Goal: Information Seeking & Learning: Check status

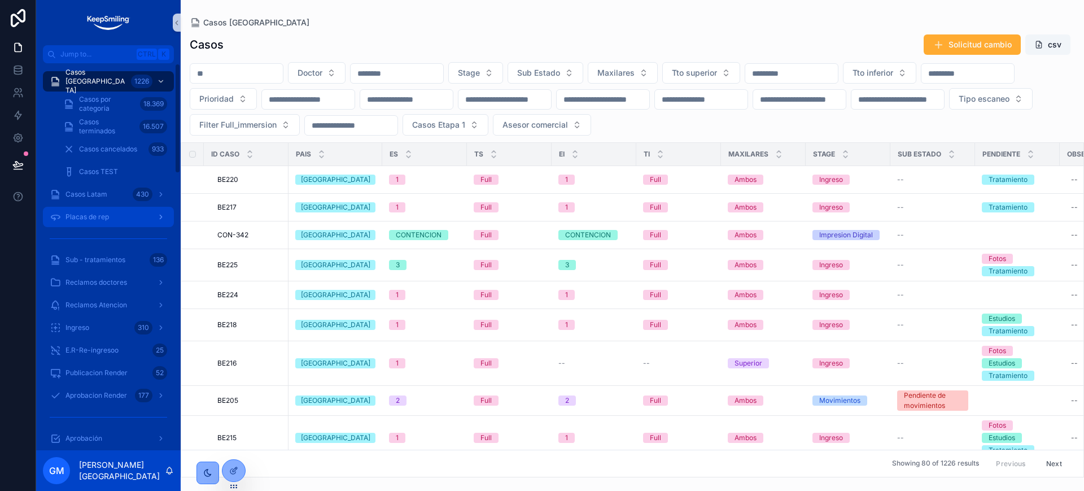
click at [60, 217] on icon "scrollable content" at bounding box center [55, 216] width 11 height 11
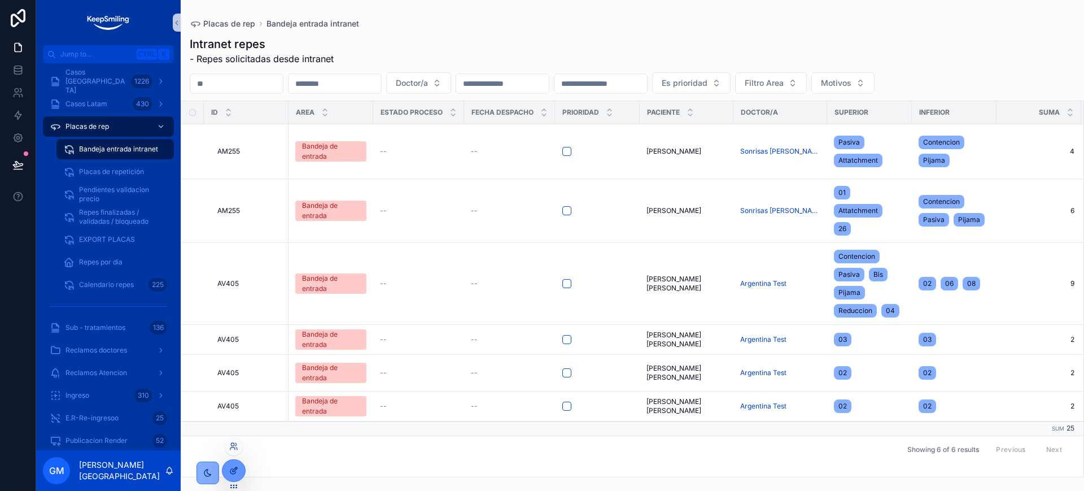
click at [241, 469] on div at bounding box center [234, 470] width 23 height 21
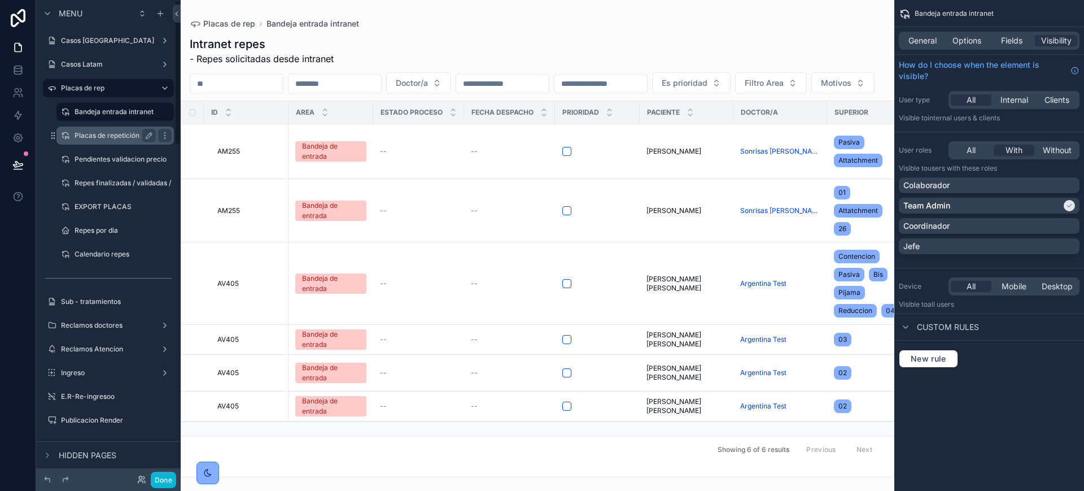
click at [100, 139] on label "Placas de repetición" at bounding box center [113, 135] width 77 height 9
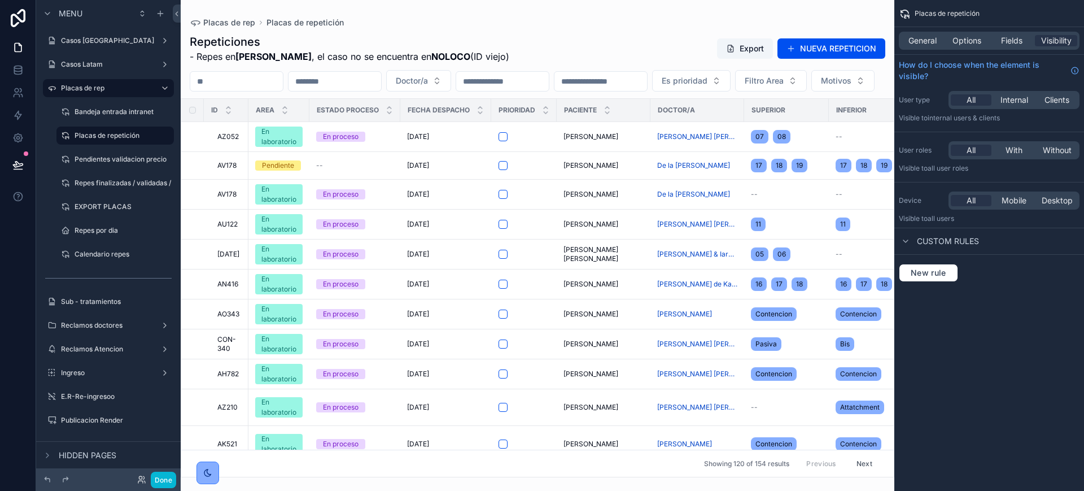
click at [817, 54] on div "scrollable content" at bounding box center [538, 245] width 714 height 491
click at [840, 38] on button "NUEVA REPETICION" at bounding box center [832, 48] width 108 height 20
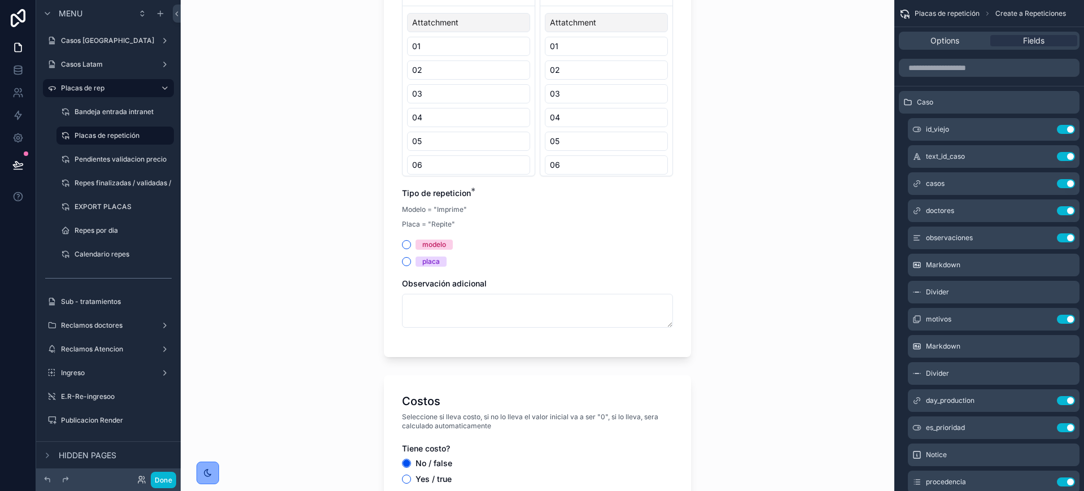
scroll to position [1054, 0]
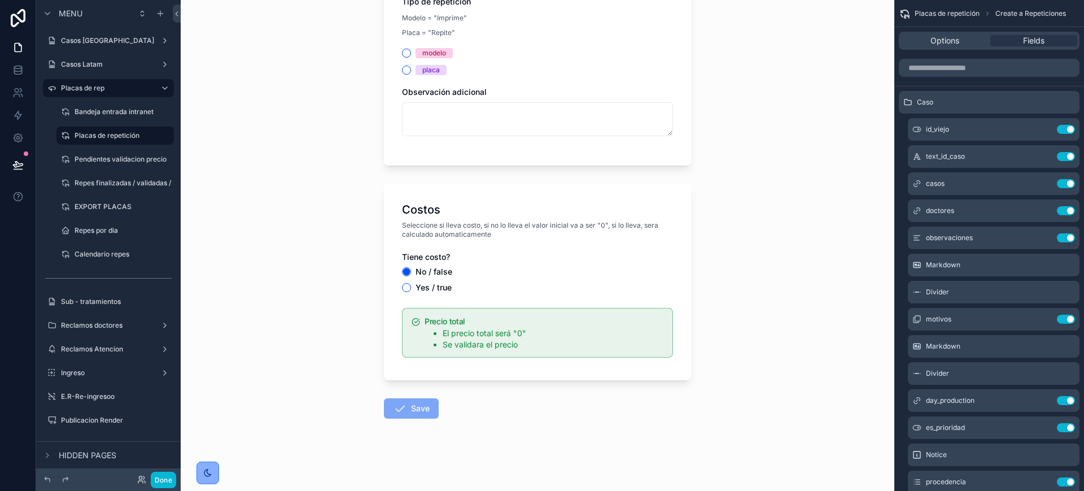
click at [504, 283] on div "Yes / true" at bounding box center [537, 287] width 271 height 9
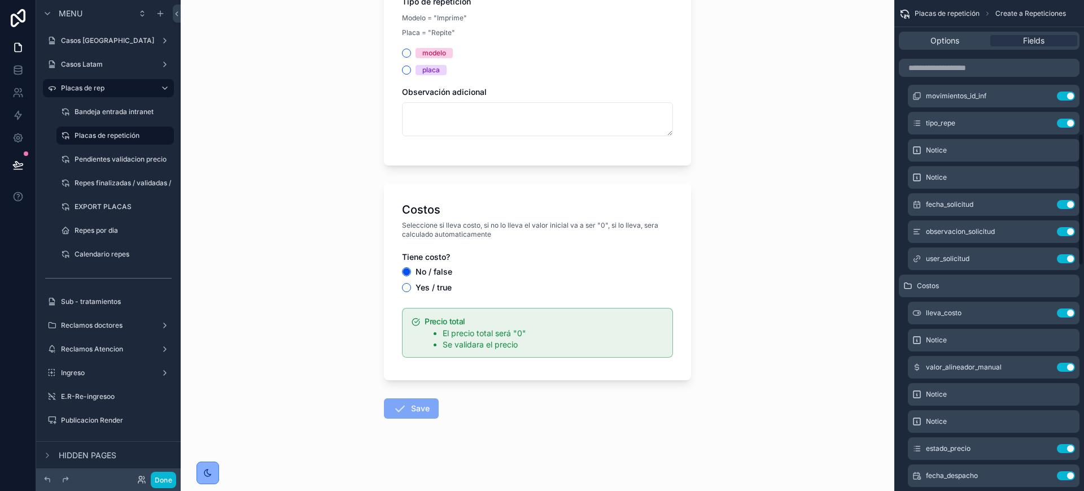
scroll to position [635, 0]
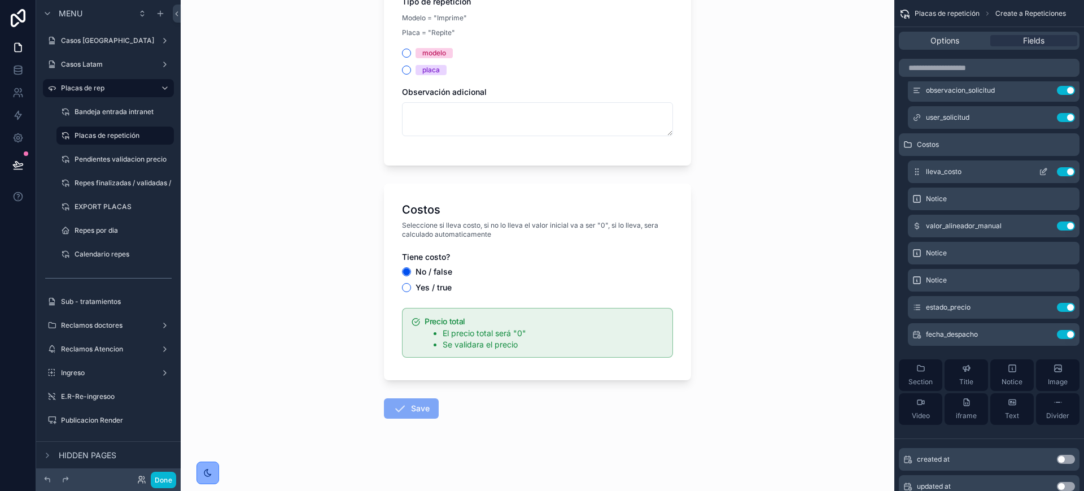
click at [1041, 171] on icon "scrollable content" at bounding box center [1043, 172] width 5 height 5
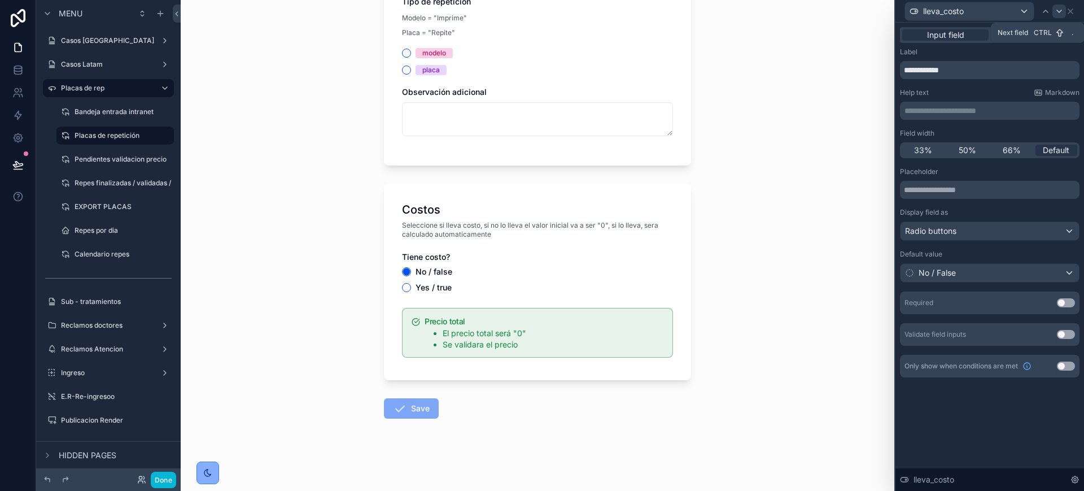
click at [1061, 11] on icon at bounding box center [1059, 11] width 9 height 9
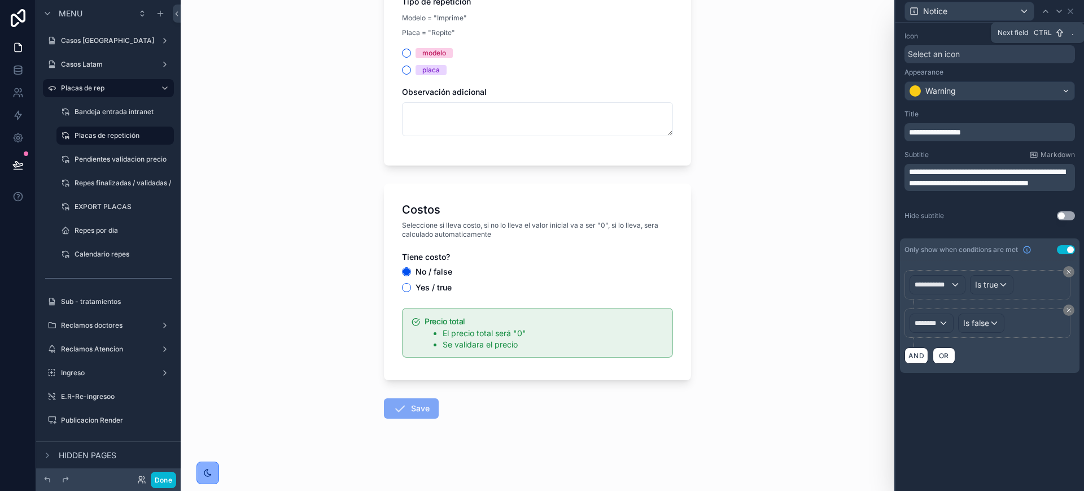
click at [1061, 11] on icon at bounding box center [1059, 11] width 9 height 9
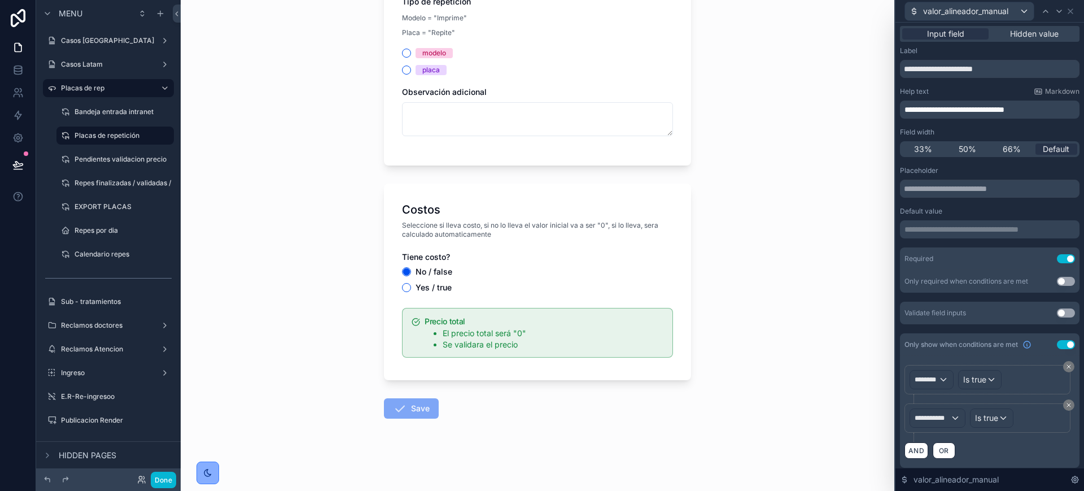
scroll to position [0, 0]
click at [1058, 8] on icon at bounding box center [1059, 11] width 9 height 9
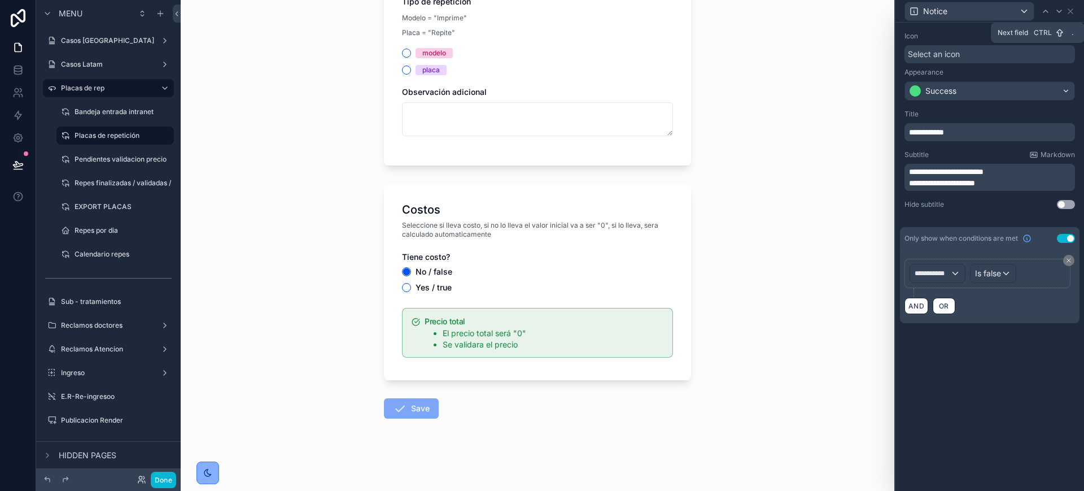
click at [1058, 8] on icon at bounding box center [1059, 11] width 9 height 9
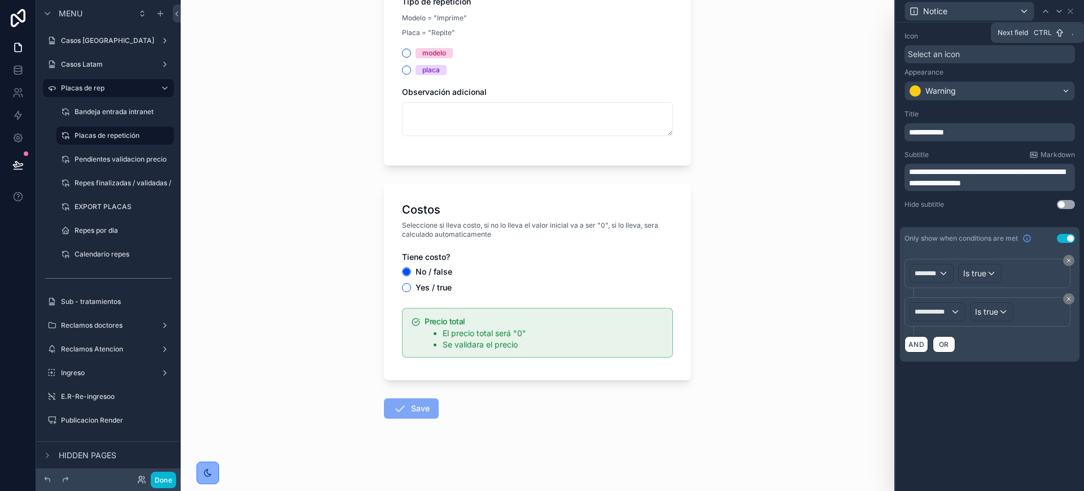
click at [1058, 8] on icon at bounding box center [1059, 11] width 9 height 9
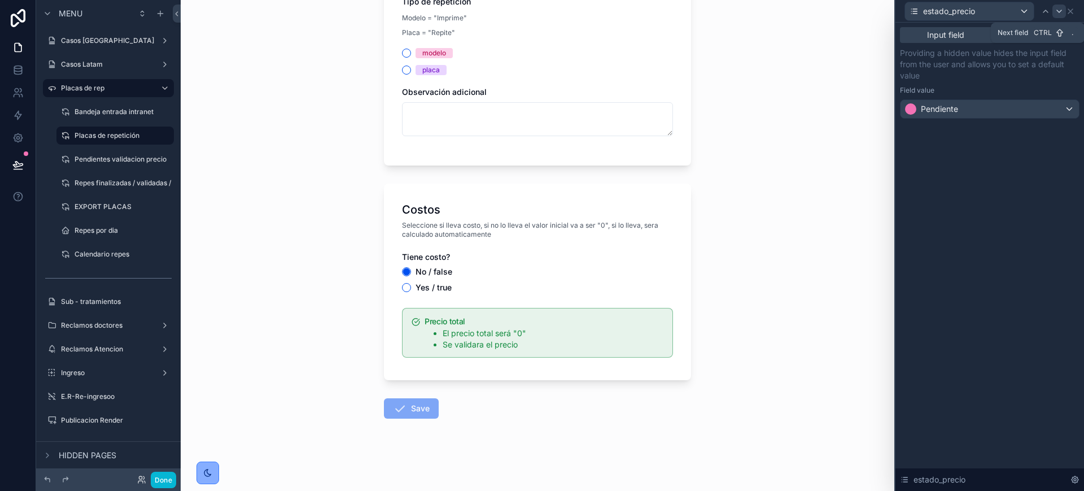
click at [1064, 11] on icon at bounding box center [1059, 11] width 9 height 9
click at [1074, 10] on icon at bounding box center [1070, 11] width 9 height 9
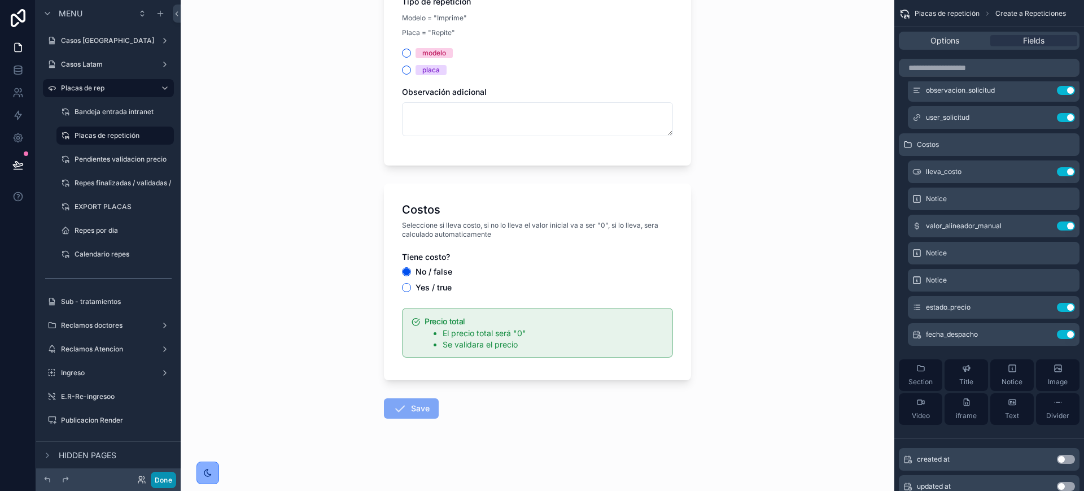
click at [158, 482] on button "Done" at bounding box center [163, 480] width 25 height 16
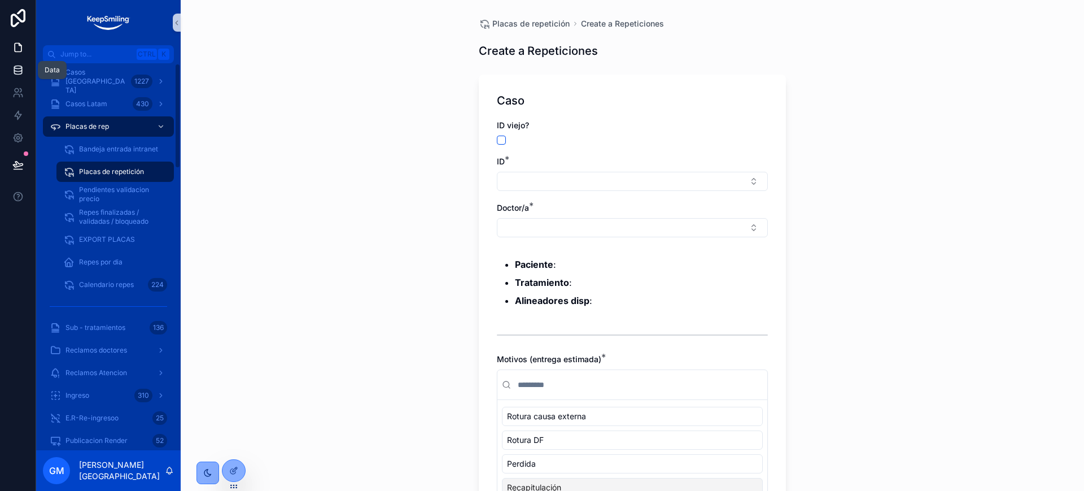
click at [14, 74] on icon at bounding box center [17, 69] width 11 height 11
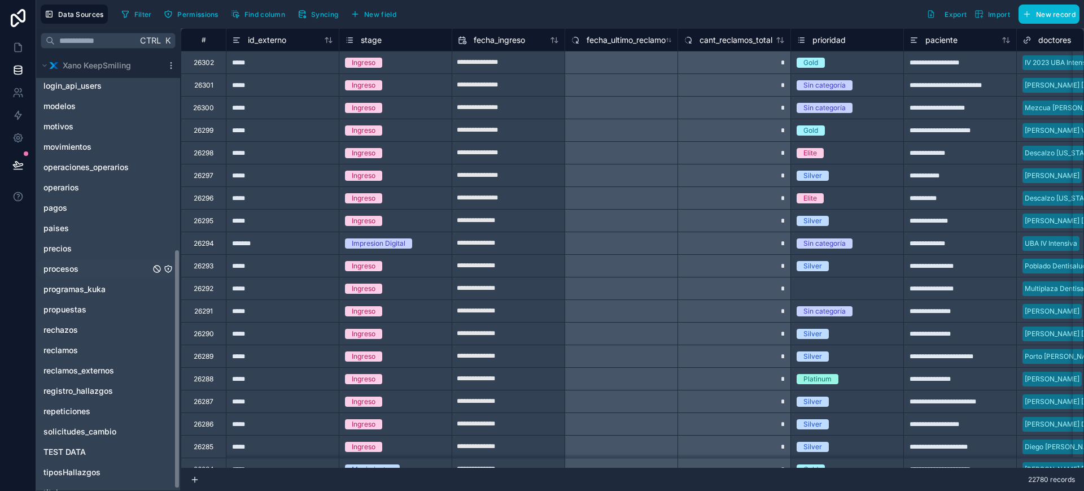
scroll to position [359, 0]
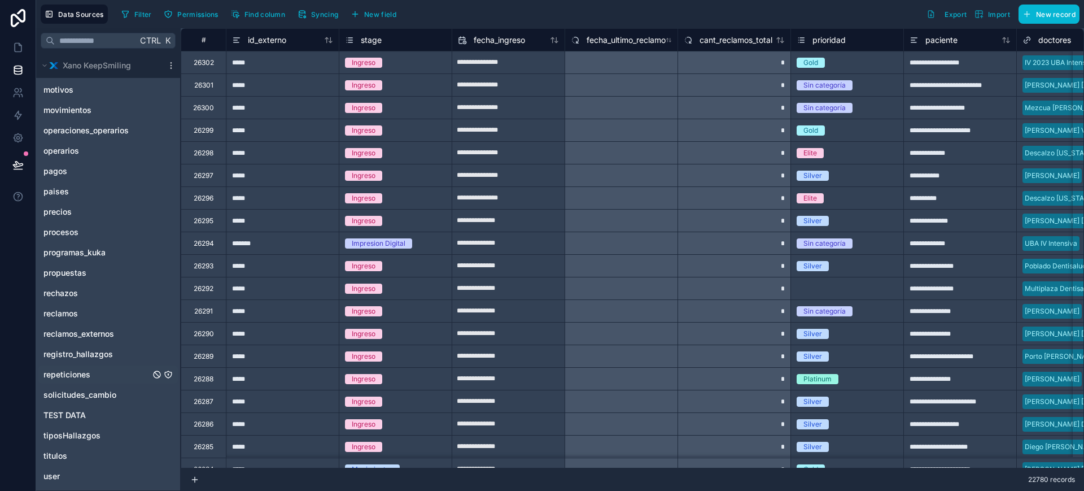
click at [71, 367] on div "repeticiones" at bounding box center [108, 374] width 140 height 18
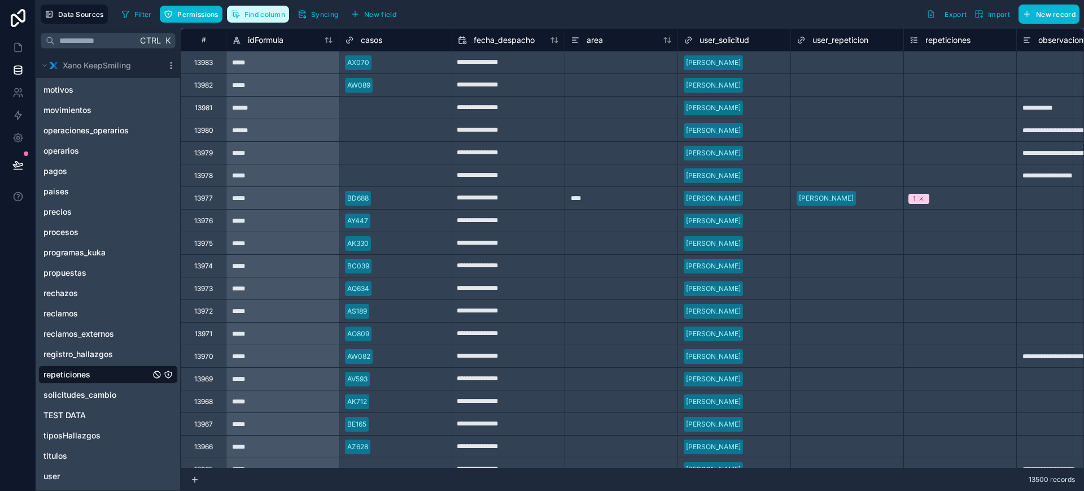
click at [273, 15] on span "Find column" at bounding box center [265, 14] width 41 height 8
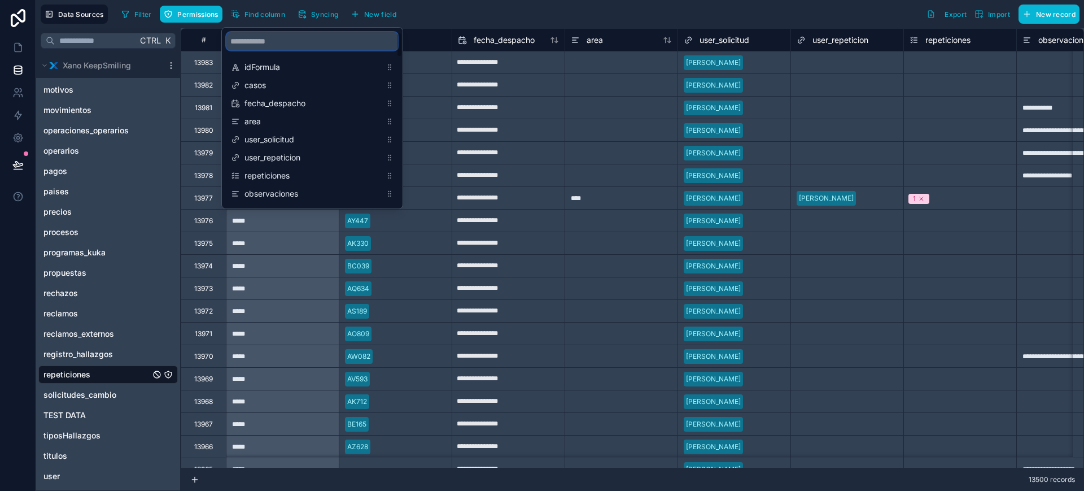
click at [262, 38] on input "scrollable content" at bounding box center [312, 41] width 172 height 18
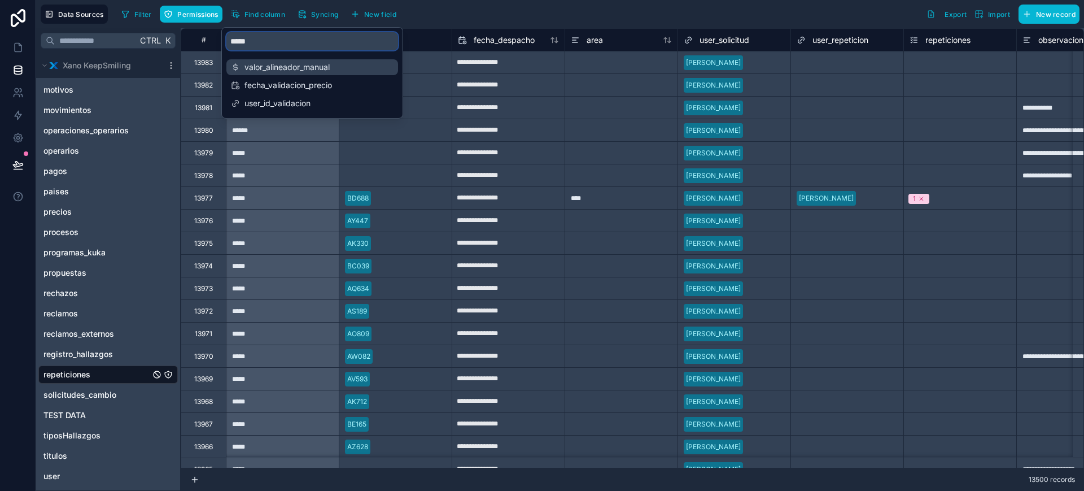
type input "*****"
click at [275, 69] on span "valor_alineador_manual" at bounding box center [313, 67] width 137 height 11
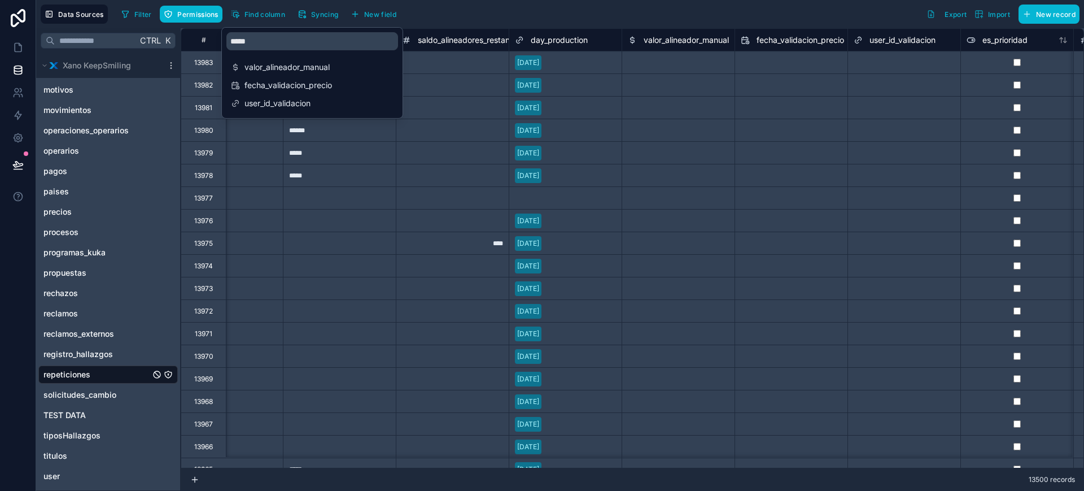
scroll to position [0, 6326]
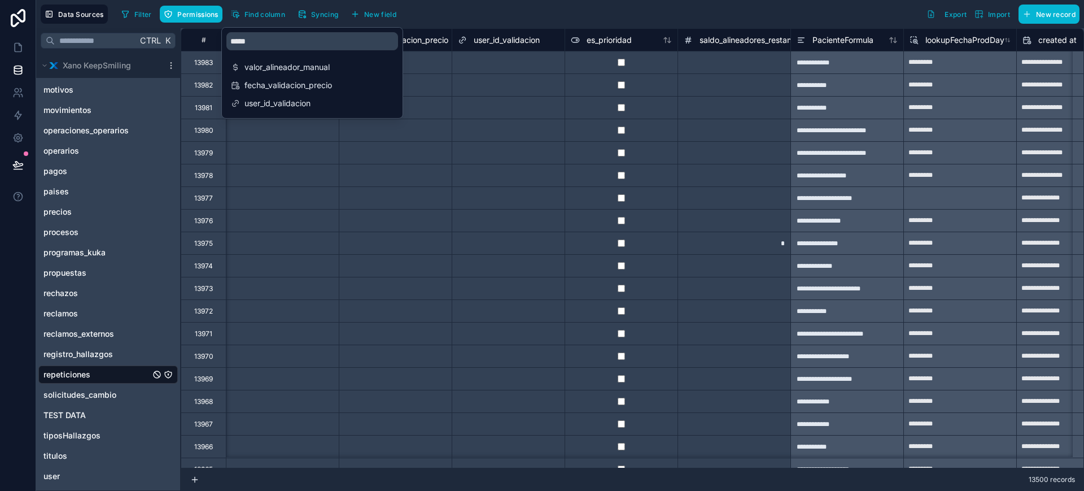
click at [444, 55] on input "text" at bounding box center [395, 63] width 112 height 18
select select "****"
select select "*"
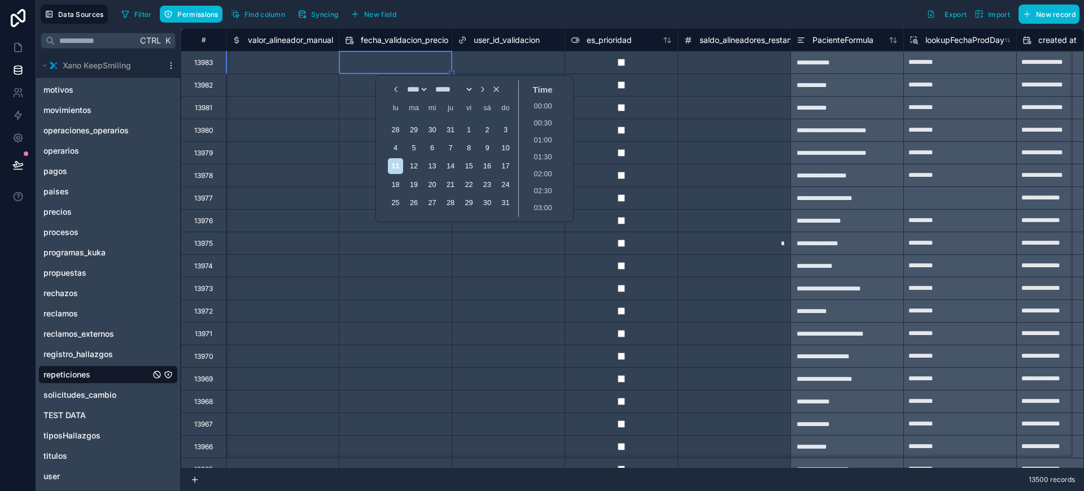
click at [298, 64] on div at bounding box center [282, 62] width 113 height 23
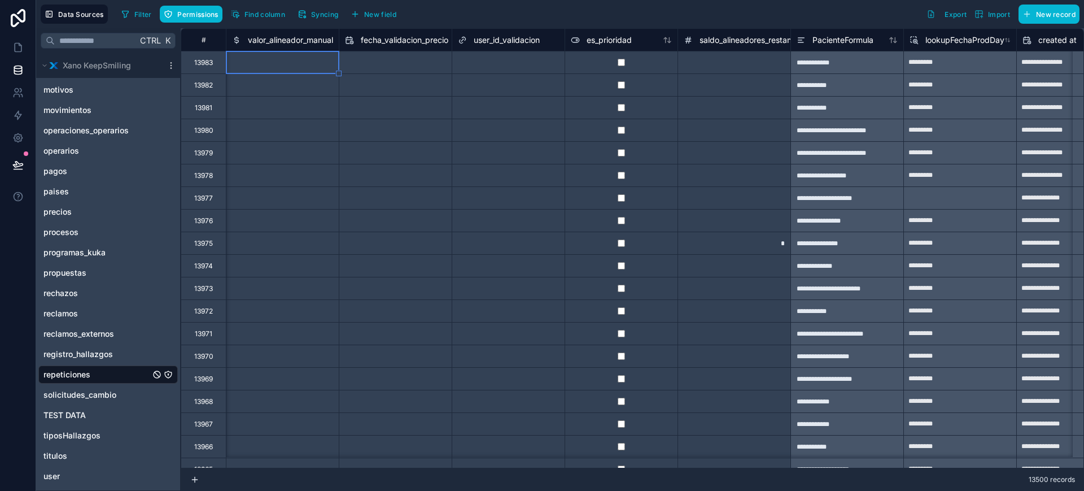
click at [298, 64] on div at bounding box center [282, 62] width 113 height 23
paste input "*****"
type input "*"
click at [303, 101] on div at bounding box center [282, 107] width 113 height 23
click at [122, 15] on icon "button" at bounding box center [125, 14] width 9 height 9
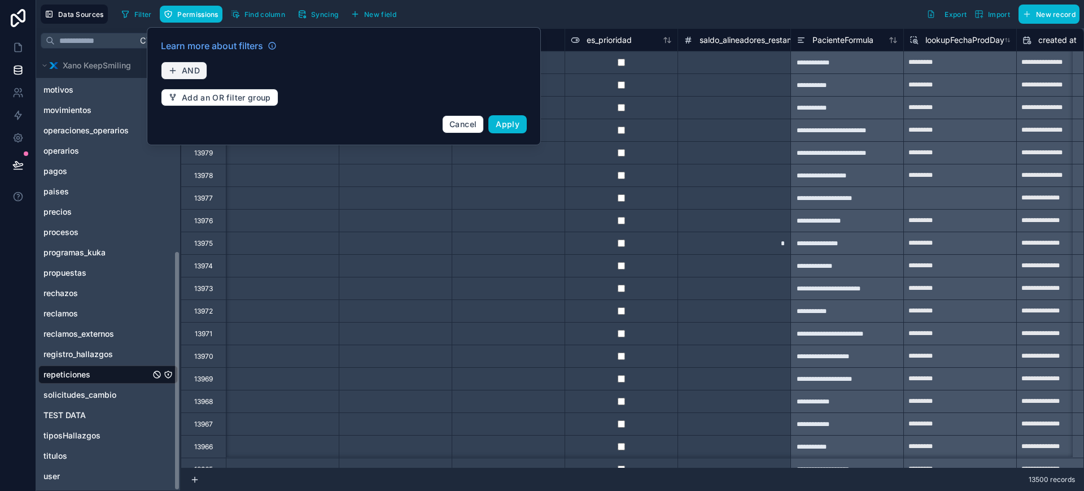
click at [185, 67] on span "AND" at bounding box center [191, 71] width 18 height 10
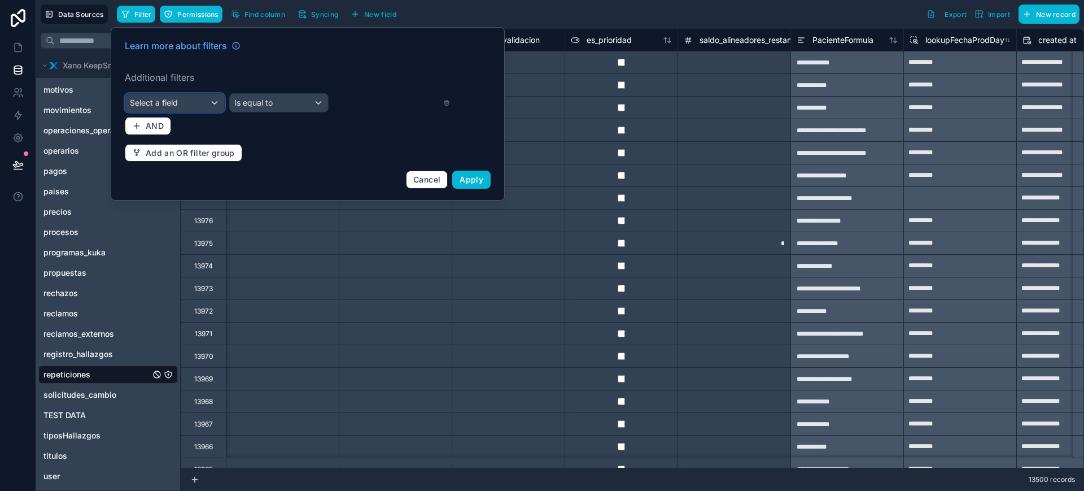
click at [189, 104] on div "Select a field" at bounding box center [174, 103] width 99 height 18
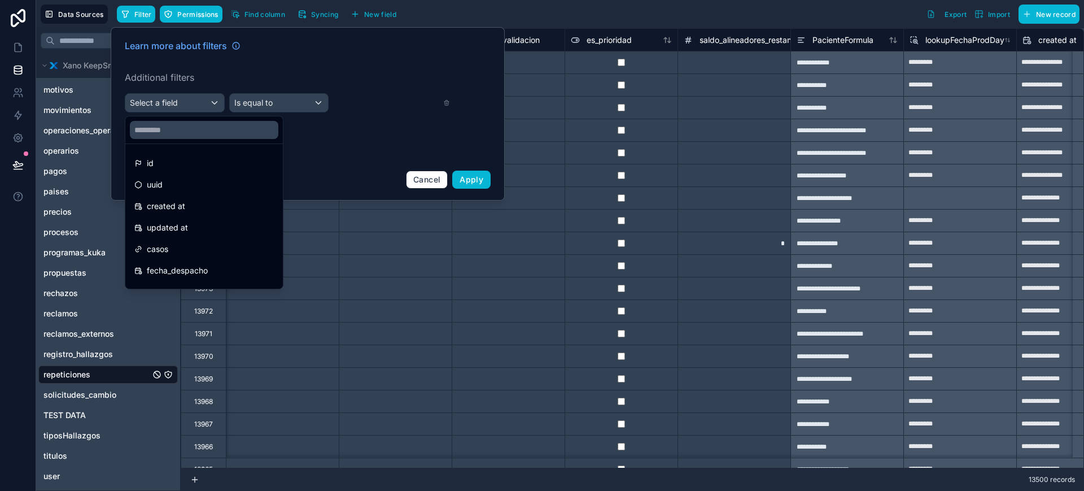
drag, startPoint x: 181, startPoint y: 241, endPoint x: 249, endPoint y: 146, distance: 116.6
click at [180, 241] on div "casos" at bounding box center [204, 249] width 153 height 20
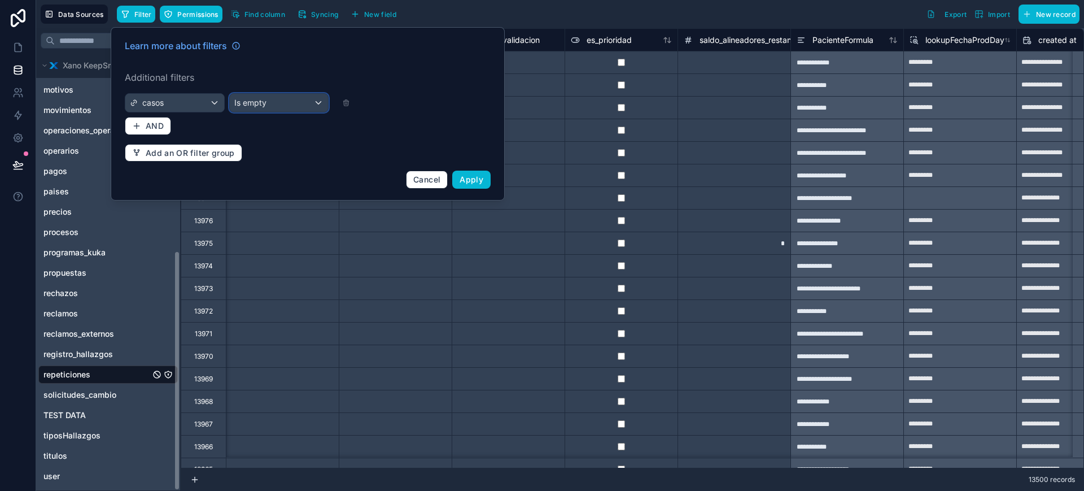
click at [296, 99] on div "Is empty" at bounding box center [279, 103] width 99 height 18
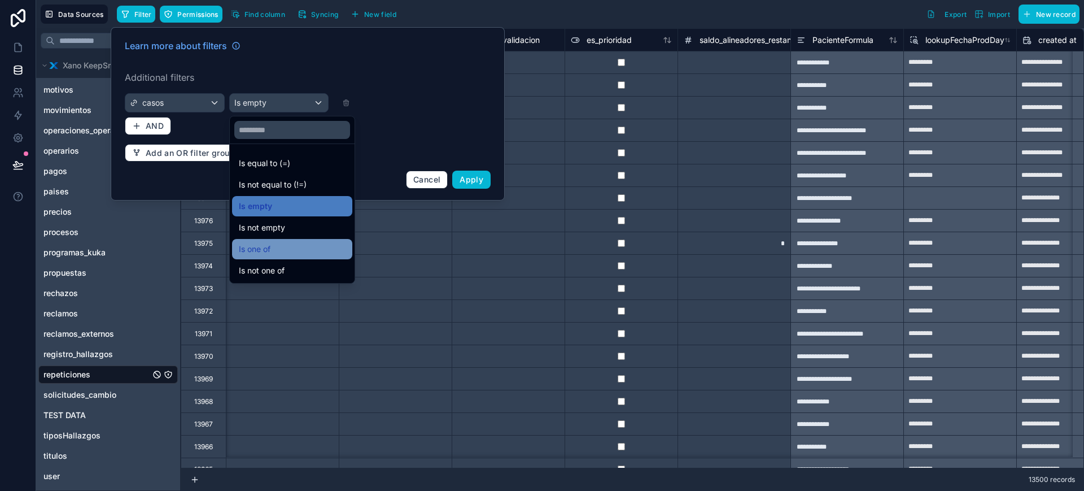
click at [267, 246] on span "Is one of" at bounding box center [255, 249] width 32 height 14
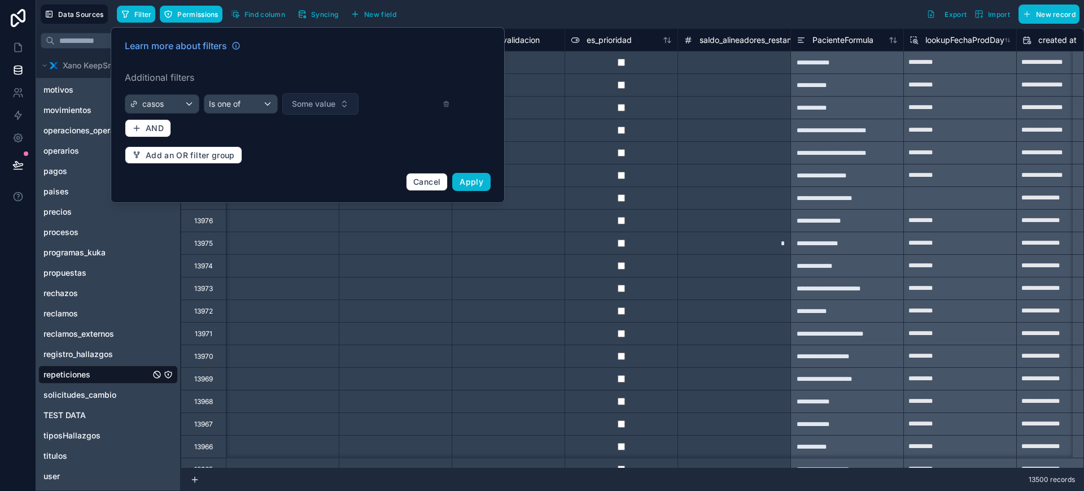
click at [340, 102] on button "Some value" at bounding box center [320, 103] width 76 height 21
type input "*****"
click at [322, 150] on div "AK330" at bounding box center [321, 150] width 136 height 18
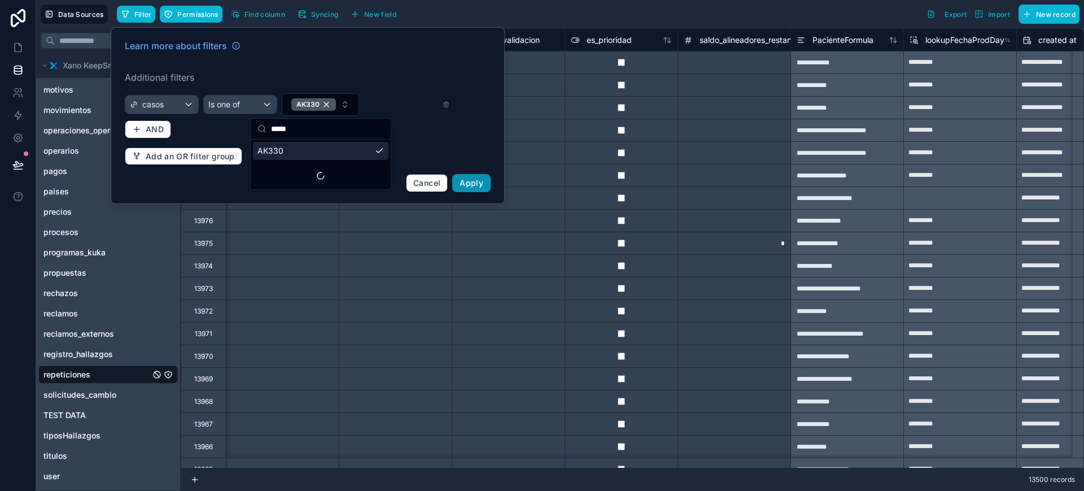
click at [468, 187] on span "Apply" at bounding box center [472, 183] width 24 height 10
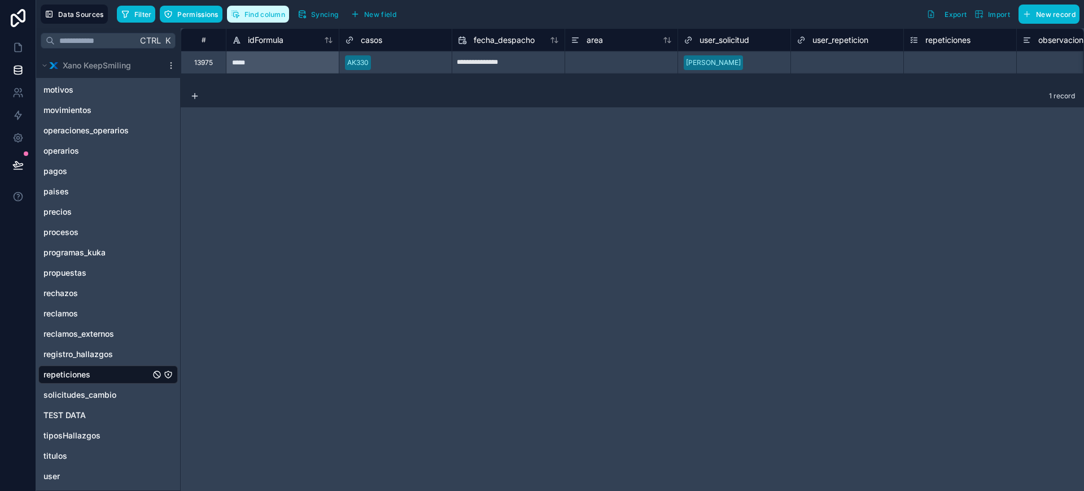
click at [239, 19] on button "Find column" at bounding box center [258, 14] width 62 height 17
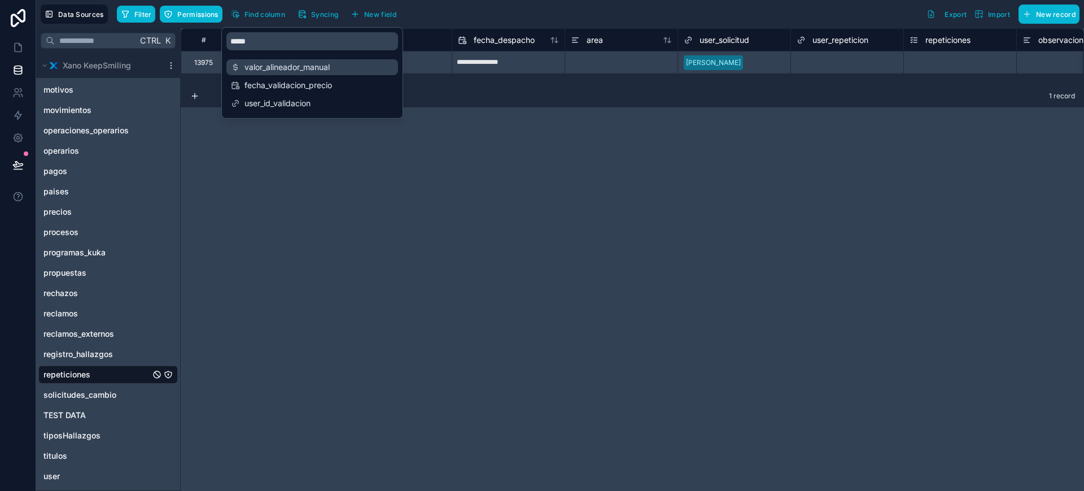
click at [284, 68] on span "valor_alineador_manual" at bounding box center [313, 67] width 137 height 11
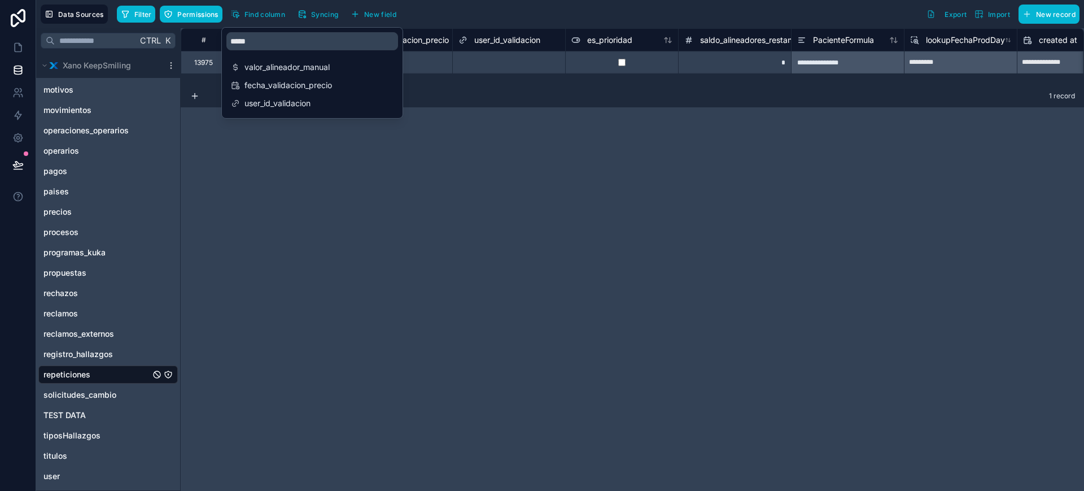
scroll to position [0, 6326]
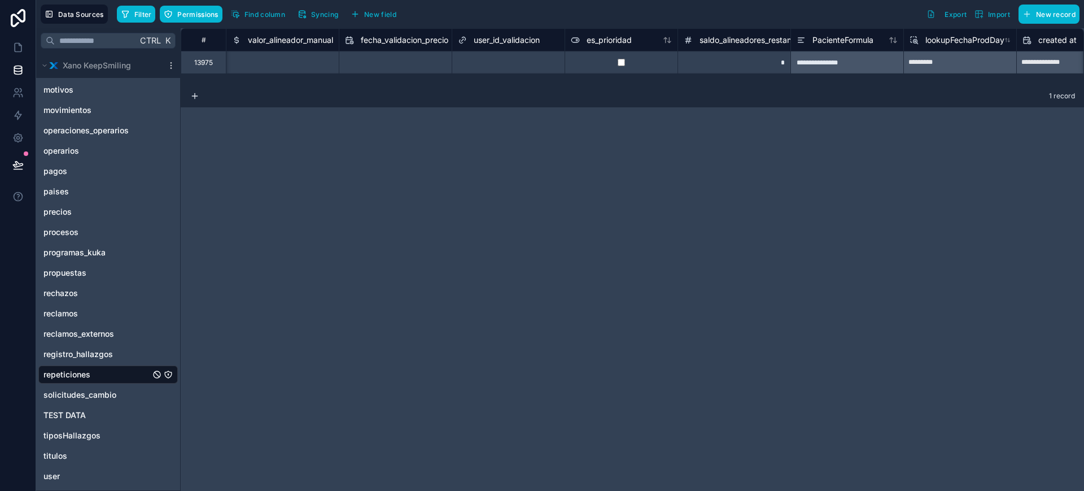
drag, startPoint x: 502, startPoint y: 106, endPoint x: 321, endPoint y: 86, distance: 182.4
click at [500, 106] on div "1 record" at bounding box center [633, 96] width 904 height 23
click at [241, 60] on div at bounding box center [282, 62] width 113 height 23
type input "*****"
click at [10, 41] on link at bounding box center [18, 47] width 36 height 23
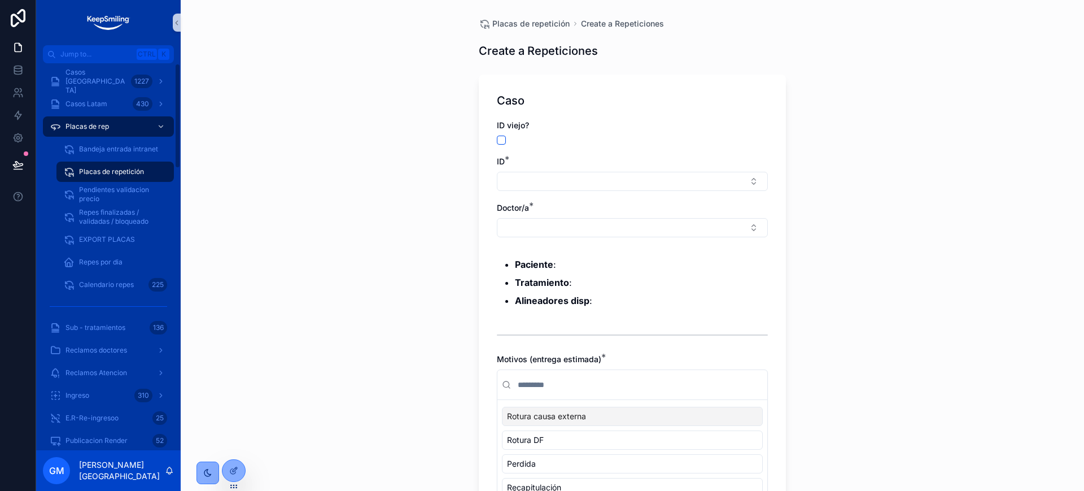
click at [98, 166] on div "Placas de repetición" at bounding box center [115, 172] width 104 height 18
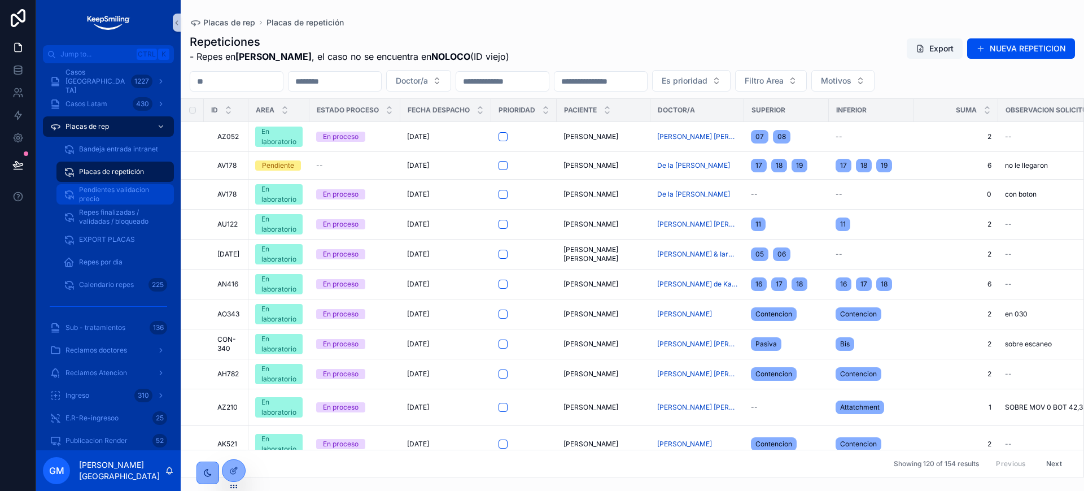
click at [101, 199] on span "Pendientes validacion precio" at bounding box center [121, 194] width 84 height 18
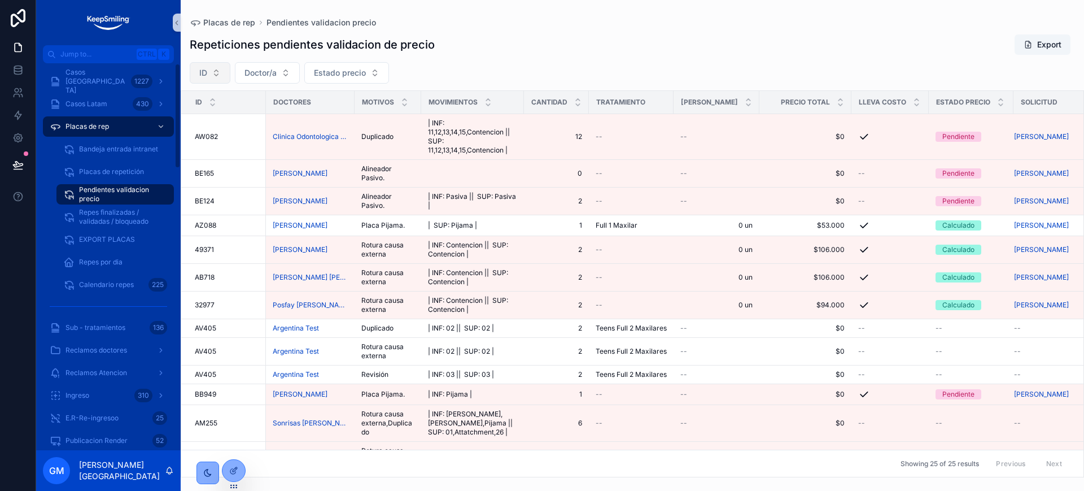
click at [202, 67] on span "ID" at bounding box center [203, 72] width 8 height 11
type input "*****"
click at [252, 124] on div "AK330" at bounding box center [210, 119] width 136 height 18
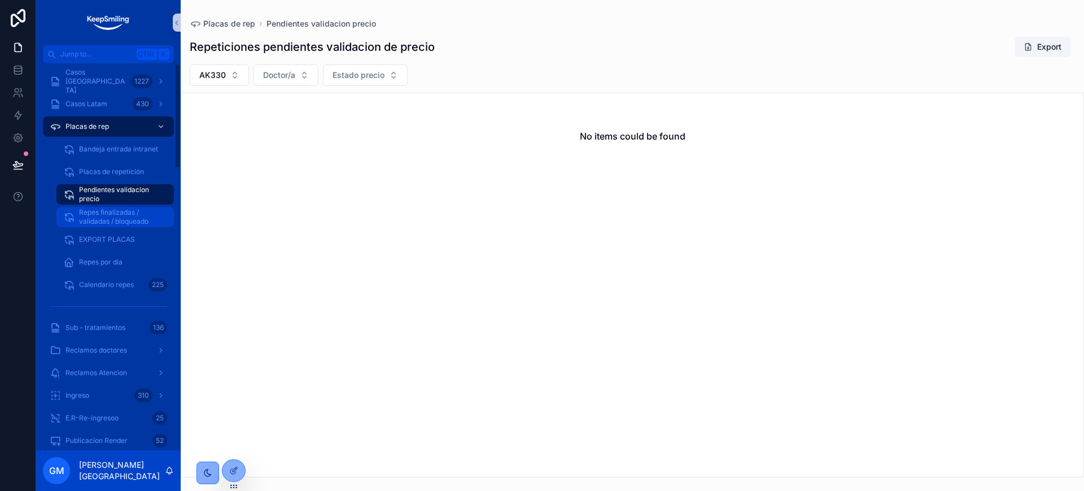
click at [111, 223] on span "Repes finalizadas / validadas / bloqueado" at bounding box center [121, 217] width 84 height 18
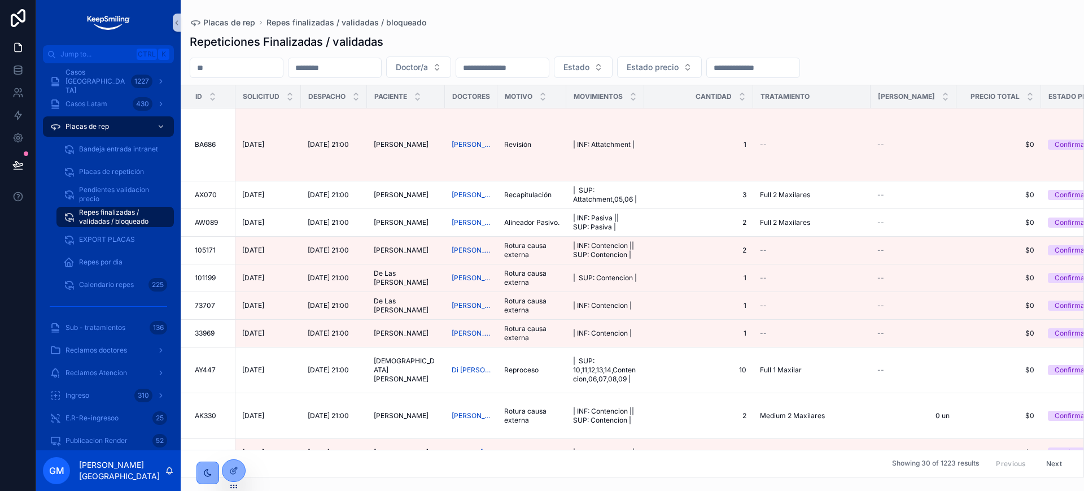
click at [213, 72] on input "scrollable content" at bounding box center [236, 68] width 93 height 16
paste input "*****"
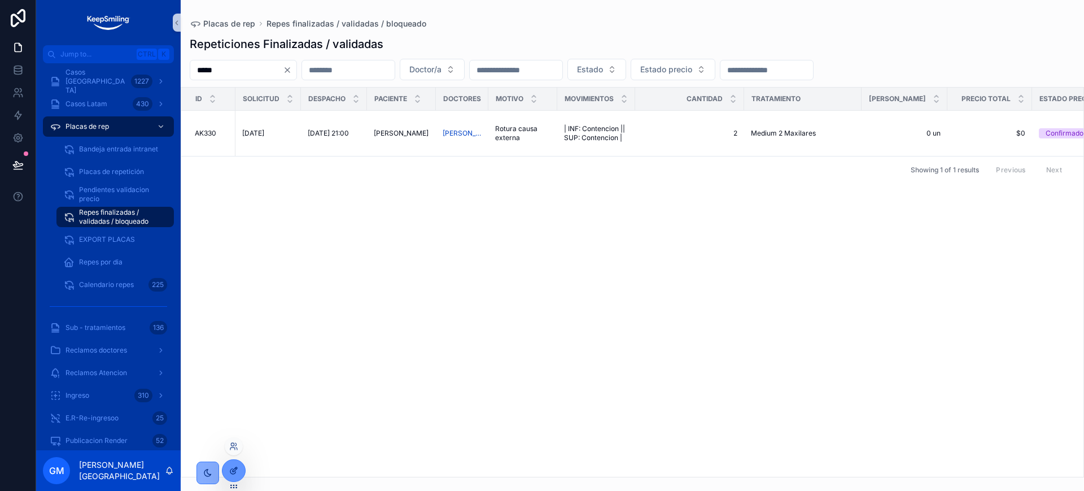
type input "*****"
click at [229, 467] on icon at bounding box center [233, 470] width 9 height 9
click at [547, 124] on span "Rotura causa externa" at bounding box center [522, 133] width 55 height 18
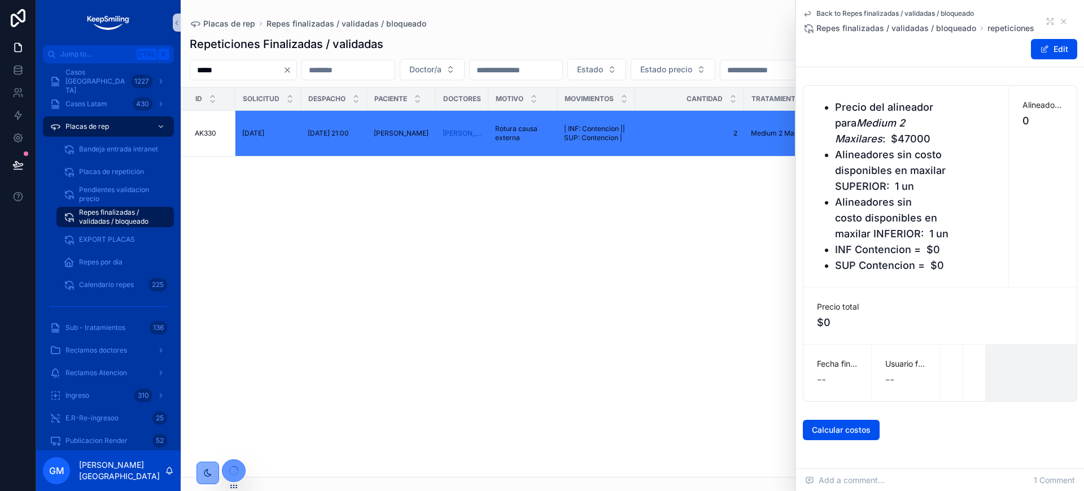
click at [993, 179] on div "Precio del alineador para Medium 2 Maxilares : $47000 Alineadores sin costo dis…" at bounding box center [906, 186] width 205 height 201
drag, startPoint x: 1031, startPoint y: 43, endPoint x: 1030, endPoint y: 55, distance: 11.9
click at [1031, 47] on button "Edit" at bounding box center [1054, 49] width 46 height 20
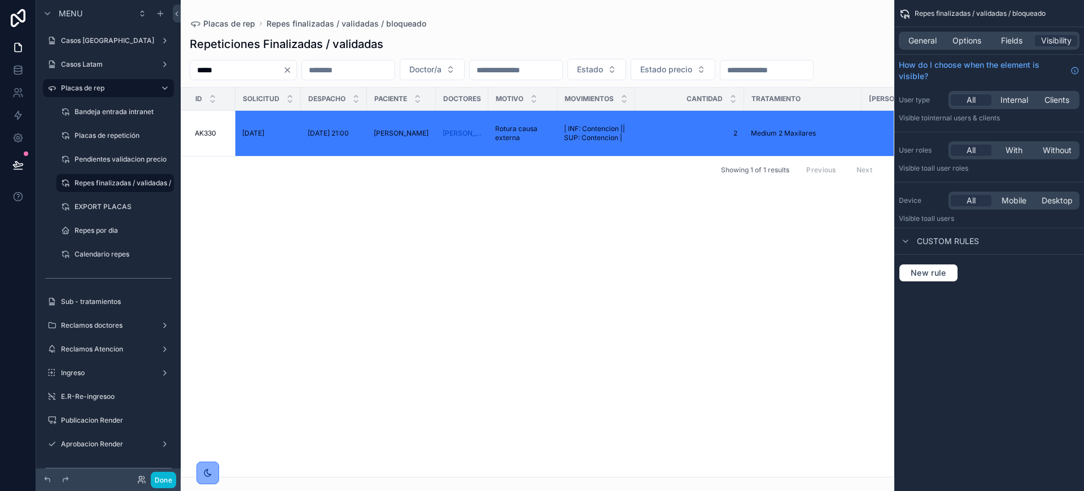
click at [828, 308] on div "scrollable content" at bounding box center [538, 245] width 714 height 491
click at [168, 481] on button "Done" at bounding box center [163, 480] width 25 height 16
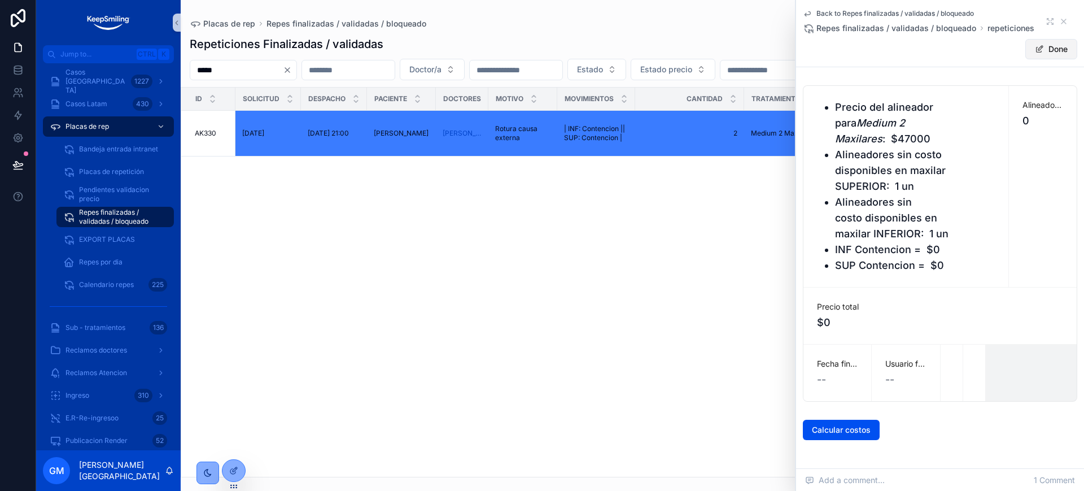
click at [1036, 52] on button "Done" at bounding box center [1052, 49] width 52 height 20
click at [1040, 52] on span "scrollable content" at bounding box center [1044, 49] width 9 height 9
click at [847, 315] on span "$0" at bounding box center [940, 323] width 246 height 16
click at [1052, 45] on button "Done" at bounding box center [1052, 49] width 52 height 20
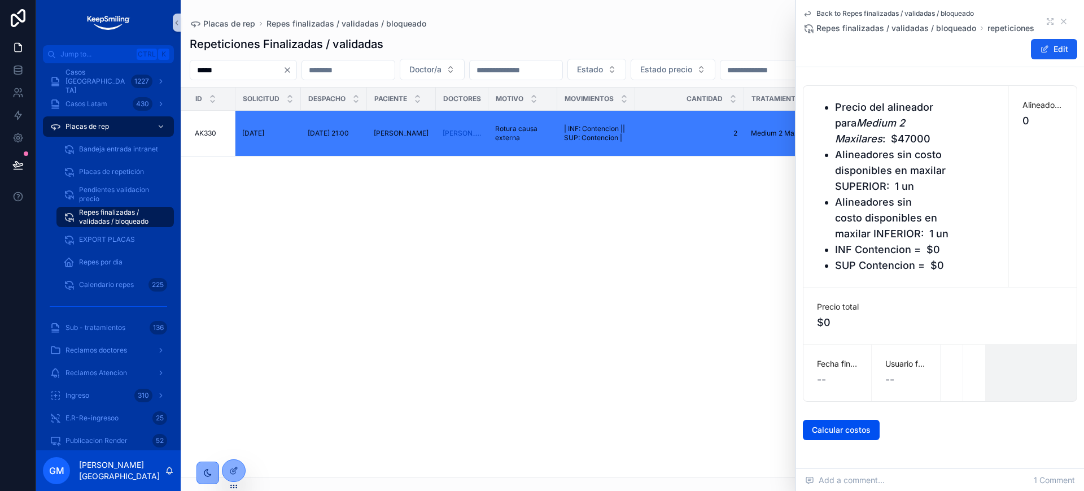
click at [1052, 45] on button "Edit" at bounding box center [1054, 49] width 46 height 20
click at [237, 473] on icon at bounding box center [233, 470] width 9 height 9
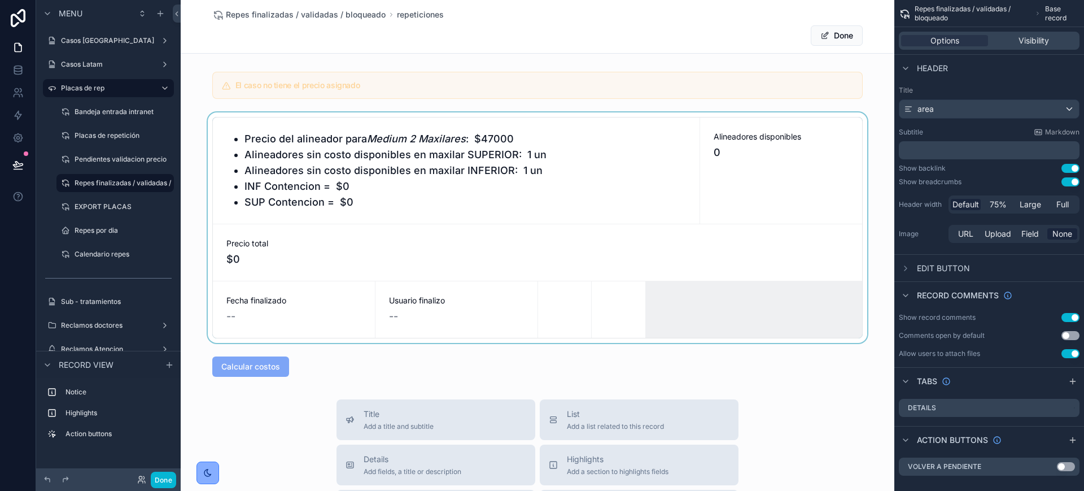
click at [413, 208] on div "scrollable content" at bounding box center [538, 227] width 714 height 230
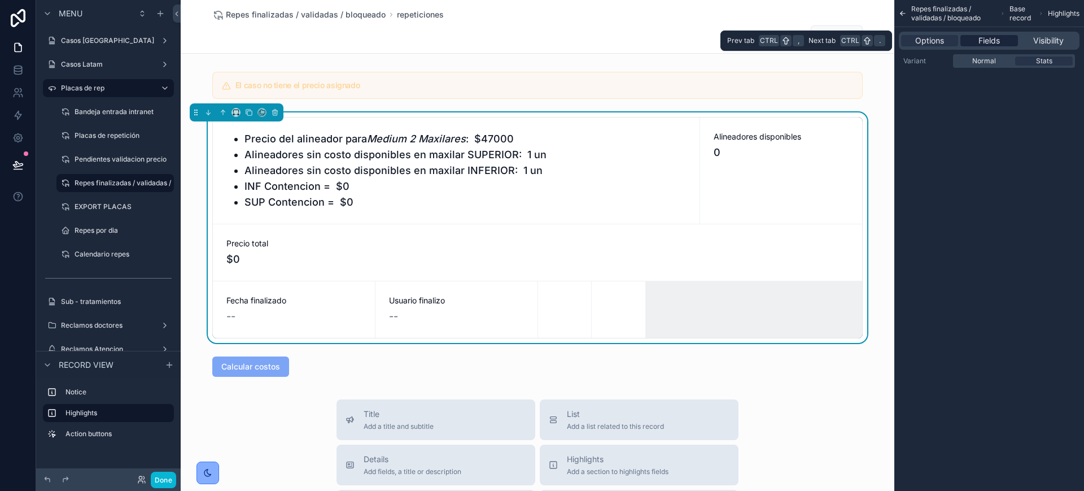
click at [991, 39] on span "Fields" at bounding box center [989, 40] width 21 height 11
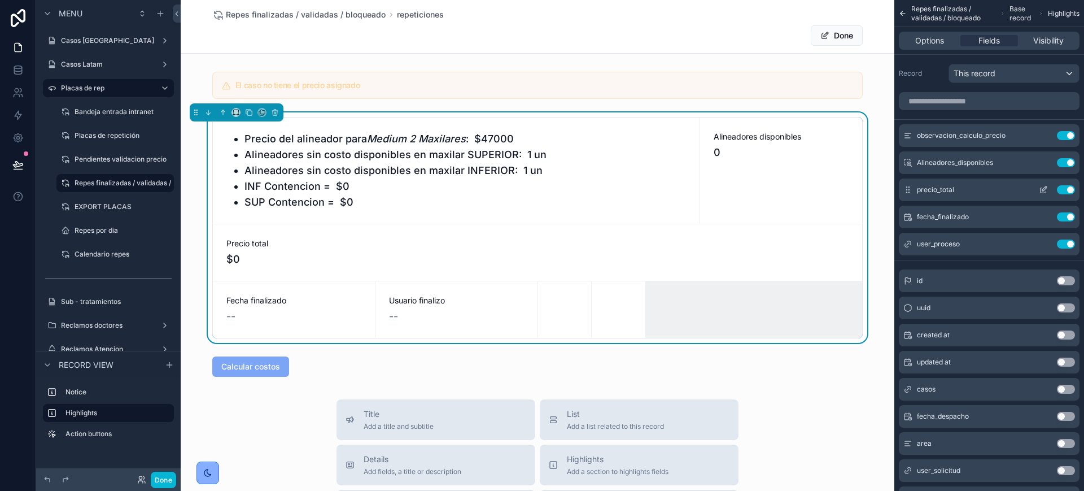
click at [1044, 188] on icon "scrollable content" at bounding box center [1043, 189] width 9 height 9
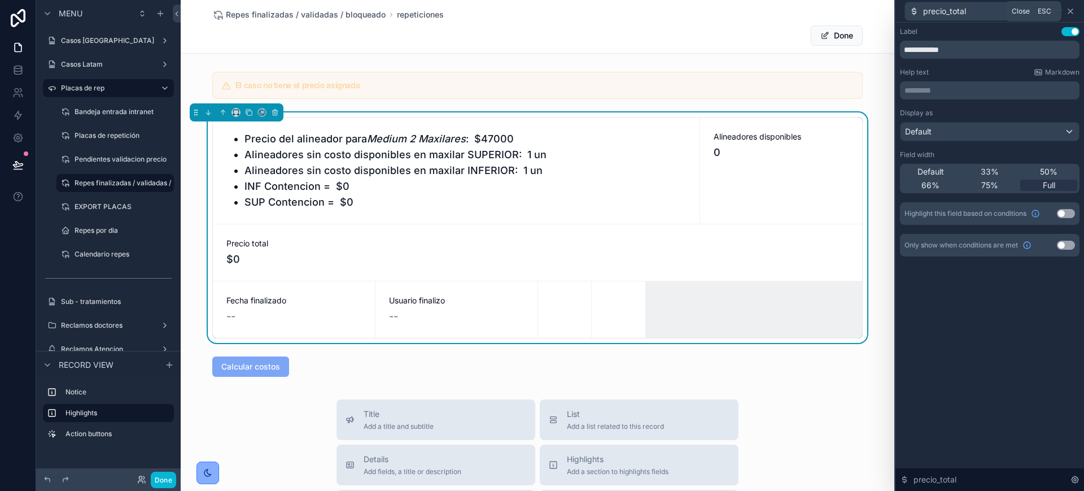
click at [1071, 10] on icon at bounding box center [1071, 11] width 5 height 5
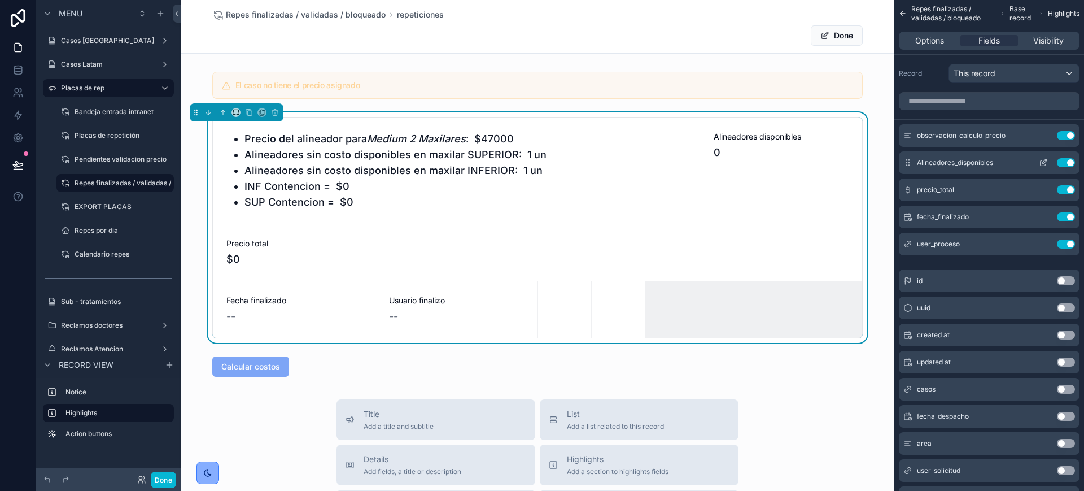
click at [1040, 163] on icon "scrollable content" at bounding box center [1043, 162] width 9 height 9
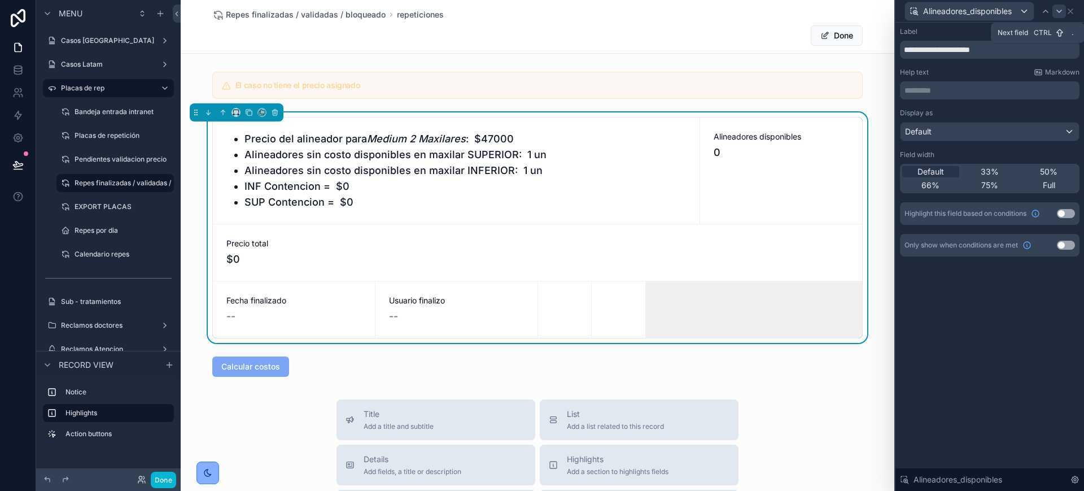
click at [1059, 5] on div at bounding box center [1060, 12] width 14 height 14
click at [1058, 7] on icon at bounding box center [1059, 11] width 9 height 9
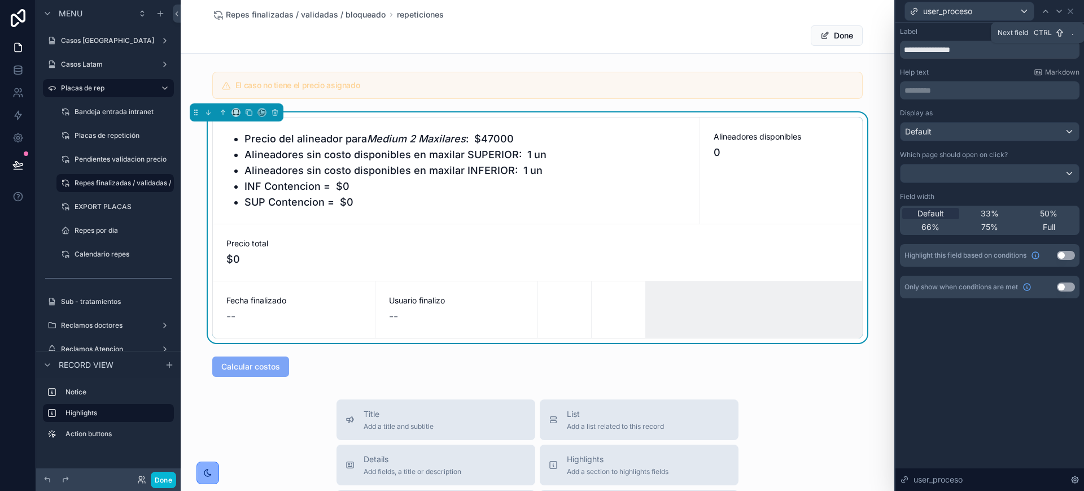
click at [1058, 7] on icon at bounding box center [1059, 11] width 9 height 9
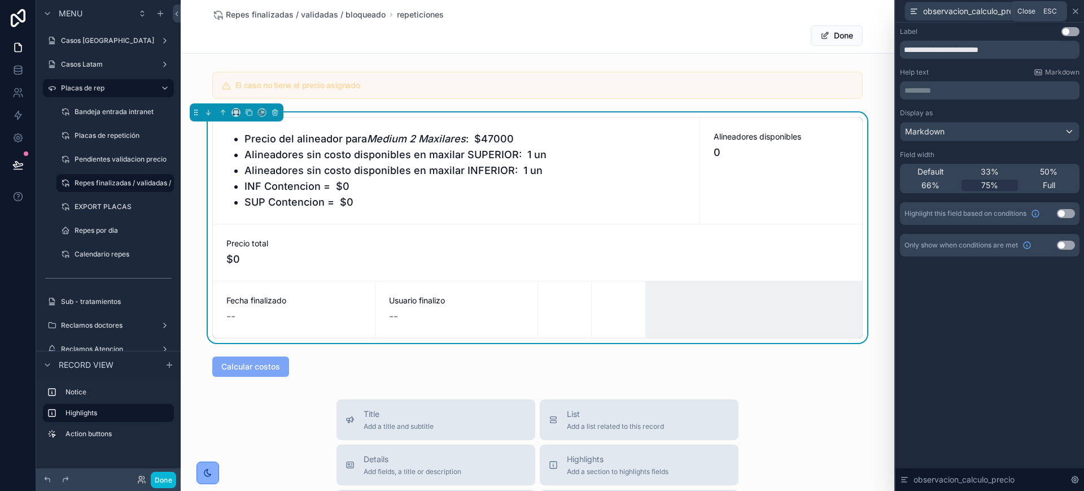
click at [1077, 7] on icon at bounding box center [1075, 11] width 9 height 9
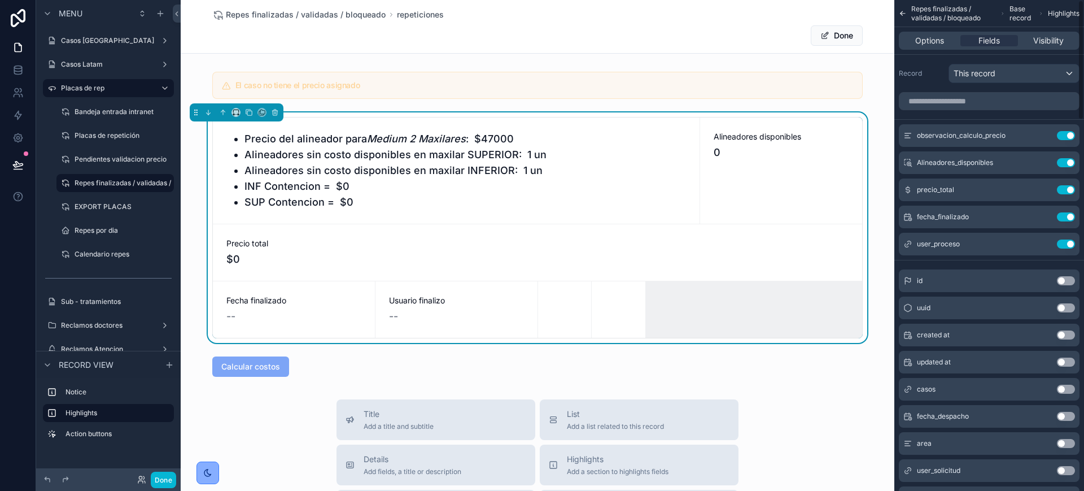
click at [377, 186] on li "INF Contencion = $0" at bounding box center [466, 186] width 442 height 16
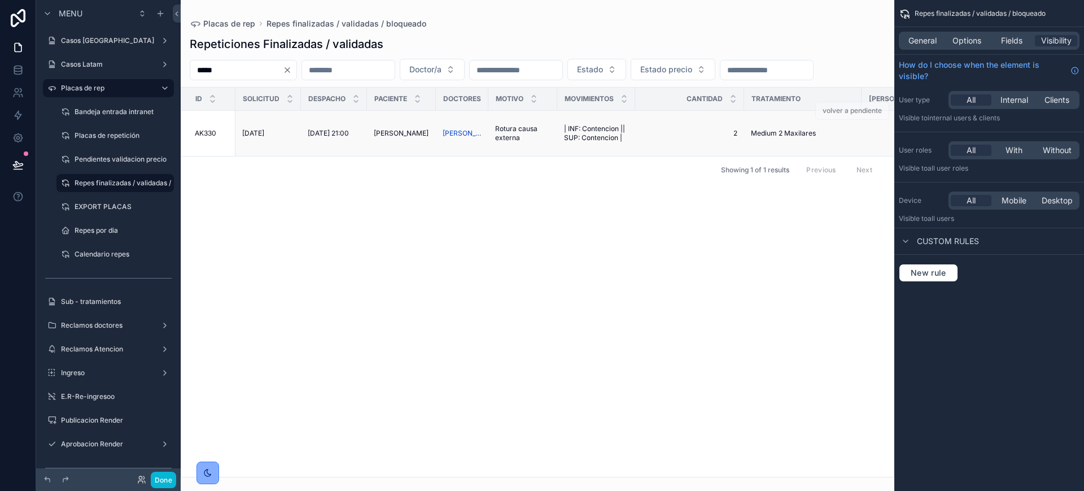
click at [761, 138] on span "Medium 2 Maxilares" at bounding box center [783, 133] width 65 height 9
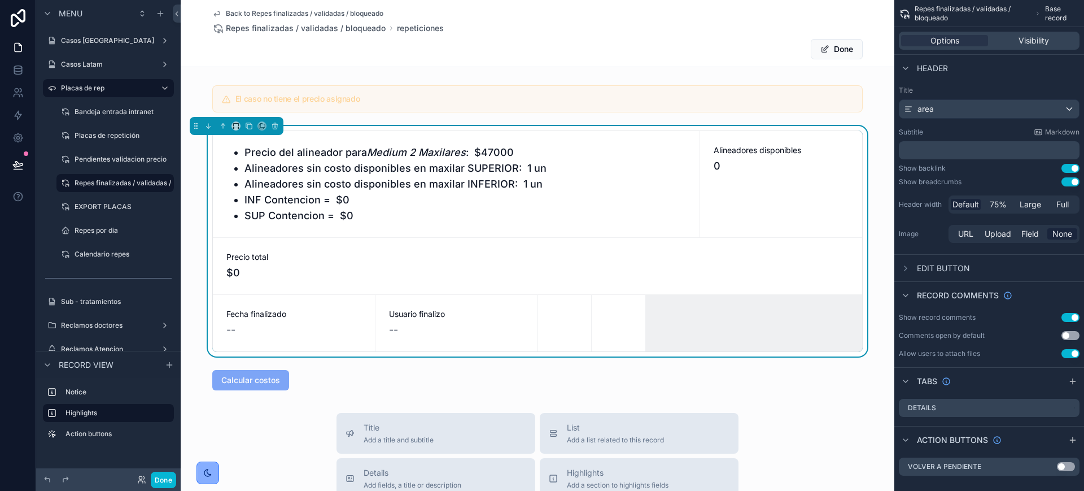
click at [761, 157] on div "Alineadores disponibles 0" at bounding box center [781, 159] width 135 height 29
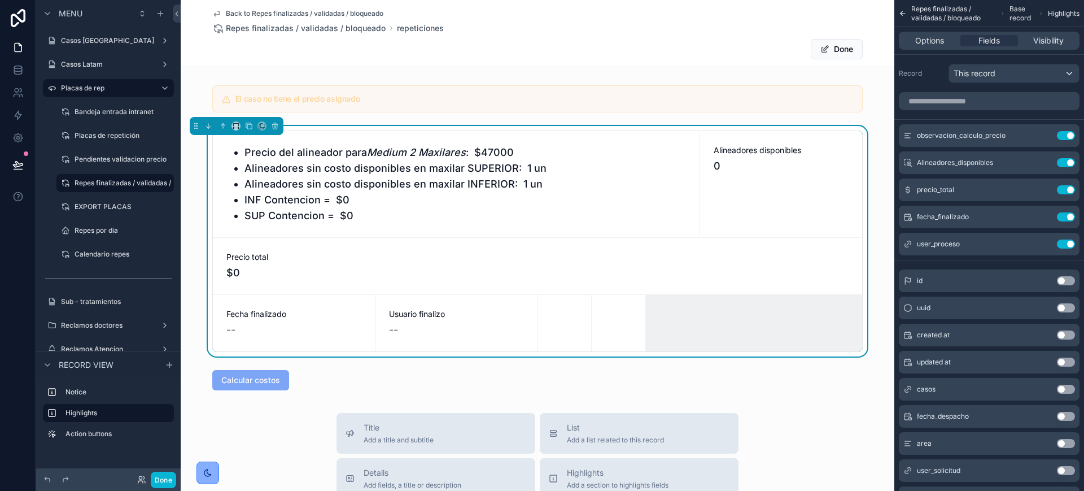
scroll to position [141, 0]
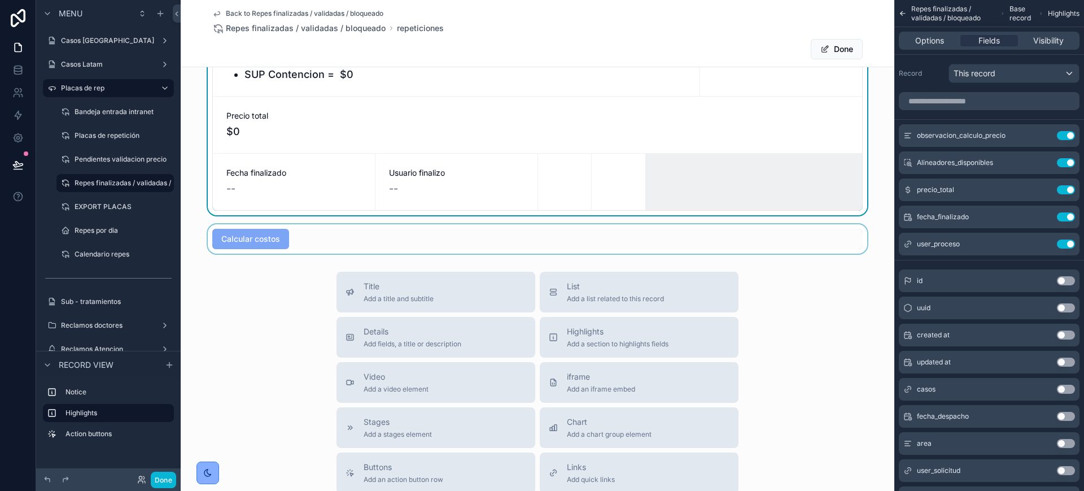
click at [273, 232] on div "scrollable content" at bounding box center [538, 238] width 714 height 29
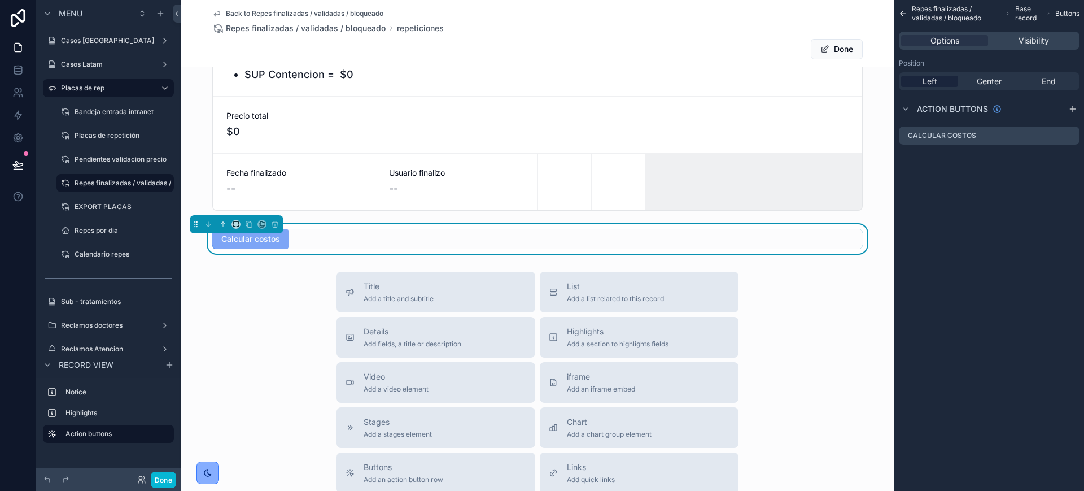
click at [258, 242] on span "Calcular costos" at bounding box center [250, 238] width 77 height 11
click at [1071, 137] on icon "scrollable content" at bounding box center [1070, 135] width 9 height 9
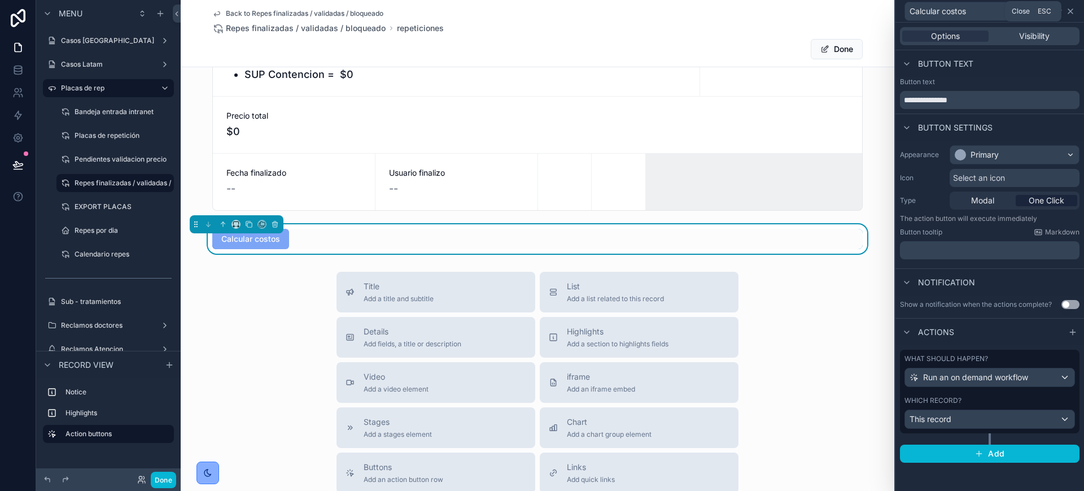
click at [1075, 14] on icon at bounding box center [1070, 11] width 9 height 9
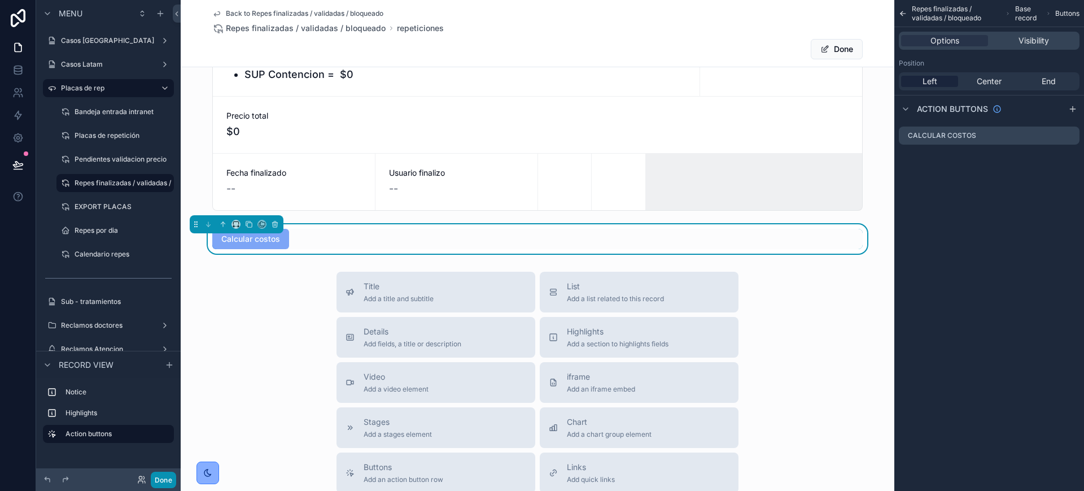
click at [167, 481] on button "Done" at bounding box center [163, 480] width 25 height 16
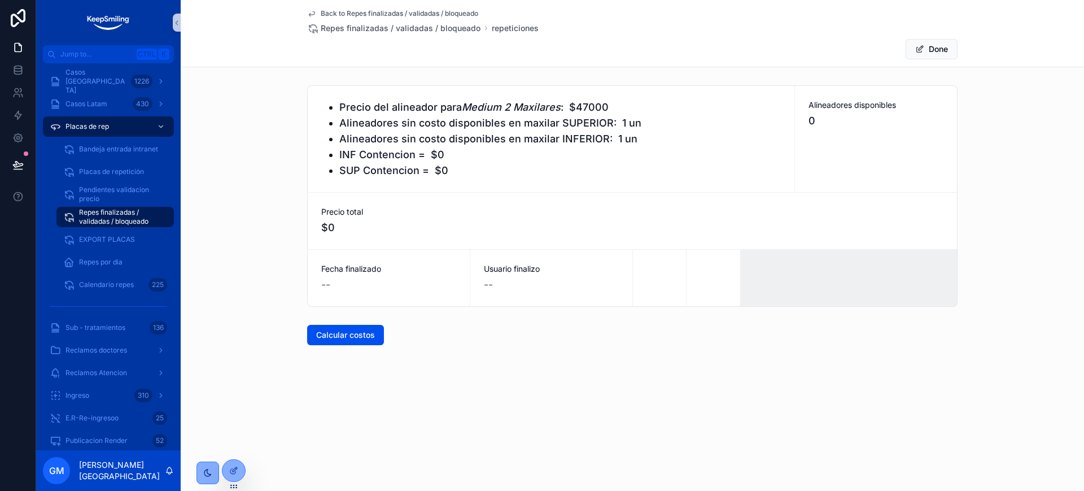
scroll to position [0, 0]
click at [333, 342] on button "Calcular costos" at bounding box center [345, 335] width 77 height 20
click at [376, 215] on span "Precio total" at bounding box center [632, 211] width 622 height 11
click at [361, 13] on span "Back to Repes finalizadas / validadas / bloqueado" at bounding box center [400, 13] width 158 height 9
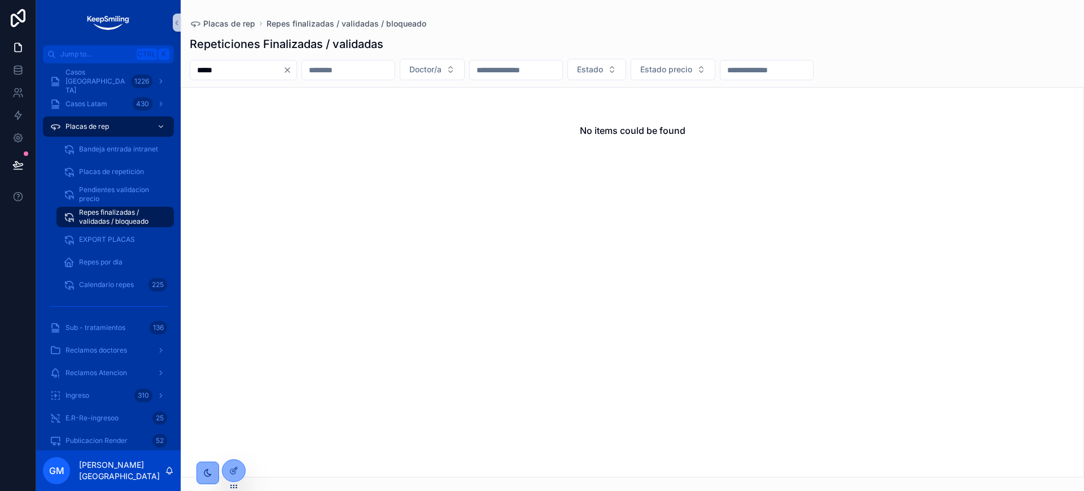
click at [210, 74] on input "*****" at bounding box center [236, 70] width 93 height 16
click at [111, 170] on span "Placas de repetición" at bounding box center [111, 171] width 65 height 9
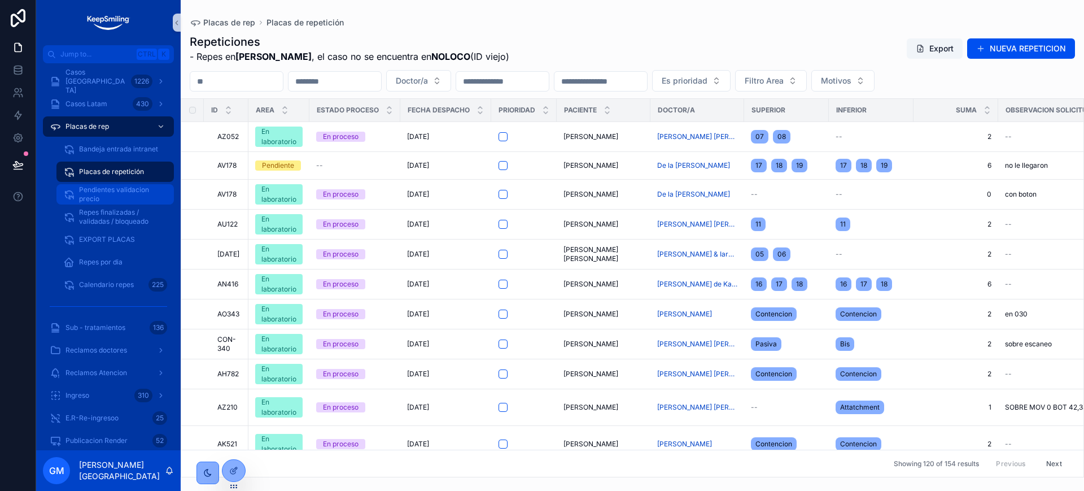
click at [108, 194] on span "Pendientes validacion precio" at bounding box center [121, 194] width 84 height 18
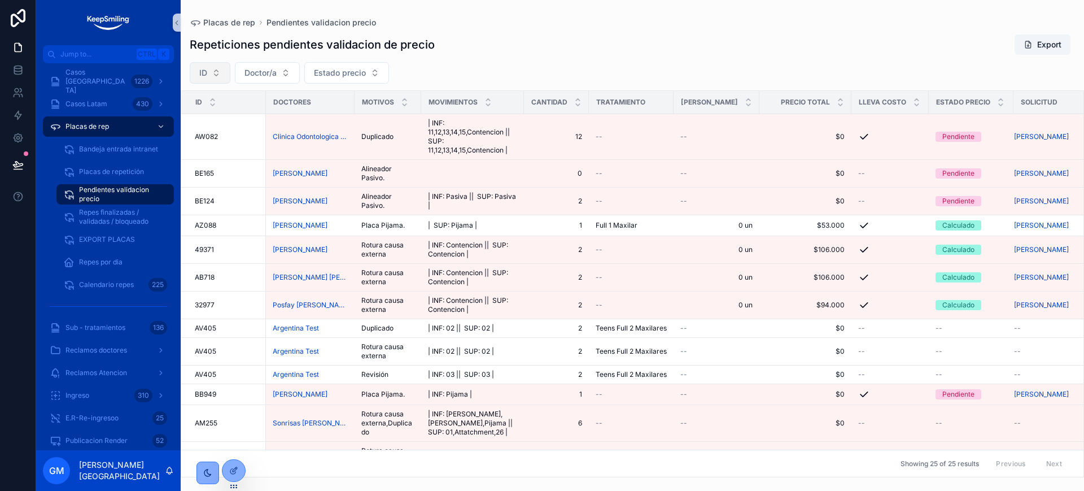
click at [205, 78] on span "ID" at bounding box center [203, 72] width 8 height 11
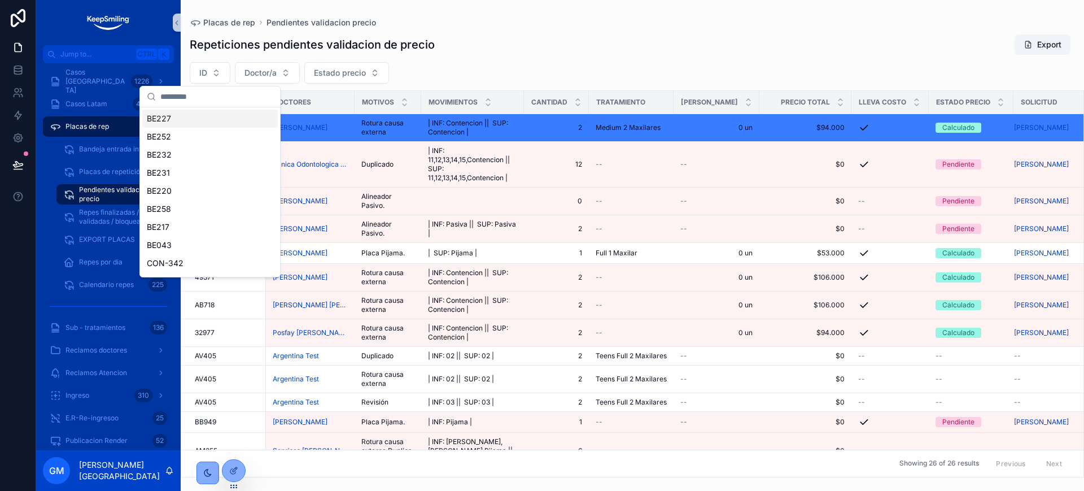
click at [204, 99] on input "scrollable content" at bounding box center [216, 96] width 113 height 20
click at [615, 5] on div "Placas de rep Pendientes validacion precio Repeticiones pendientes validacion d…" at bounding box center [633, 238] width 904 height 477
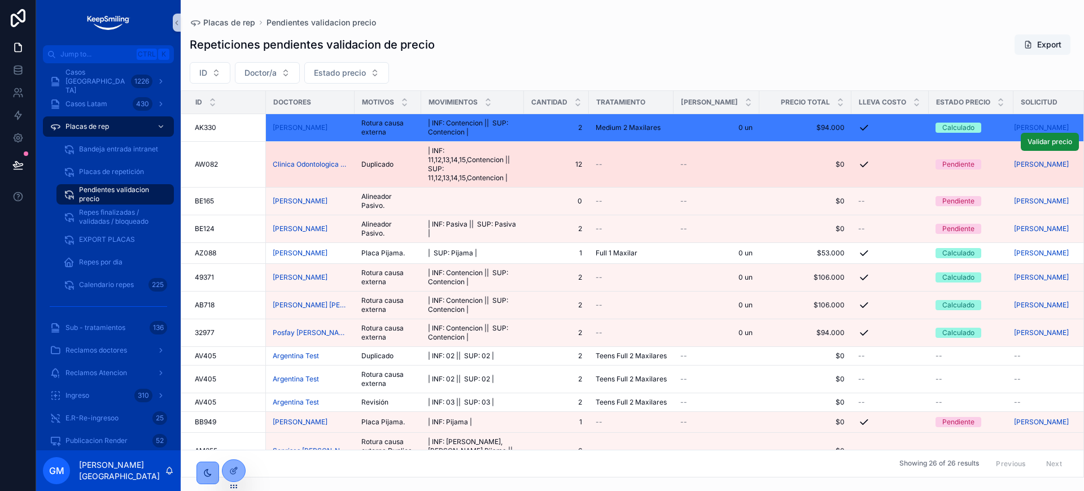
click at [620, 167] on div "--" at bounding box center [631, 164] width 71 height 9
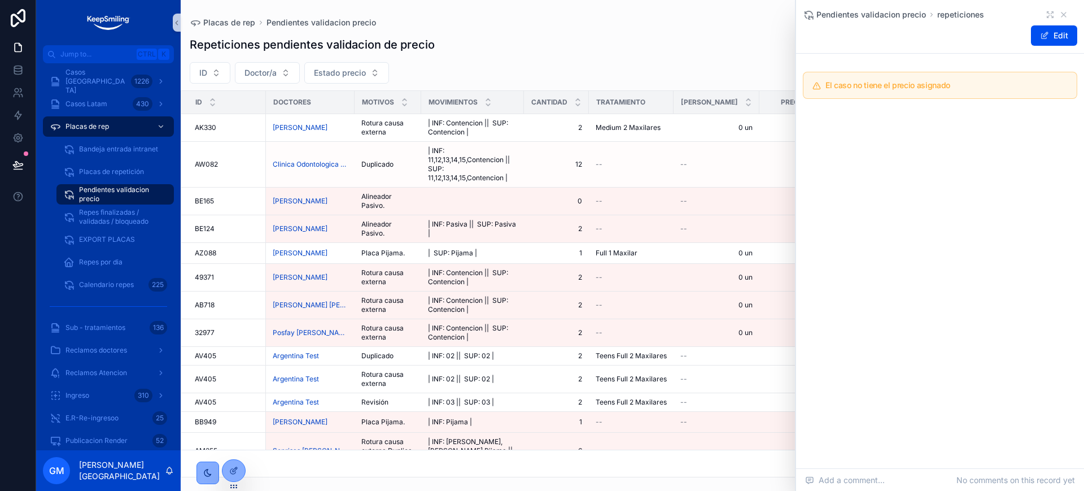
click at [1070, 12] on div "Pendientes validacion precio repeticiones" at bounding box center [940, 14] width 274 height 11
click at [1068, 17] on icon "scrollable content" at bounding box center [1064, 14] width 9 height 9
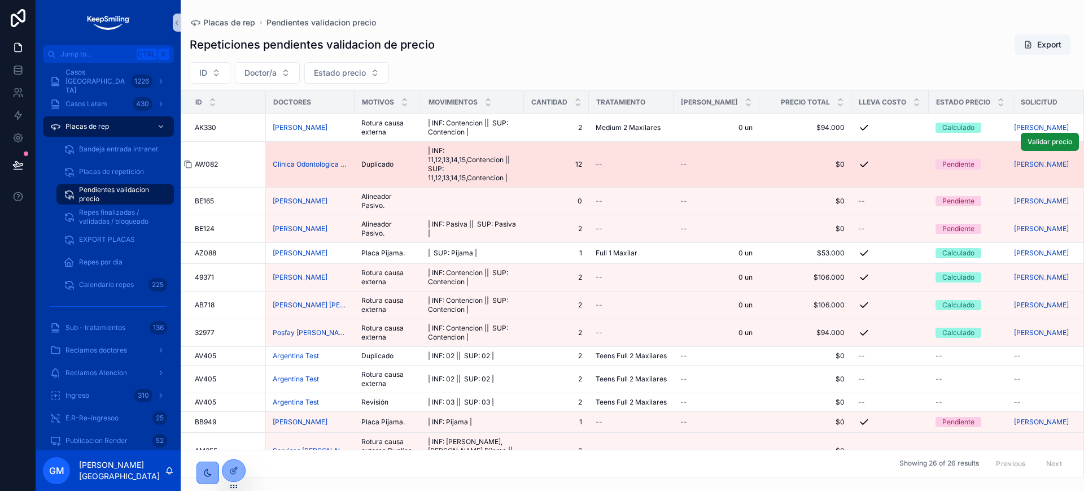
click at [185, 162] on icon "scrollable content" at bounding box center [187, 163] width 5 height 5
click at [206, 165] on span "AW082" at bounding box center [206, 164] width 23 height 9
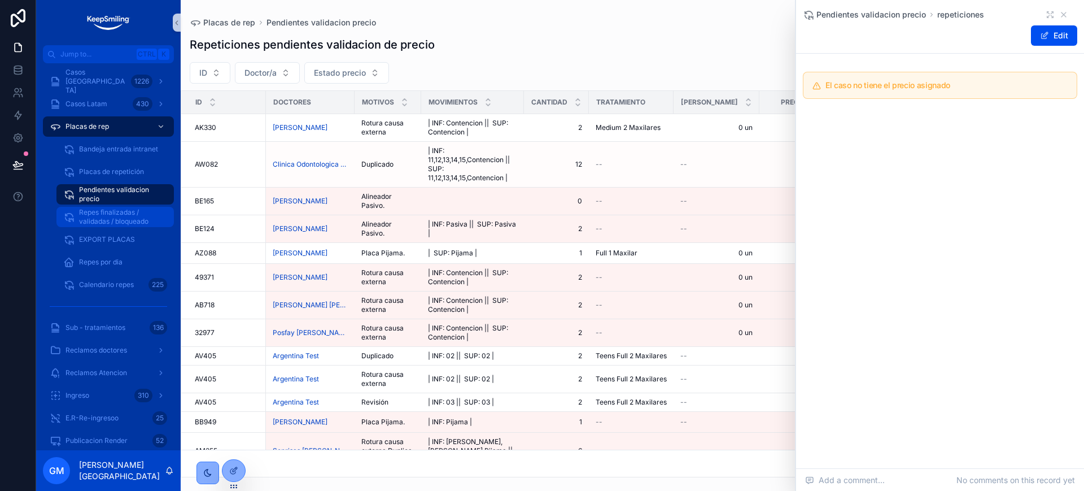
click at [90, 219] on span "Repes finalizadas / validadas / bloqueado" at bounding box center [121, 217] width 84 height 18
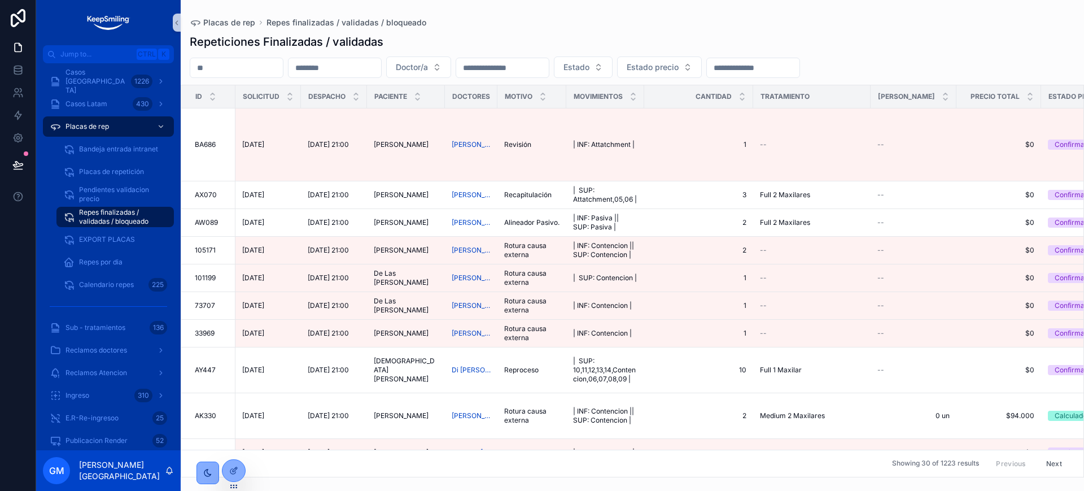
click at [249, 71] on input "scrollable content" at bounding box center [236, 68] width 93 height 16
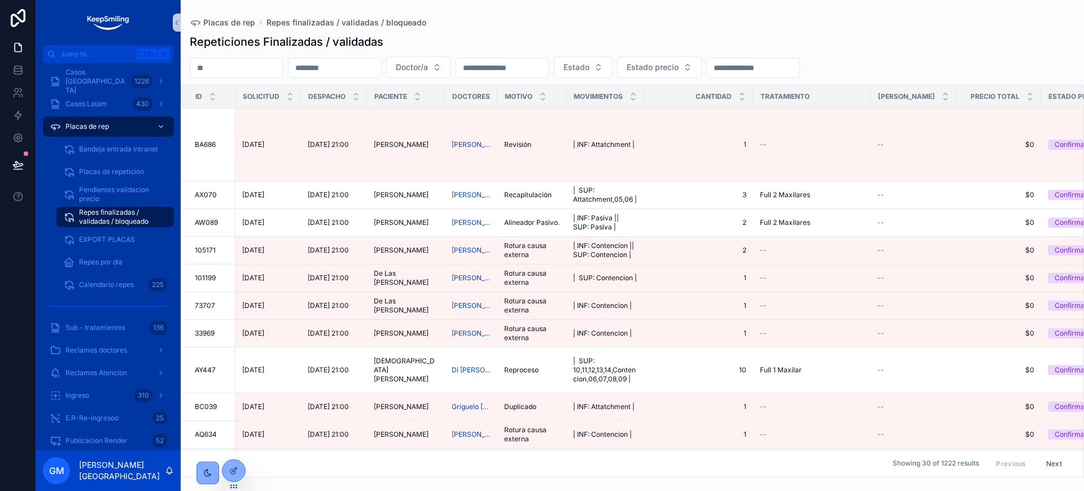
paste input "*****"
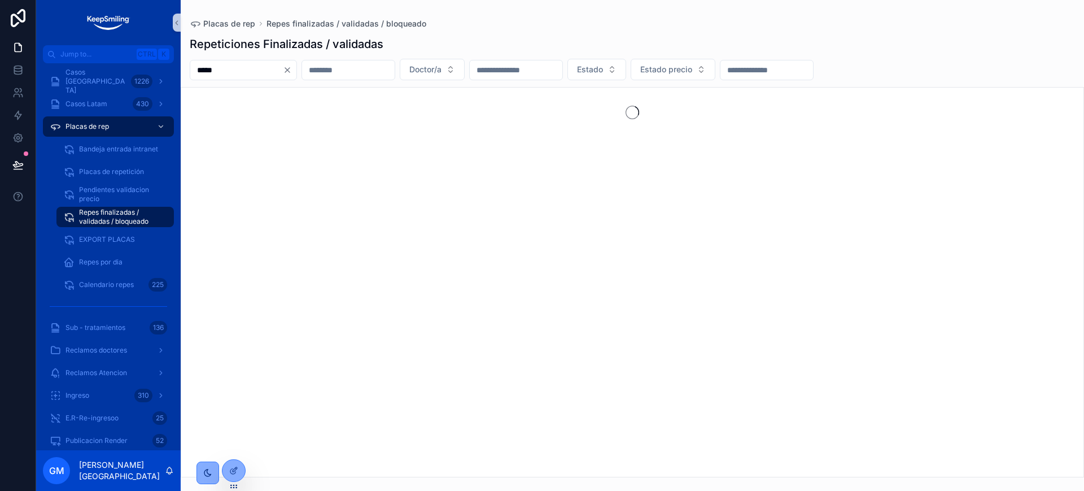
type input "*****"
click at [131, 187] on span "Pendientes validacion precio" at bounding box center [121, 194] width 84 height 18
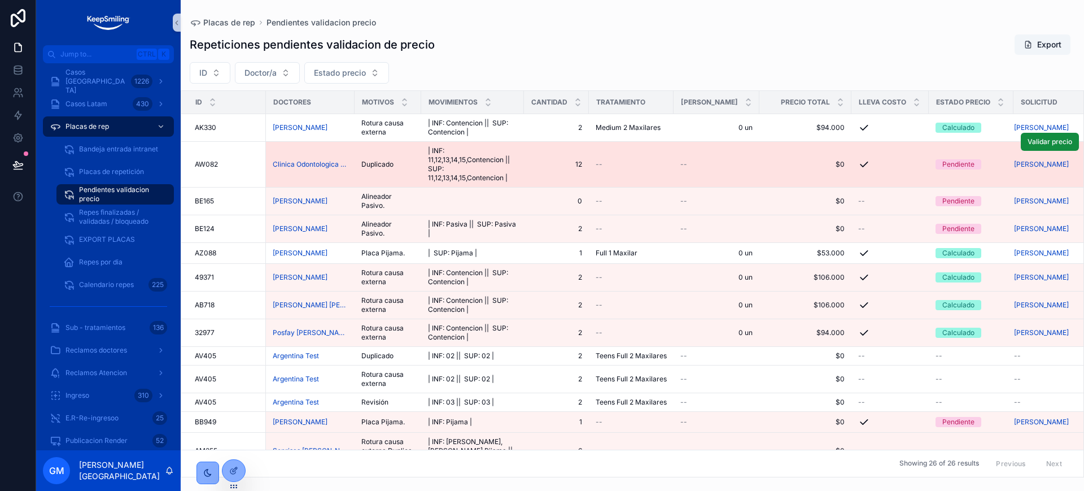
click at [528, 159] on td "12 12" at bounding box center [556, 165] width 65 height 46
click at [497, 163] on span "| INF: 11,12,13,14,15,Contencion || SUP: 11,12,13,14,15,Contencion |" at bounding box center [472, 164] width 89 height 36
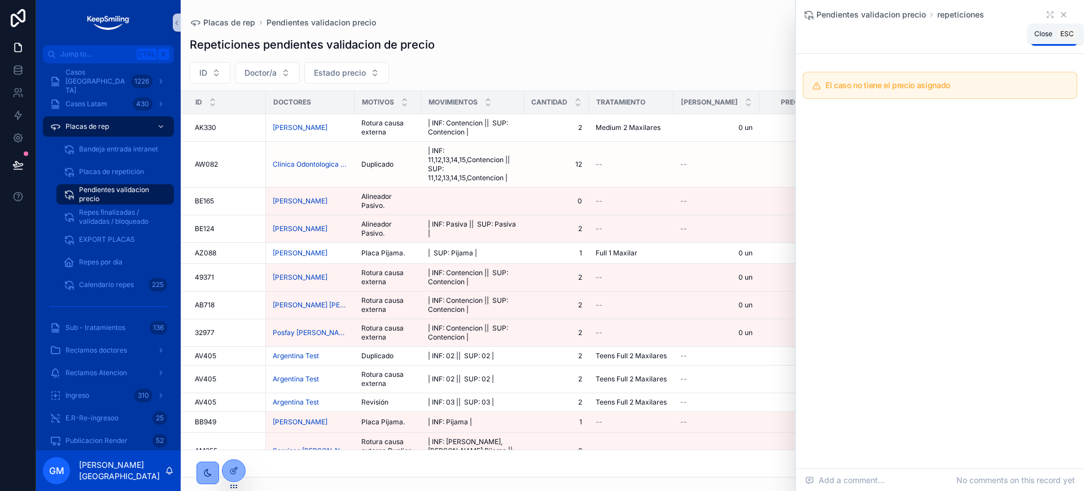
click at [1063, 11] on icon "scrollable content" at bounding box center [1064, 14] width 9 height 9
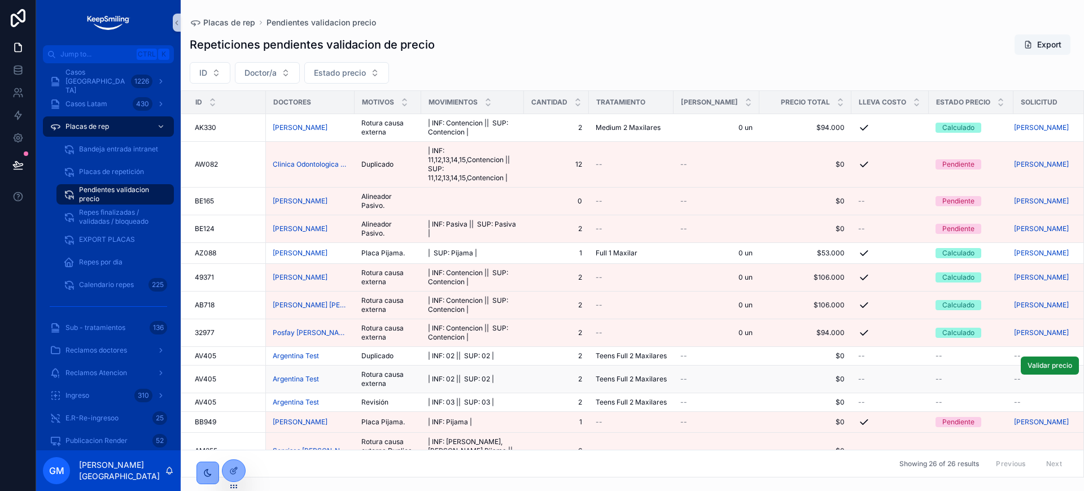
scroll to position [141, 0]
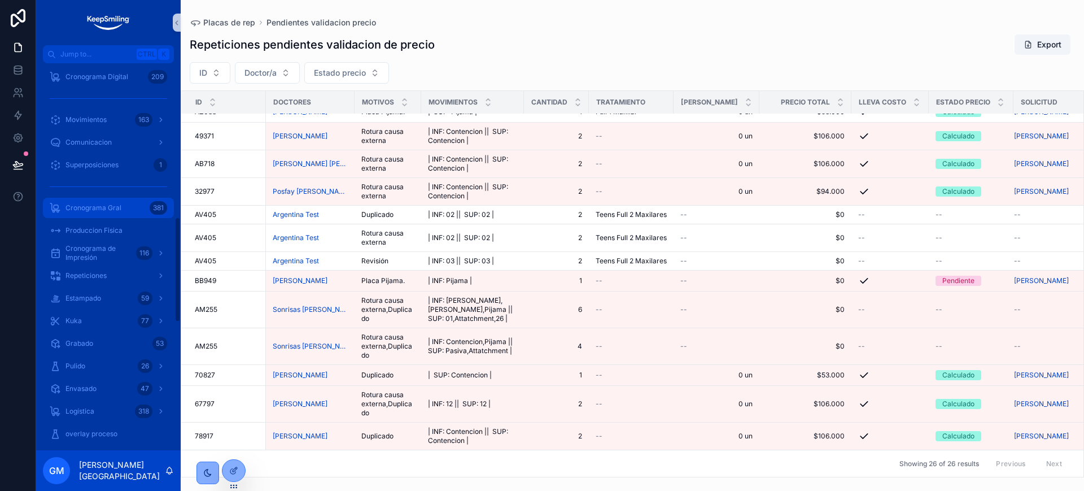
click at [104, 215] on div "Cronograma Gral 381" at bounding box center [108, 208] width 117 height 18
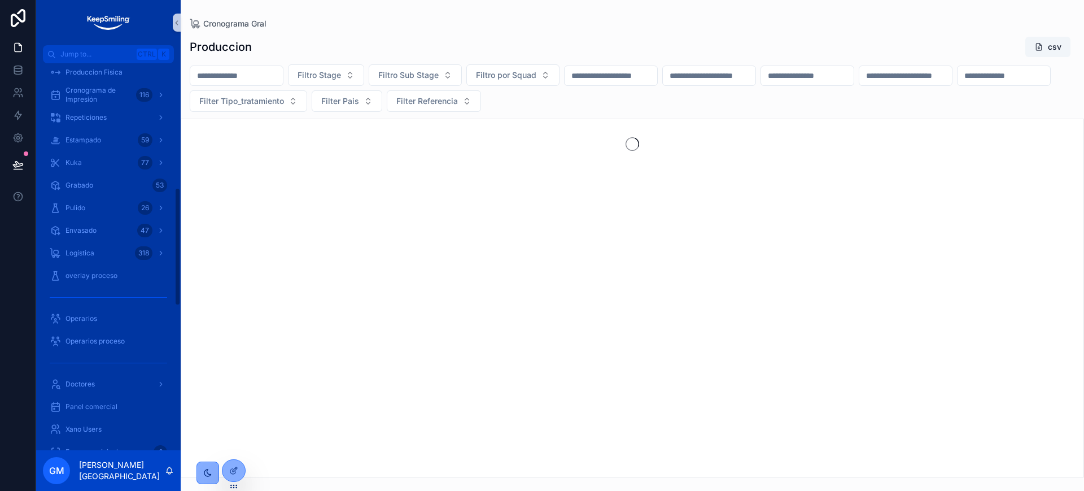
scroll to position [407, 0]
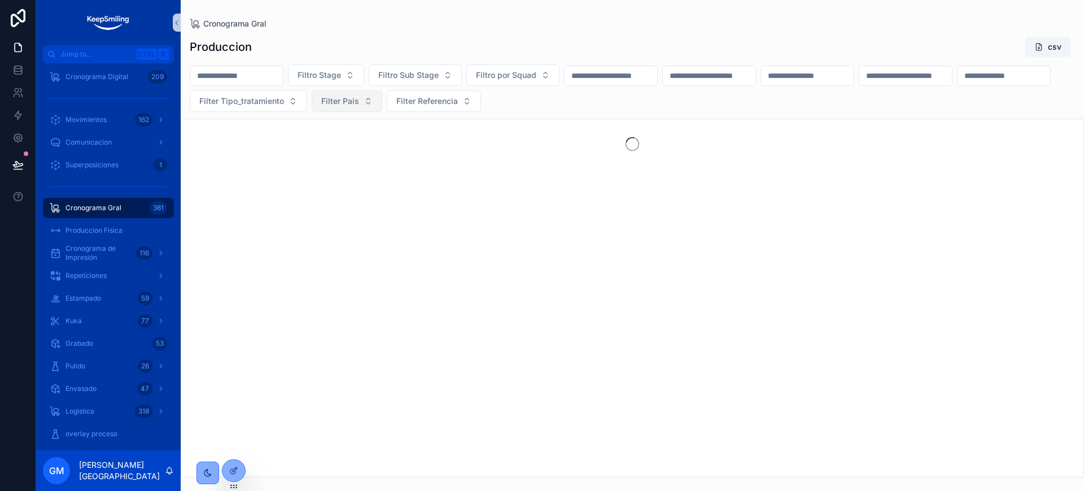
click at [382, 106] on button "Filter Pais" at bounding box center [347, 100] width 71 height 21
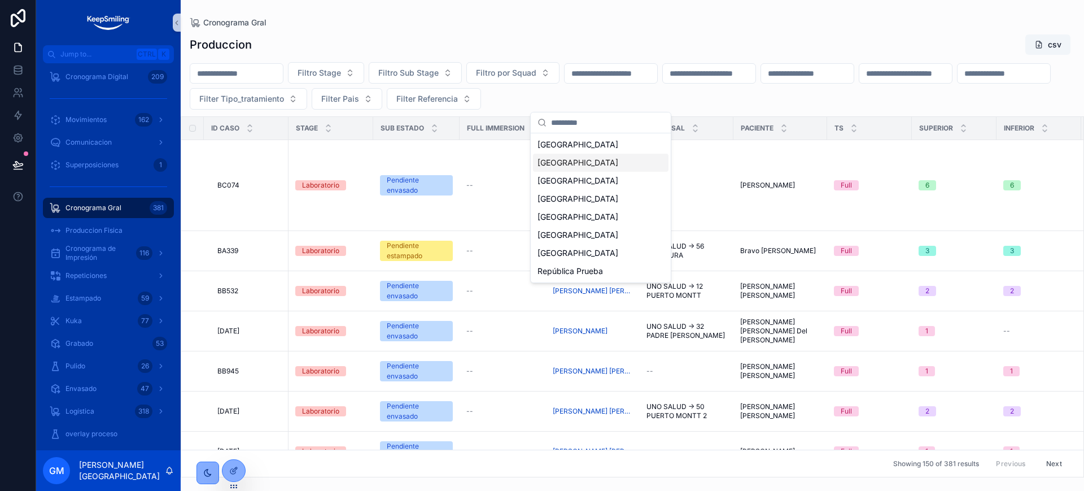
click at [586, 172] on div "Argentina Chile Colombia Mexico Paraguay Peru Uruguay República Prueba" at bounding box center [601, 208] width 136 height 145
click at [605, 163] on div "[GEOGRAPHIC_DATA]" at bounding box center [601, 163] width 136 height 18
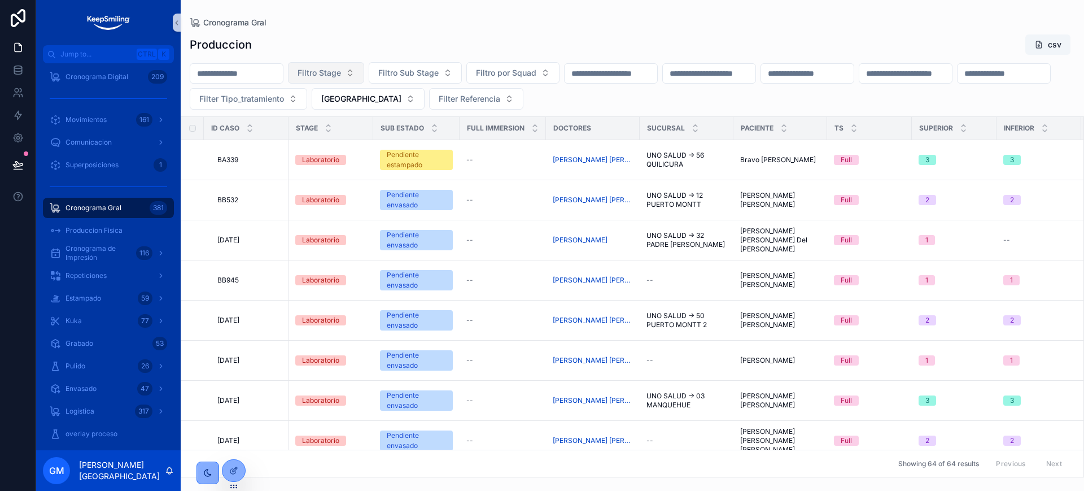
click at [341, 78] on span "Filtro Stage" at bounding box center [319, 72] width 43 height 11
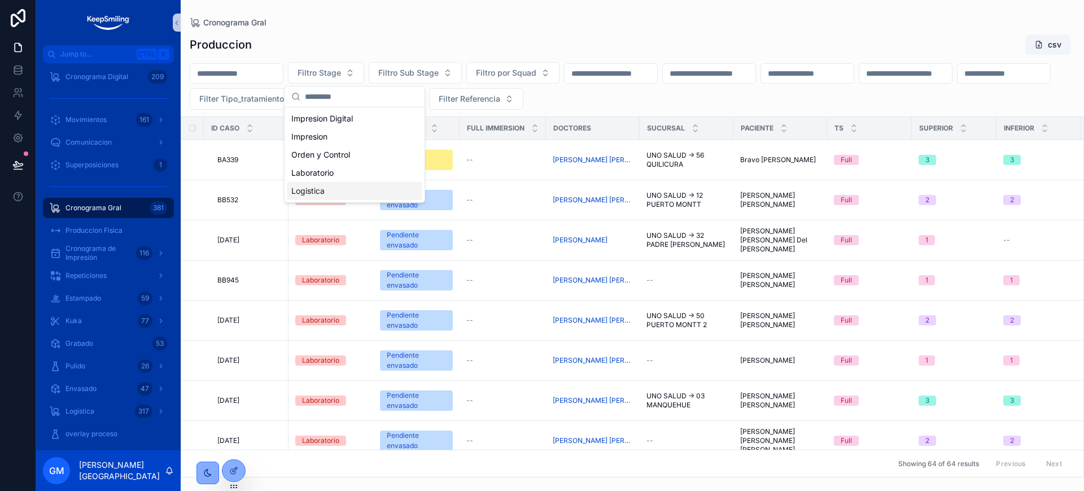
click at [351, 192] on div "Logistica" at bounding box center [355, 191] width 136 height 18
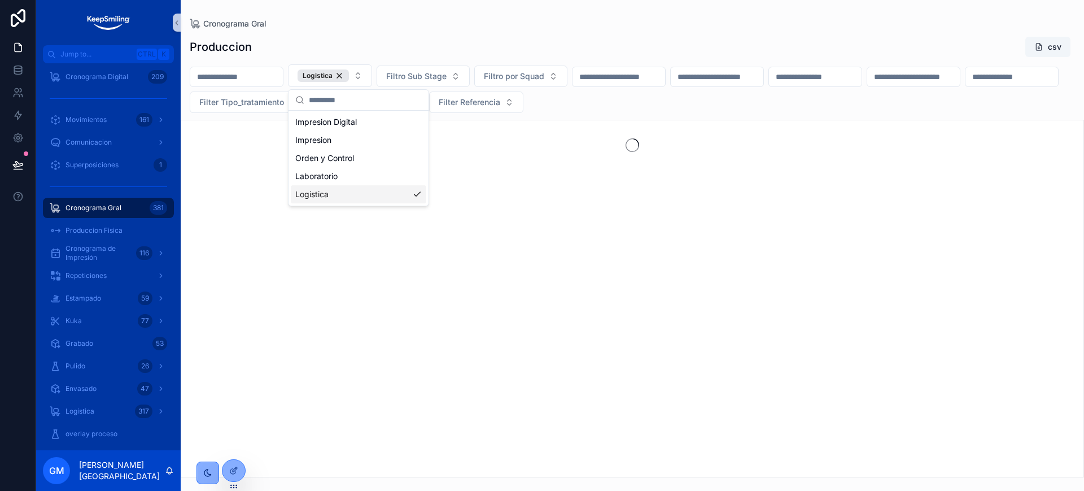
click at [639, 48] on div "Produccion csv" at bounding box center [633, 46] width 886 height 21
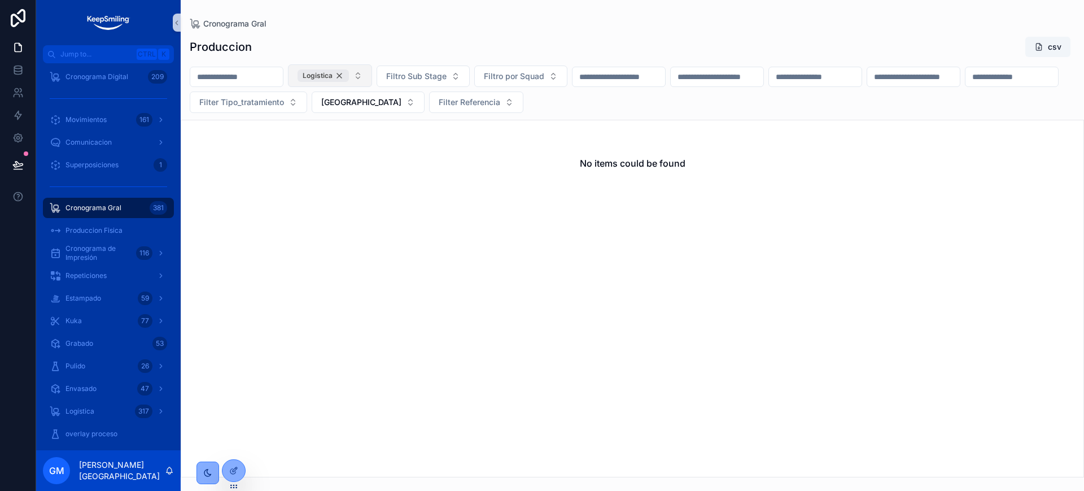
click at [349, 74] on div "Logistica" at bounding box center [323, 75] width 51 height 12
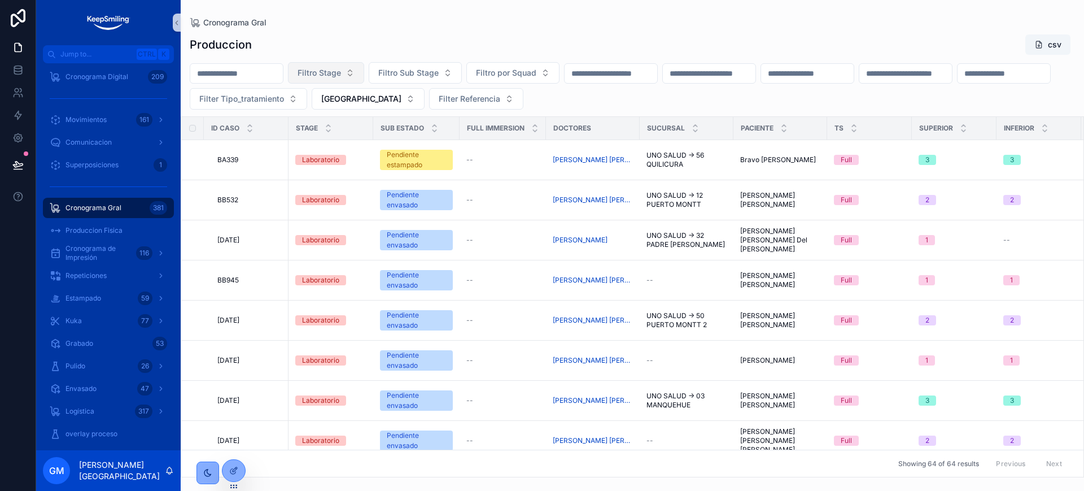
click at [364, 79] on button "Filtro Stage" at bounding box center [326, 72] width 76 height 21
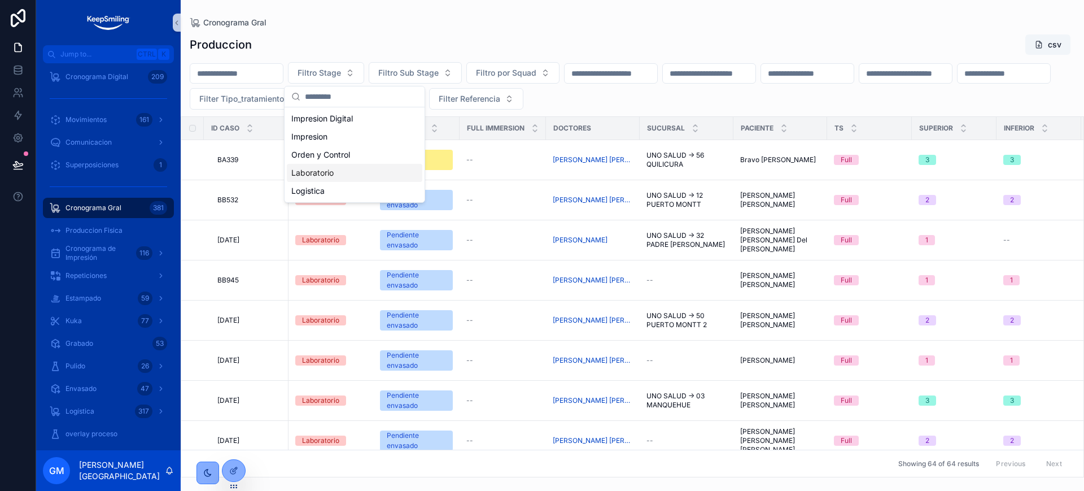
click at [376, 175] on div "Laboratorio" at bounding box center [355, 173] width 136 height 18
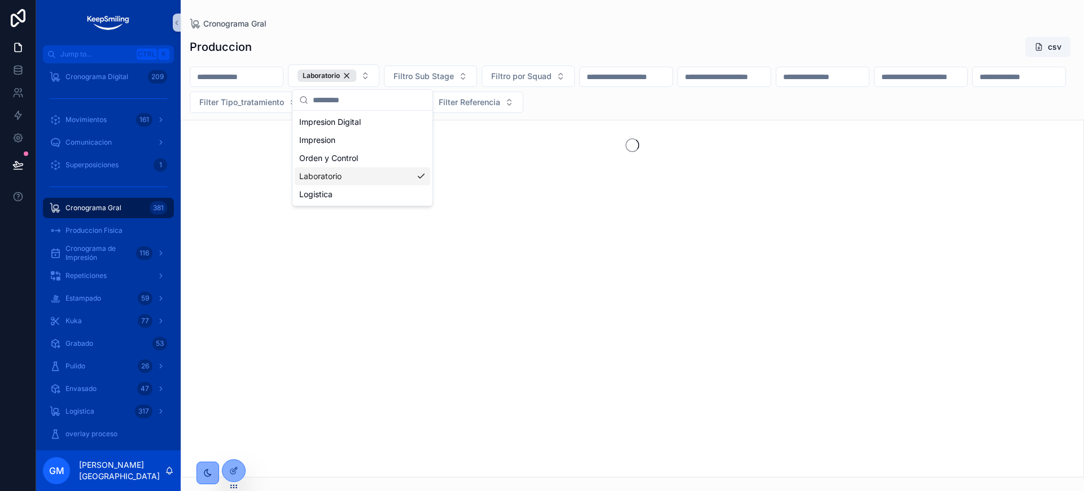
click at [569, 37] on div "Produccion csv" at bounding box center [633, 46] width 886 height 21
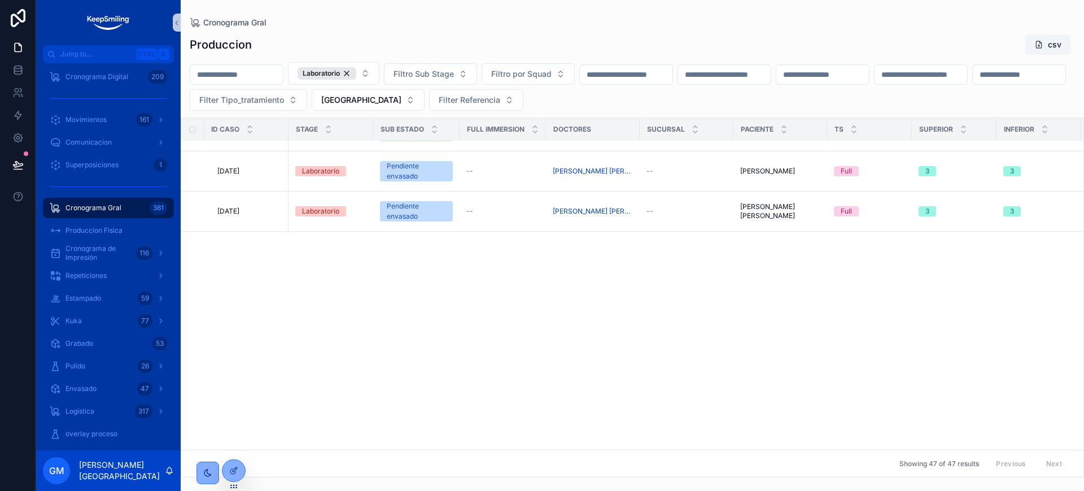
scroll to position [424, 0]
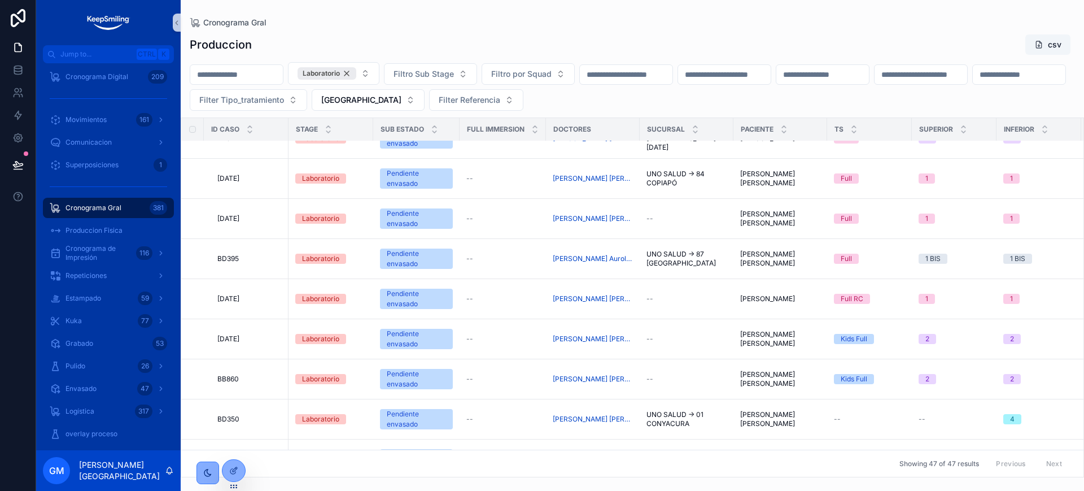
click at [356, 68] on div "Laboratorio" at bounding box center [327, 73] width 59 height 12
click at [958, 81] on input "scrollable content" at bounding box center [1004, 74] width 93 height 16
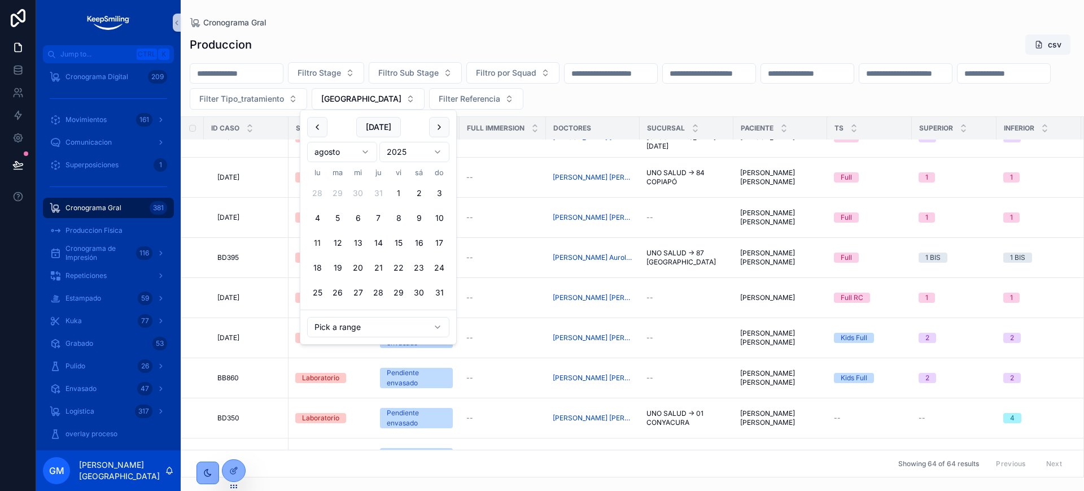
click at [399, 193] on button "1" at bounding box center [399, 193] width 20 height 20
click at [376, 220] on button "7" at bounding box center [378, 218] width 20 height 20
type input "**********"
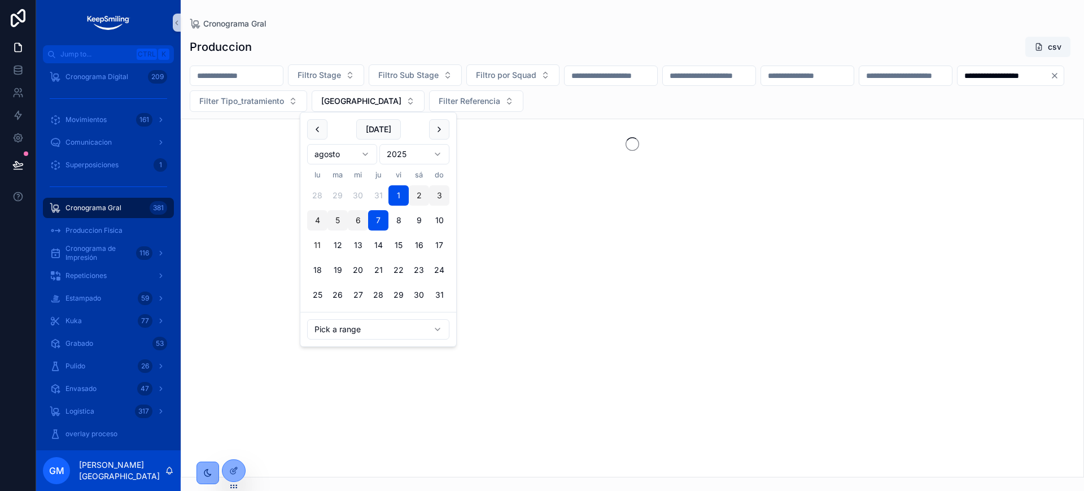
click at [435, 37] on div "Produccion csv" at bounding box center [633, 46] width 886 height 21
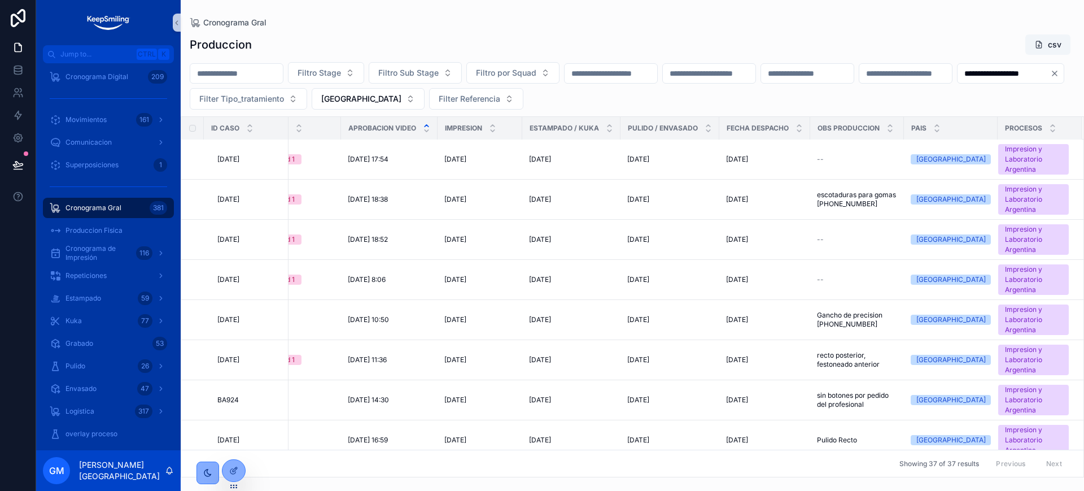
scroll to position [0, 911]
click at [241, 468] on div at bounding box center [234, 470] width 23 height 21
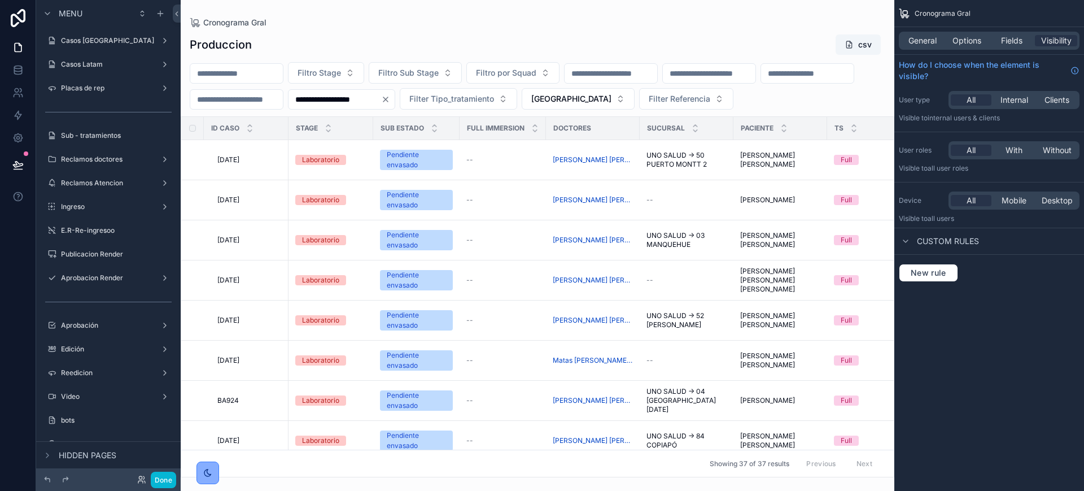
scroll to position [359, 0]
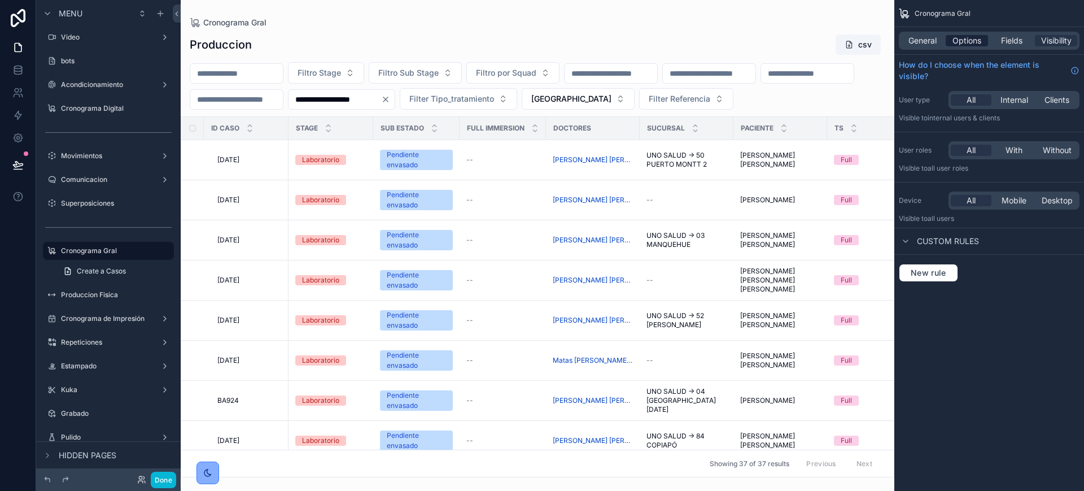
click at [963, 42] on span "Options" at bounding box center [967, 40] width 29 height 11
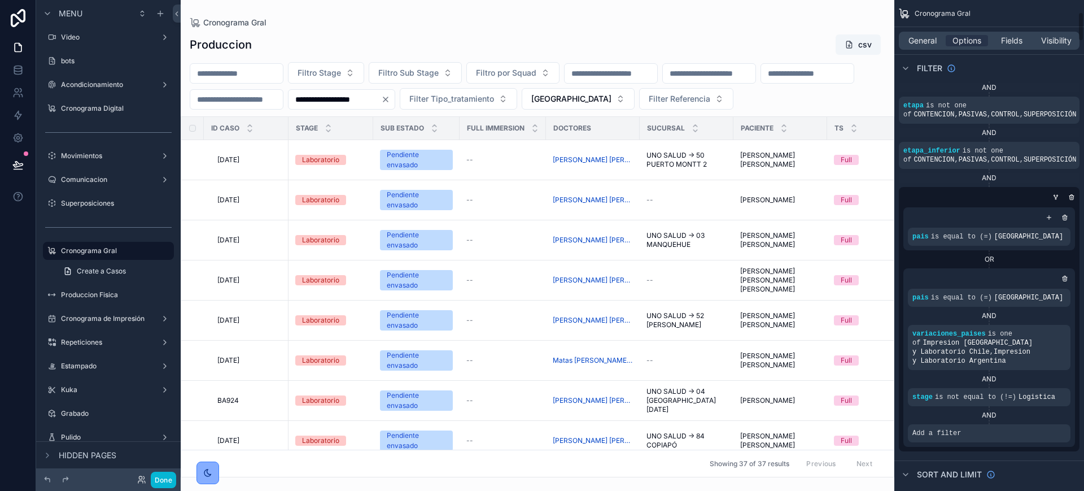
scroll to position [212, 0]
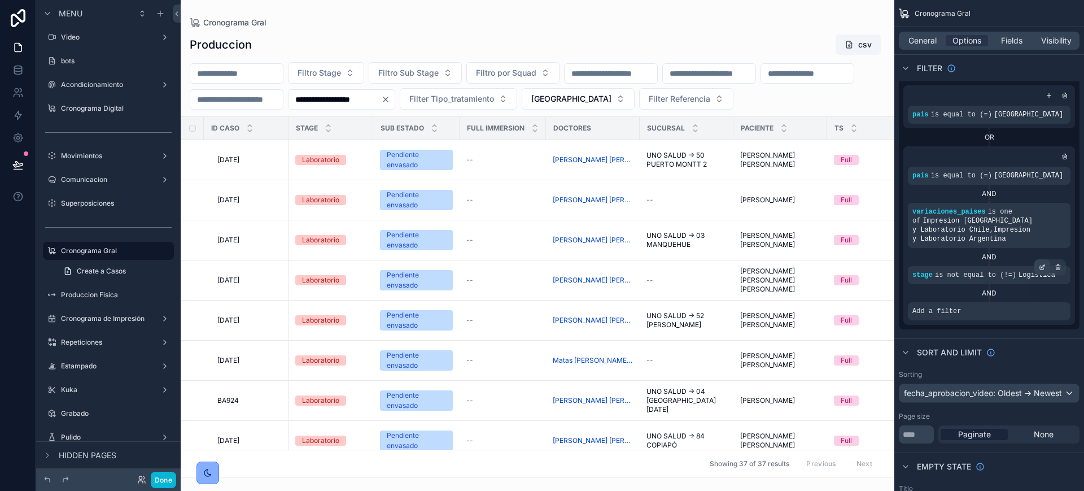
click at [1044, 264] on icon "scrollable content" at bounding box center [1042, 267] width 7 height 7
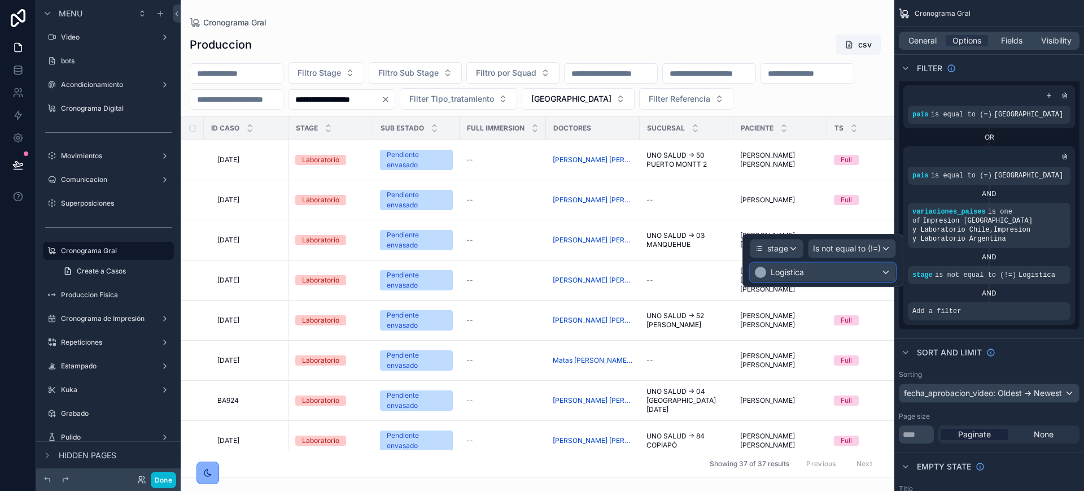
click at [849, 268] on div "Logistica" at bounding box center [823, 272] width 145 height 18
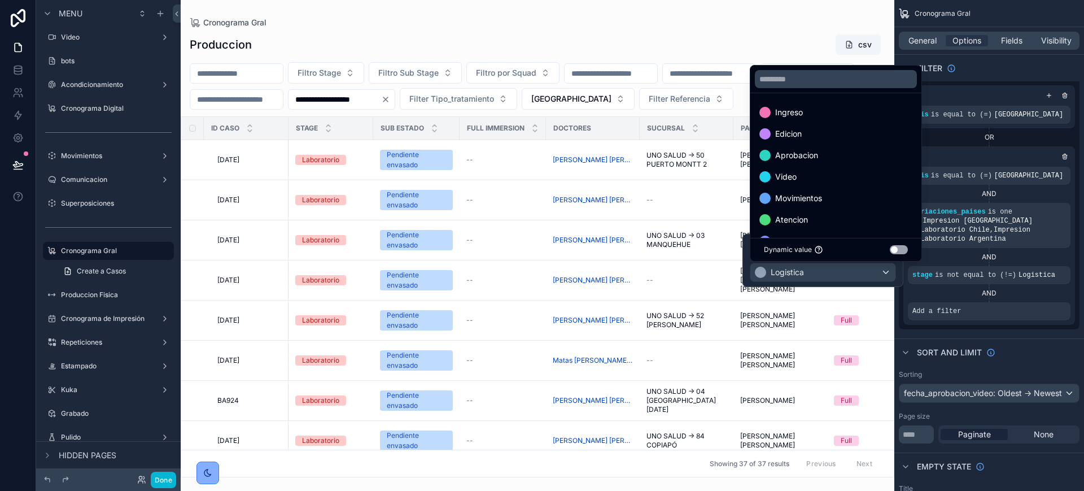
click at [849, 268] on div at bounding box center [823, 260] width 161 height 53
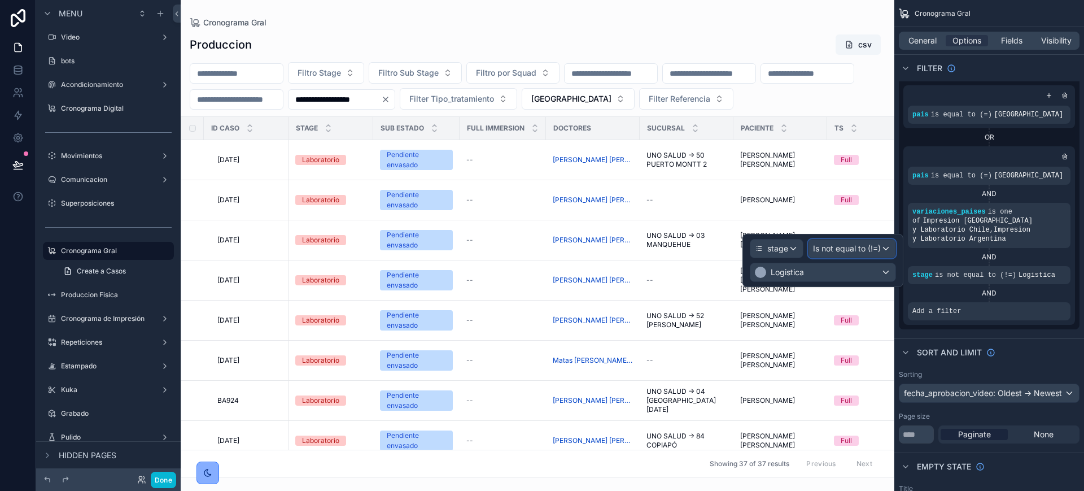
click at [865, 249] on span "Is not equal to (!=)" at bounding box center [847, 248] width 68 height 11
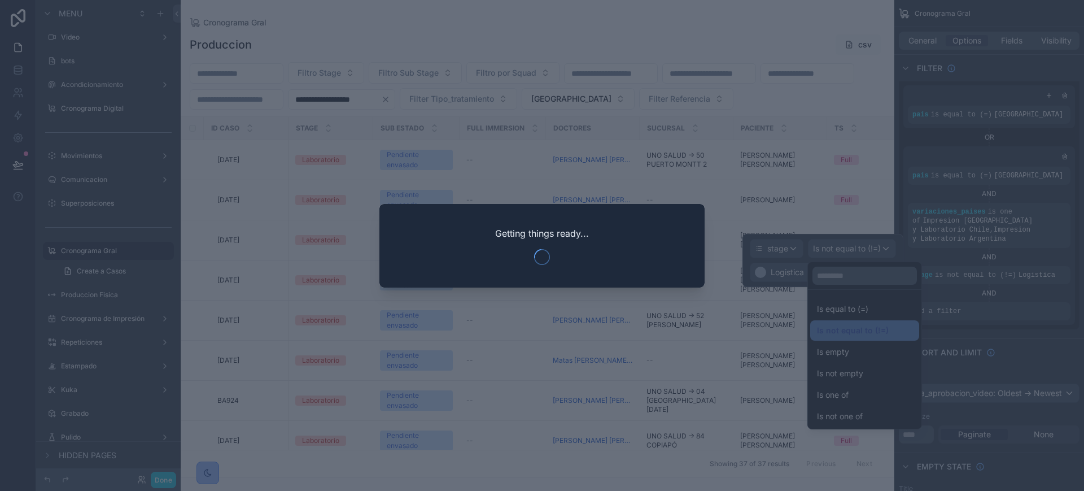
click at [870, 417] on div at bounding box center [542, 245] width 1084 height 491
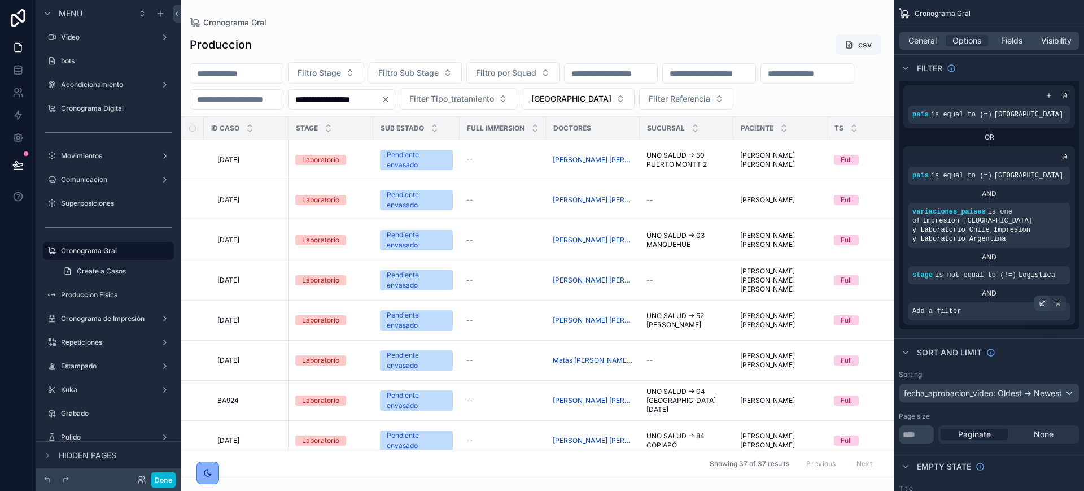
click at [1040, 300] on icon "scrollable content" at bounding box center [1042, 303] width 7 height 7
click at [1043, 264] on icon "scrollable content" at bounding box center [1042, 267] width 7 height 7
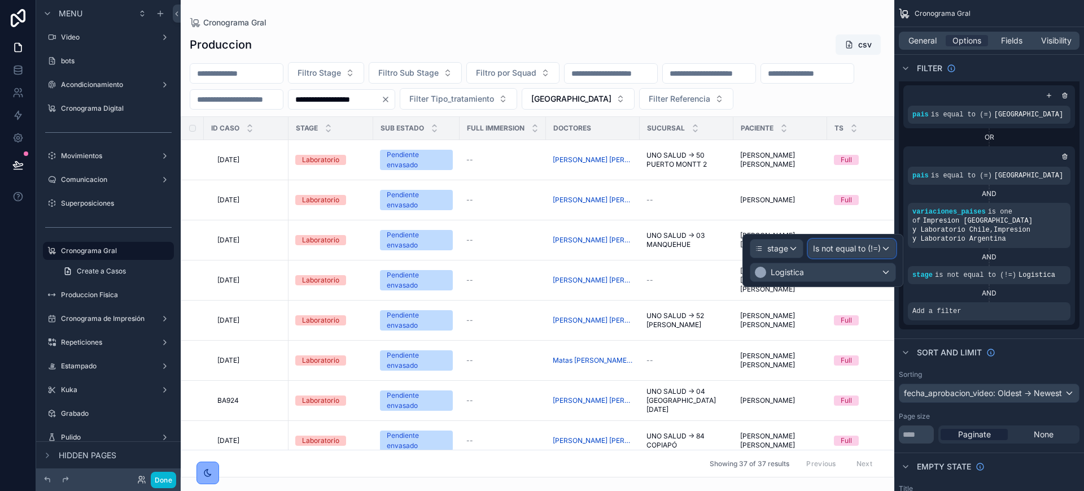
click at [863, 253] on span "Is not equal to (!=)" at bounding box center [847, 248] width 68 height 11
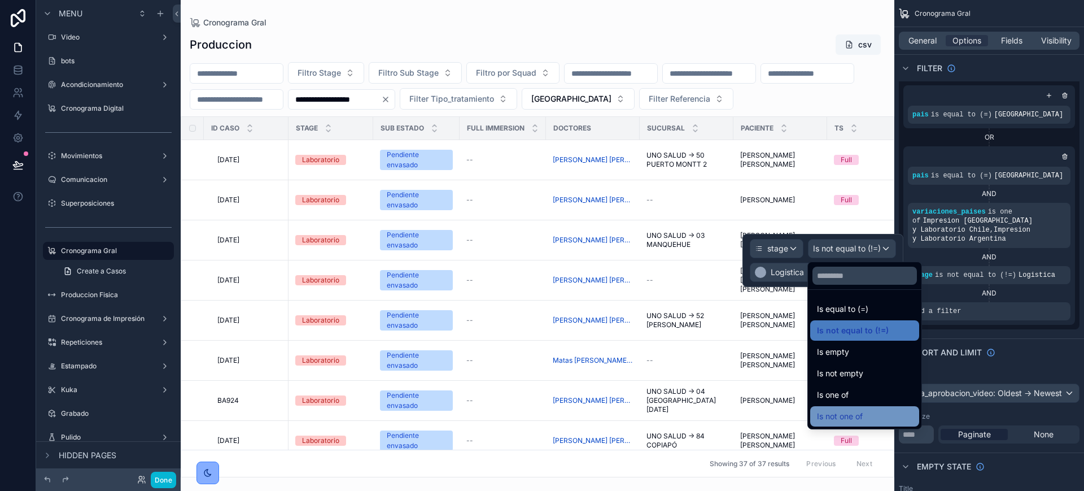
click at [878, 416] on div "Is not one of" at bounding box center [864, 416] width 95 height 14
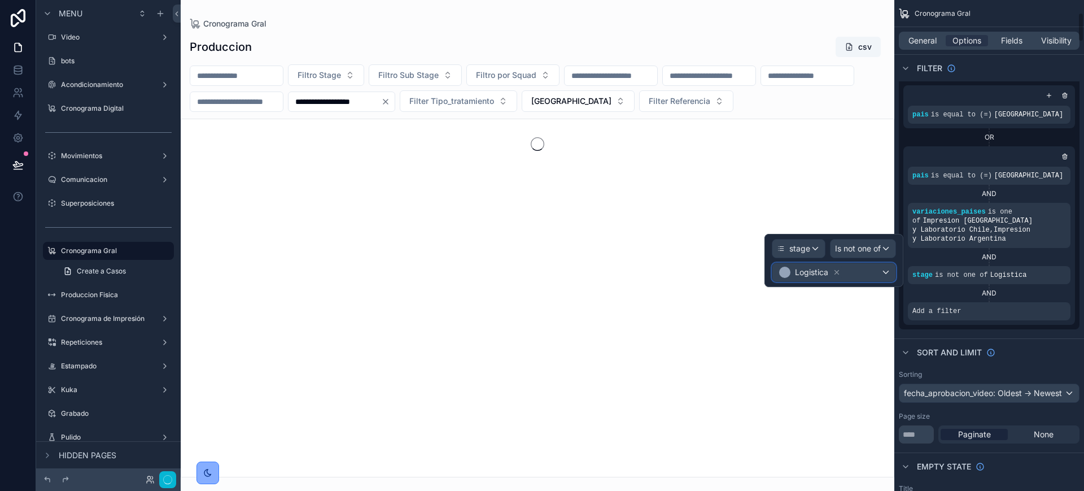
click at [871, 277] on div "Logistica" at bounding box center [834, 272] width 123 height 18
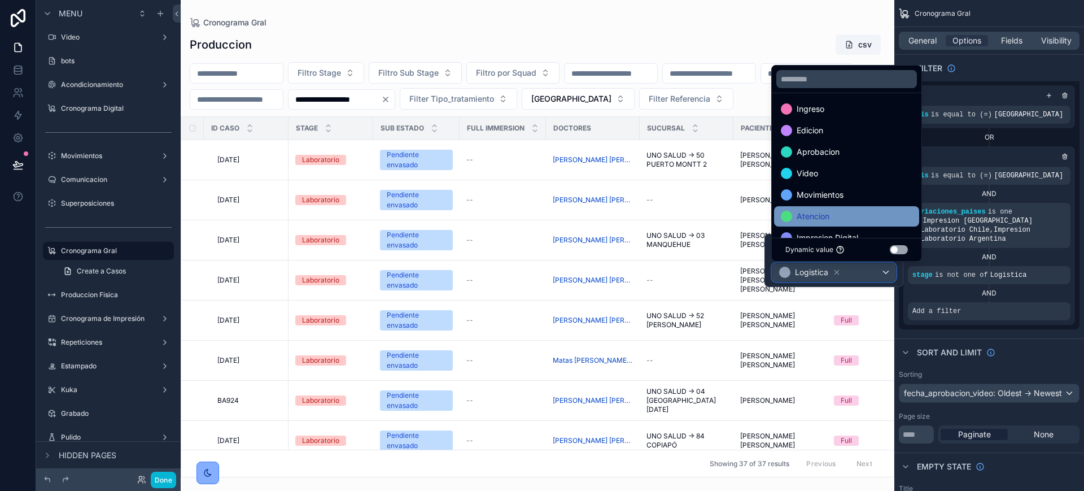
scroll to position [0, 0]
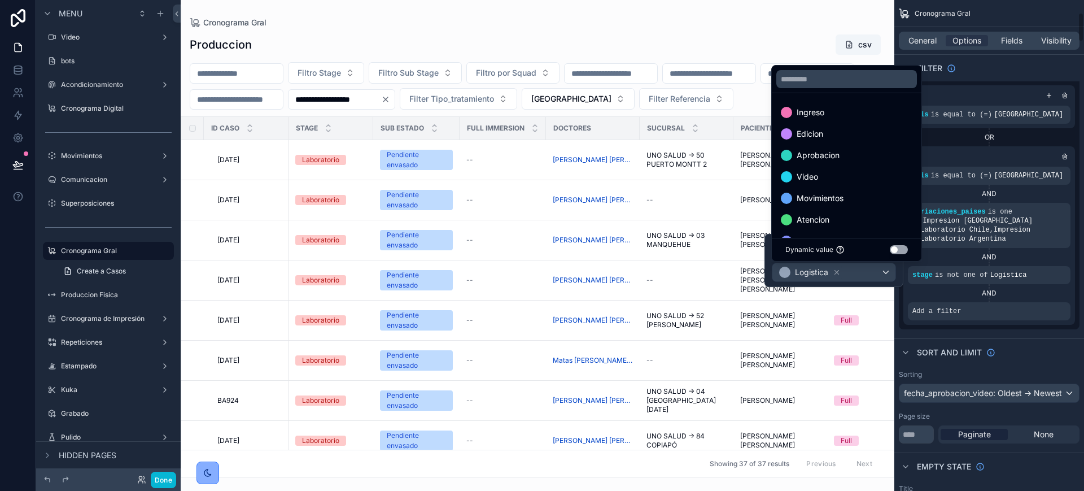
click at [999, 289] on div "AND" at bounding box center [989, 293] width 163 height 18
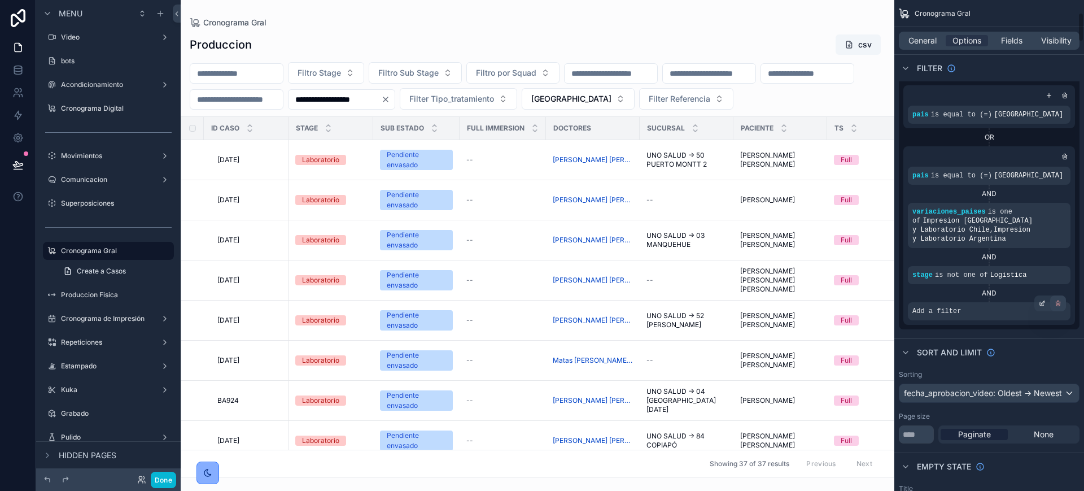
click at [1057, 298] on div "scrollable content" at bounding box center [1059, 303] width 16 height 16
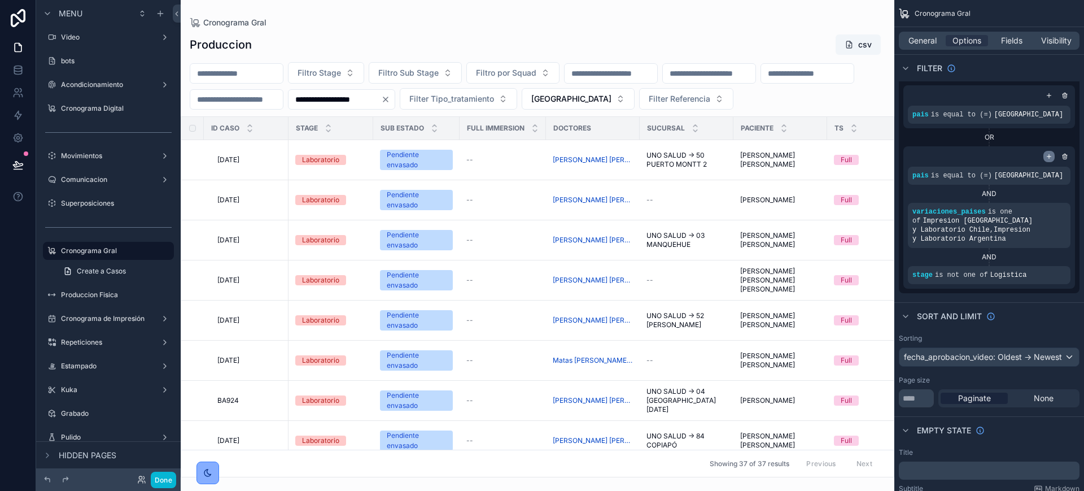
click at [1049, 154] on icon "scrollable content" at bounding box center [1049, 156] width 7 height 7
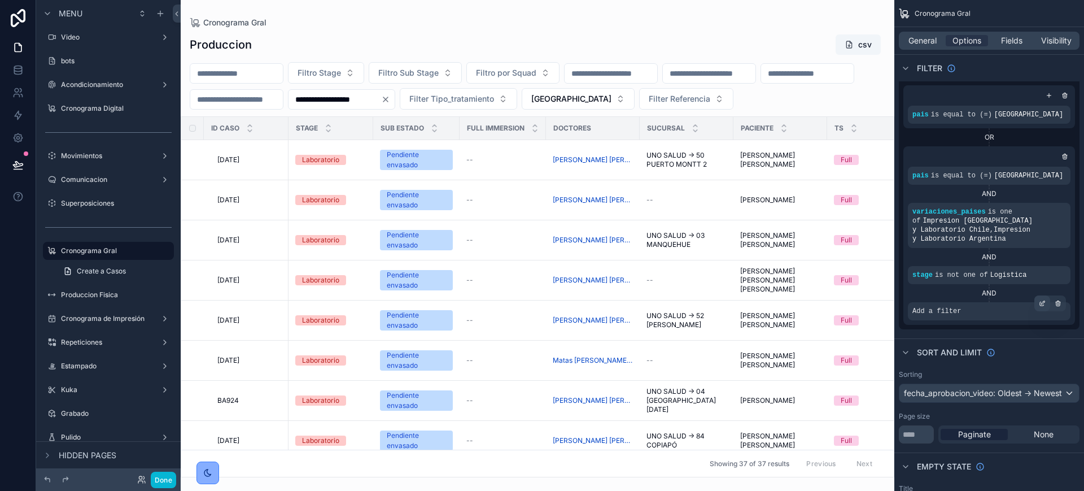
click at [1041, 302] on icon "scrollable content" at bounding box center [1042, 304] width 4 height 4
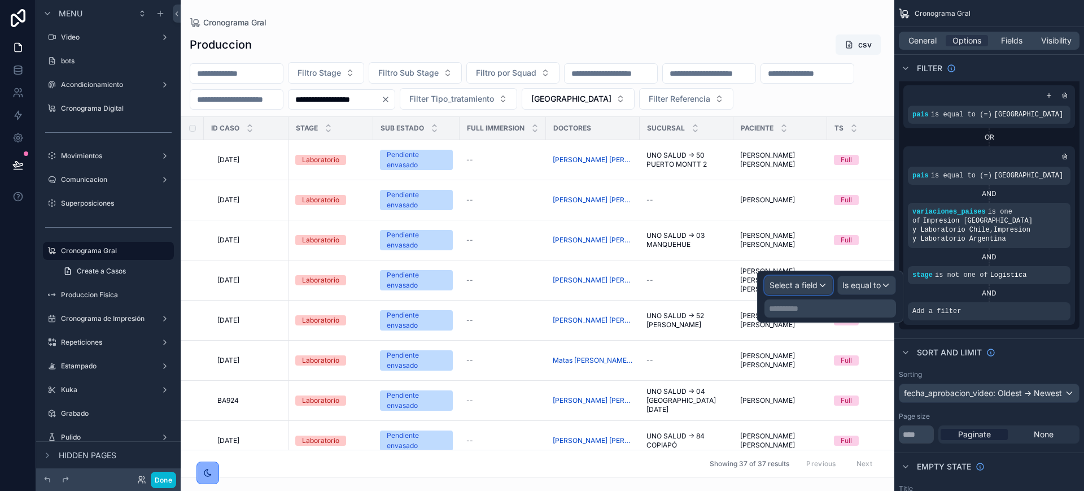
click at [802, 289] on span "Select a field" at bounding box center [794, 285] width 48 height 10
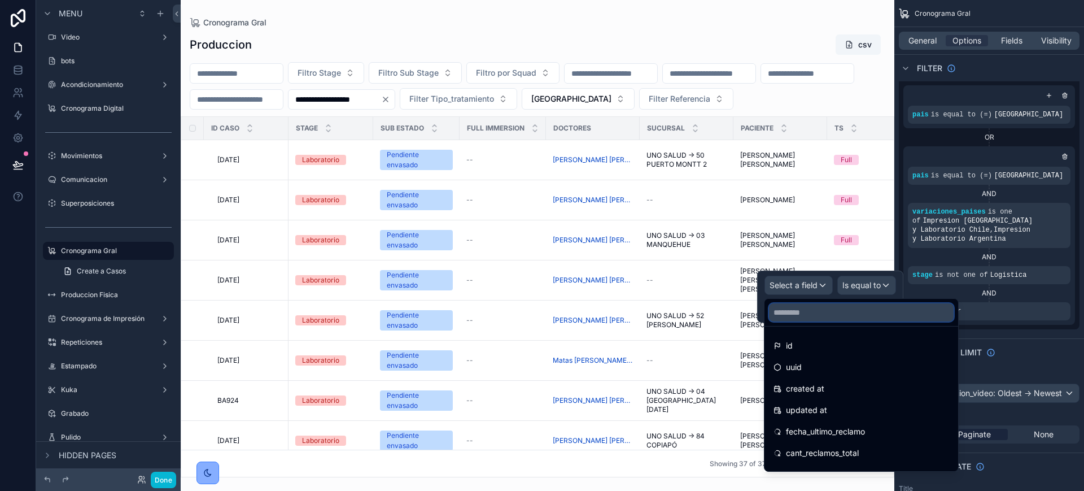
click at [811, 308] on input "text" at bounding box center [861, 312] width 185 height 18
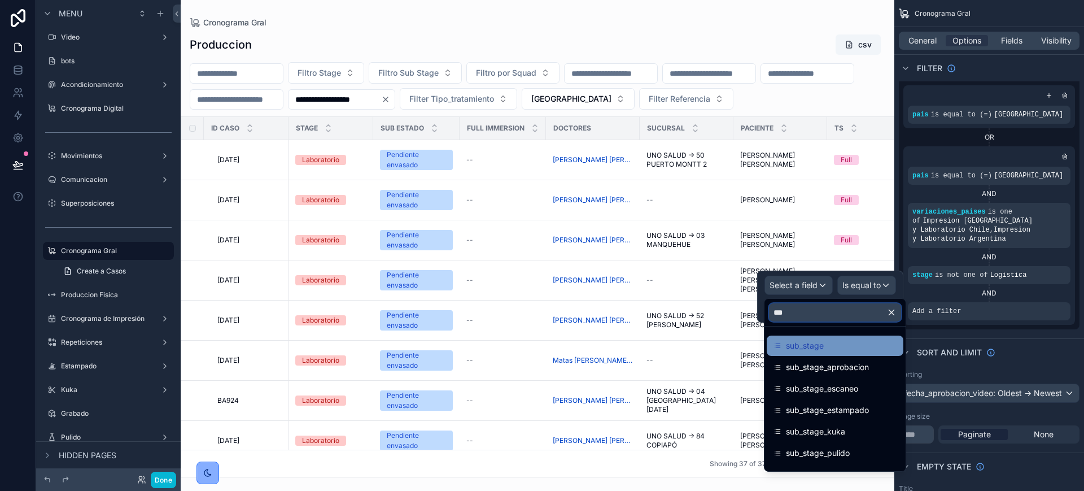
type input "***"
click at [871, 341] on div "sub_stage" at bounding box center [835, 346] width 123 height 14
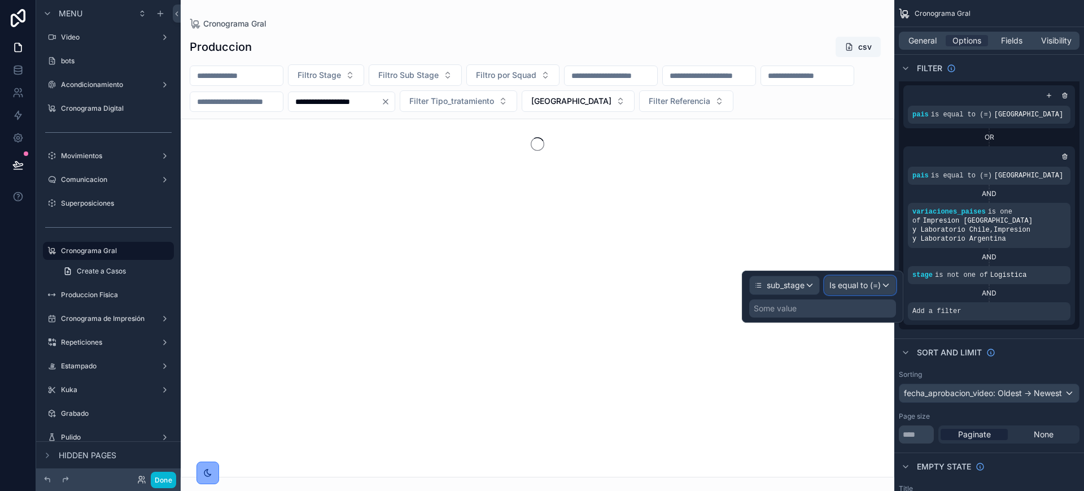
click at [884, 285] on div "Is equal to (=)" at bounding box center [860, 285] width 71 height 18
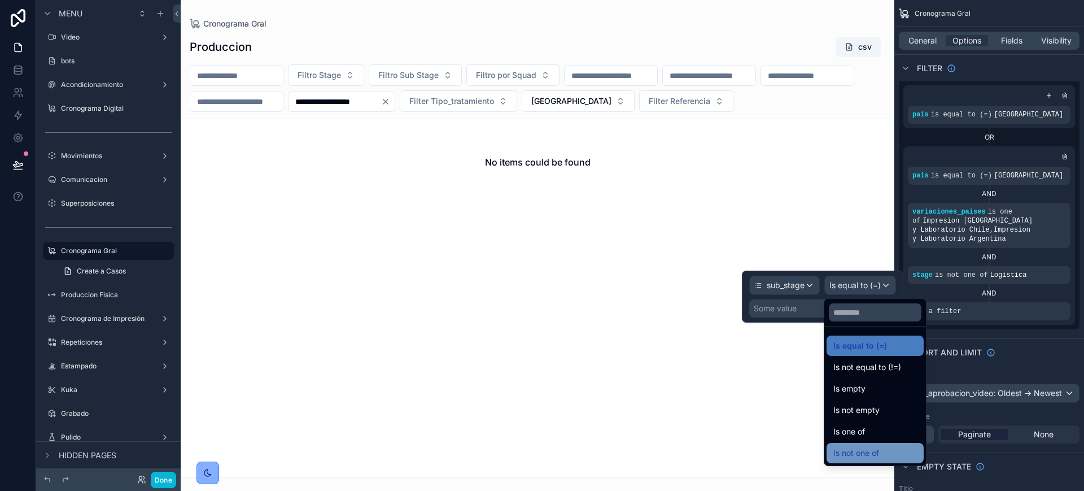
click at [882, 449] on div "Is not one of" at bounding box center [876, 453] width 84 height 14
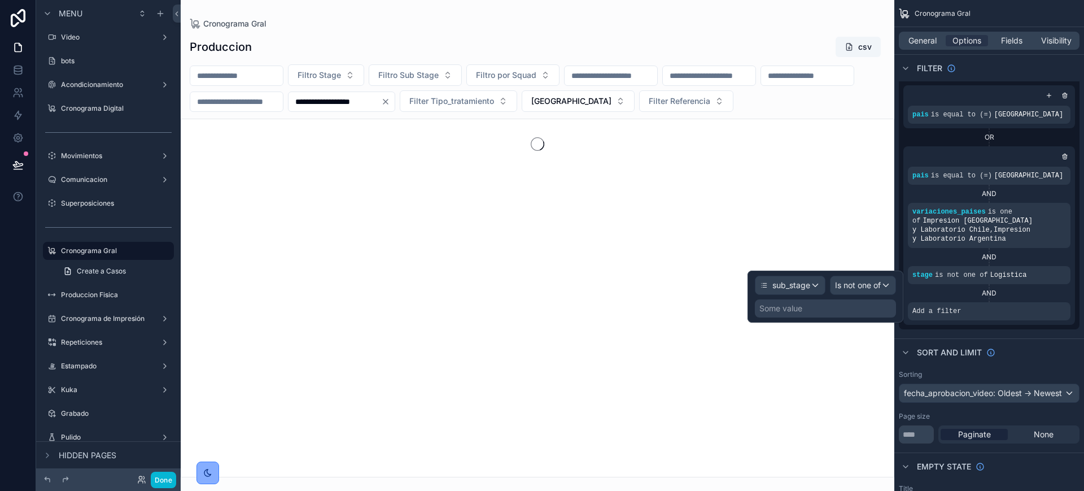
click at [812, 305] on div "Some value" at bounding box center [825, 308] width 141 height 18
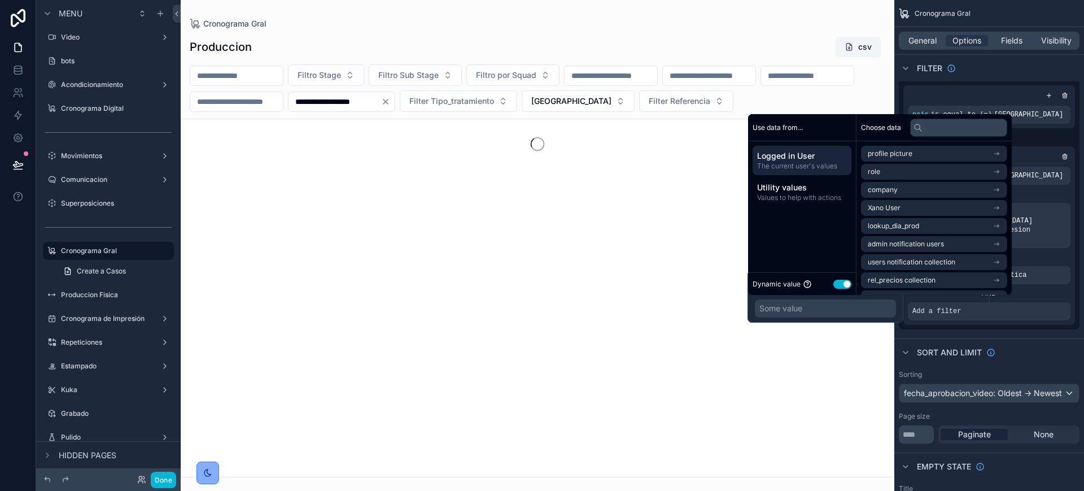
click at [843, 285] on button "Use setting" at bounding box center [843, 284] width 18 height 9
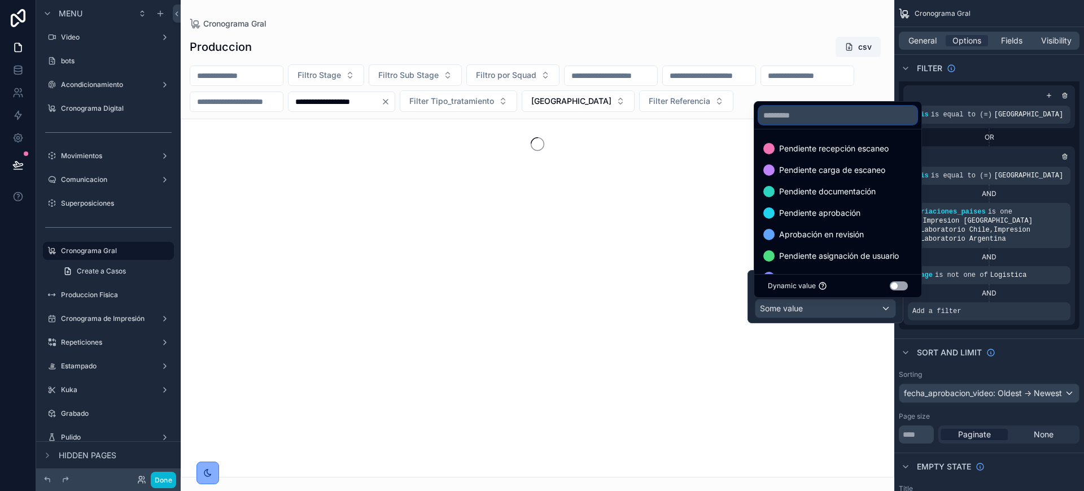
click at [824, 118] on input "text" at bounding box center [838, 115] width 158 height 18
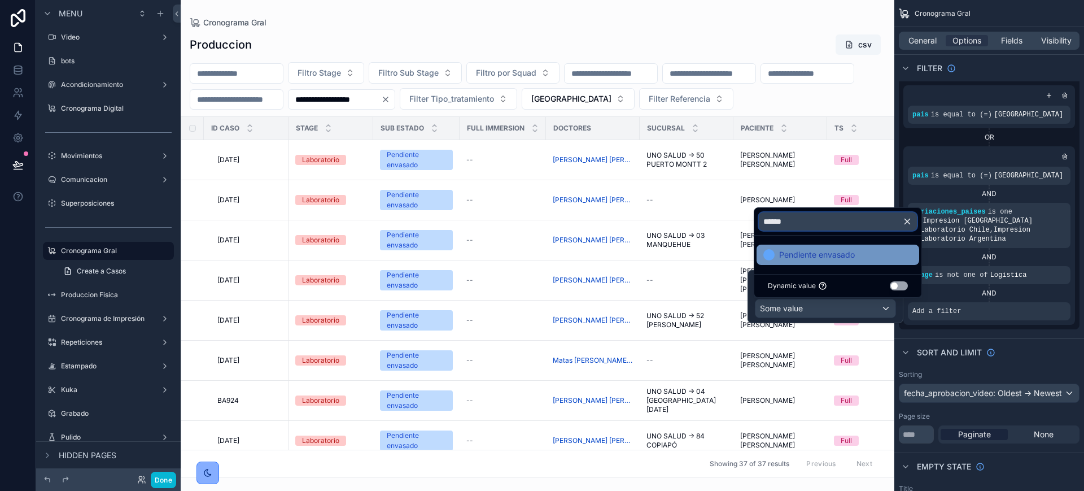
type input "******"
click at [833, 259] on span "Pendiente envasado" at bounding box center [817, 255] width 76 height 14
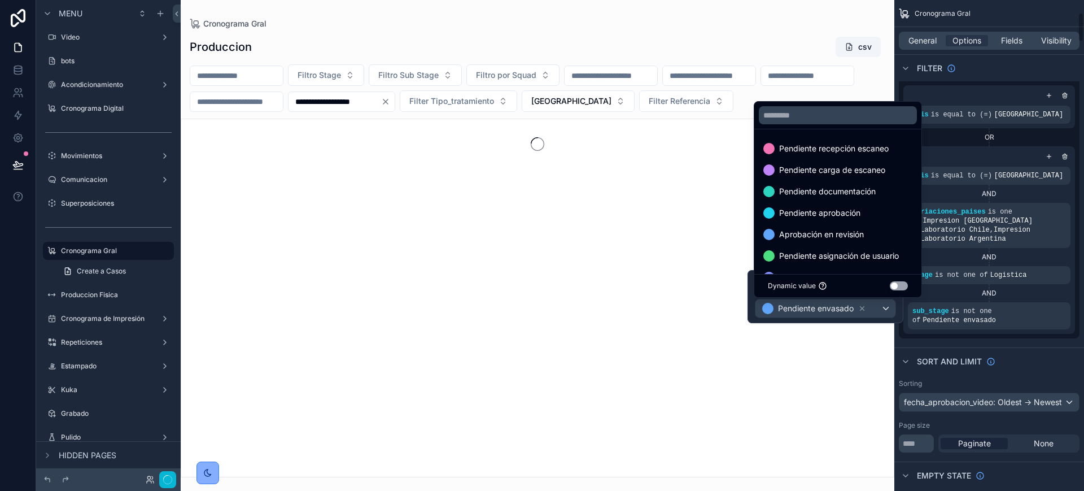
click at [995, 347] on div "Sort And Limit" at bounding box center [990, 360] width 190 height 27
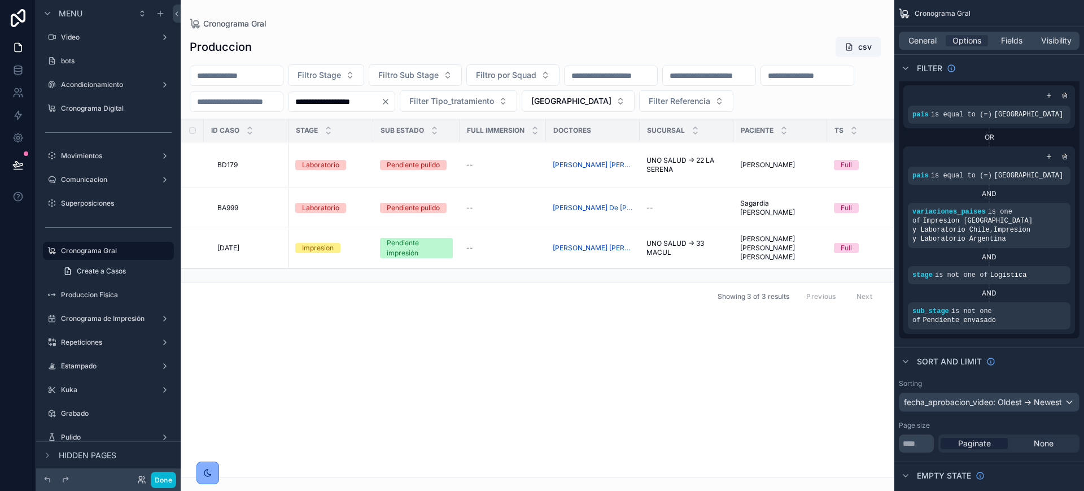
drag, startPoint x: 396, startPoint y: 470, endPoint x: 528, endPoint y: 480, distance: 131.9
click at [528, 480] on div "scrollable content" at bounding box center [538, 245] width 714 height 491
click at [160, 484] on button "Done" at bounding box center [163, 480] width 25 height 16
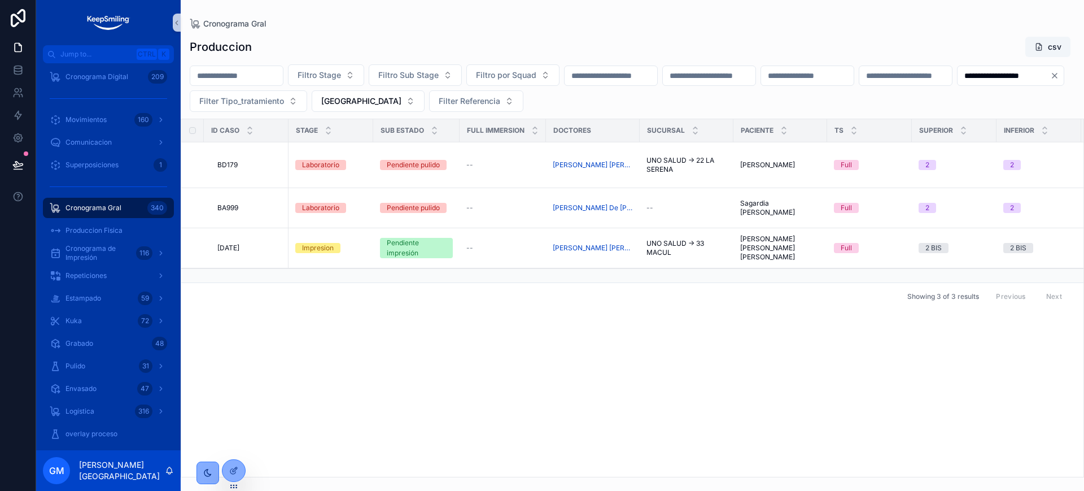
click at [1051, 80] on icon "Clear" at bounding box center [1055, 75] width 9 height 9
click at [425, 105] on button "[GEOGRAPHIC_DATA]" at bounding box center [368, 100] width 113 height 21
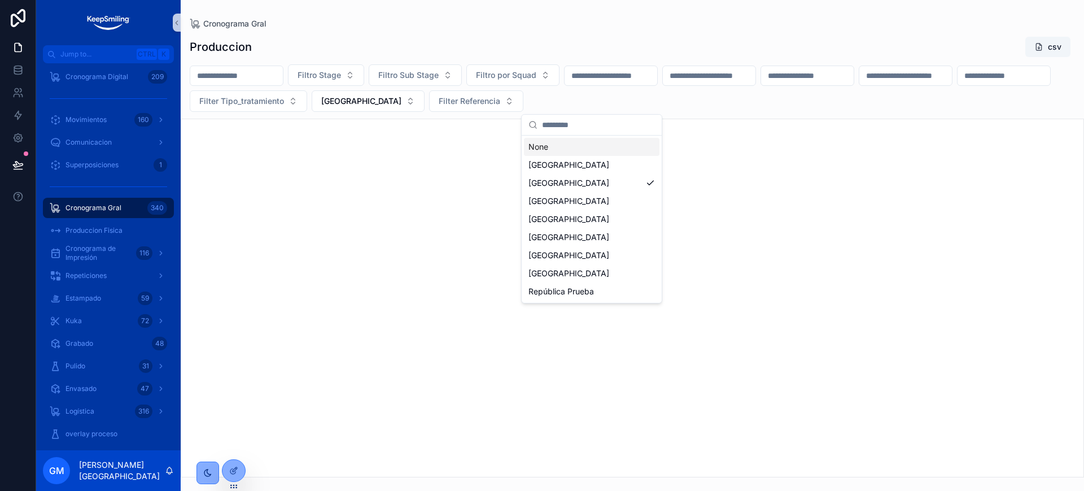
click at [604, 150] on div "None" at bounding box center [592, 147] width 136 height 18
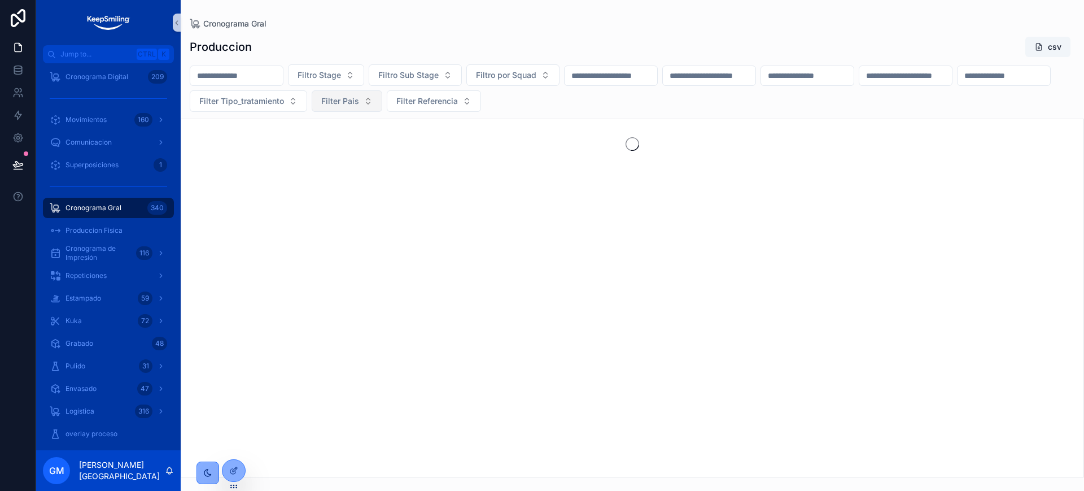
click at [359, 102] on span "Filter Pais" at bounding box center [340, 100] width 38 height 11
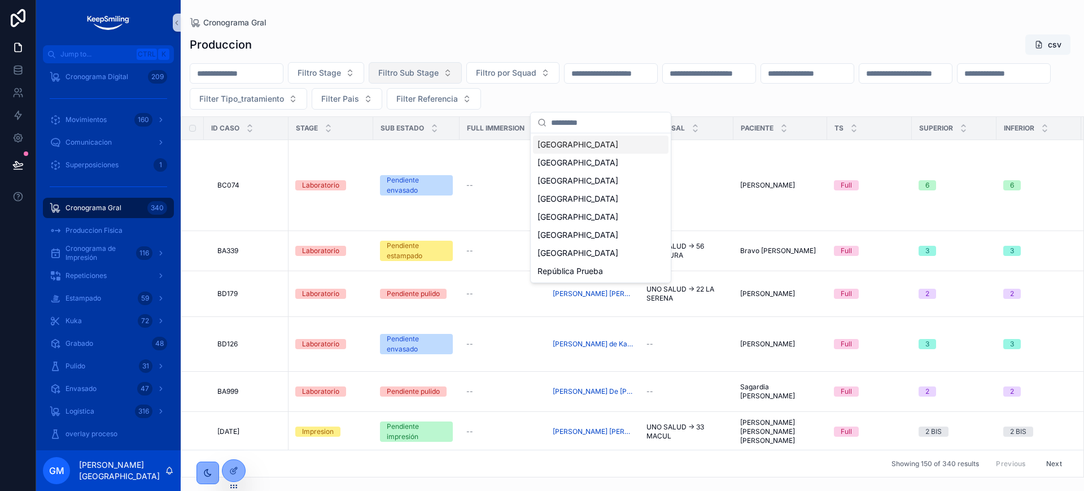
click at [413, 71] on span "Filtro Sub Stage" at bounding box center [408, 72] width 60 height 11
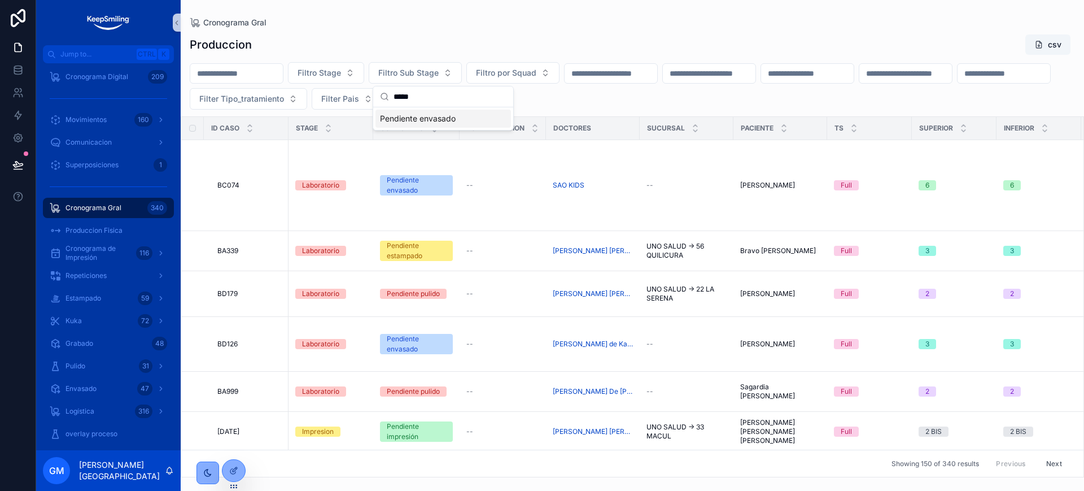
type input "*****"
click at [428, 114] on div "Pendiente envasado" at bounding box center [444, 119] width 136 height 18
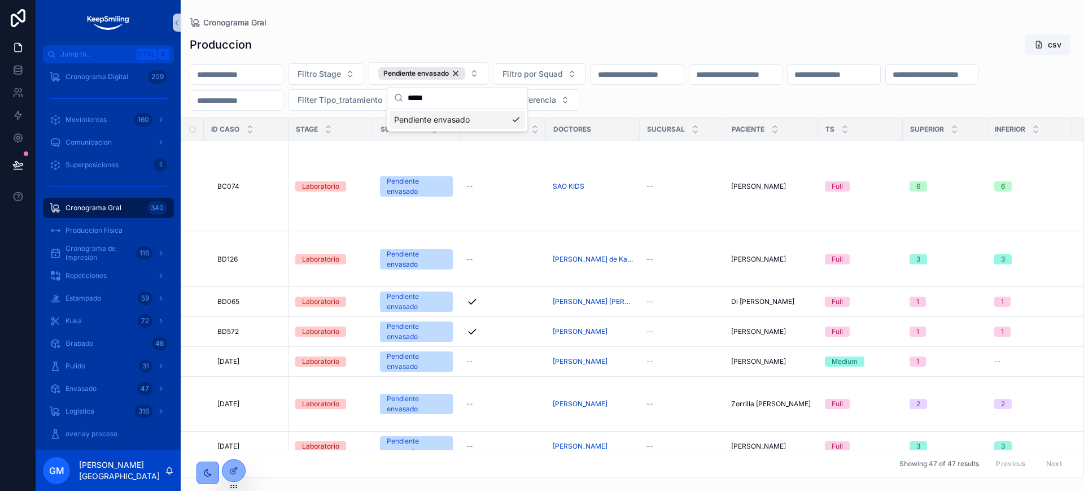
click at [692, 34] on div "Produccion csv" at bounding box center [633, 44] width 886 height 21
click at [465, 72] on div "Pendiente envasado" at bounding box center [421, 73] width 87 height 12
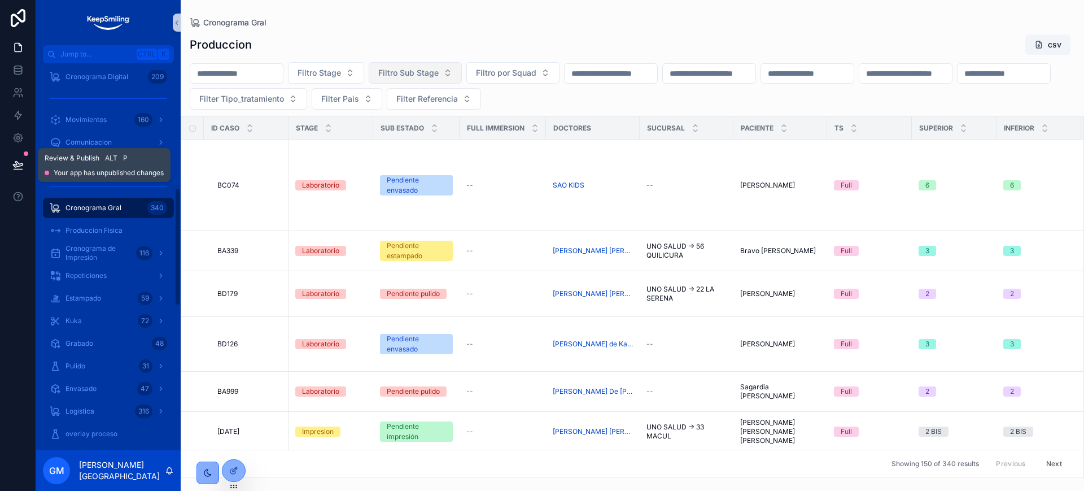
click at [10, 164] on button at bounding box center [18, 165] width 25 height 32
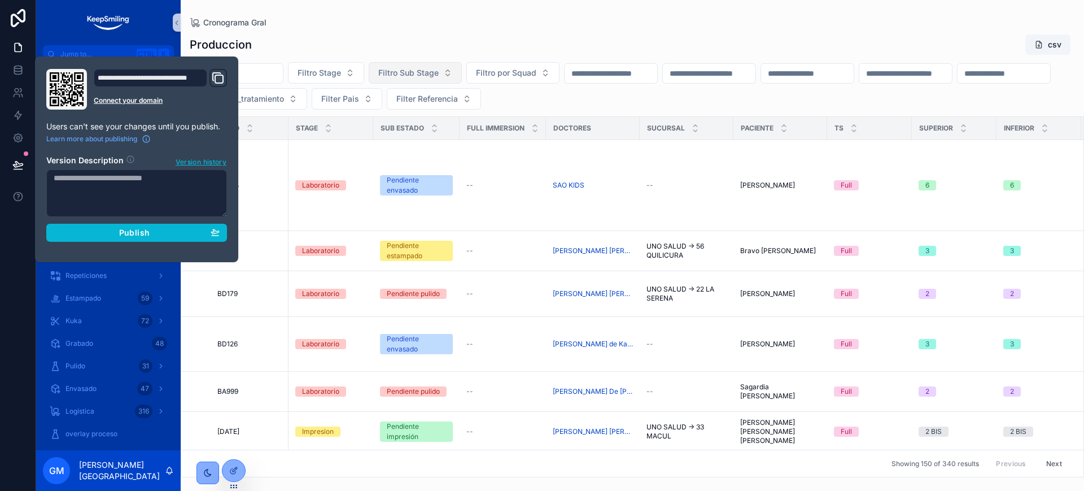
click at [146, 175] on textarea at bounding box center [136, 192] width 181 height 47
type textarea "**********"
click at [154, 228] on div "Publish" at bounding box center [137, 233] width 166 height 10
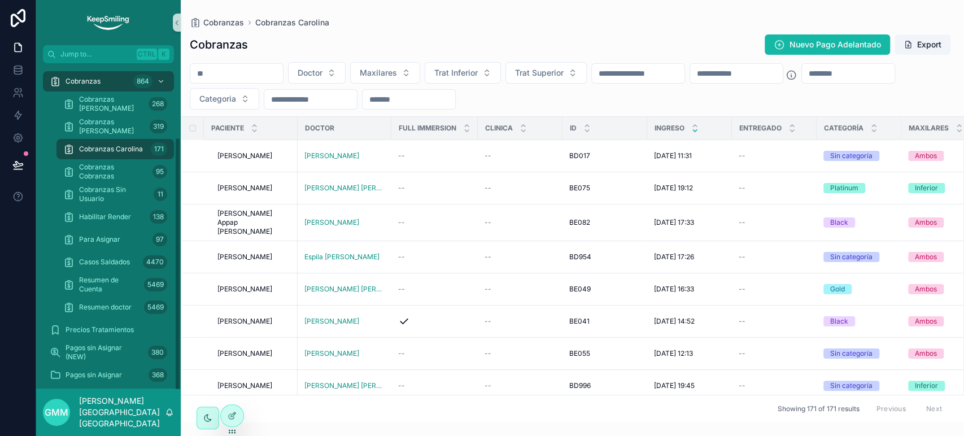
scroll to position [95, 0]
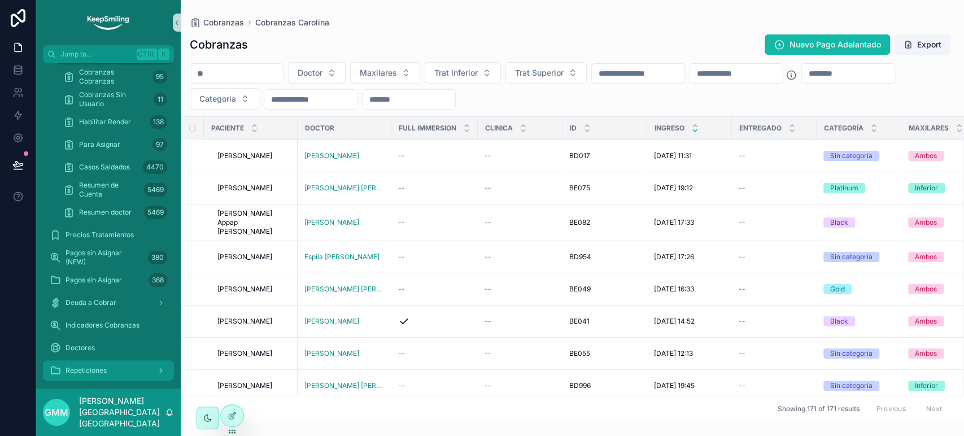
click at [96, 376] on div "Repeticiones" at bounding box center [108, 370] width 117 height 18
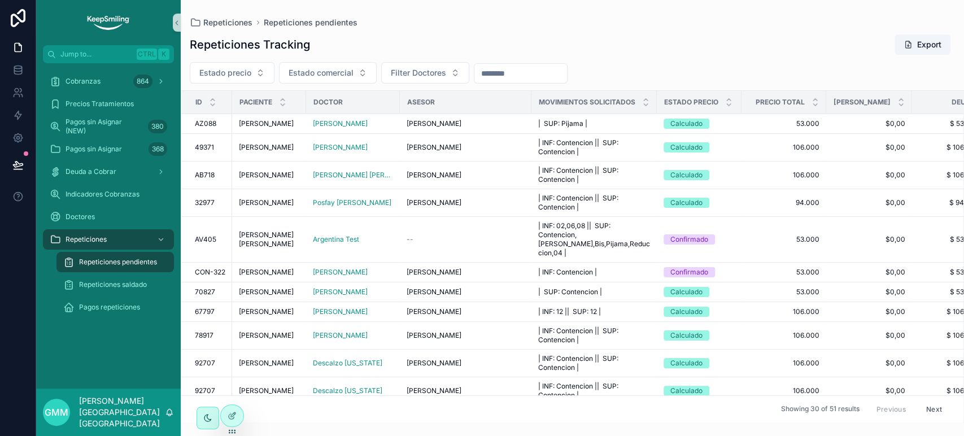
click at [544, 67] on input "scrollable content" at bounding box center [520, 74] width 93 height 16
paste input "*****"
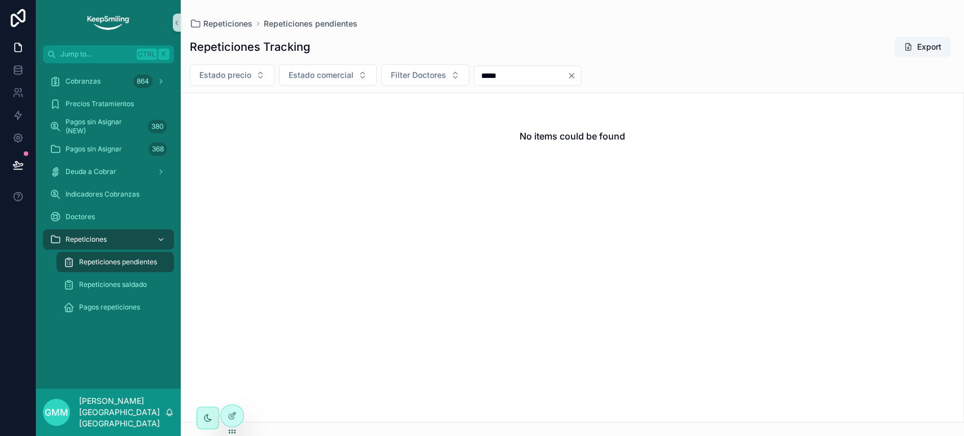
type input "*****"
click at [116, 234] on div "Repeticiones" at bounding box center [108, 239] width 117 height 18
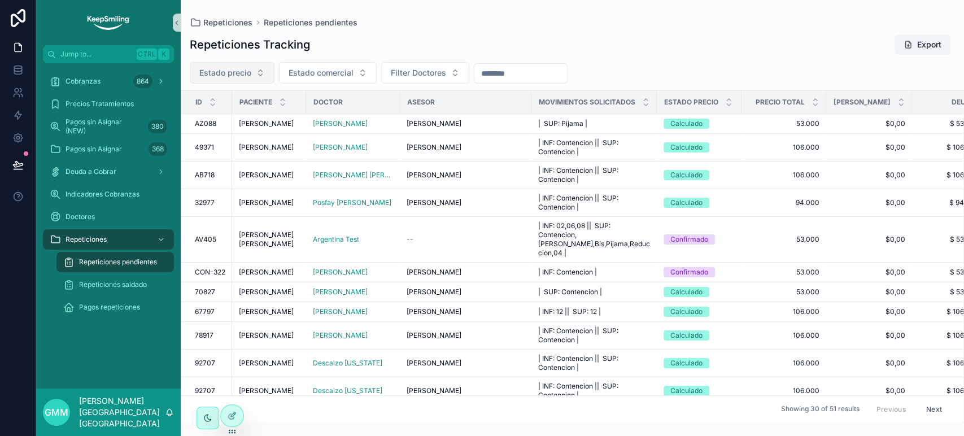
click at [235, 75] on span "Estado precio" at bounding box center [225, 72] width 52 height 11
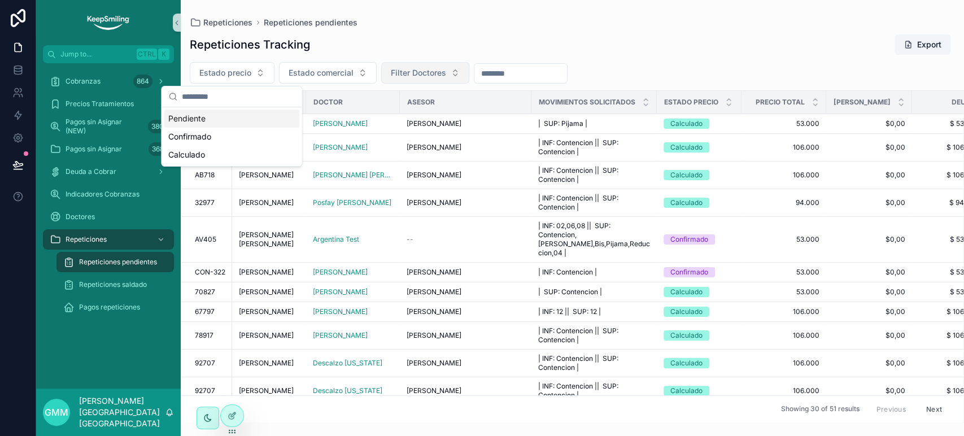
click at [460, 74] on button "Filter Doctores" at bounding box center [425, 72] width 88 height 21
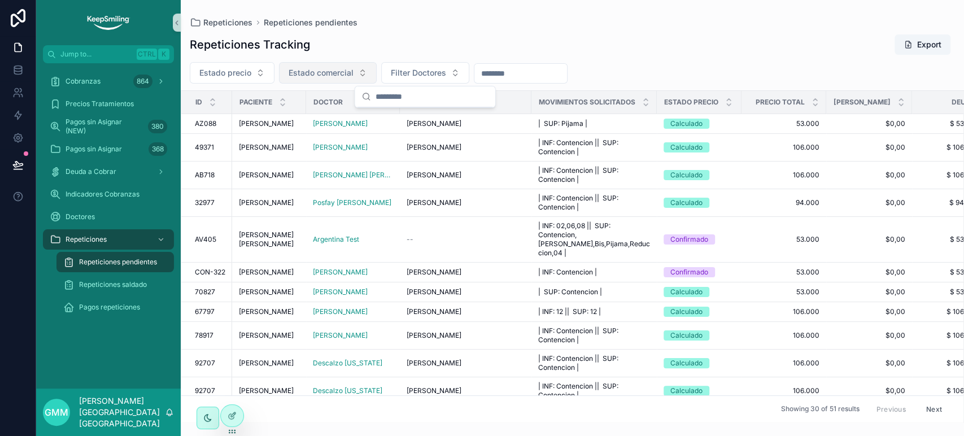
click at [323, 82] on button "Estado comercial" at bounding box center [328, 72] width 98 height 21
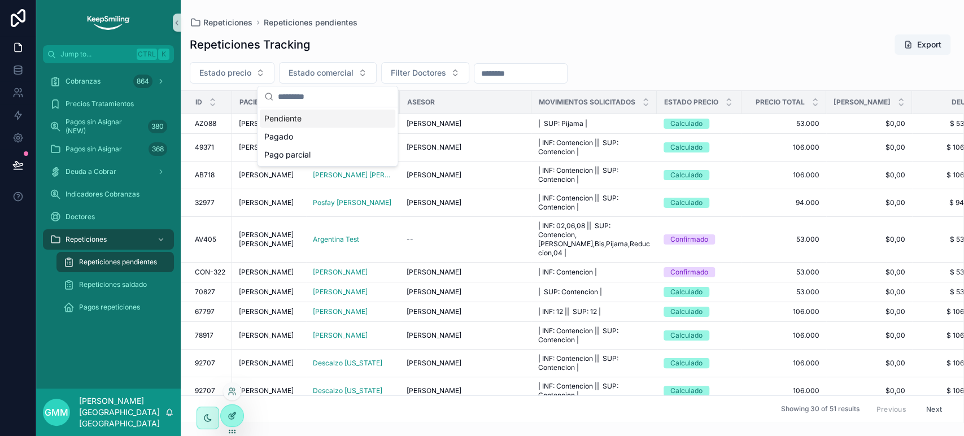
click at [234, 419] on icon at bounding box center [232, 415] width 9 height 9
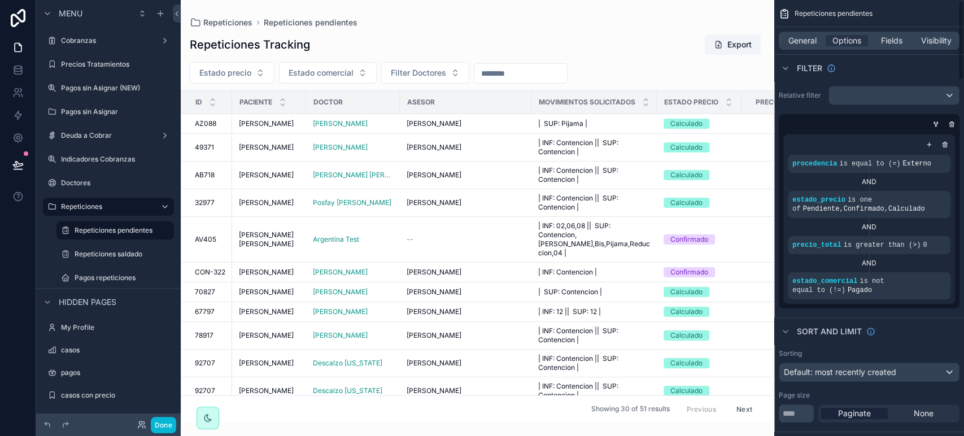
click at [905, 33] on div "General Options Fields Visibility" at bounding box center [869, 41] width 181 height 18
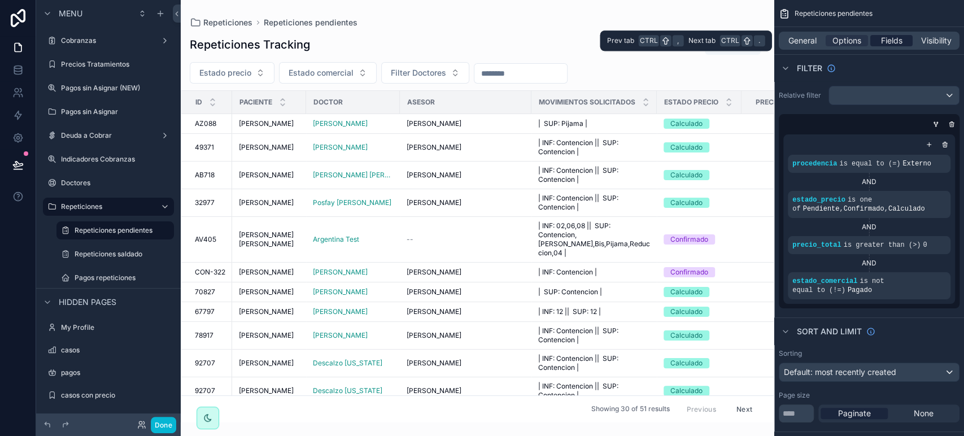
click at [901, 36] on span "Fields" at bounding box center [891, 40] width 21 height 11
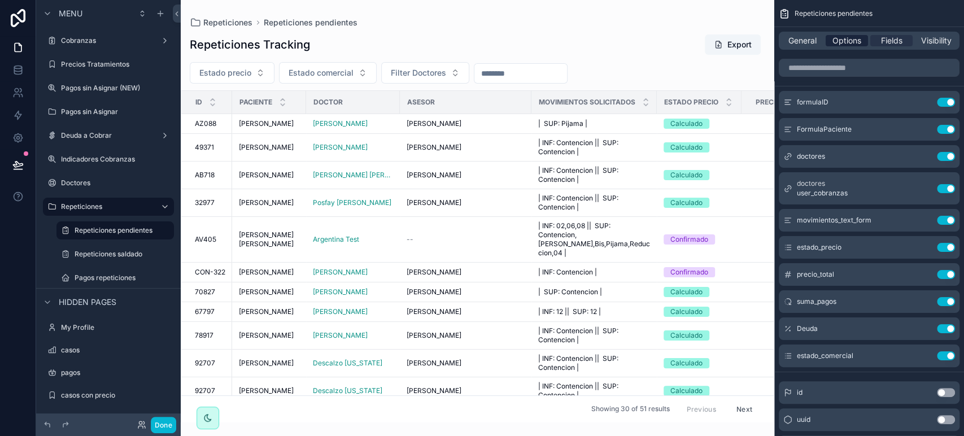
click at [843, 42] on span "Options" at bounding box center [847, 40] width 29 height 11
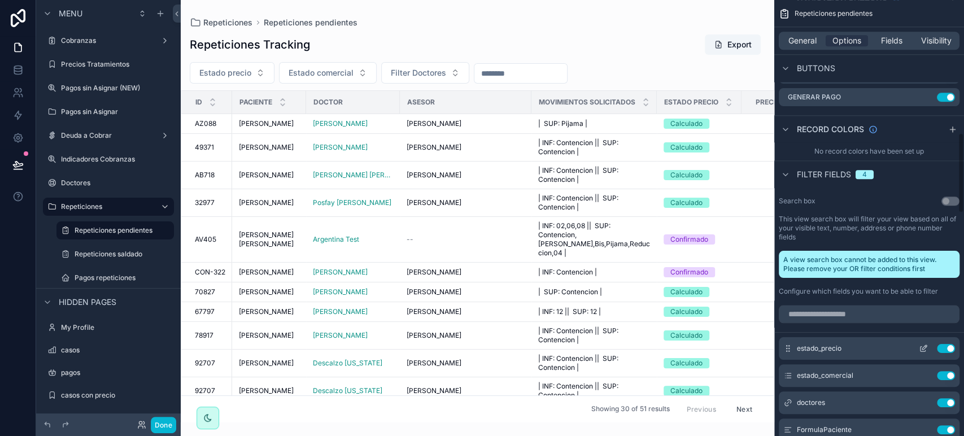
scroll to position [753, 0]
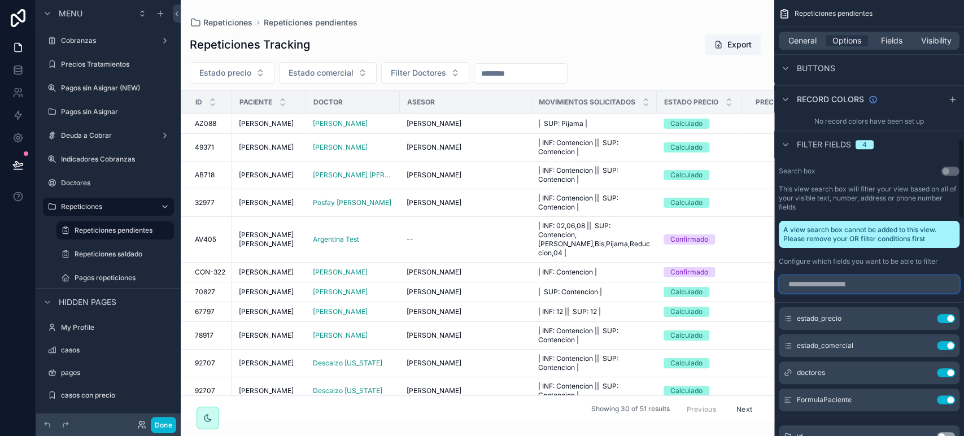
click at [818, 275] on input "scrollable content" at bounding box center [869, 284] width 181 height 18
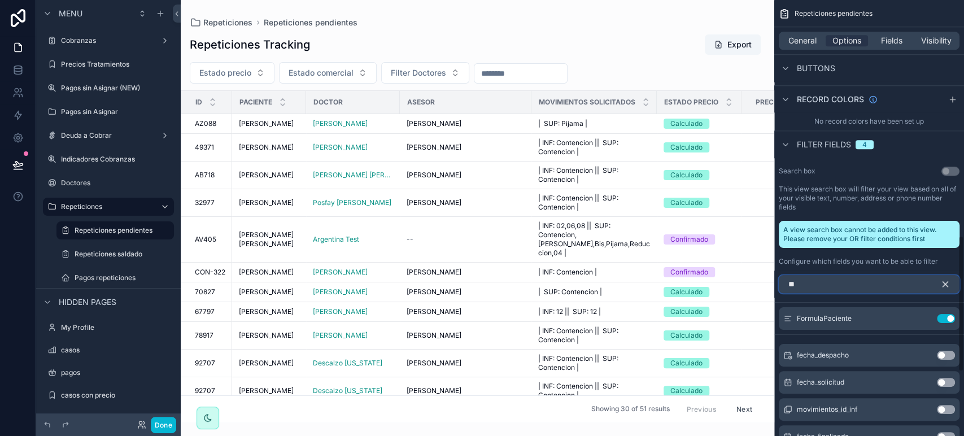
scroll to position [741, 0]
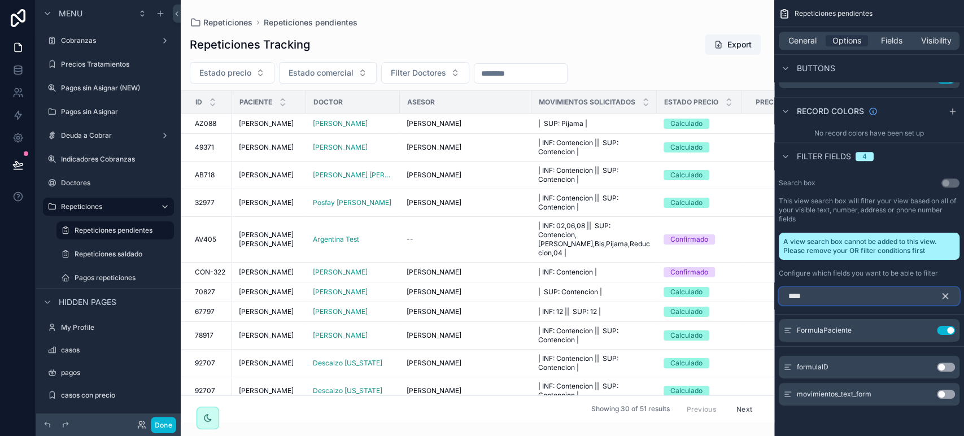
type input "****"
click at [946, 369] on button "Use setting" at bounding box center [946, 367] width 18 height 9
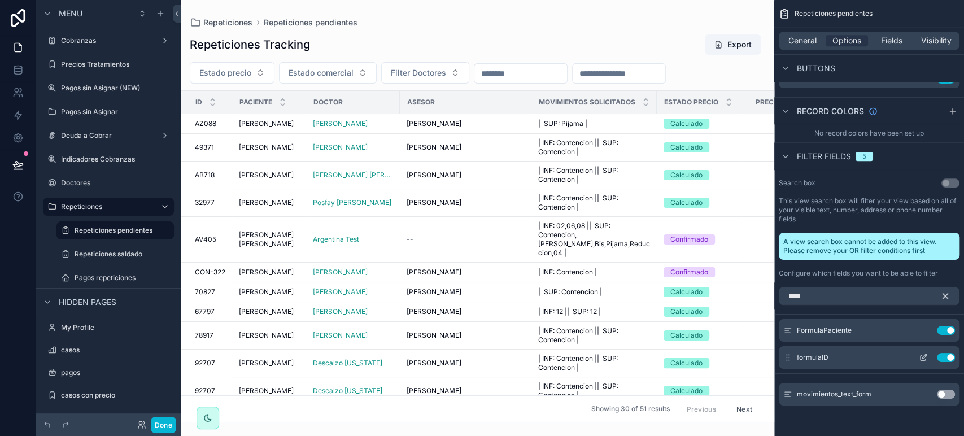
click at [928, 353] on button "scrollable content" at bounding box center [923, 357] width 18 height 9
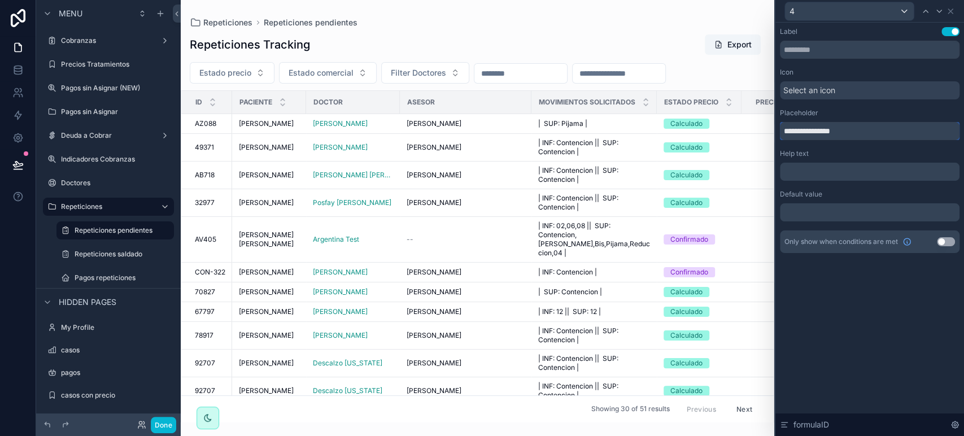
drag, startPoint x: 833, startPoint y: 129, endPoint x: 746, endPoint y: 132, distance: 87.0
click at [746, 132] on div "**********" at bounding box center [482, 218] width 964 height 436
type input "**"
click at [954, 8] on icon at bounding box center [950, 11] width 9 height 9
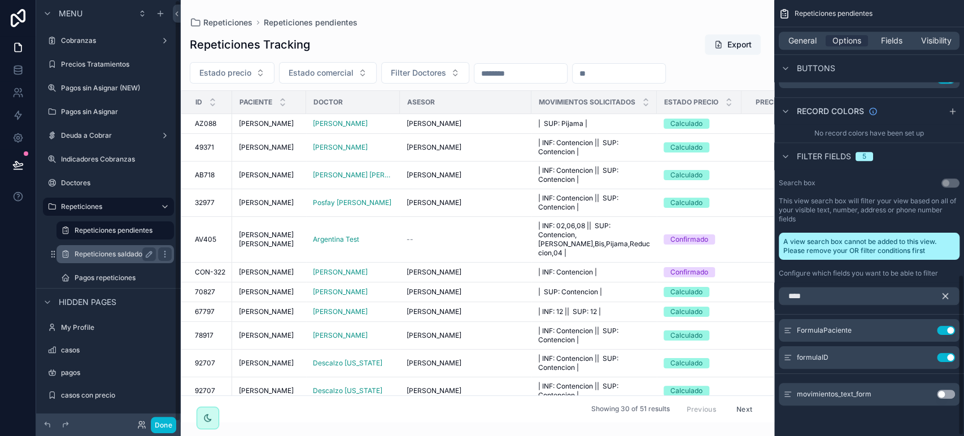
click at [108, 258] on label "Repeticiones saldado" at bounding box center [113, 254] width 77 height 9
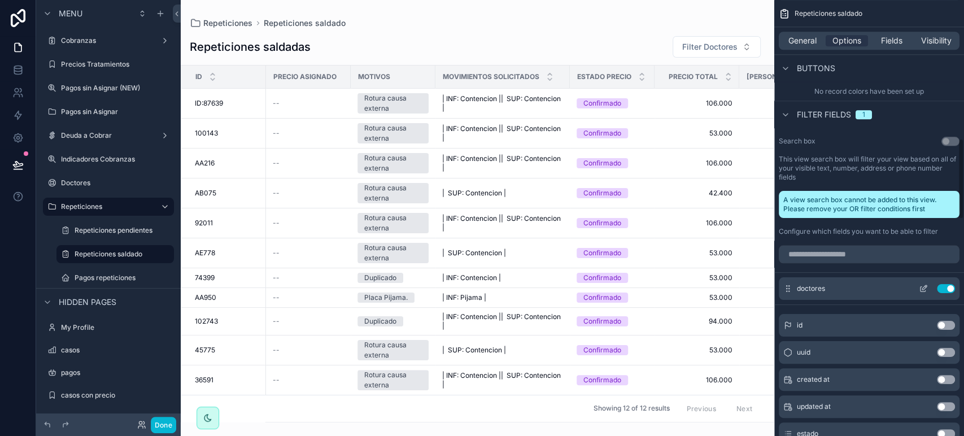
scroll to position [741, 0]
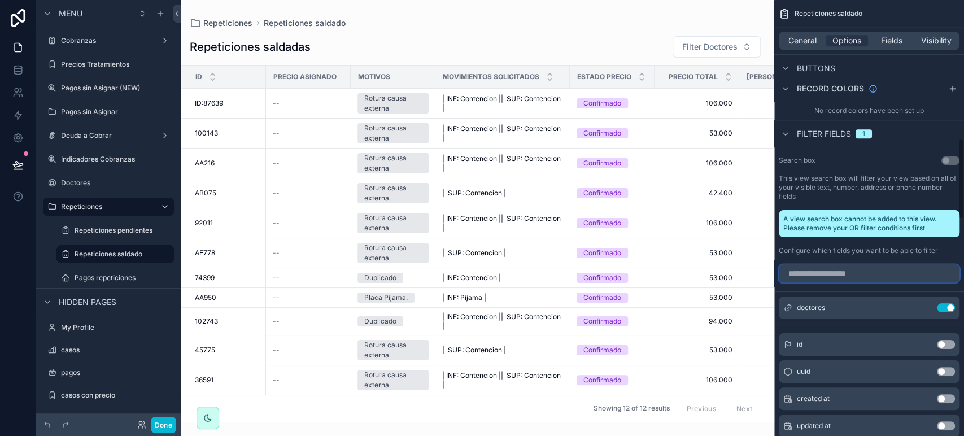
click at [841, 268] on input "scrollable content" at bounding box center [869, 273] width 181 height 18
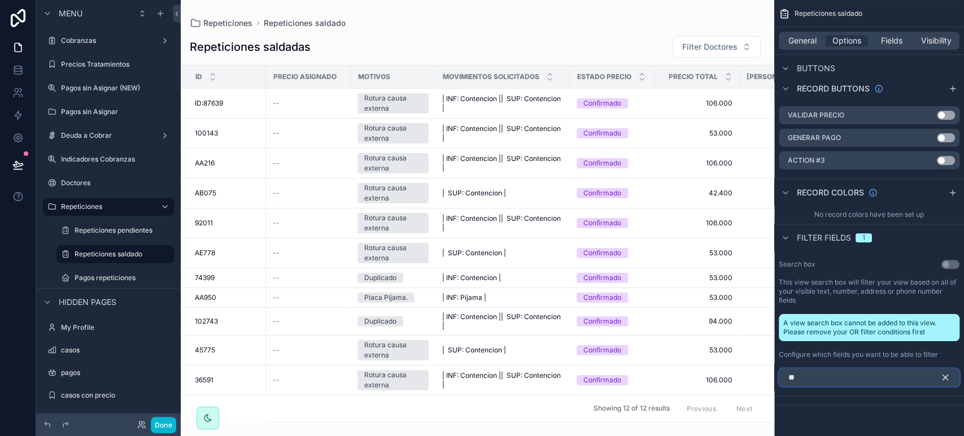
scroll to position [714, 0]
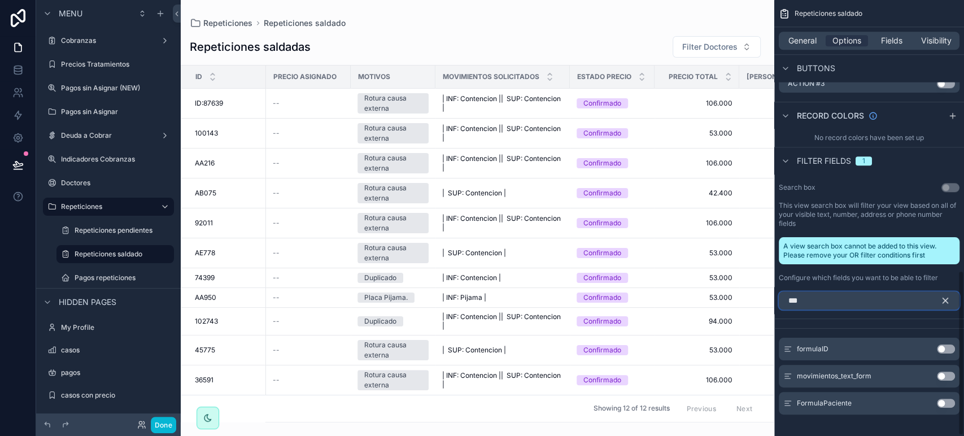
type input "***"
click at [952, 345] on button "Use setting" at bounding box center [946, 349] width 18 height 9
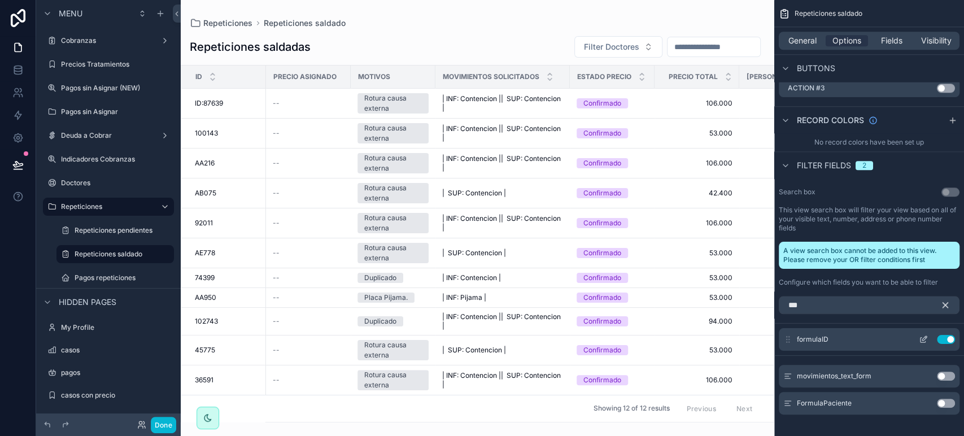
click at [922, 335] on icon "scrollable content" at bounding box center [923, 339] width 9 height 9
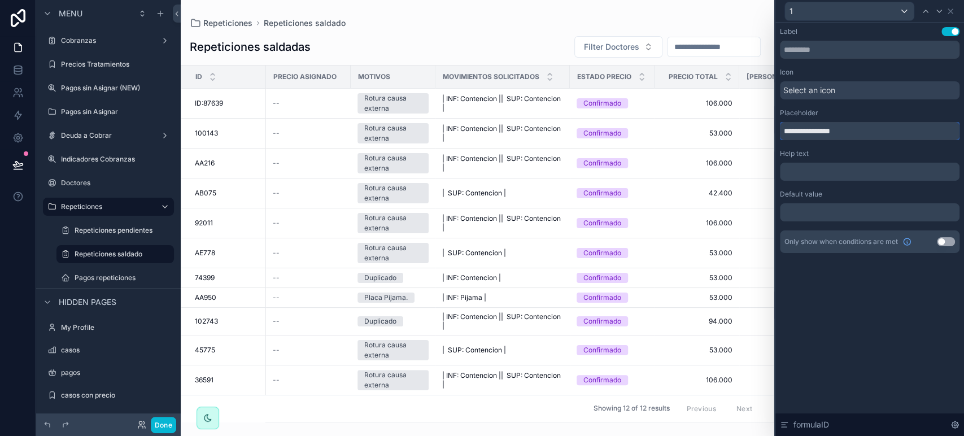
drag, startPoint x: 834, startPoint y: 130, endPoint x: 736, endPoint y: 129, distance: 97.7
click at [736, 129] on div "**********" at bounding box center [482, 218] width 964 height 436
type input "**"
click at [951, 6] on div "1" at bounding box center [870, 11] width 180 height 22
click at [952, 8] on icon at bounding box center [950, 11] width 9 height 9
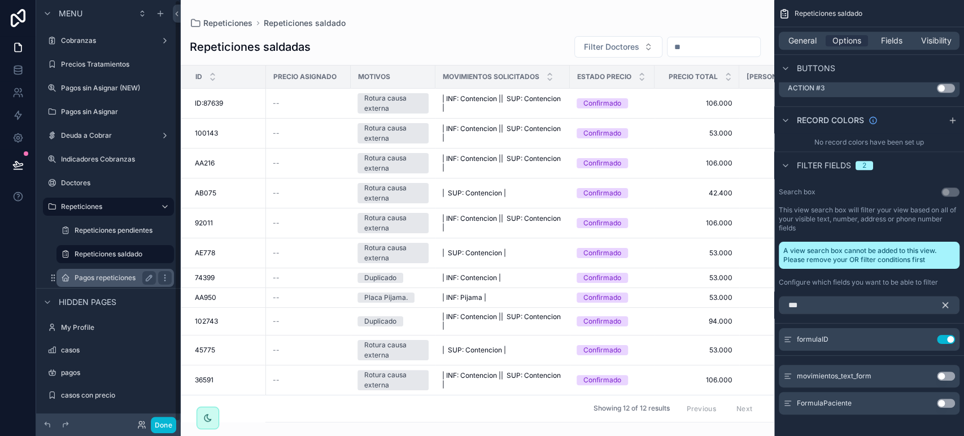
click at [94, 273] on label "Pagos repeticiones" at bounding box center [113, 277] width 77 height 9
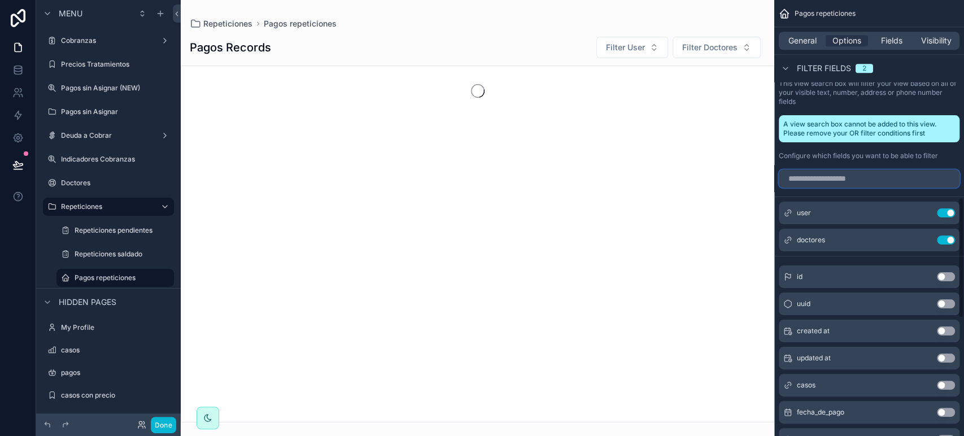
click at [849, 184] on input "scrollable content" at bounding box center [869, 178] width 181 height 18
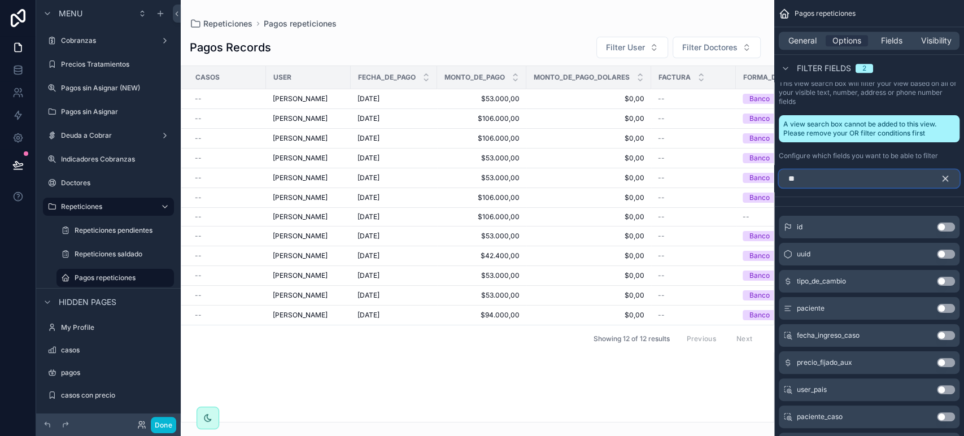
scroll to position [569, 0]
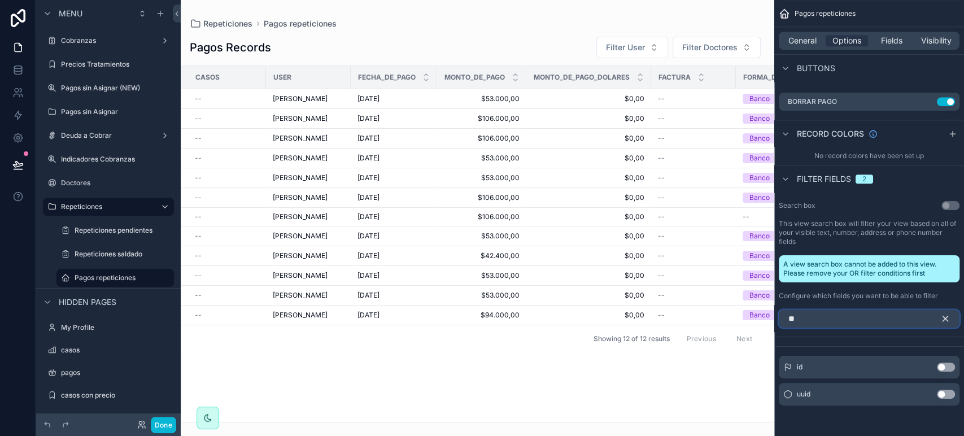
type input "*"
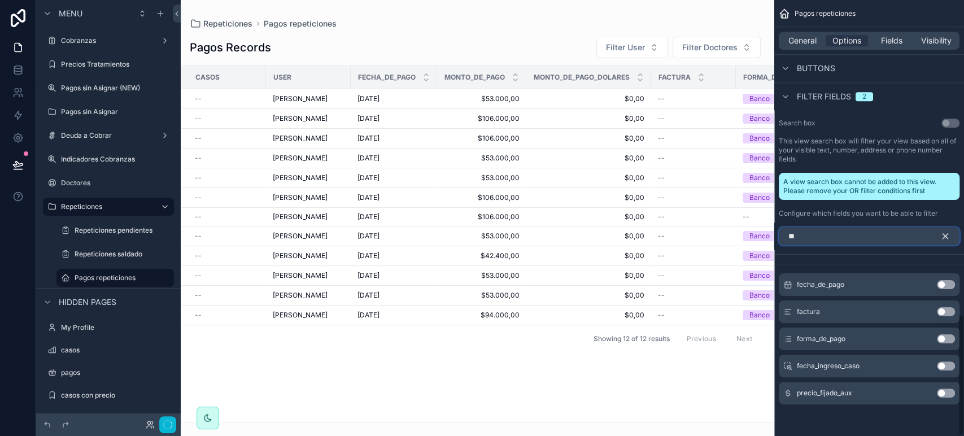
scroll to position [542, 0]
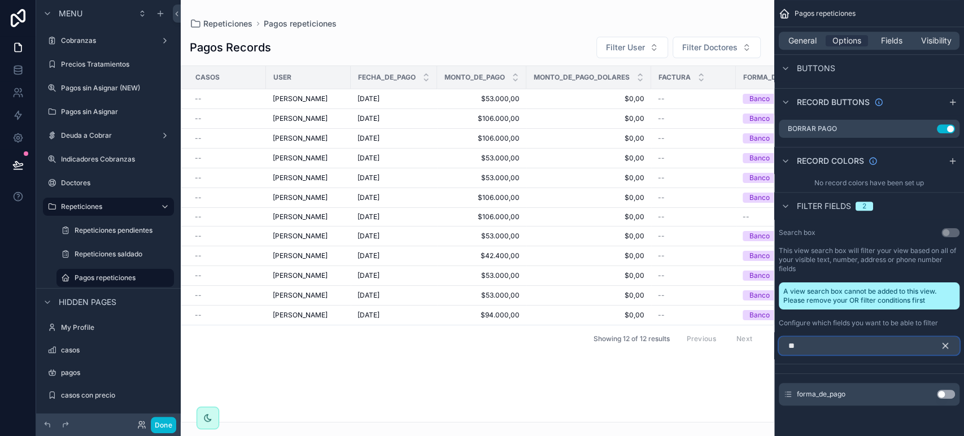
type input "**"
click at [947, 337] on button "scrollable content" at bounding box center [949, 346] width 19 height 18
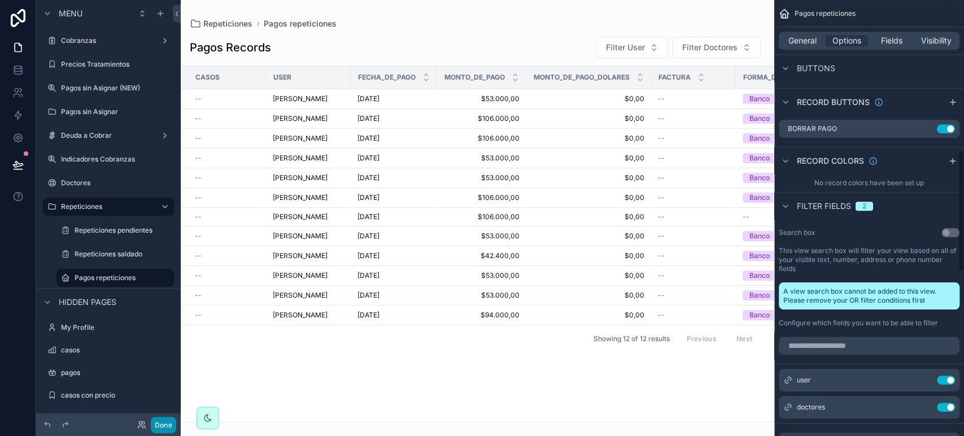
click at [160, 430] on button "Done" at bounding box center [163, 425] width 25 height 16
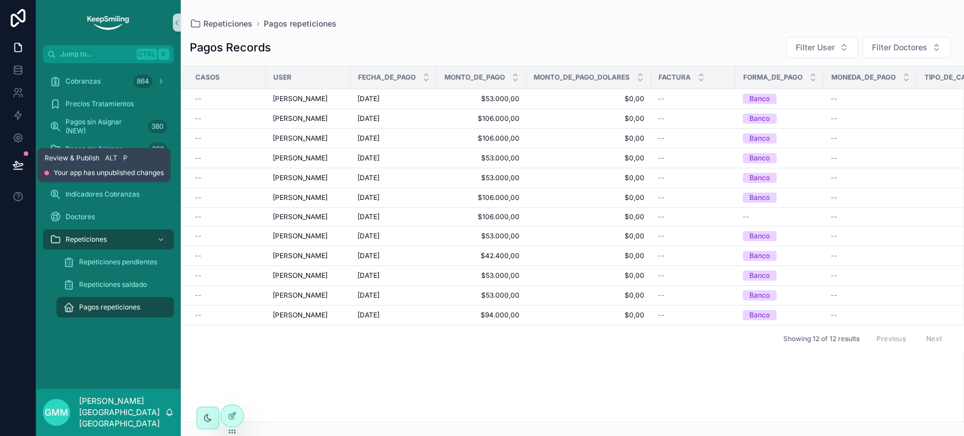
click at [13, 159] on icon at bounding box center [17, 164] width 11 height 11
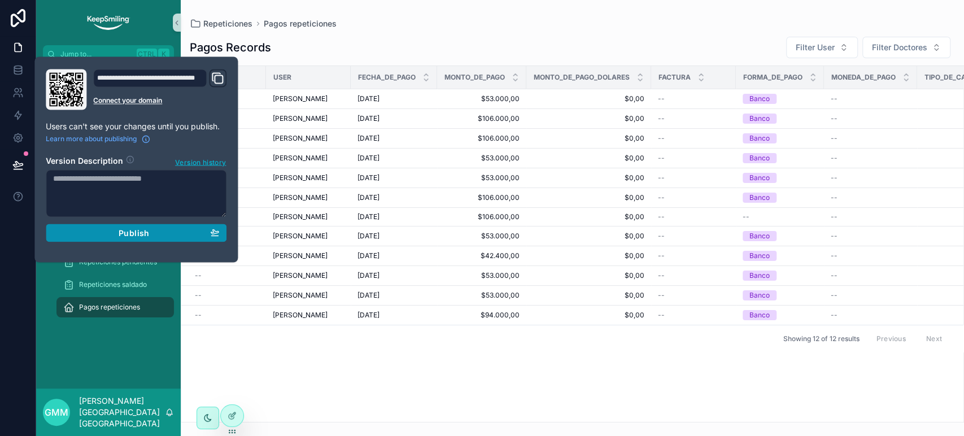
click at [97, 233] on div "Publish" at bounding box center [136, 233] width 166 height 10
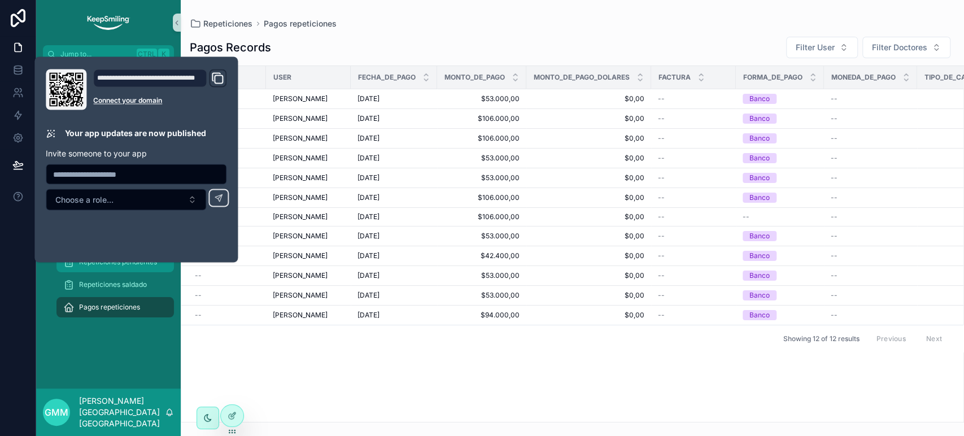
click at [102, 270] on div "Repeticiones pendientes" at bounding box center [115, 262] width 104 height 18
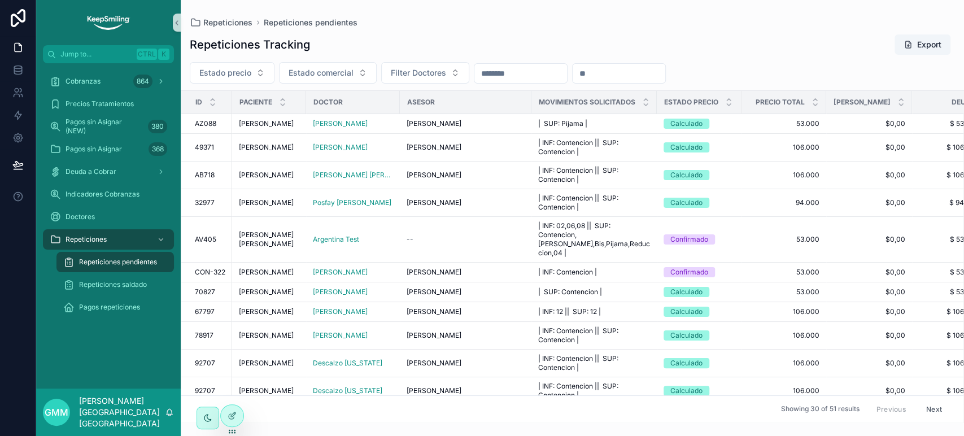
click at [655, 70] on input "scrollable content" at bounding box center [619, 74] width 93 height 16
paste input "*****"
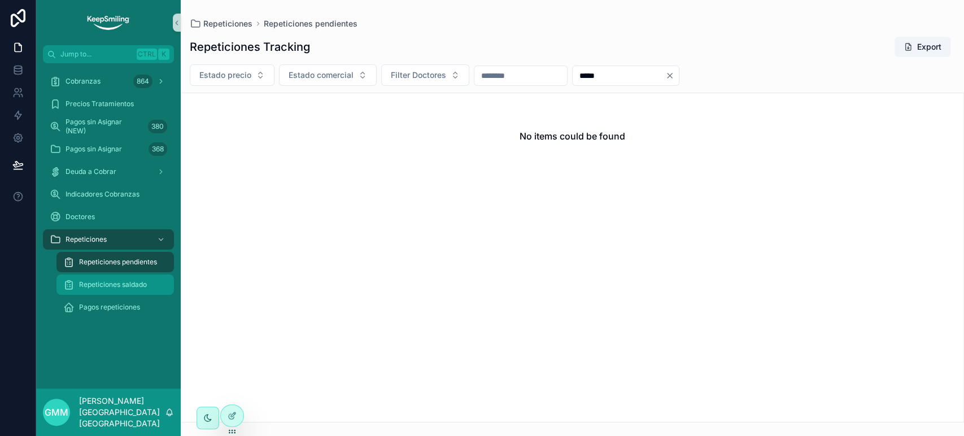
type input "*****"
click at [140, 285] on span "Repeticiones saldado" at bounding box center [113, 284] width 68 height 9
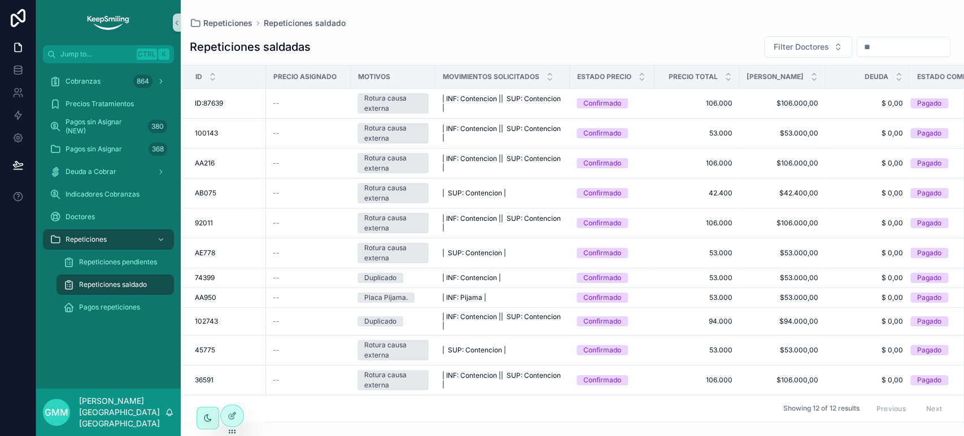
click at [857, 53] on input "scrollable content" at bounding box center [903, 47] width 93 height 16
paste input "*****"
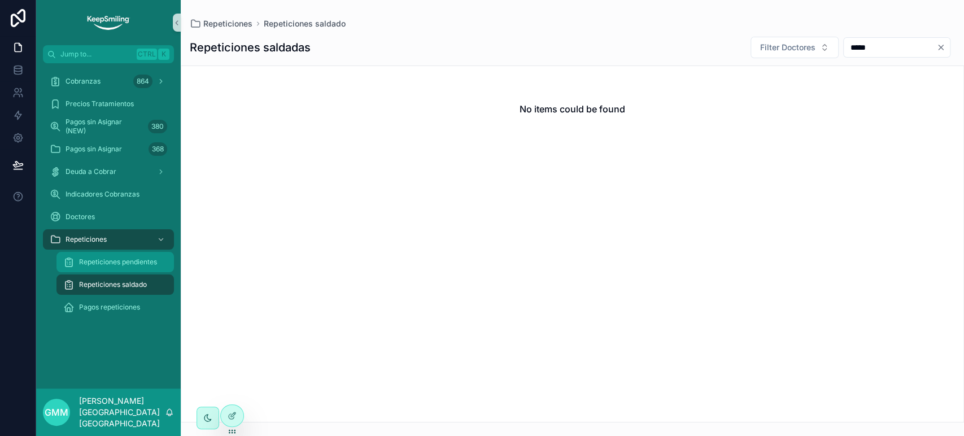
type input "*****"
click at [156, 262] on span "Repeticiones pendientes" at bounding box center [118, 262] width 78 height 9
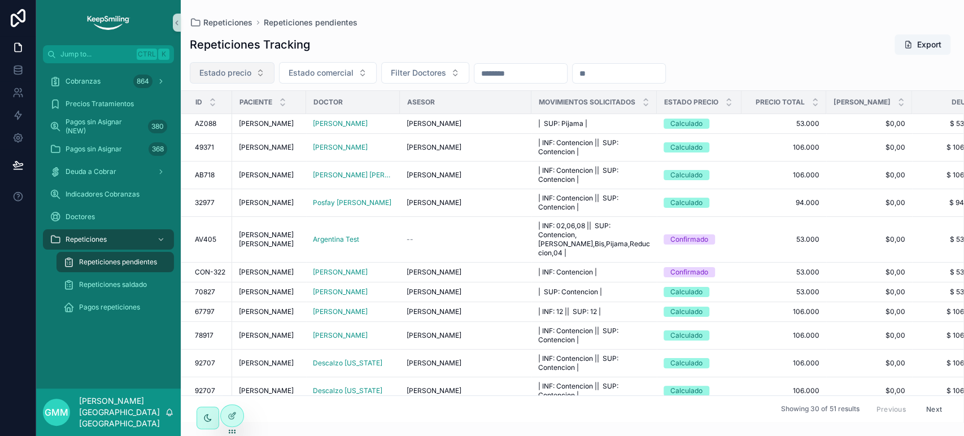
click at [225, 69] on span "Estado precio" at bounding box center [225, 72] width 52 height 11
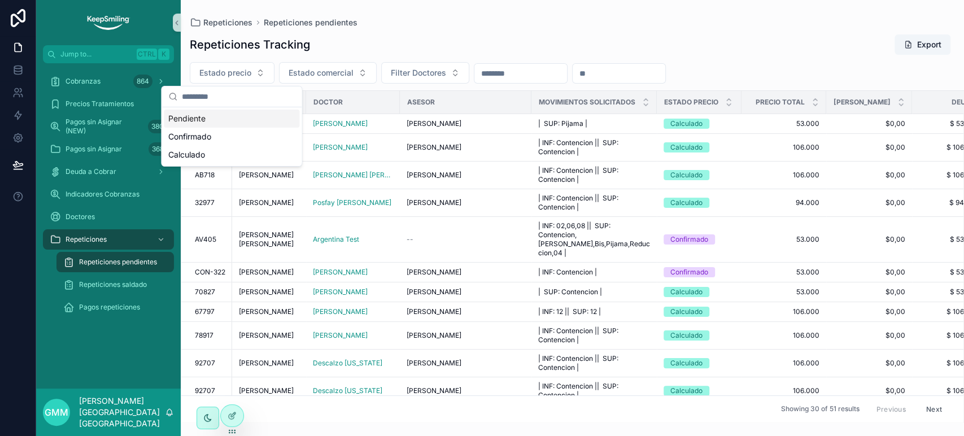
click at [625, 71] on input "scrollable content" at bounding box center [619, 74] width 93 height 16
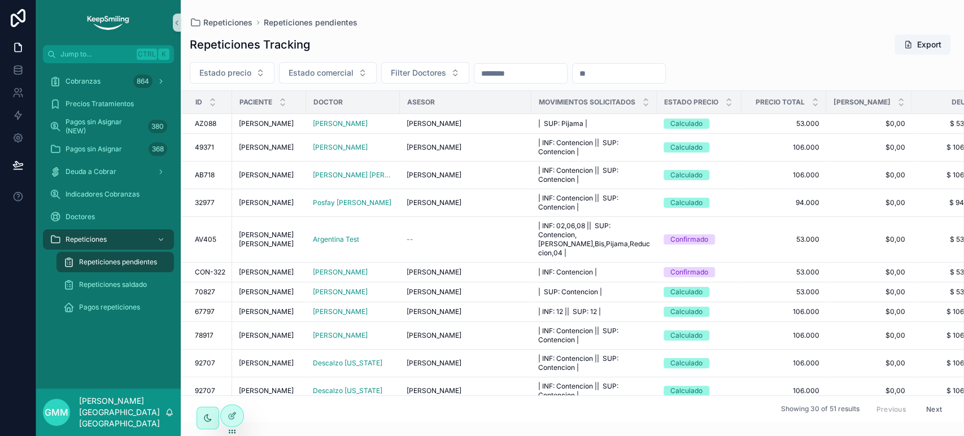
paste input "*****"
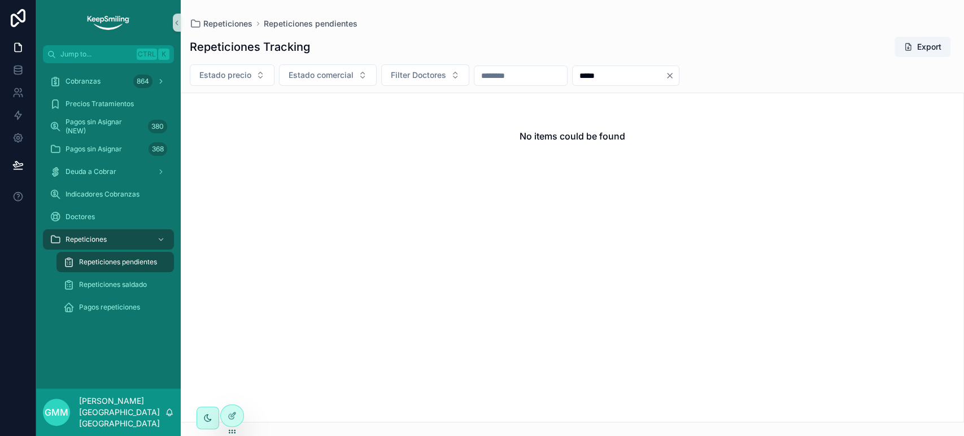
click at [625, 71] on input "*****" at bounding box center [619, 76] width 93 height 16
click at [628, 73] on input "*****" at bounding box center [619, 76] width 93 height 16
paste input "scrollable content"
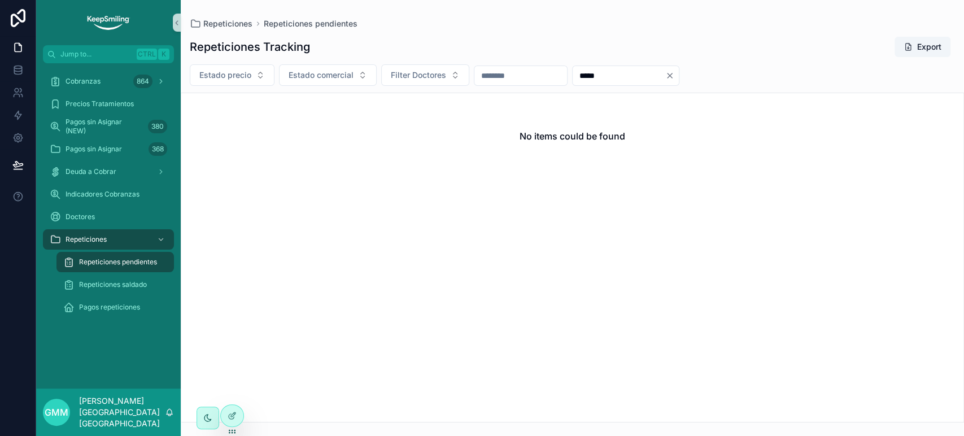
type input "*****"
click at [679, 75] on button "Clear" at bounding box center [672, 75] width 14 height 9
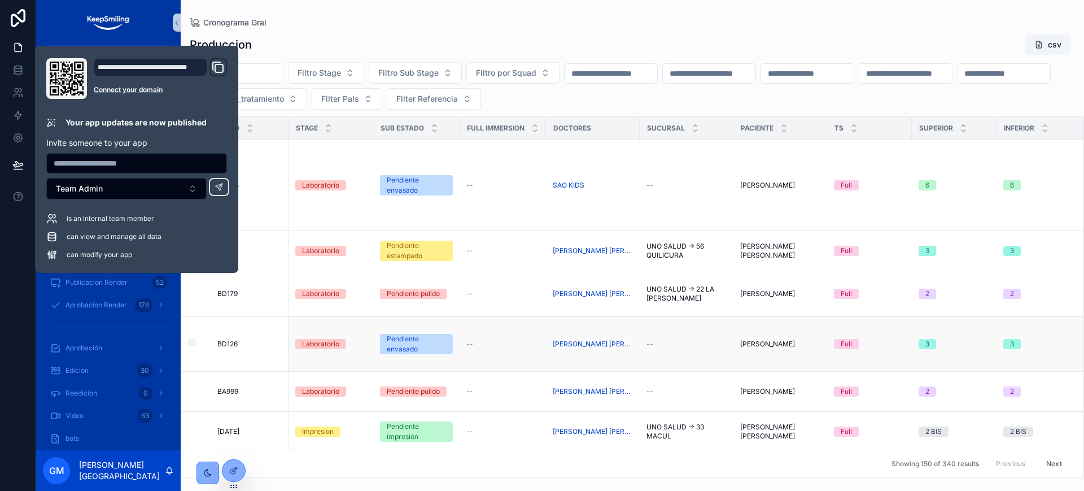
scroll to position [407, 0]
click at [398, 35] on div "Produccion csv" at bounding box center [633, 44] width 886 height 21
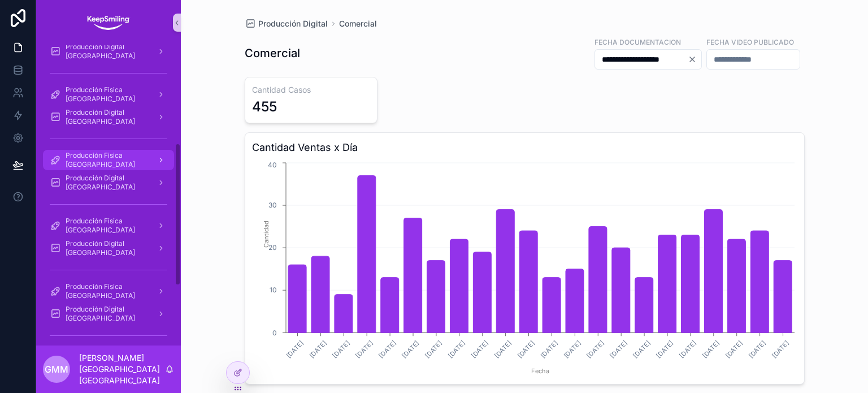
scroll to position [282, 0]
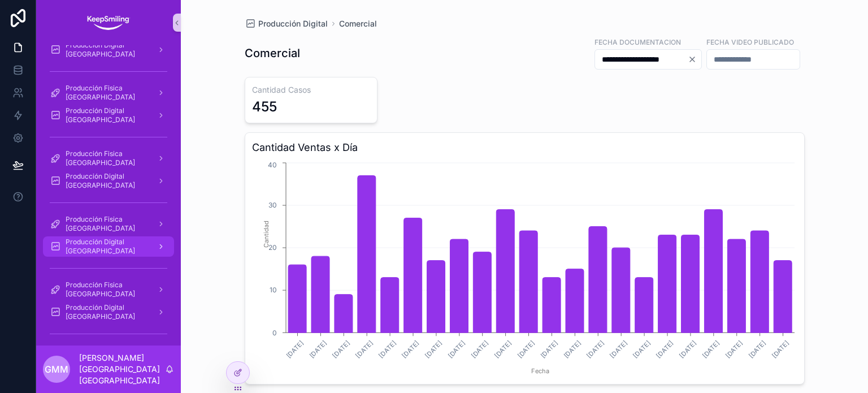
click at [125, 243] on span "Producción Digital Peru" at bounding box center [107, 246] width 82 height 18
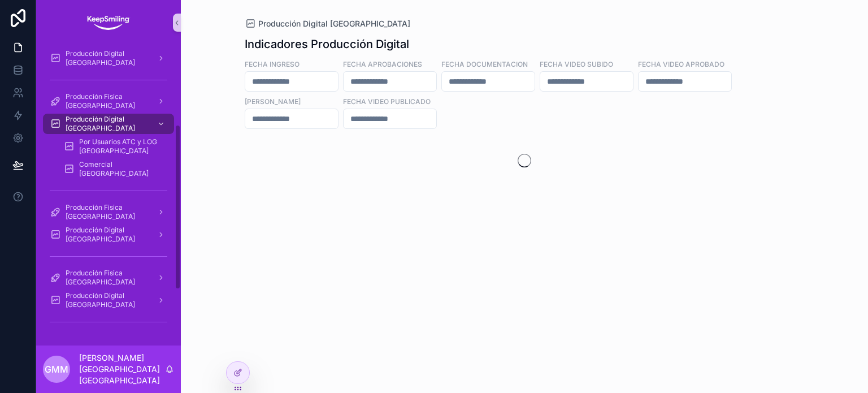
scroll to position [147, 0]
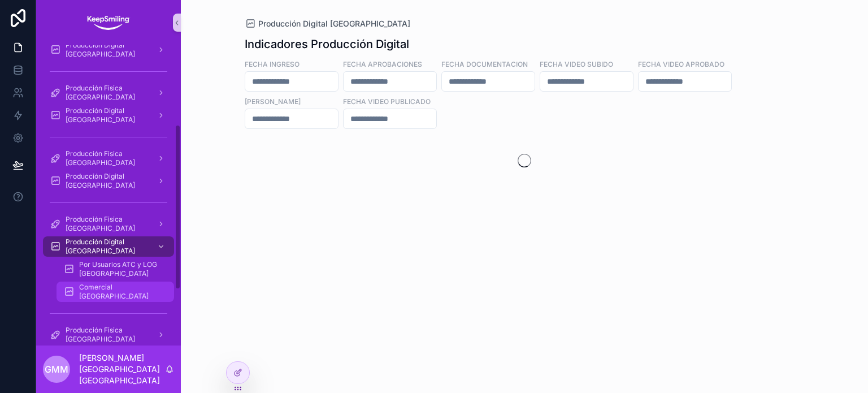
click at [116, 294] on span "Comercial Peru" at bounding box center [121, 291] width 84 height 18
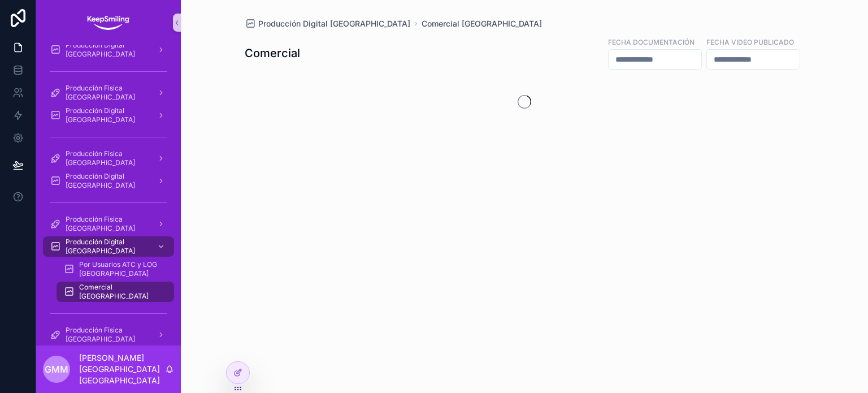
click at [642, 73] on div "Comercial Fecha Documentación Fecha video publicado" at bounding box center [525, 95] width 560 height 133
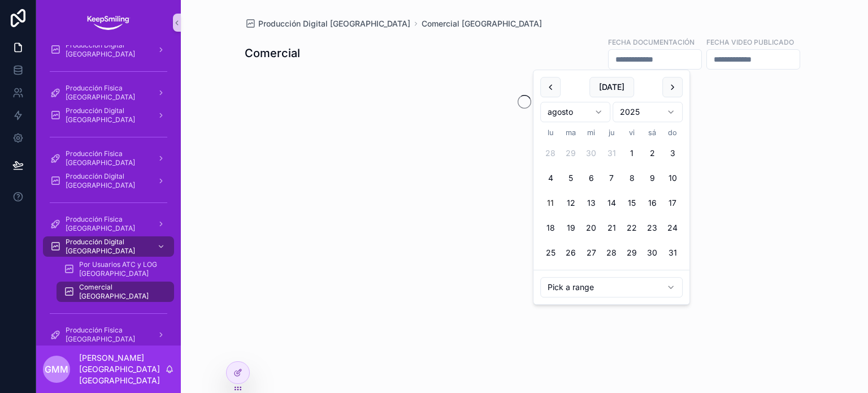
click at [642, 61] on input "scrollable content" at bounding box center [654, 59] width 93 height 16
click at [630, 150] on button "1" at bounding box center [631, 153] width 20 height 20
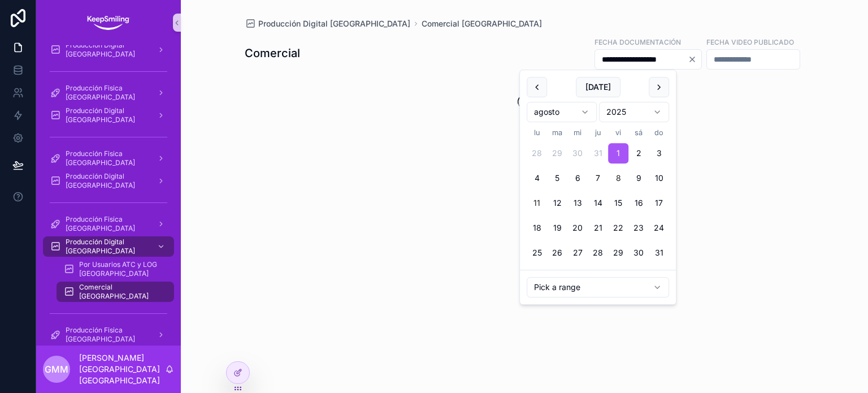
click at [612, 182] on button "8" at bounding box center [618, 178] width 20 height 20
type input "**********"
click at [457, 38] on div "**********" at bounding box center [525, 53] width 560 height 34
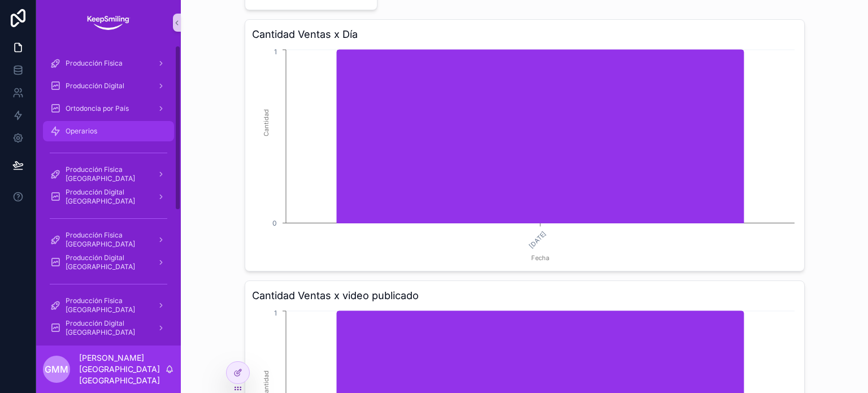
click at [145, 124] on div "Operarios" at bounding box center [108, 131] width 117 height 18
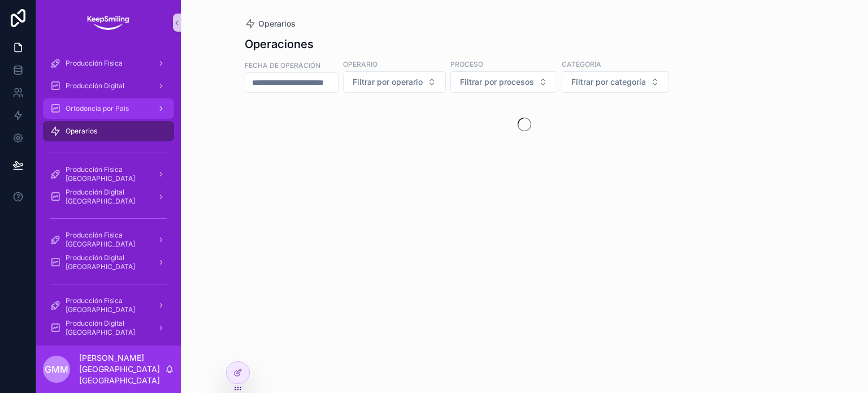
click at [130, 108] on div "Ortodoncia por País" at bounding box center [108, 108] width 117 height 18
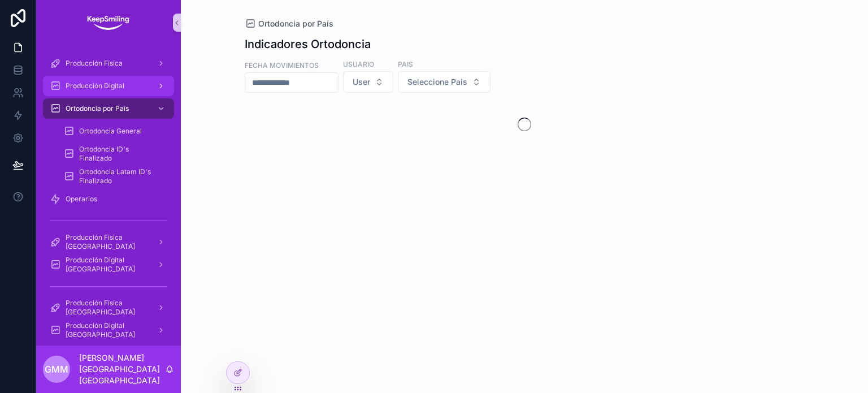
click at [136, 79] on div "Producción Digital" at bounding box center [108, 86] width 117 height 18
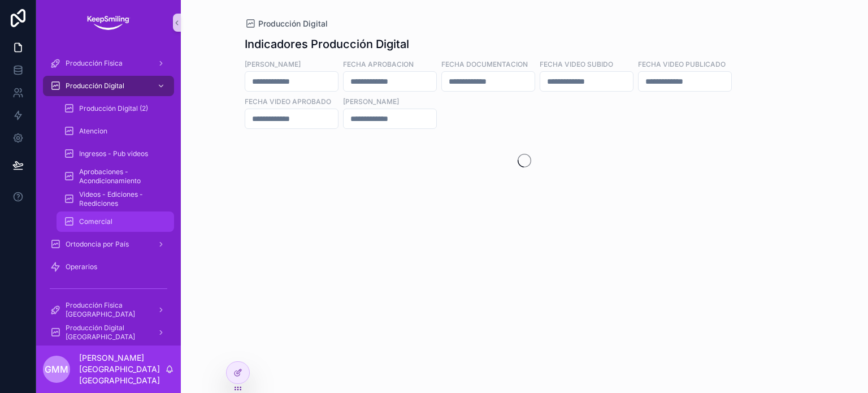
click at [119, 221] on div "Comercial" at bounding box center [115, 221] width 104 height 18
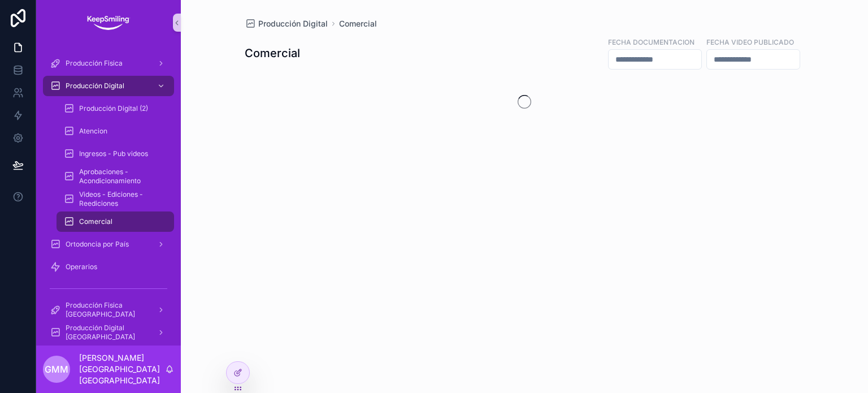
click at [617, 65] on input "scrollable content" at bounding box center [654, 59] width 93 height 16
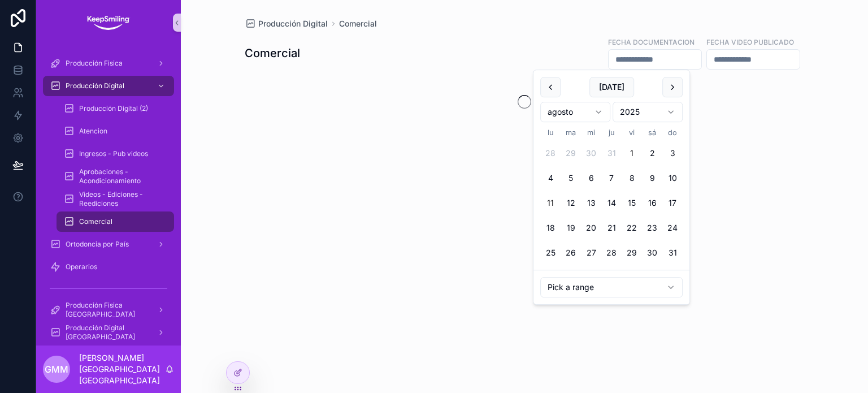
click at [629, 152] on button "1" at bounding box center [631, 153] width 20 height 20
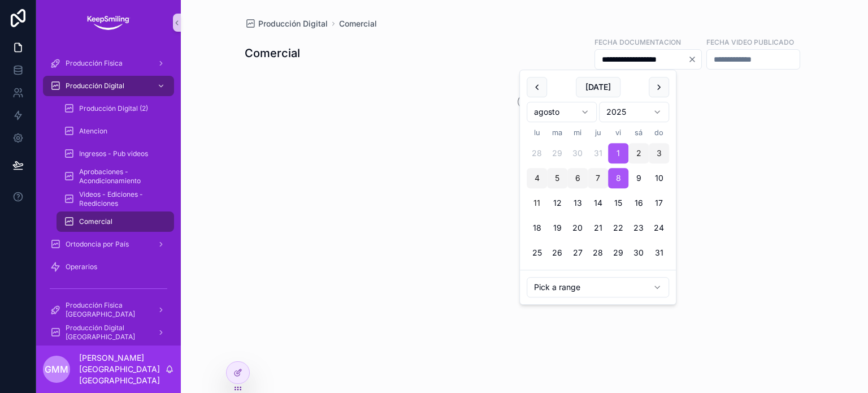
type input "**********"
click at [825, 95] on div "**********" at bounding box center [524, 196] width 687 height 393
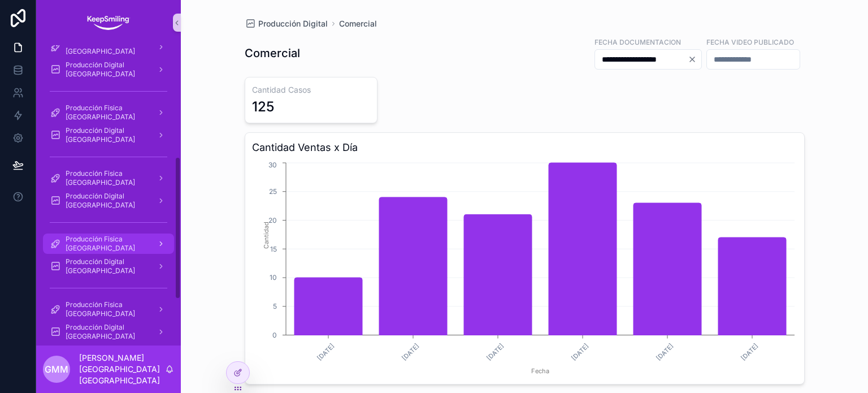
scroll to position [282, 0]
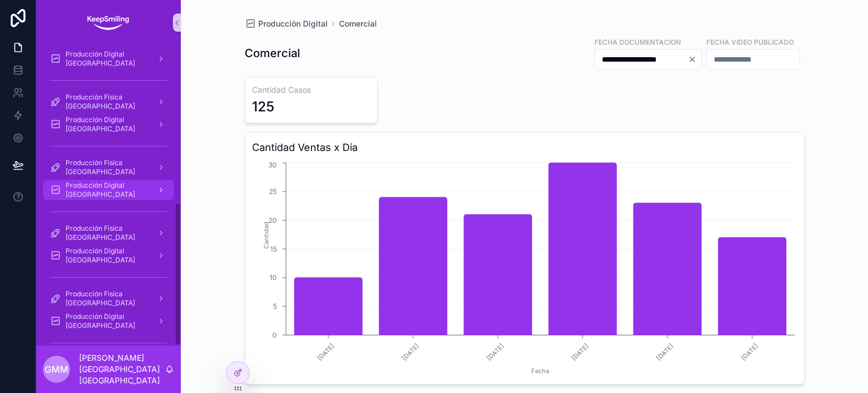
click at [102, 189] on span "Producción Digital Peru" at bounding box center [107, 190] width 82 height 18
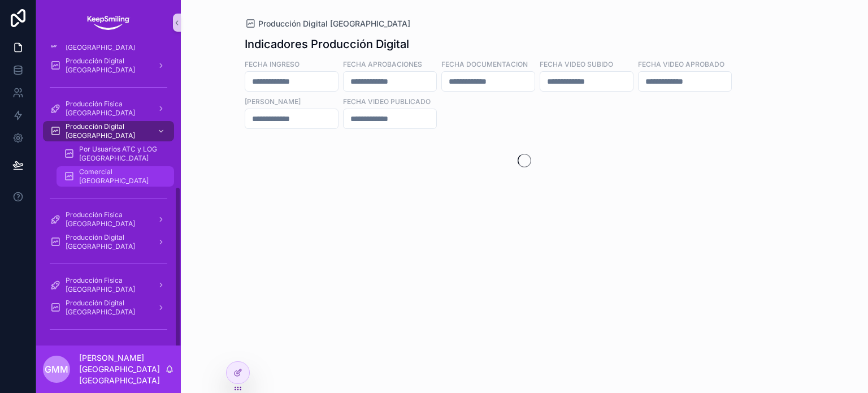
scroll to position [262, 0]
click at [106, 168] on div "Comercial Peru" at bounding box center [115, 176] width 104 height 18
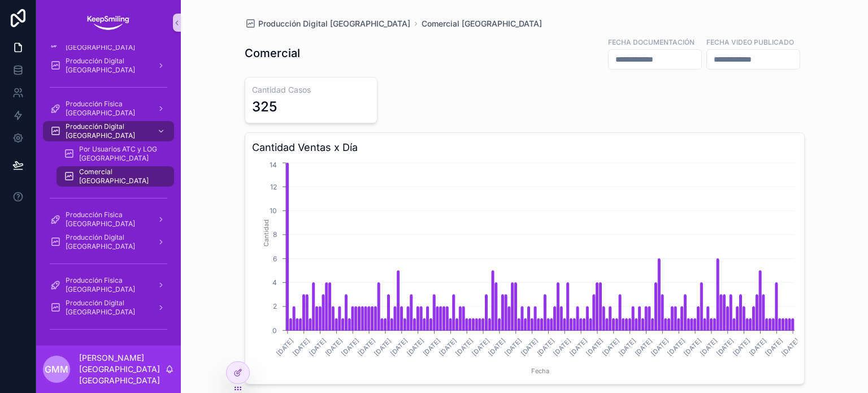
click at [612, 53] on input "scrollable content" at bounding box center [654, 59] width 93 height 16
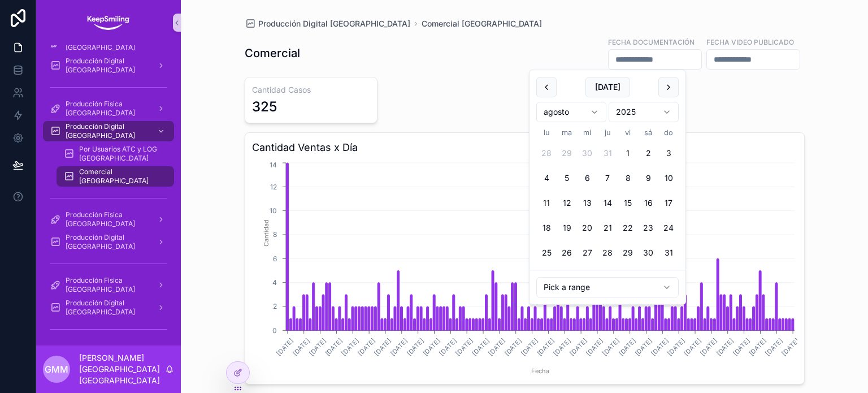
click at [631, 149] on button "1" at bounding box center [627, 153] width 20 height 20
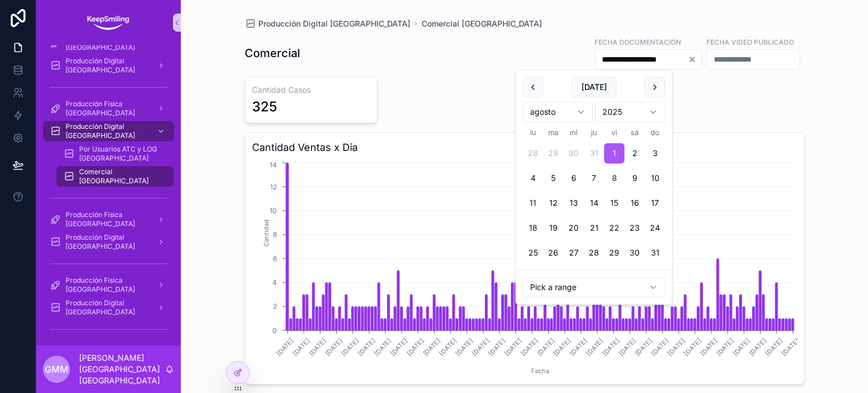
click at [623, 184] on button "8" at bounding box center [614, 178] width 20 height 20
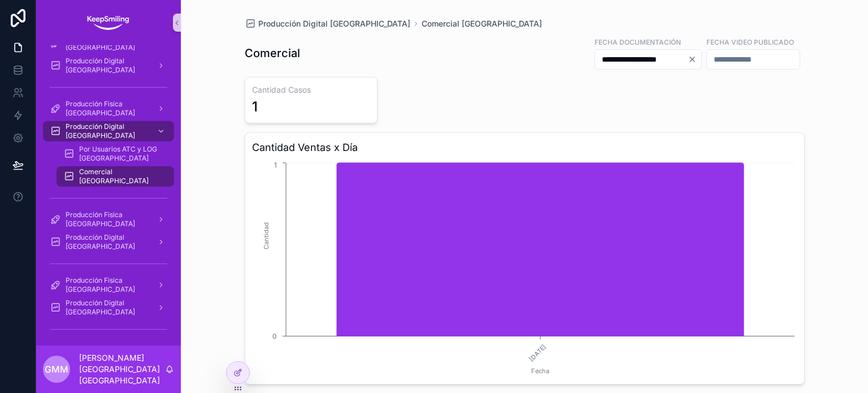
click at [648, 56] on input "**********" at bounding box center [641, 59] width 93 height 16
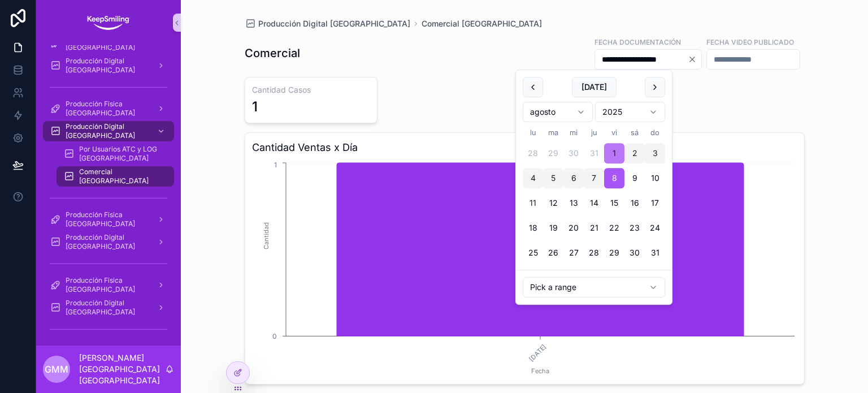
click at [616, 155] on button "1" at bounding box center [614, 153] width 20 height 20
click at [595, 54] on input "**********" at bounding box center [641, 59] width 93 height 16
type input "**********"
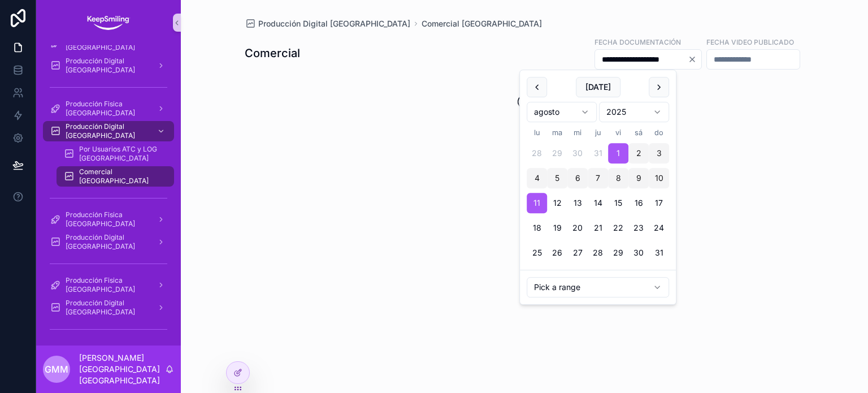
click at [472, 75] on div "**********" at bounding box center [525, 95] width 560 height 133
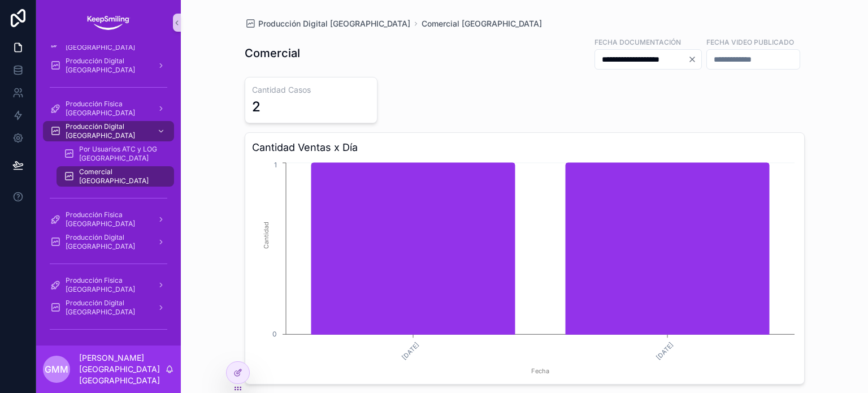
click at [687, 56] on icon "Clear" at bounding box center [691, 59] width 9 height 9
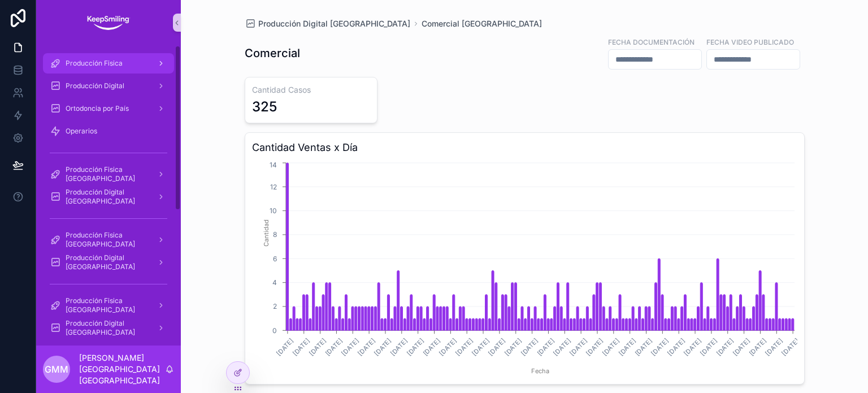
click at [97, 56] on div "Producción Fisica" at bounding box center [108, 63] width 117 height 18
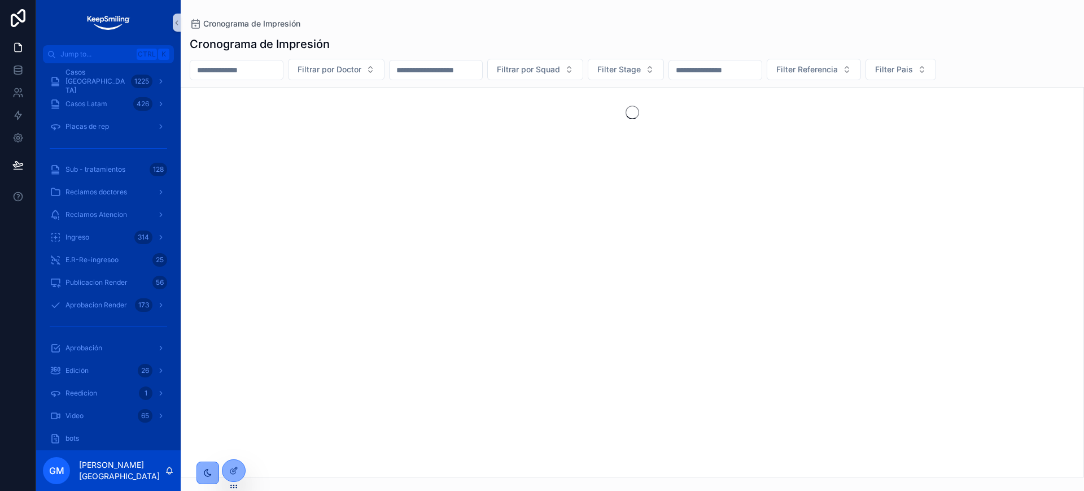
scroll to position [407, 0]
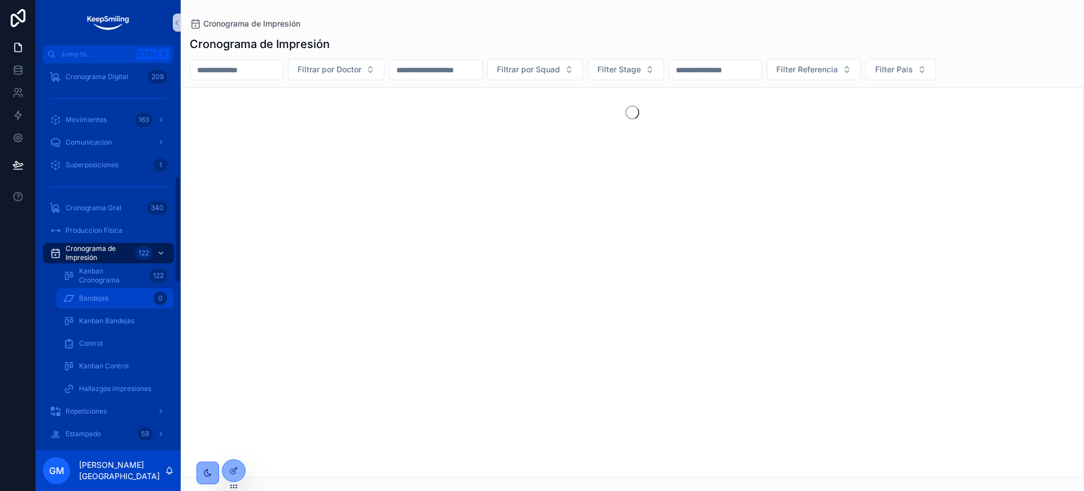
click at [107, 298] on span "Bandejas" at bounding box center [93, 298] width 29 height 9
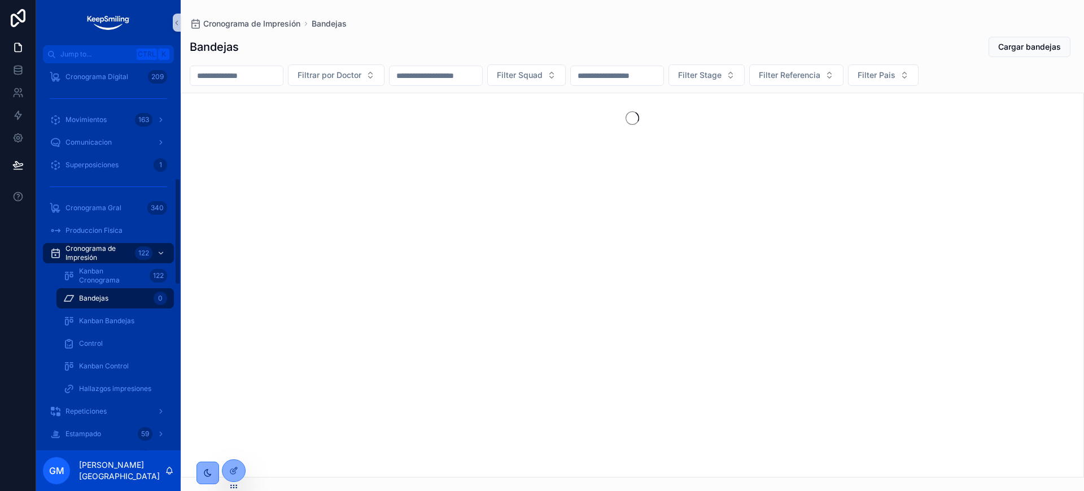
scroll to position [548, 0]
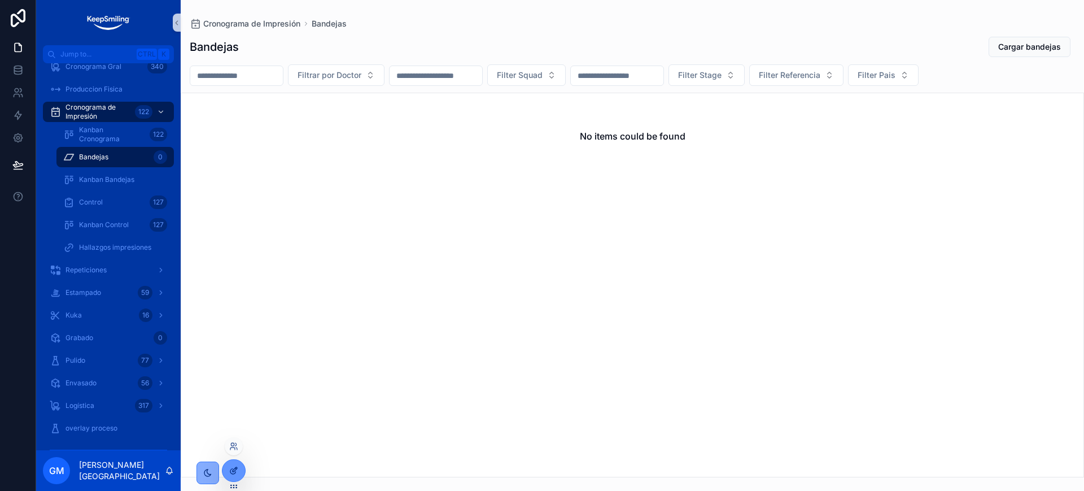
click at [233, 469] on icon at bounding box center [235, 469] width 5 height 5
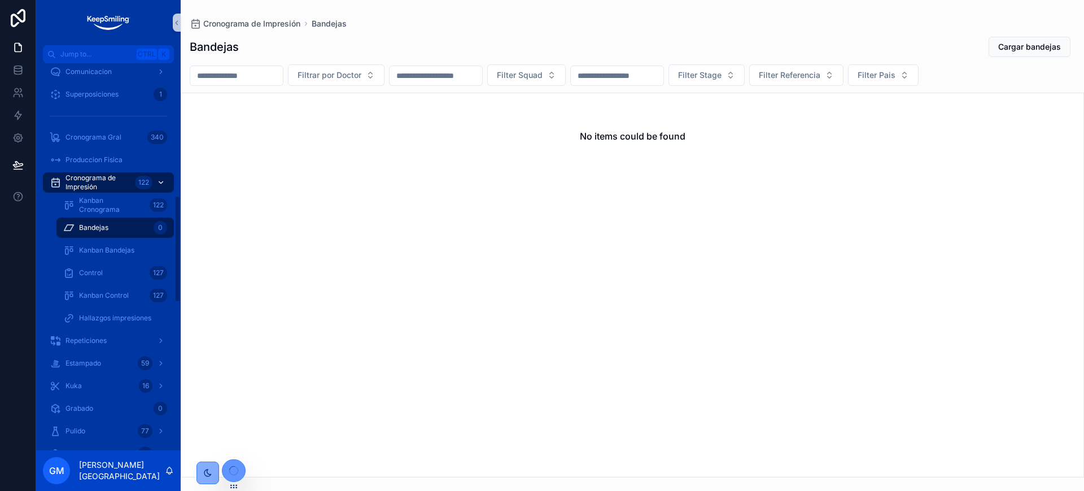
click at [114, 183] on span "Cronograma de Impresión" at bounding box center [98, 182] width 65 height 18
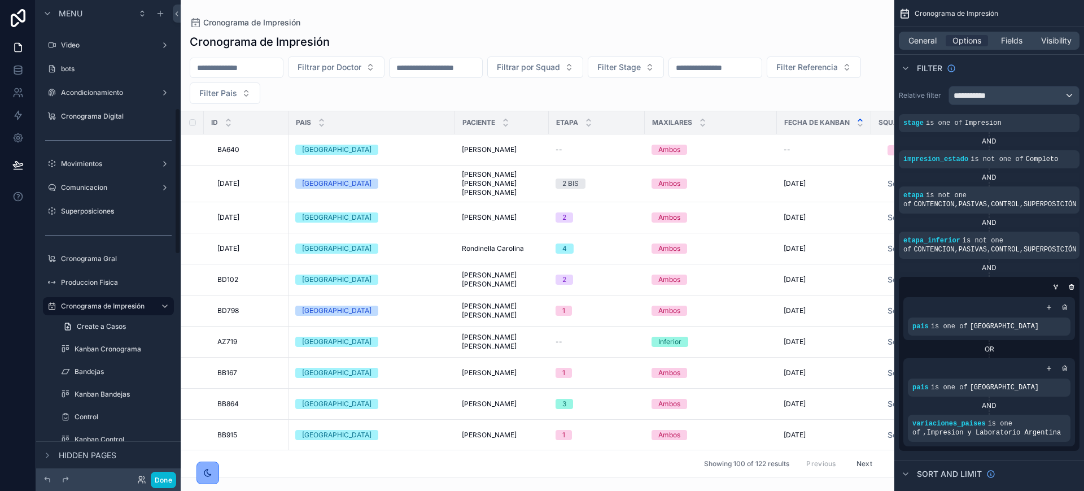
scroll to position [353, 0]
click at [112, 365] on label "Bandejas" at bounding box center [113, 369] width 77 height 9
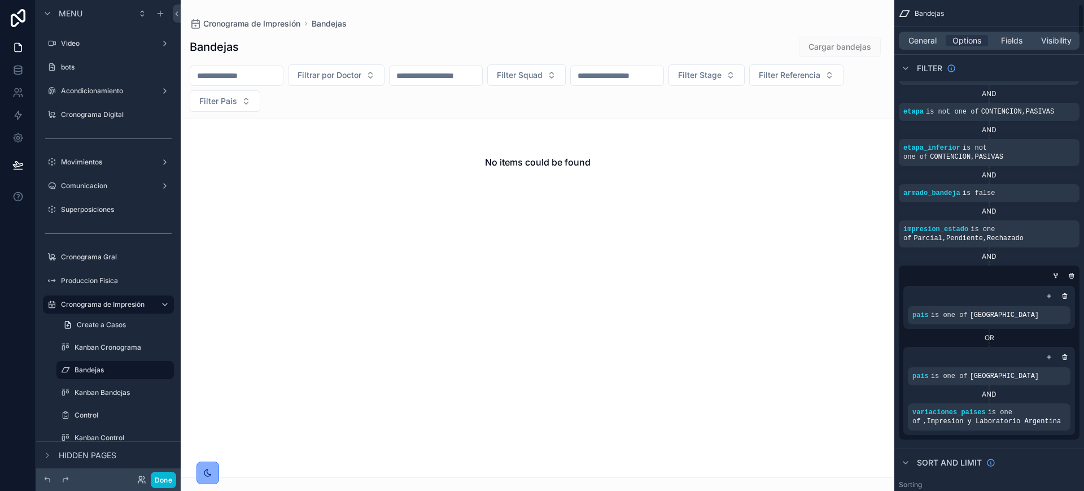
scroll to position [71, 0]
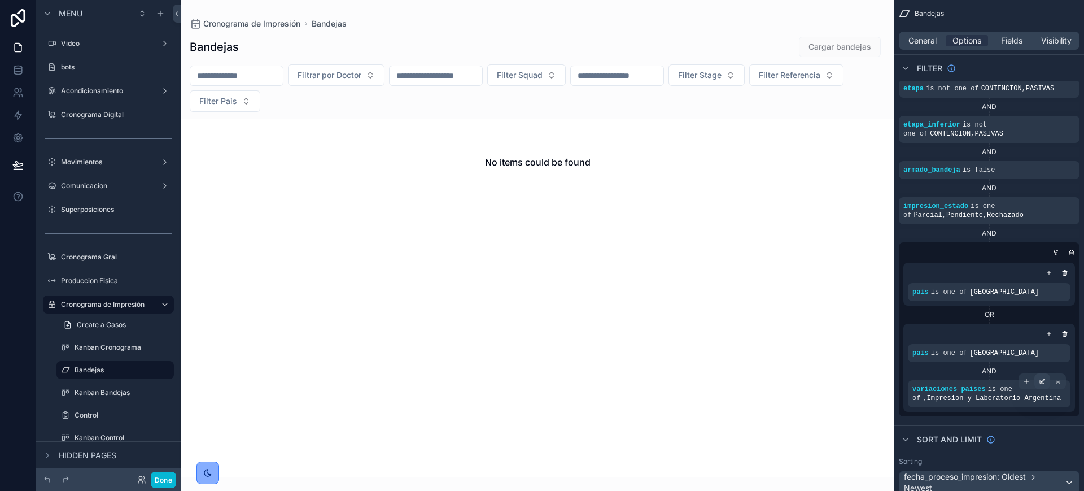
click at [1044, 380] on icon "scrollable content" at bounding box center [1042, 381] width 7 height 7
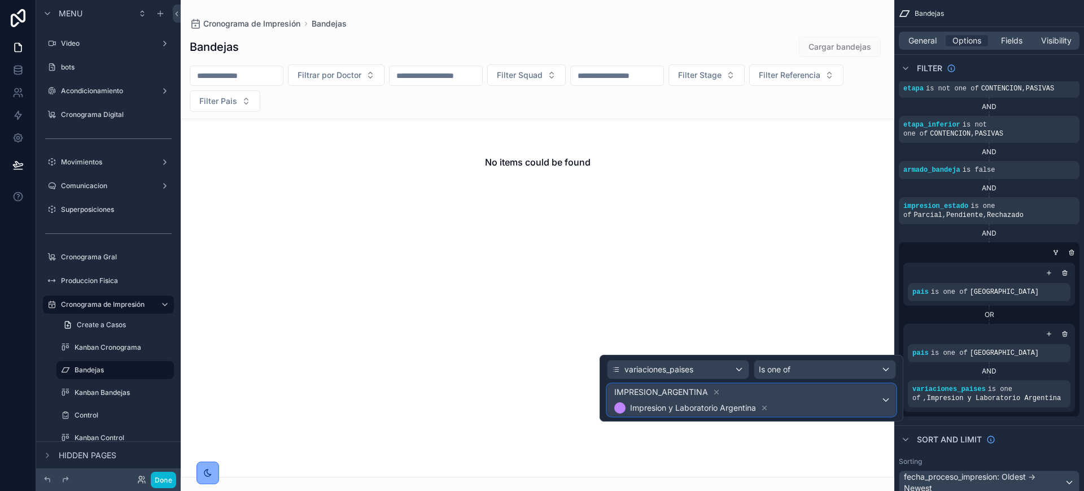
click at [810, 409] on span "IMPRESION_ARGENTINA Impresion y Laboratorio Argentina" at bounding box center [746, 400] width 269 height 32
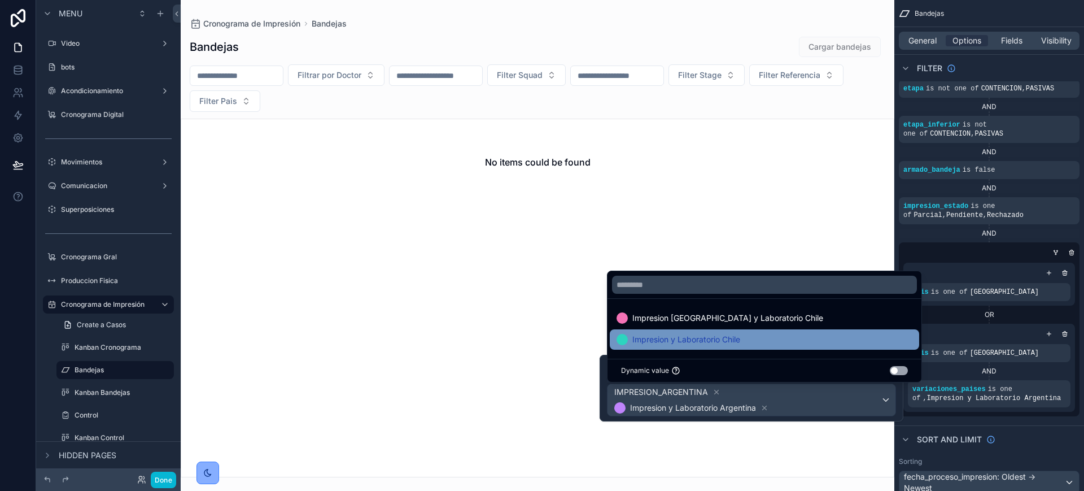
click at [802, 339] on div "Impresion y Laboratorio Chile" at bounding box center [765, 340] width 296 height 14
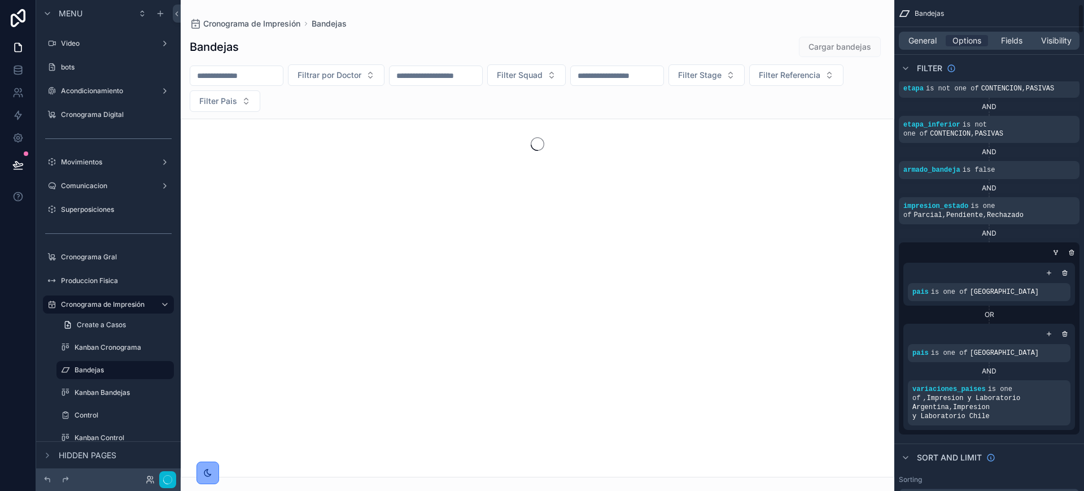
click at [1040, 417] on div "pais is one of Chile AND variaciones_paises is one of , Impresion y Laboratorio…" at bounding box center [990, 377] width 172 height 106
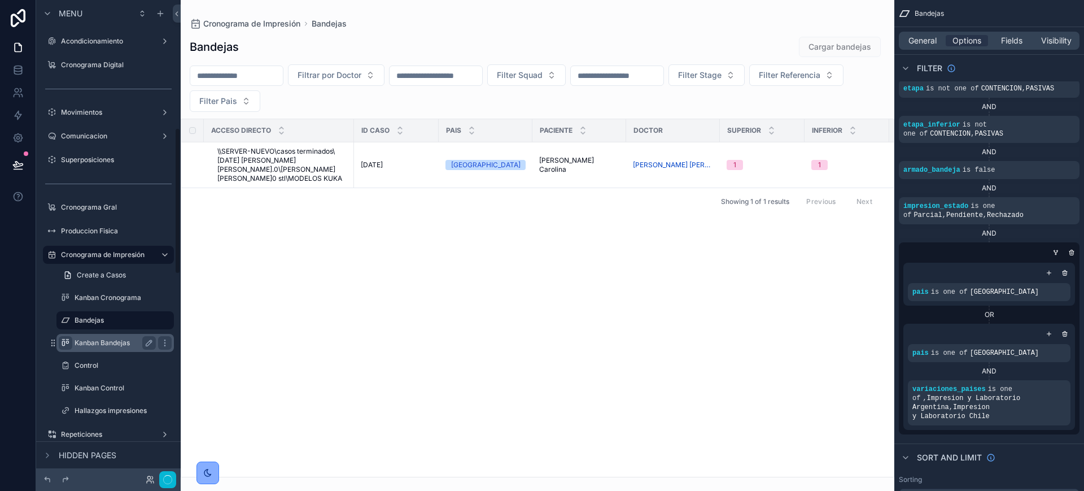
scroll to position [494, 0]
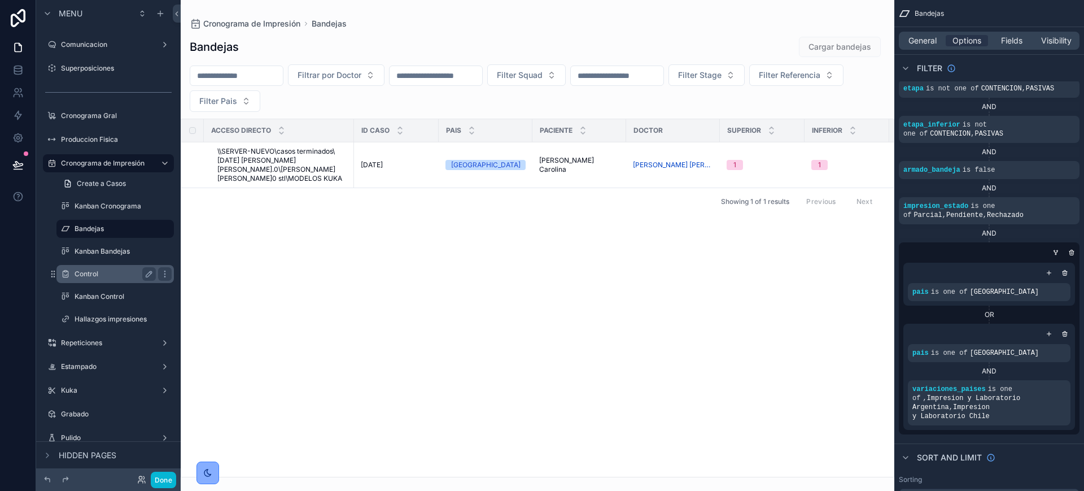
click at [117, 271] on label "Control" at bounding box center [113, 273] width 77 height 9
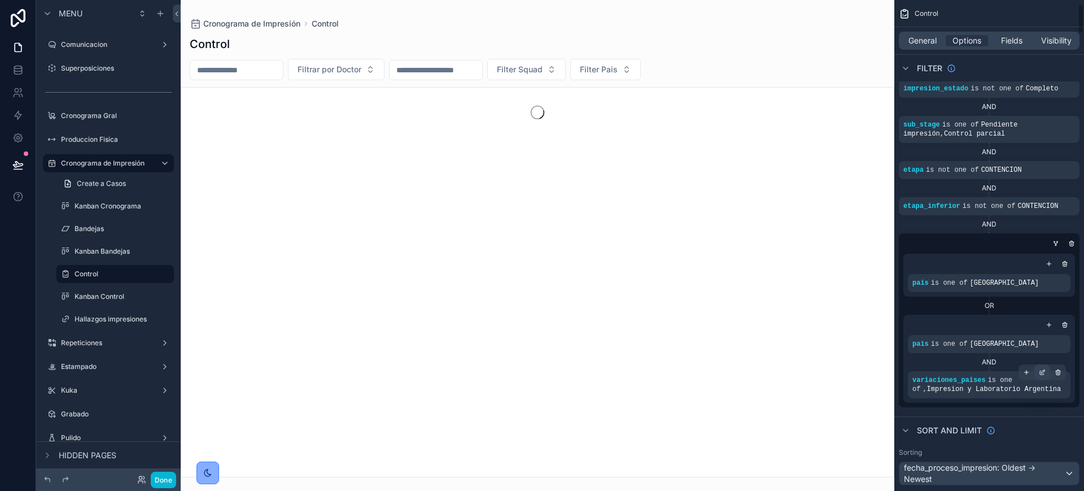
click at [1038, 374] on div "scrollable content" at bounding box center [1043, 372] width 16 height 16
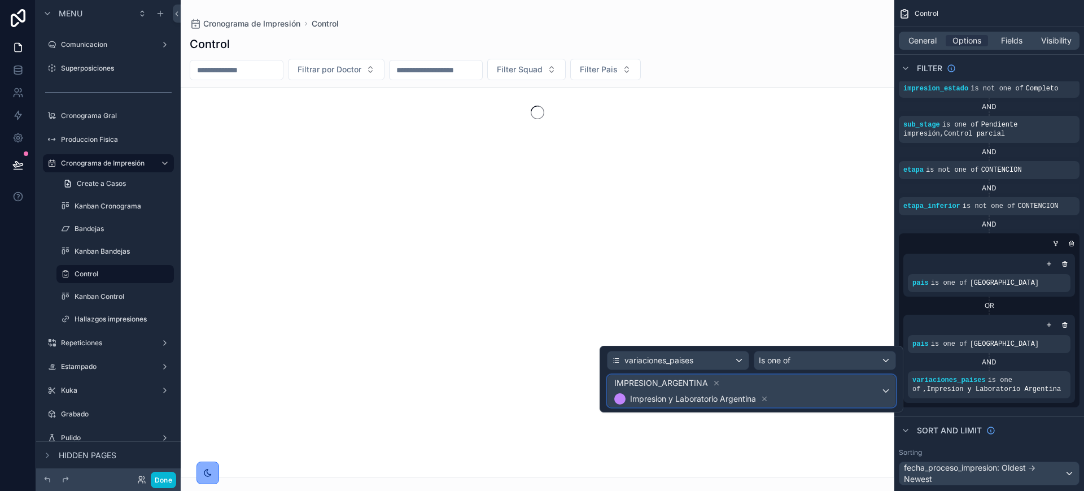
click at [836, 391] on span "IMPRESION_ARGENTINA Impresion y Laboratorio Argentina" at bounding box center [746, 391] width 269 height 32
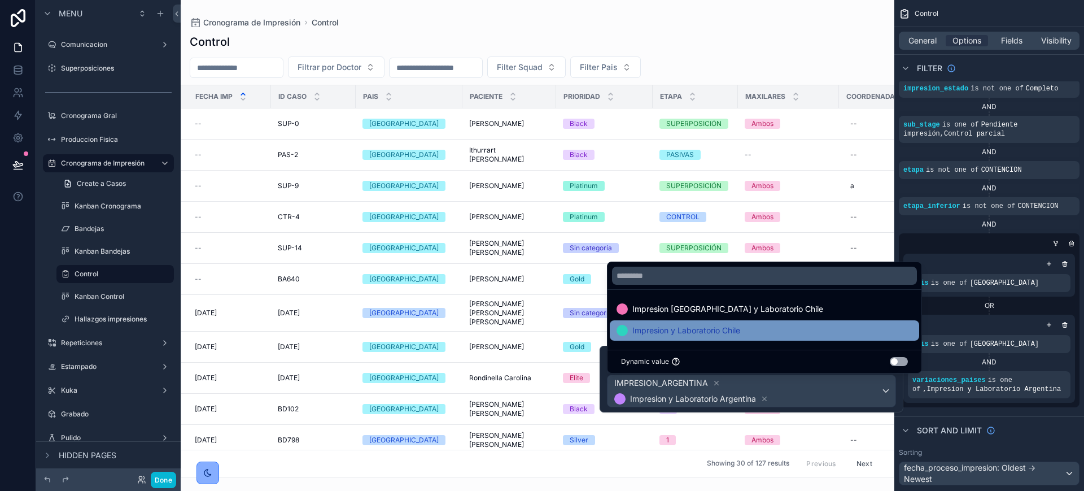
click at [714, 339] on div "Impresion y Laboratorio Chile" at bounding box center [765, 330] width 310 height 20
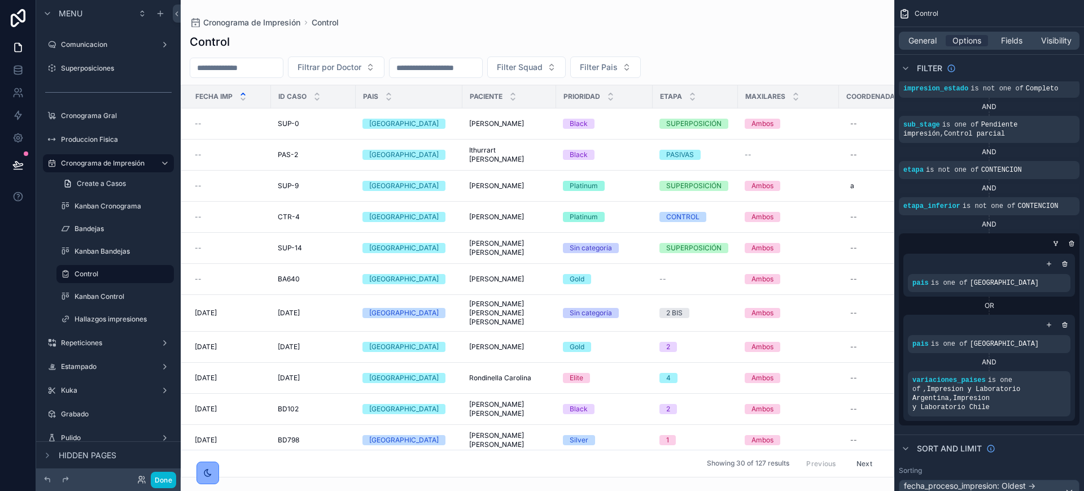
drag, startPoint x: 390, startPoint y: 469, endPoint x: 706, endPoint y: 468, distance: 316.3
click at [706, 468] on div "scrollable content" at bounding box center [538, 245] width 714 height 491
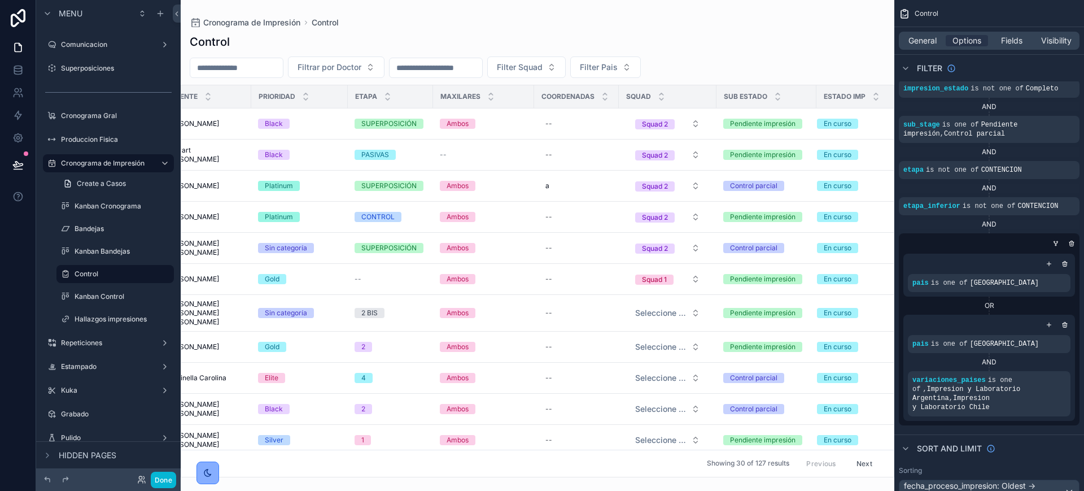
scroll to position [0, 324]
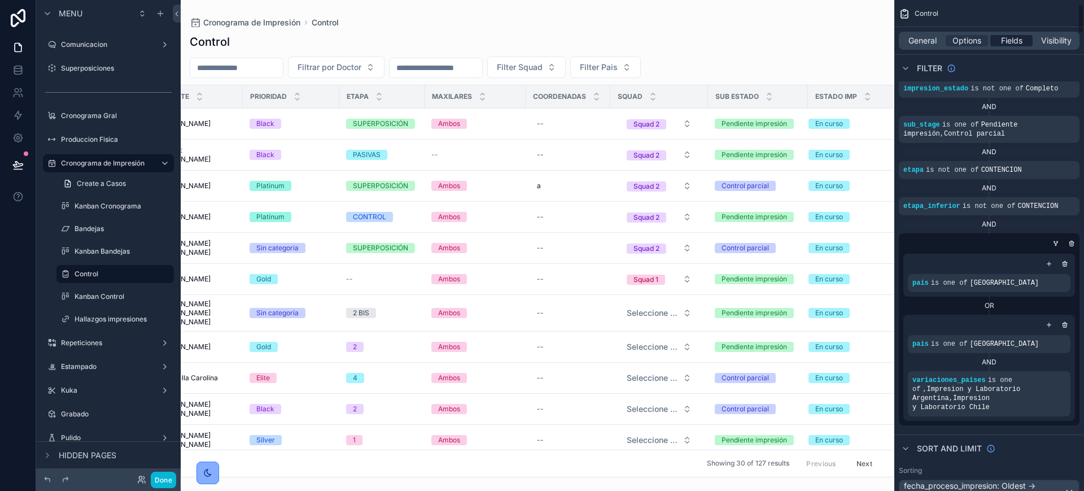
click at [1010, 39] on span "Fields" at bounding box center [1011, 40] width 21 height 11
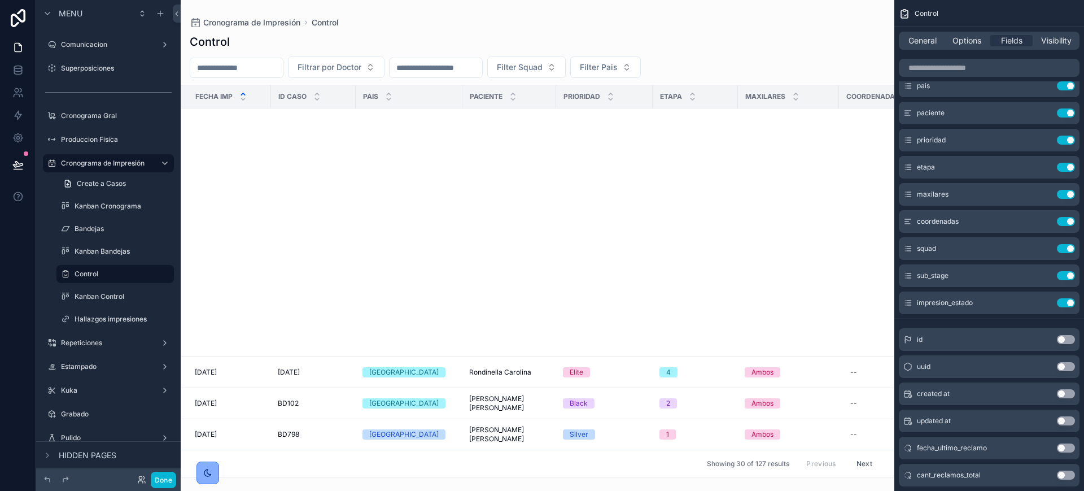
scroll to position [565, 0]
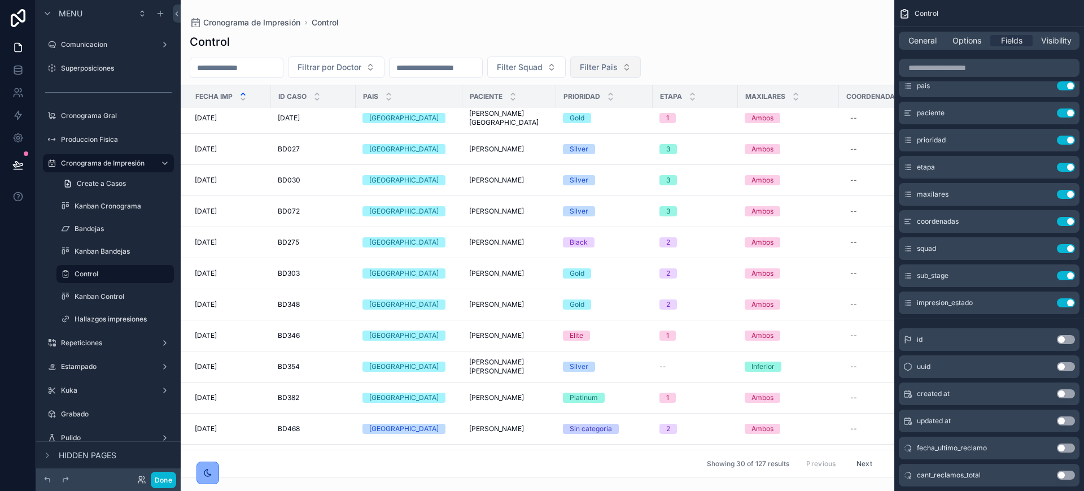
click at [641, 65] on button "Filter Pais" at bounding box center [605, 66] width 71 height 21
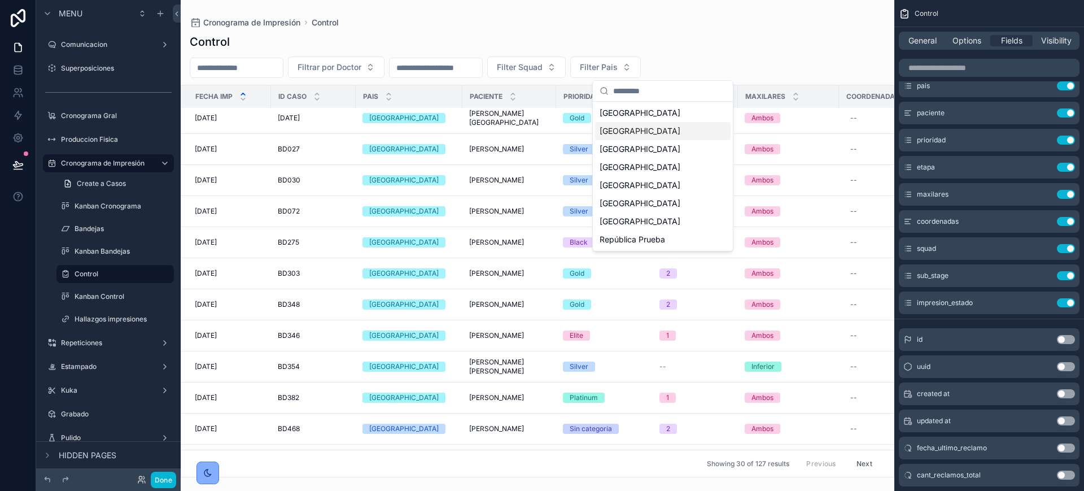
click at [657, 127] on div "[GEOGRAPHIC_DATA]" at bounding box center [663, 131] width 136 height 18
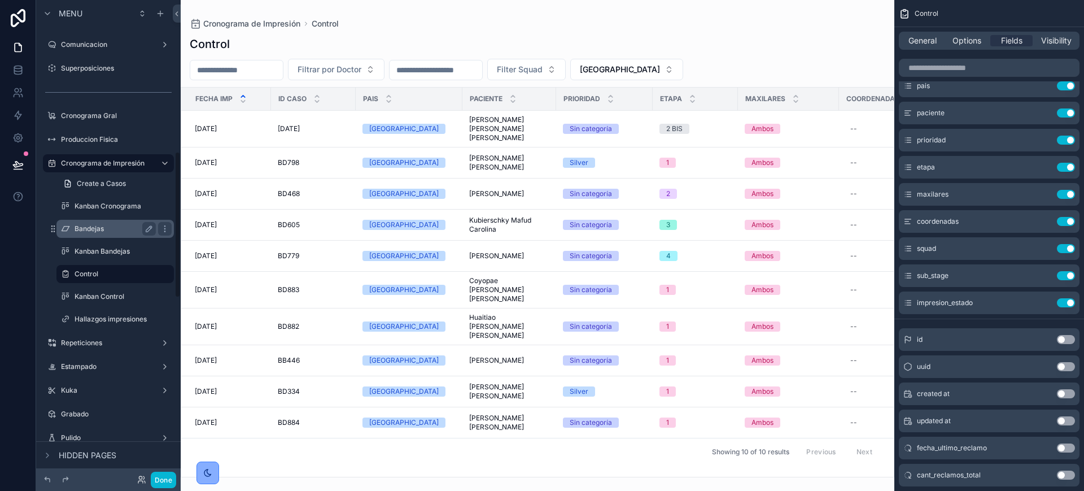
click at [113, 225] on label "Bandejas" at bounding box center [113, 228] width 77 height 9
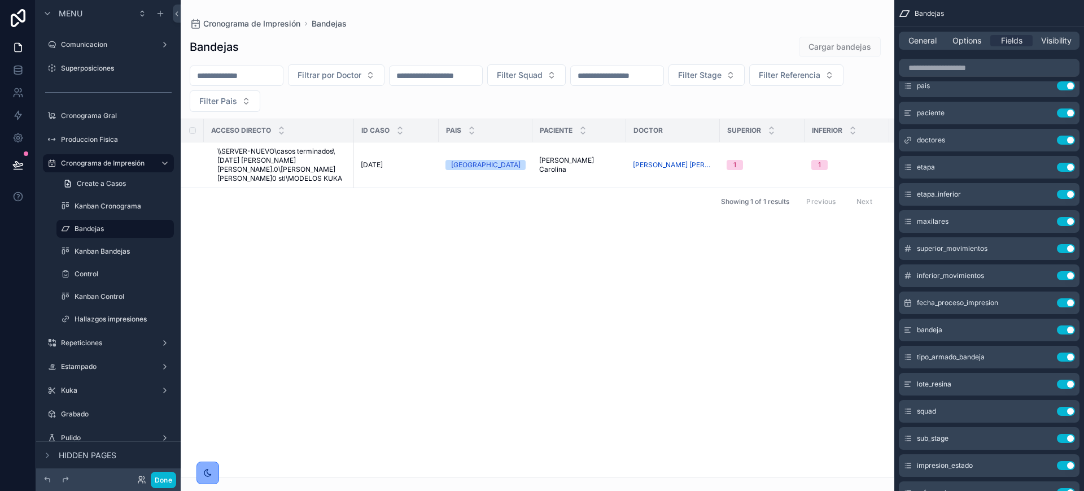
drag, startPoint x: 417, startPoint y: 472, endPoint x: 744, endPoint y: 445, distance: 328.1
click at [744, 445] on div "scrollable content" at bounding box center [538, 245] width 714 height 491
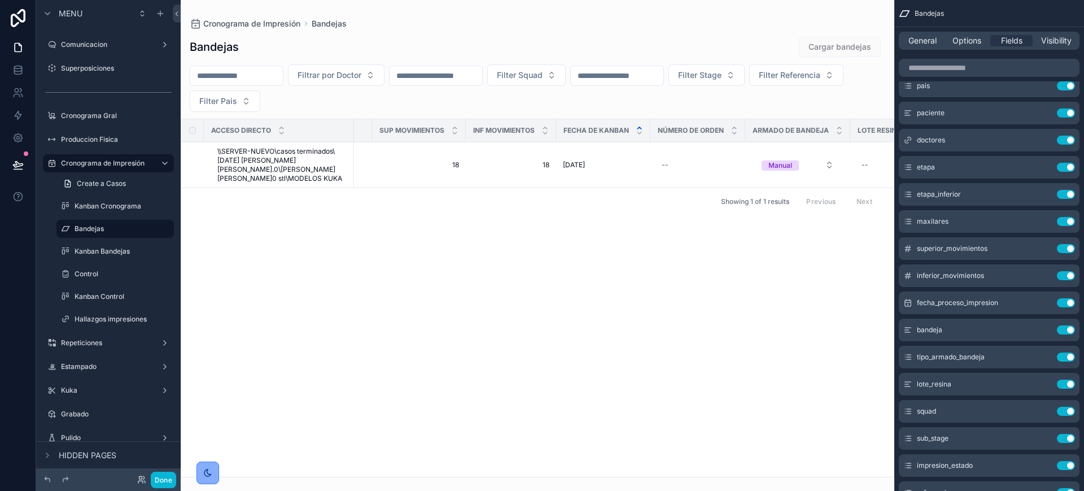
scroll to position [0, 988]
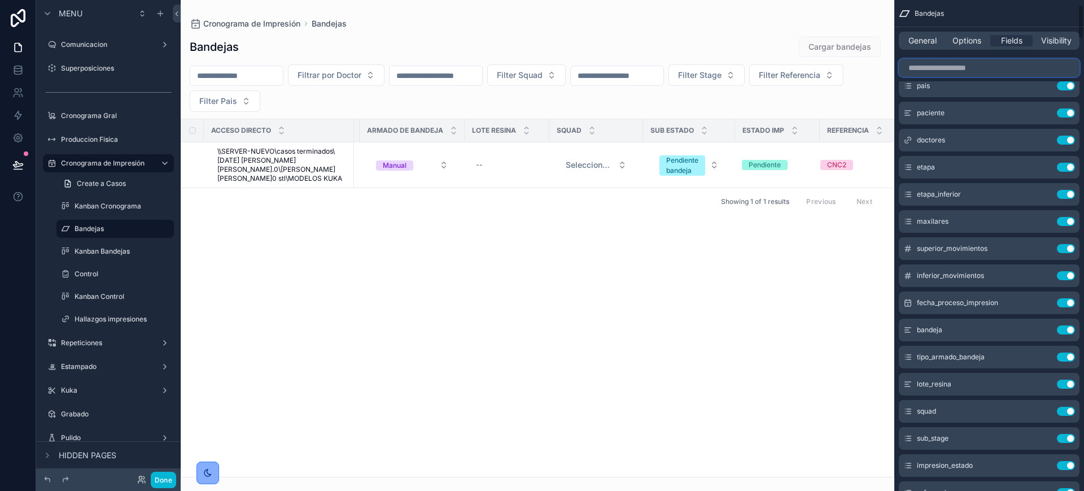
click at [999, 69] on input "scrollable content" at bounding box center [989, 68] width 181 height 18
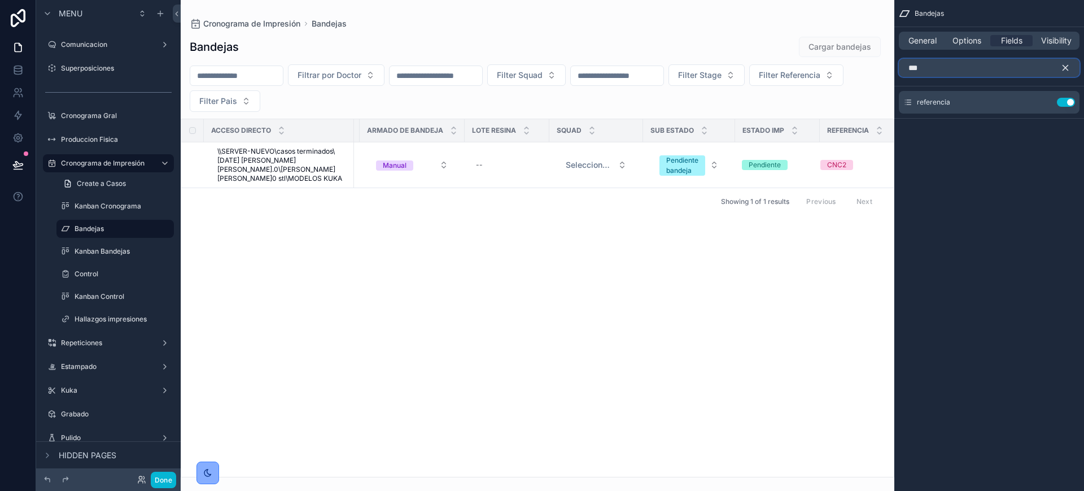
scroll to position [0, 0]
type input "***"
drag, startPoint x: 1067, startPoint y: 60, endPoint x: 1074, endPoint y: 67, distance: 9.2
click at [1066, 61] on button "scrollable content" at bounding box center [1070, 68] width 19 height 18
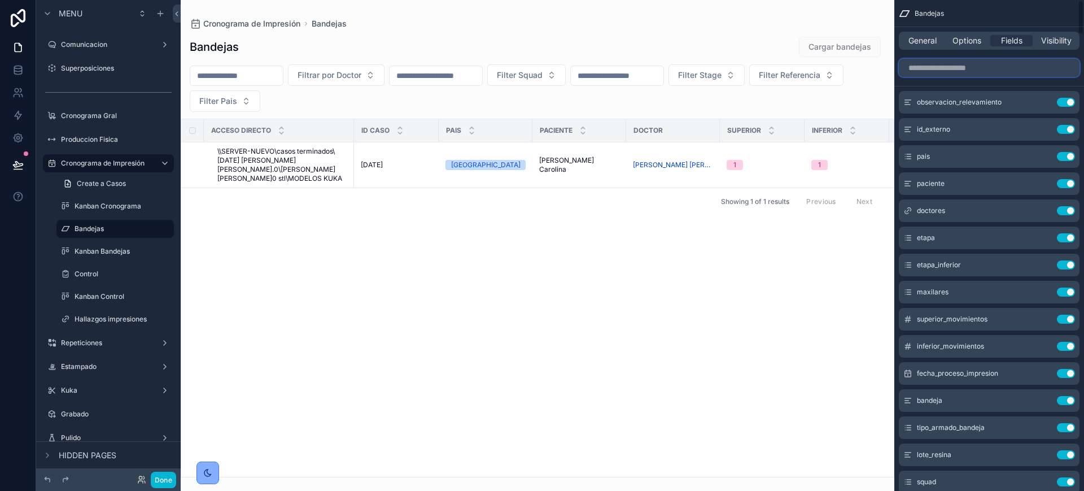
click at [1053, 73] on input "scrollable content" at bounding box center [989, 68] width 181 height 18
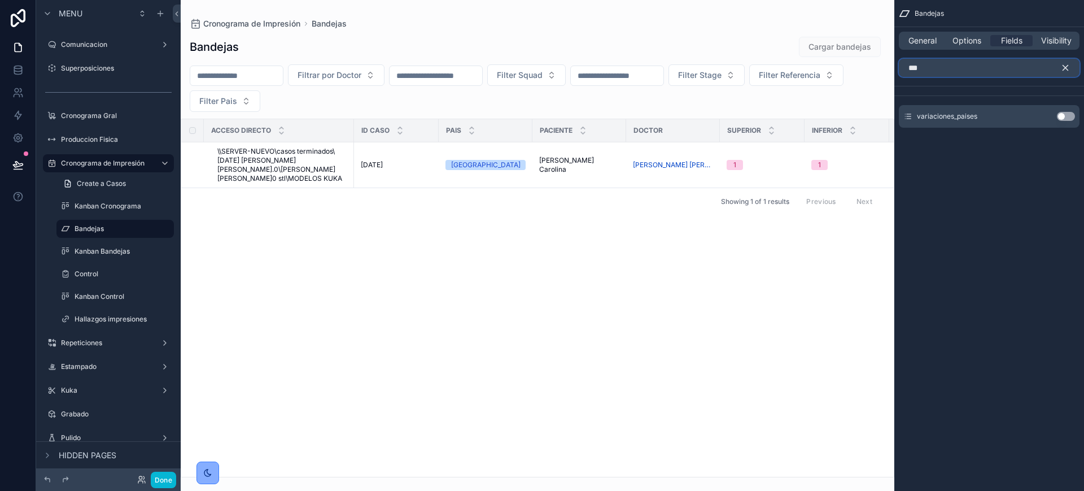
type input "***"
click at [1068, 117] on button "Use setting" at bounding box center [1066, 116] width 18 height 9
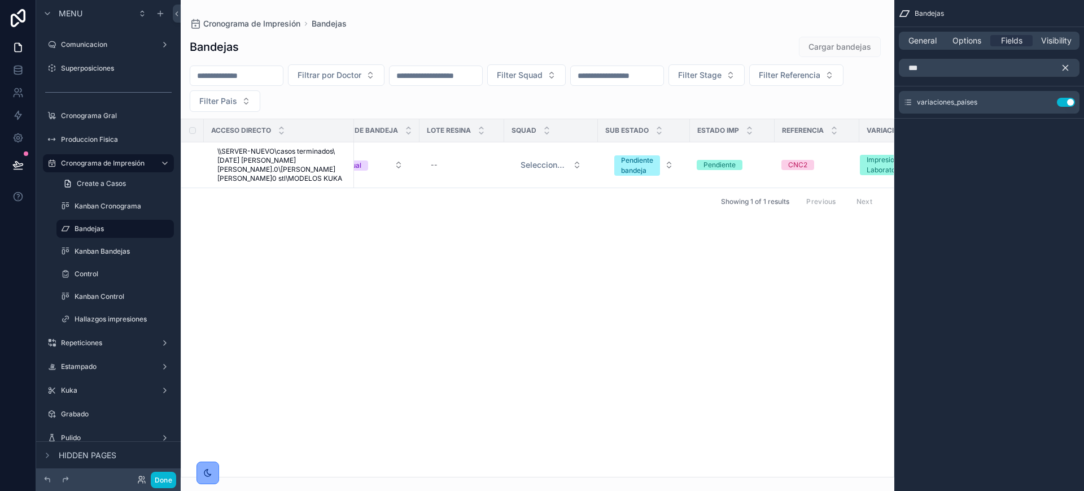
scroll to position [0, 1073]
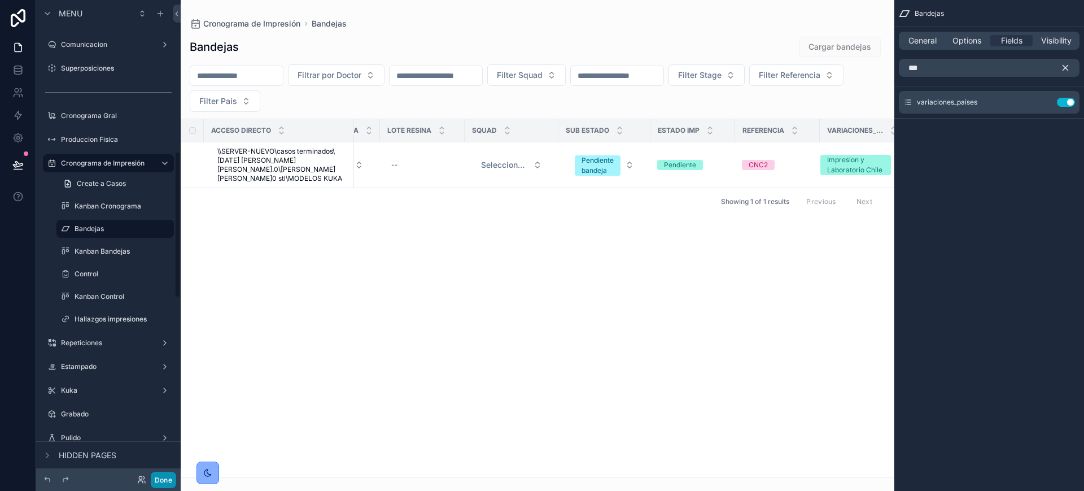
click at [168, 476] on button "Done" at bounding box center [163, 480] width 25 height 16
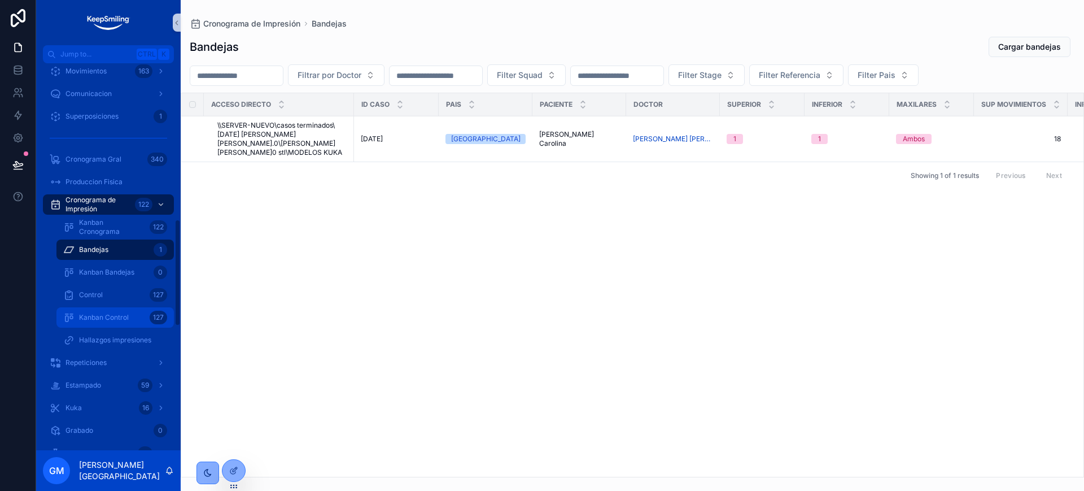
scroll to position [565, 0]
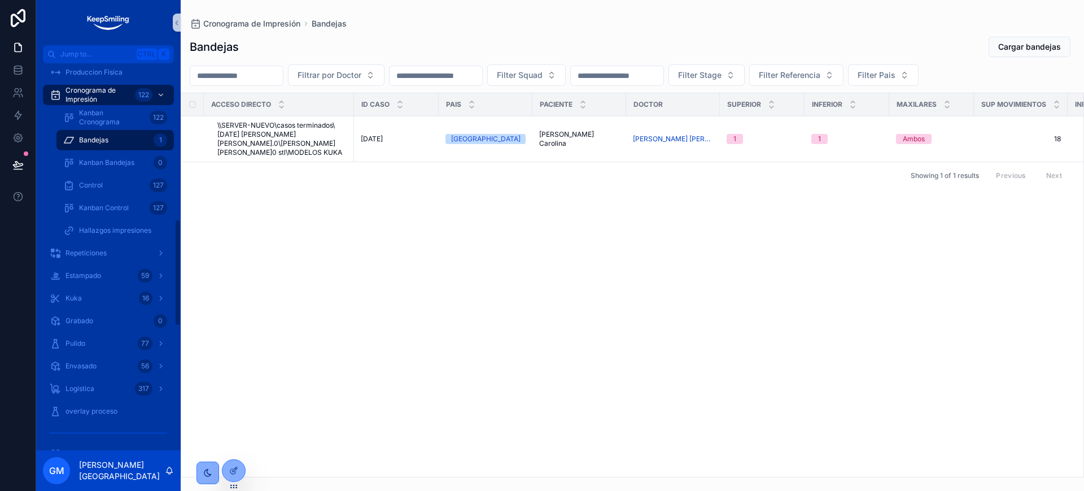
click at [127, 197] on div "Kanban Control 127" at bounding box center [115, 208] width 131 height 23
click at [125, 190] on div "Control 127" at bounding box center [115, 185] width 104 height 18
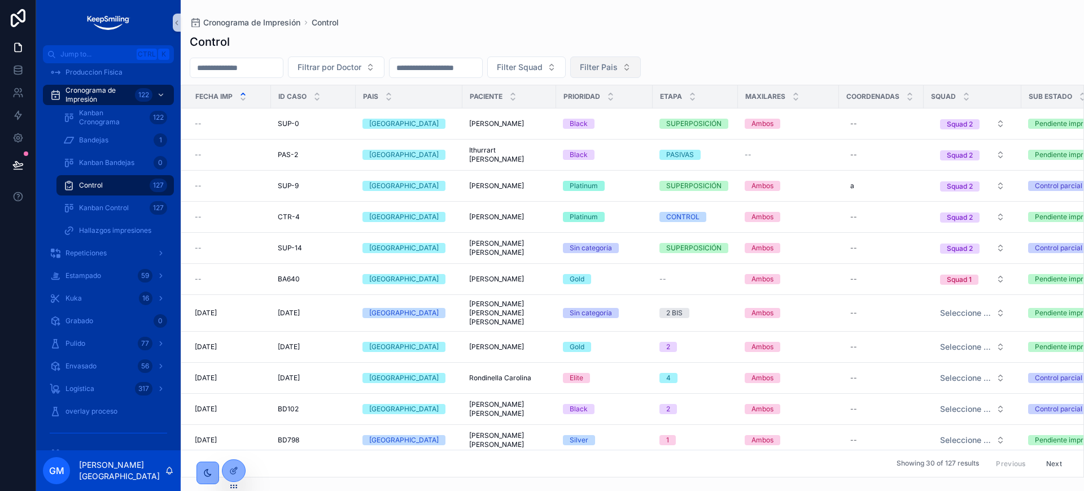
click at [641, 64] on button "Filter Pais" at bounding box center [605, 66] width 71 height 21
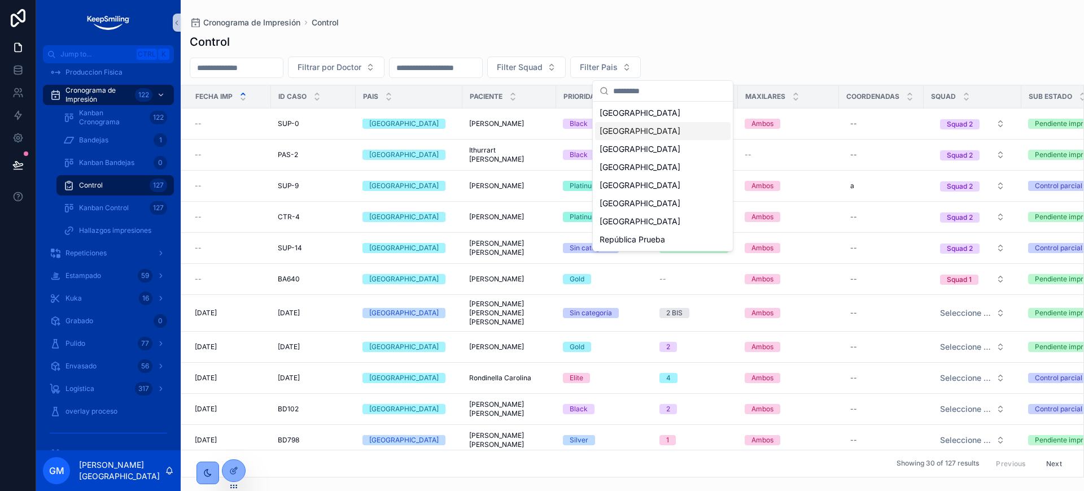
click at [640, 128] on div "Chile" at bounding box center [663, 131] width 136 height 18
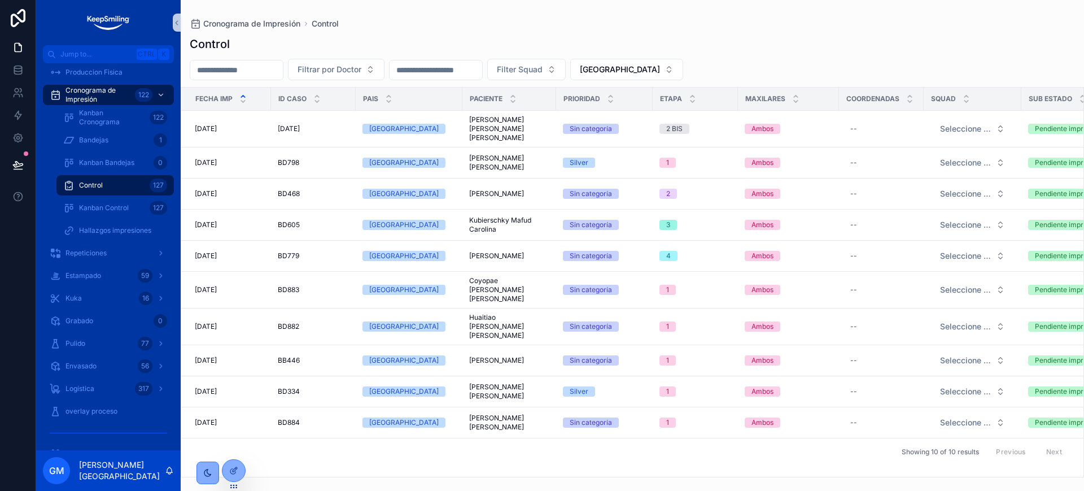
click at [269, 68] on input "scrollable content" at bounding box center [236, 70] width 93 height 16
paste input "*****"
type input "*****"
click at [267, 66] on input "scrollable content" at bounding box center [236, 70] width 93 height 16
paste input "*****"
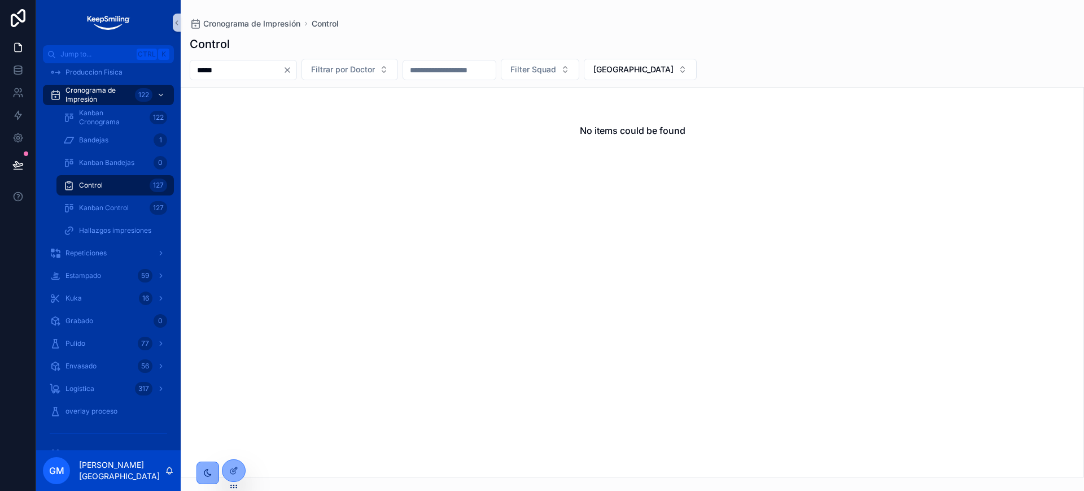
click at [232, 69] on input "*****" at bounding box center [236, 70] width 93 height 16
paste input "scrollable content"
click at [223, 71] on input "*****" at bounding box center [236, 70] width 93 height 16
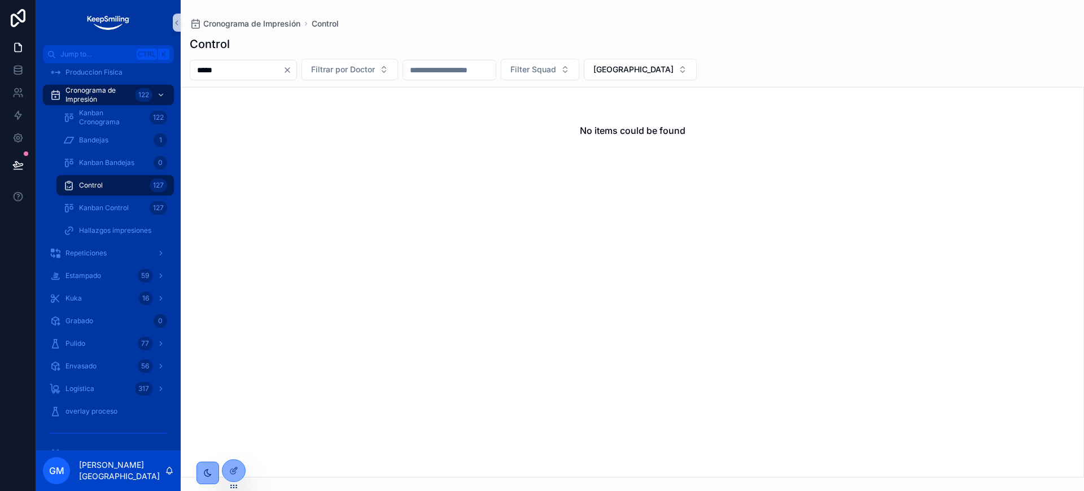
paste input "scrollable content"
click at [202, 68] on input "*****" at bounding box center [236, 70] width 93 height 16
paste input "scrollable content"
type input "*****"
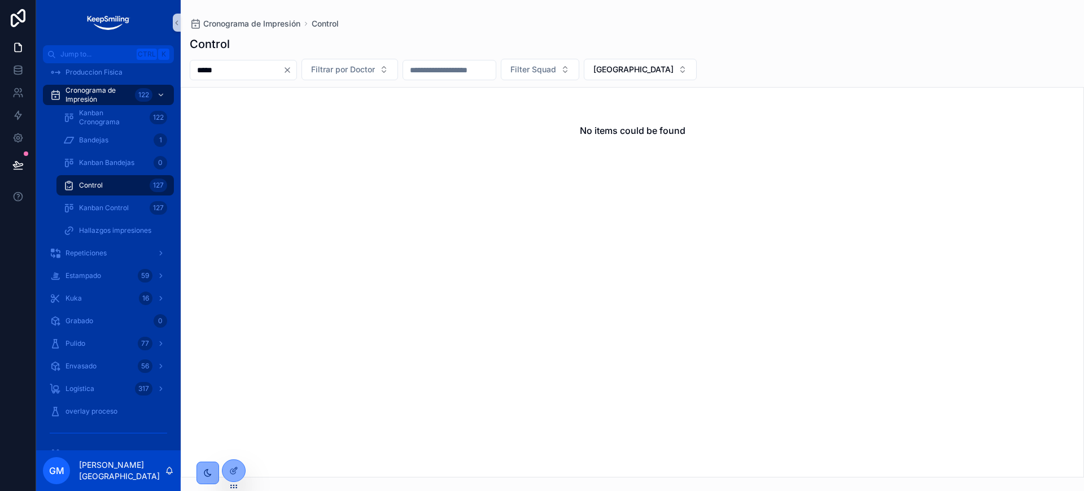
click at [292, 72] on icon "Clear" at bounding box center [287, 70] width 9 height 9
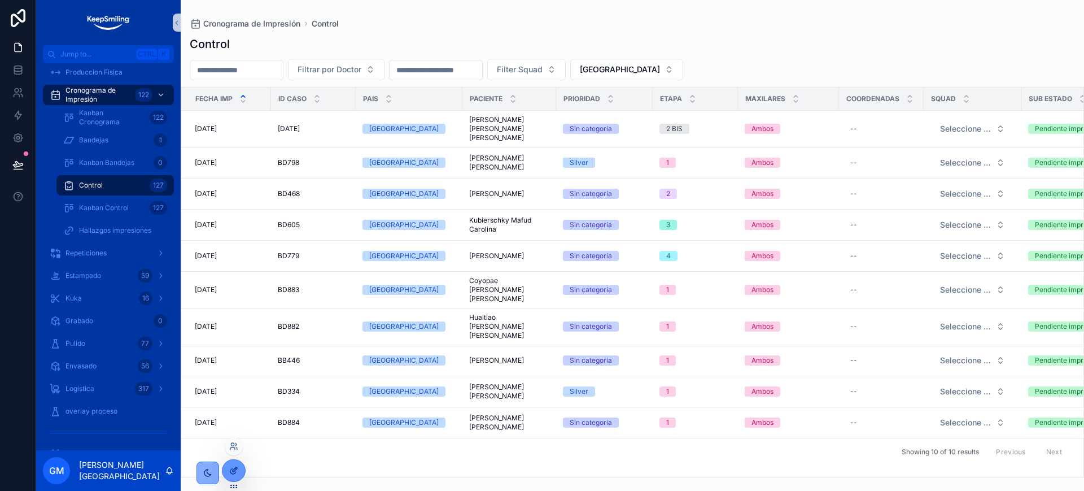
click at [237, 480] on div at bounding box center [234, 470] width 23 height 21
click at [104, 93] on span "Cronograma de Impresión" at bounding box center [98, 95] width 65 height 18
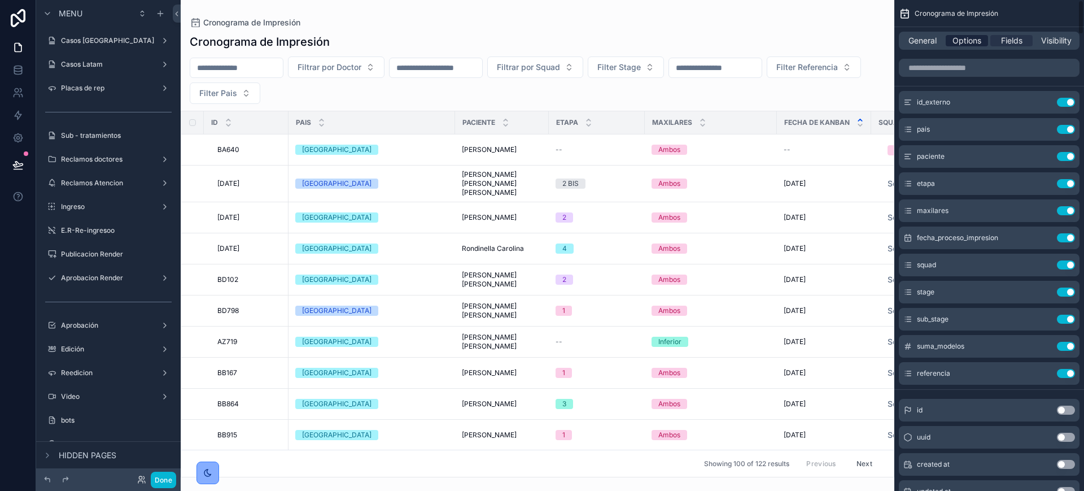
click at [979, 42] on span "Options" at bounding box center [967, 40] width 29 height 11
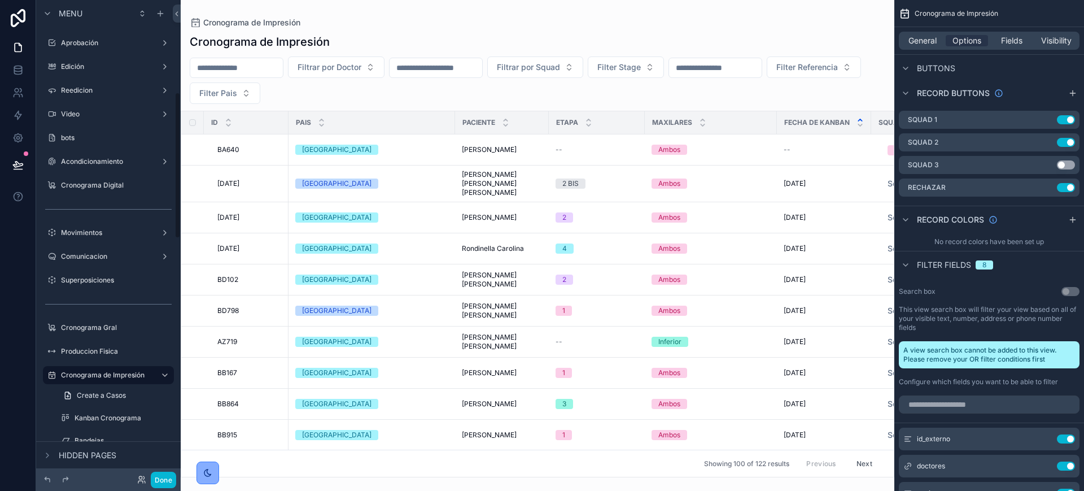
scroll to position [353, 0]
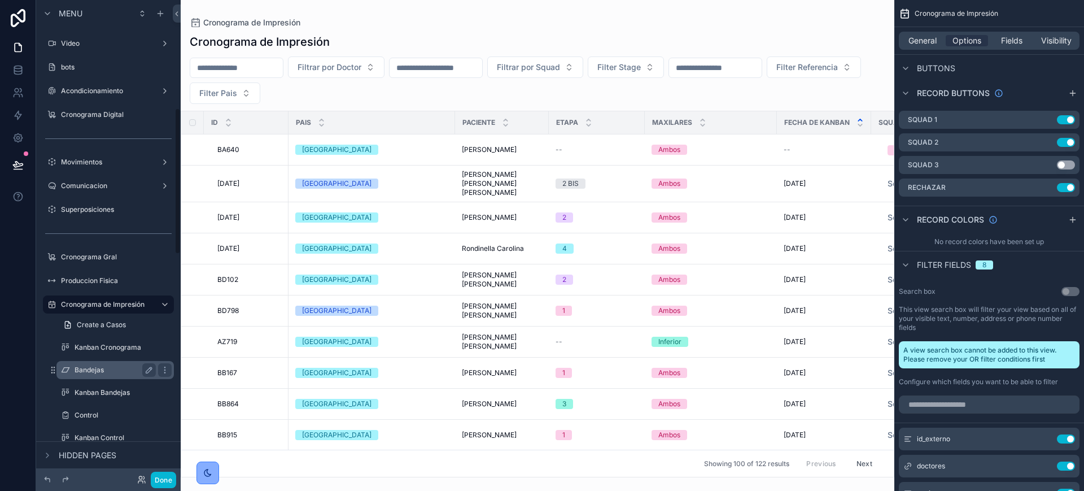
click at [84, 364] on div "Bandejas" at bounding box center [115, 370] width 81 height 14
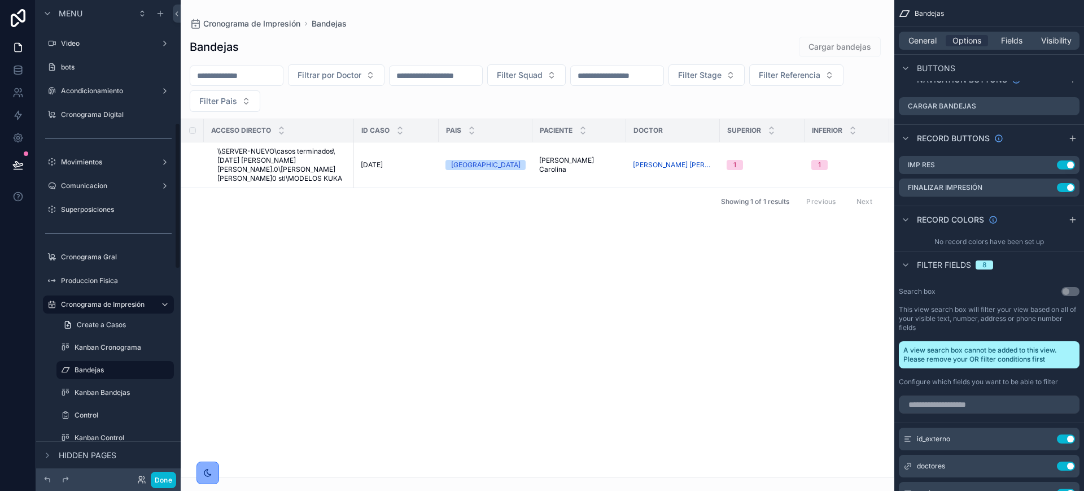
scroll to position [494, 0]
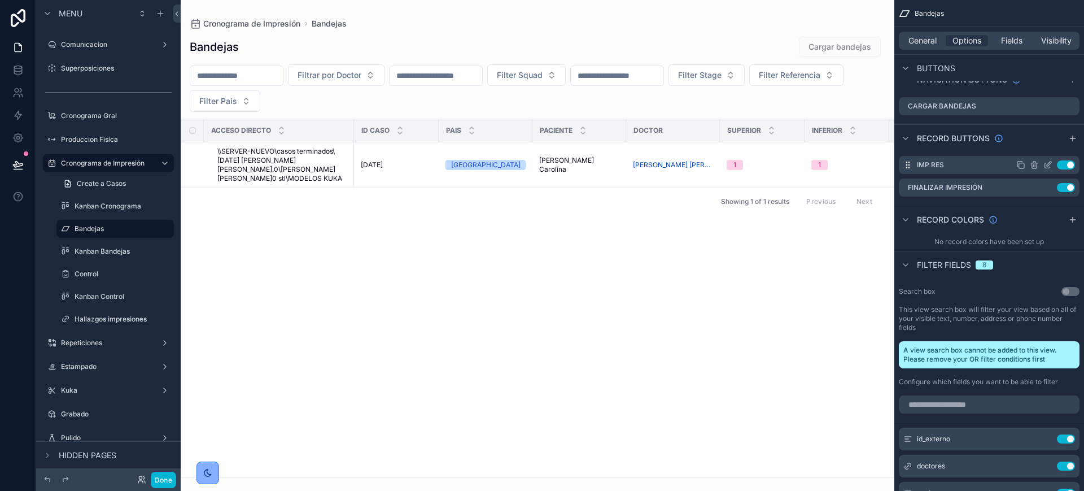
click at [0, 0] on icon "scrollable content" at bounding box center [0, 0] width 0 height 0
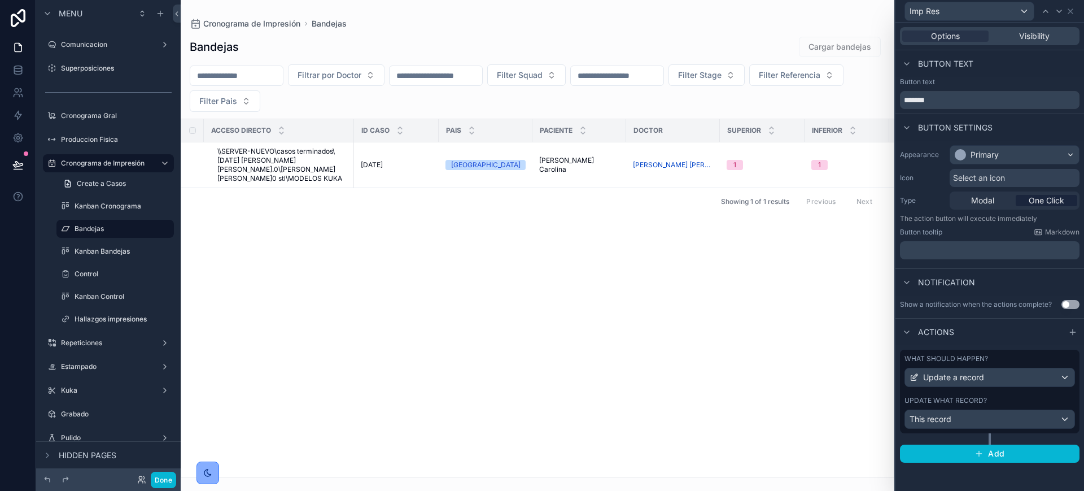
click at [989, 387] on div "What should happen? Update a record Update what record? This record" at bounding box center [990, 392] width 180 height 84
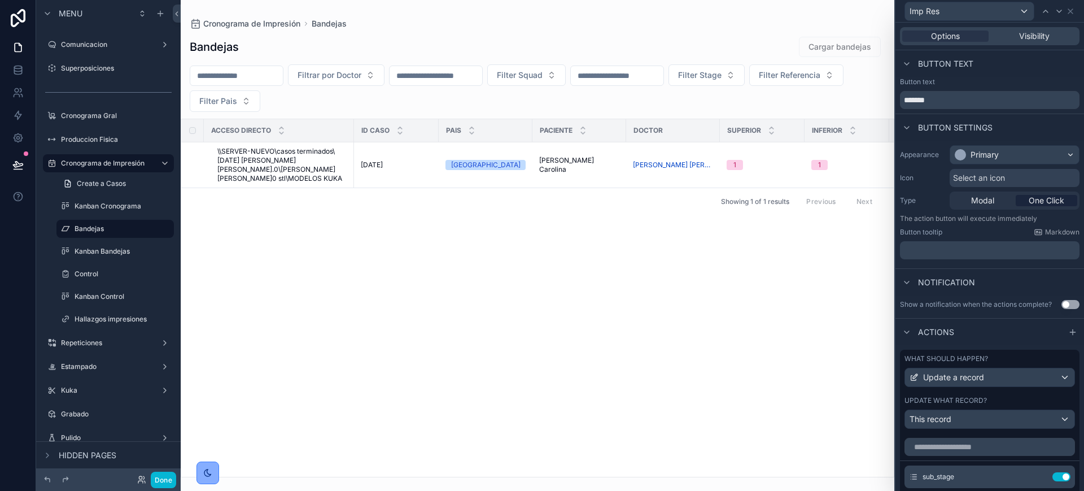
scroll to position [258, 0]
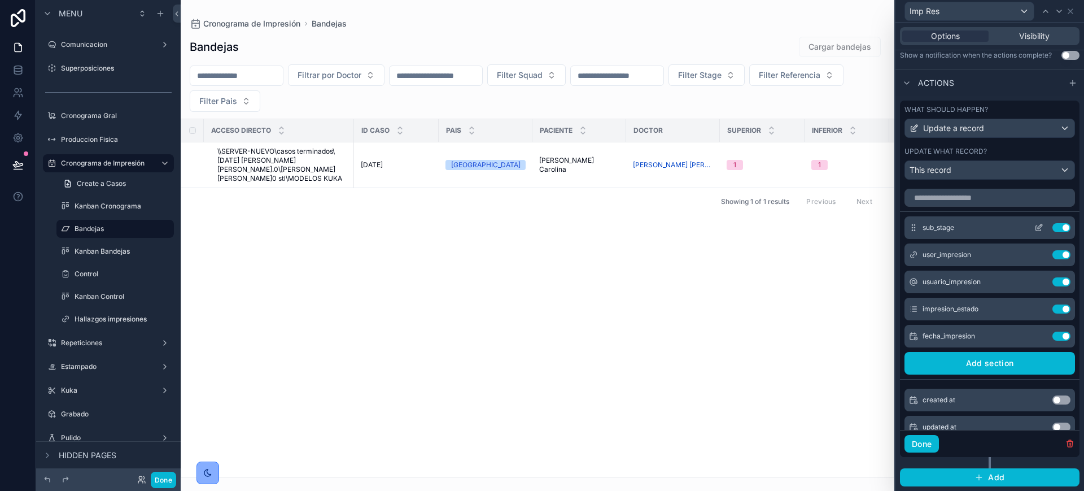
click at [1036, 230] on icon at bounding box center [1038, 228] width 5 height 5
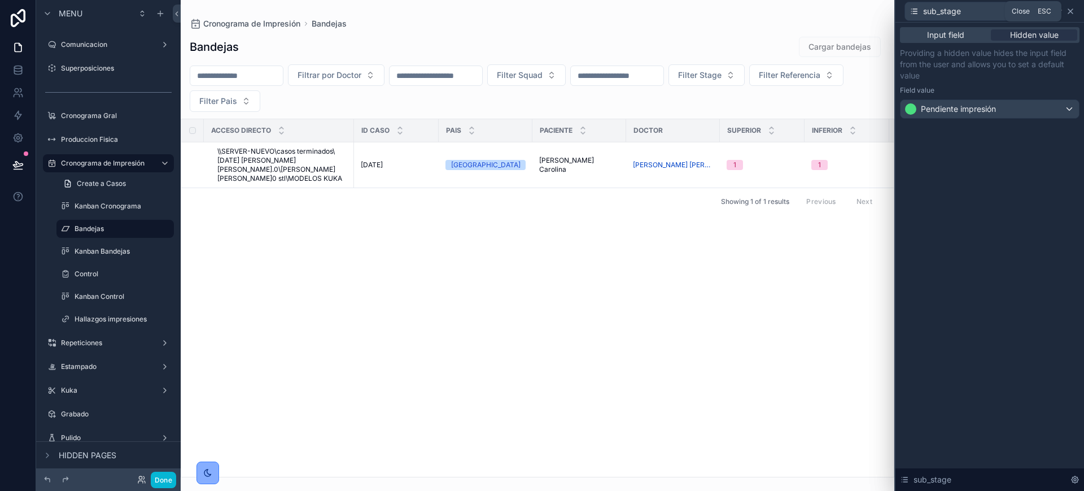
click at [1070, 11] on icon at bounding box center [1070, 11] width 9 height 9
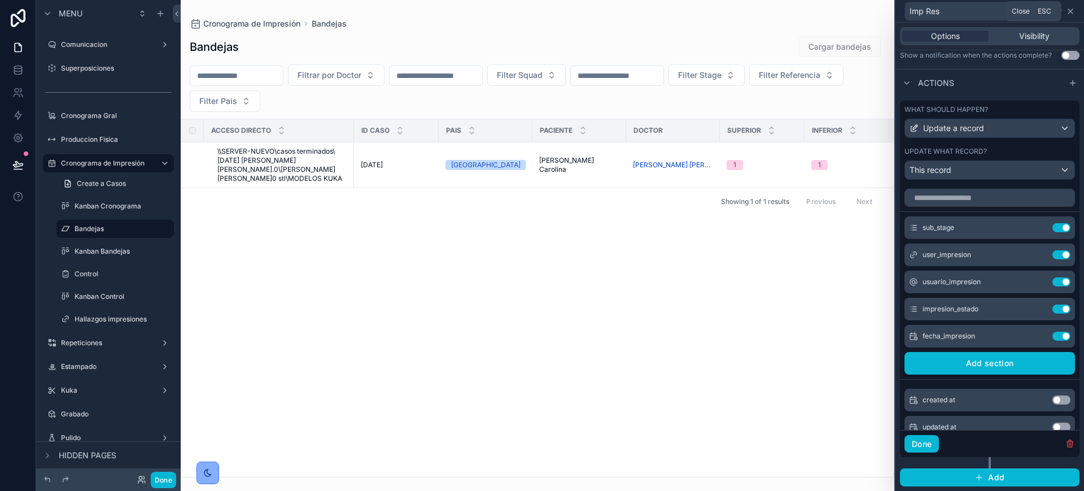
click at [1074, 9] on icon at bounding box center [1070, 11] width 9 height 9
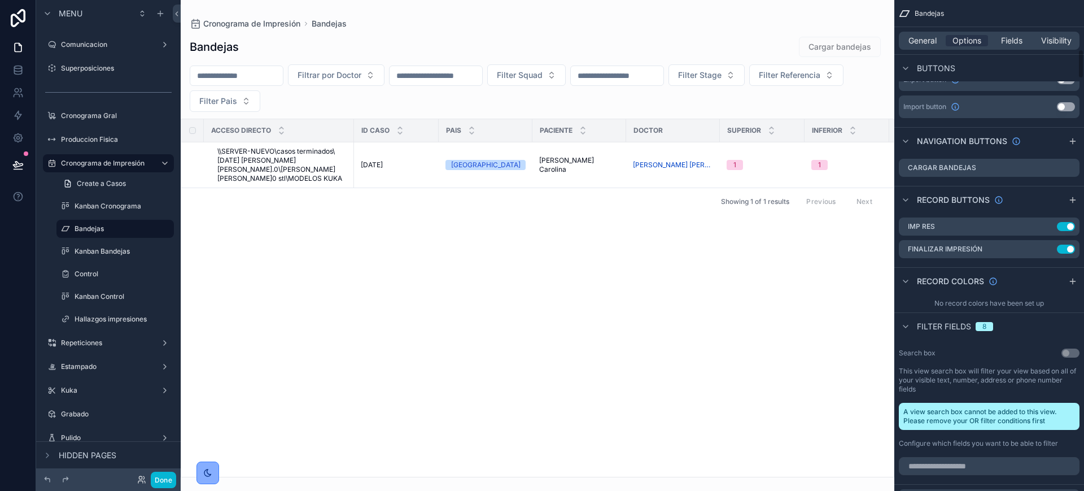
scroll to position [781, 0]
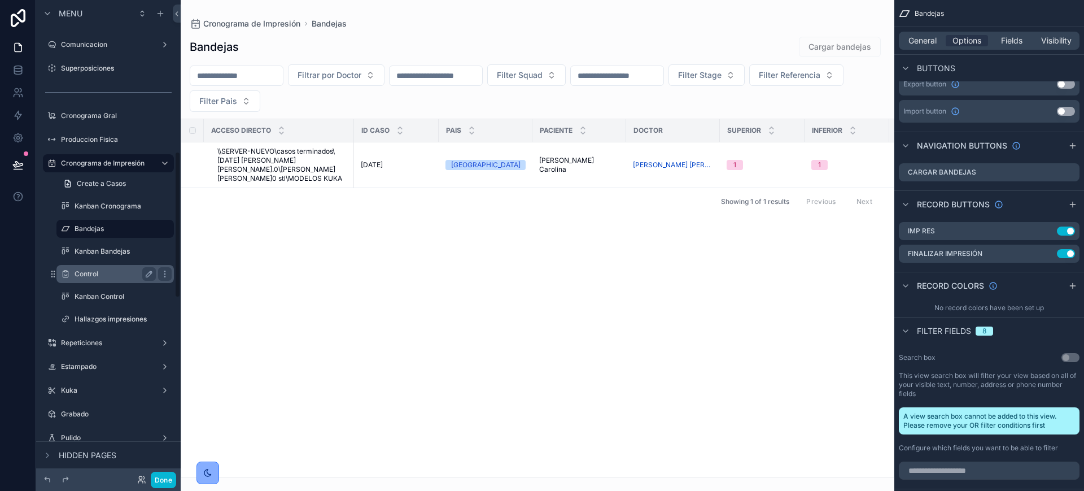
click at [110, 282] on div "Control" at bounding box center [115, 274] width 113 height 18
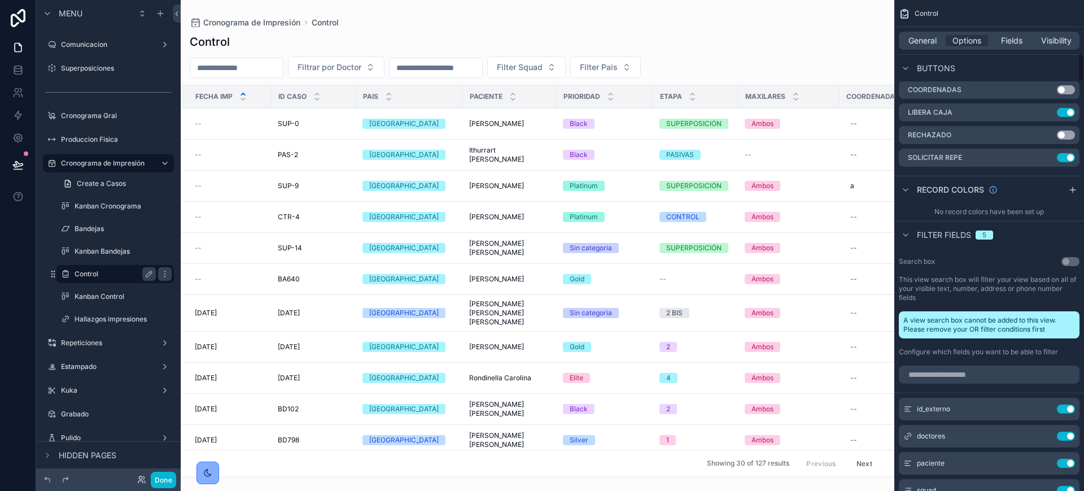
scroll to position [781, 0]
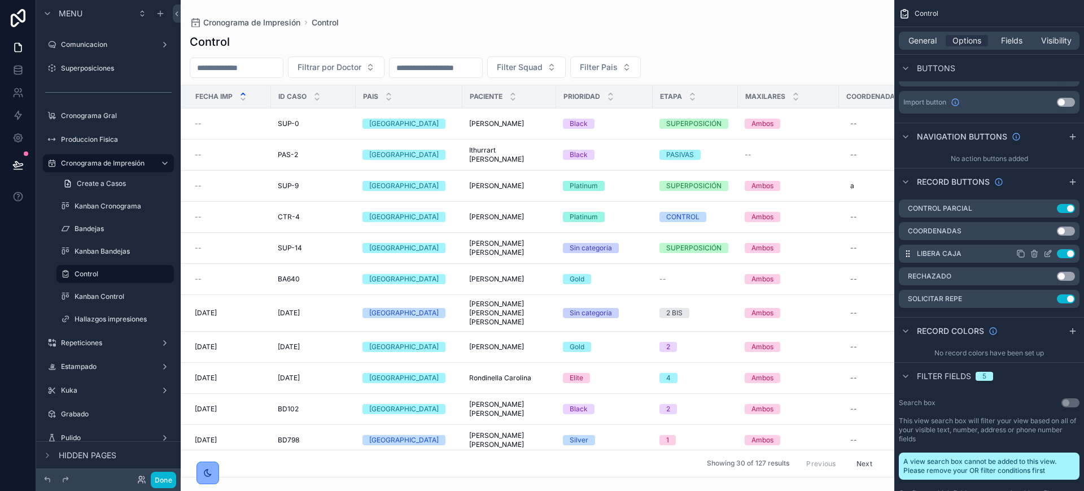
click at [1050, 252] on icon "scrollable content" at bounding box center [1047, 254] width 5 height 5
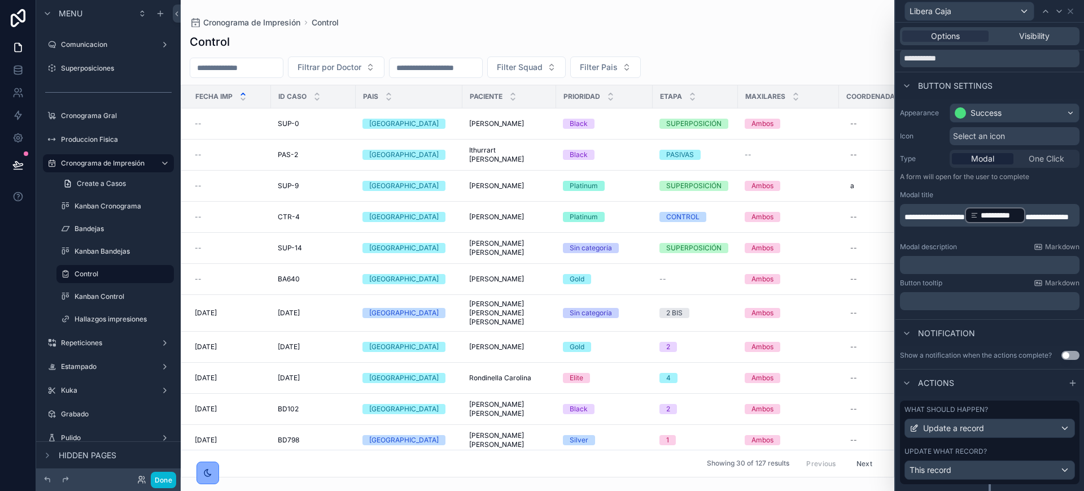
scroll to position [78, 0]
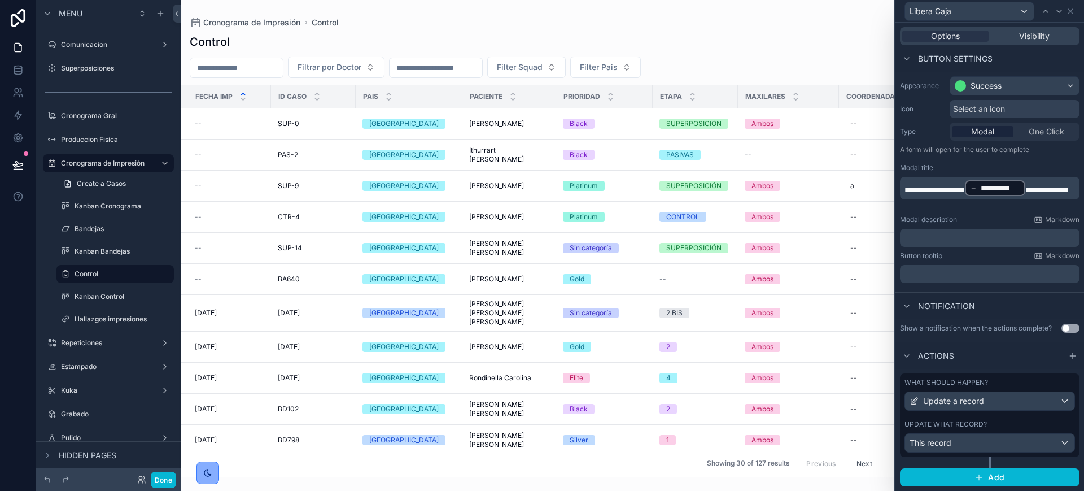
click at [1010, 421] on div "Update what record?" at bounding box center [990, 424] width 171 height 9
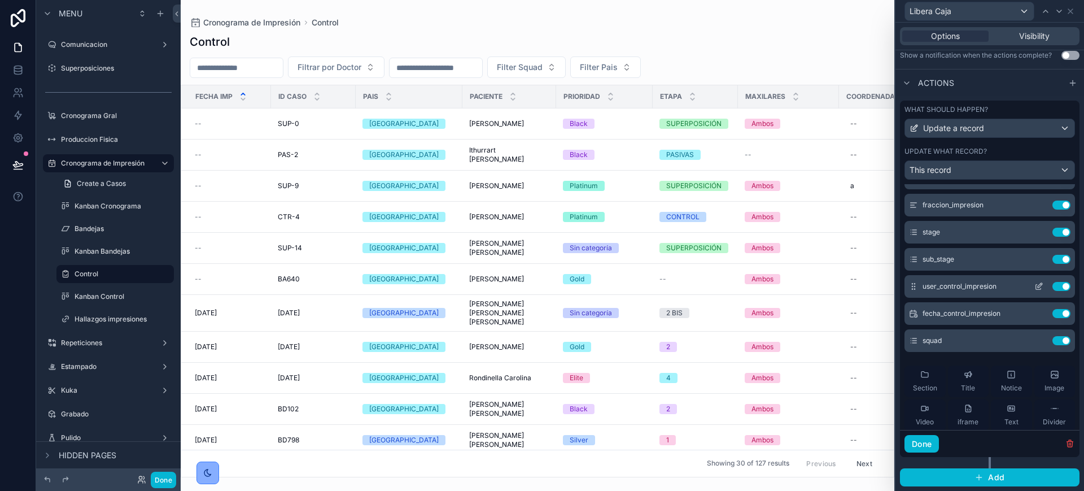
scroll to position [71, 0]
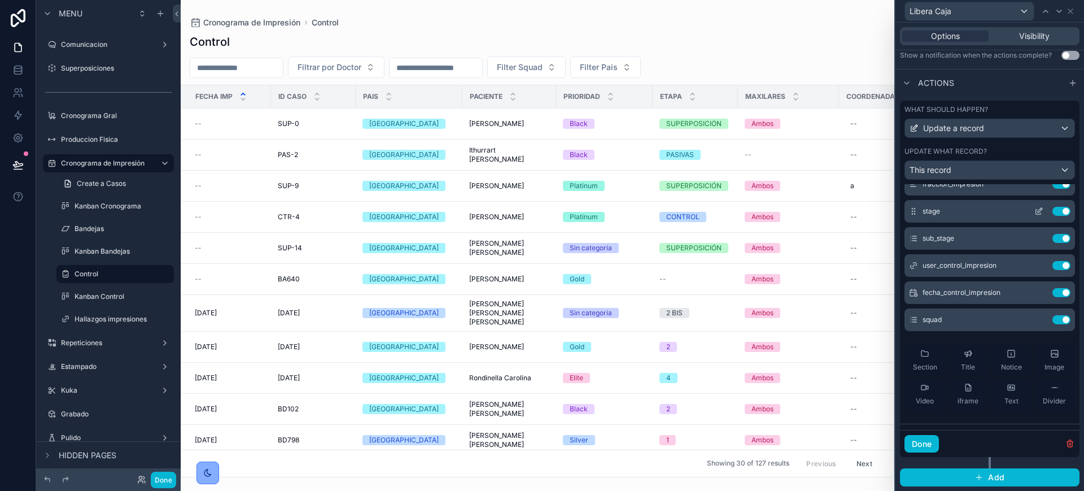
click at [1036, 212] on icon at bounding box center [1038, 212] width 5 height 5
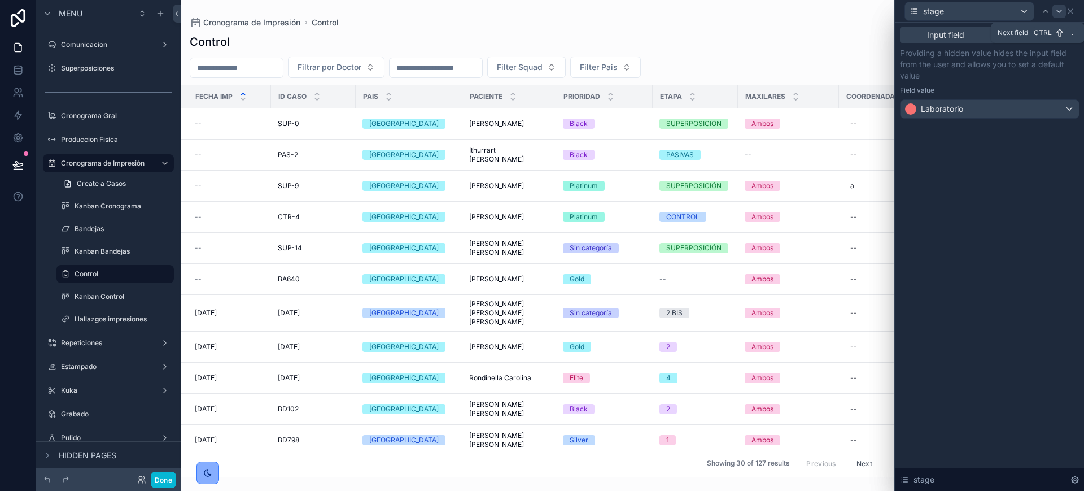
click at [1058, 15] on div at bounding box center [1060, 12] width 14 height 14
click at [1074, 17] on div "sub_stage" at bounding box center [990, 11] width 180 height 22
click at [1071, 11] on icon at bounding box center [1070, 11] width 9 height 9
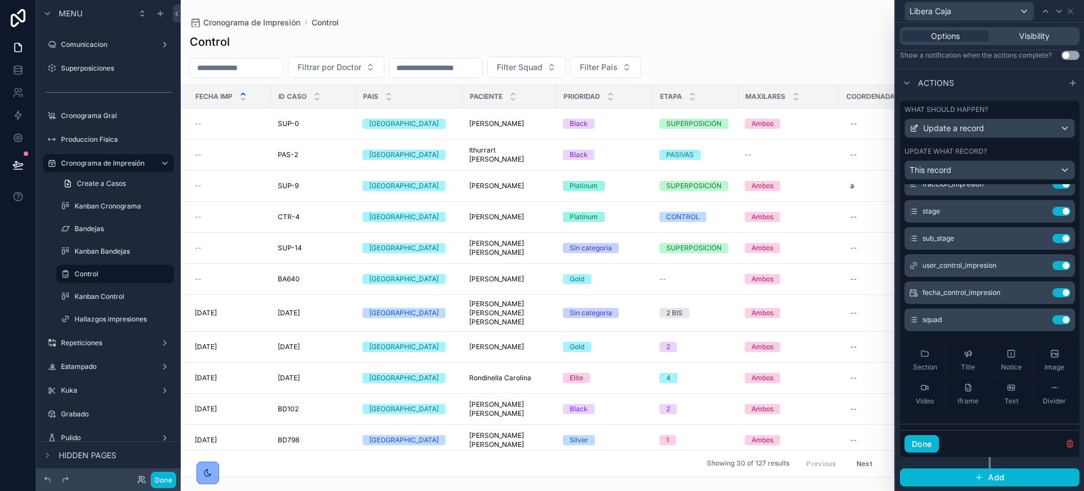
click at [157, 487] on div "Done" at bounding box center [108, 479] width 145 height 23
click at [157, 480] on button "Done" at bounding box center [163, 480] width 25 height 16
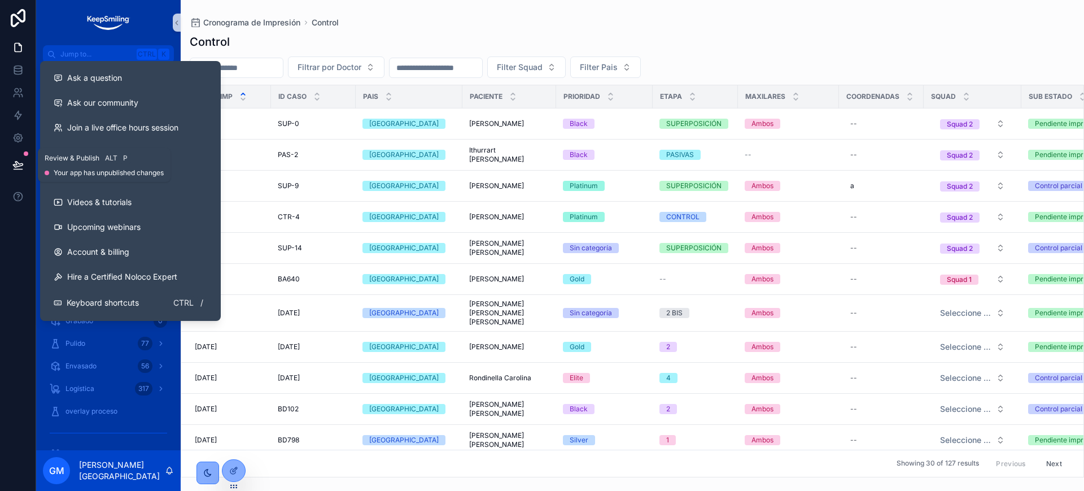
click at [33, 172] on div at bounding box center [18, 165] width 36 height 32
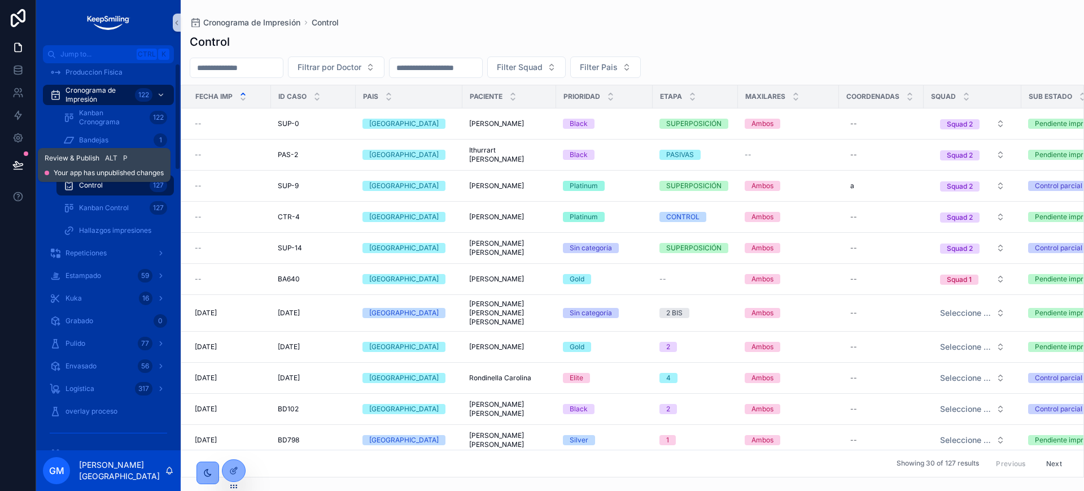
click at [20, 167] on icon at bounding box center [17, 164] width 11 height 11
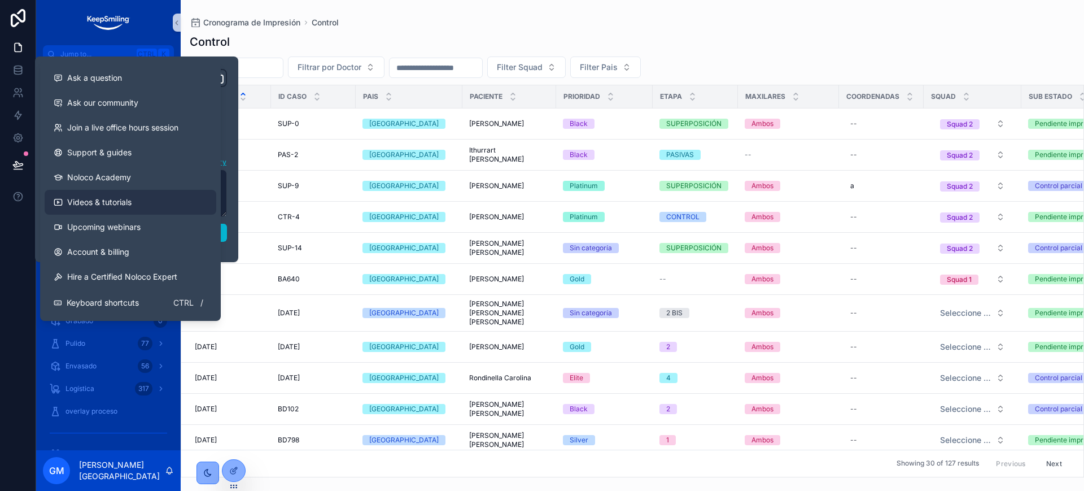
click at [141, 207] on link "Videos & tutorials" at bounding box center [131, 202] width 172 height 25
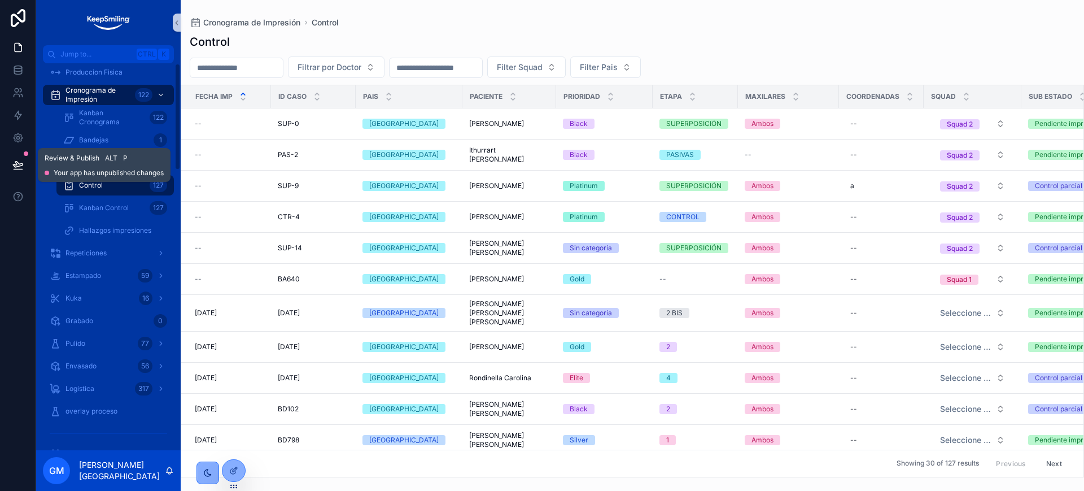
click at [9, 158] on button at bounding box center [18, 165] width 25 height 32
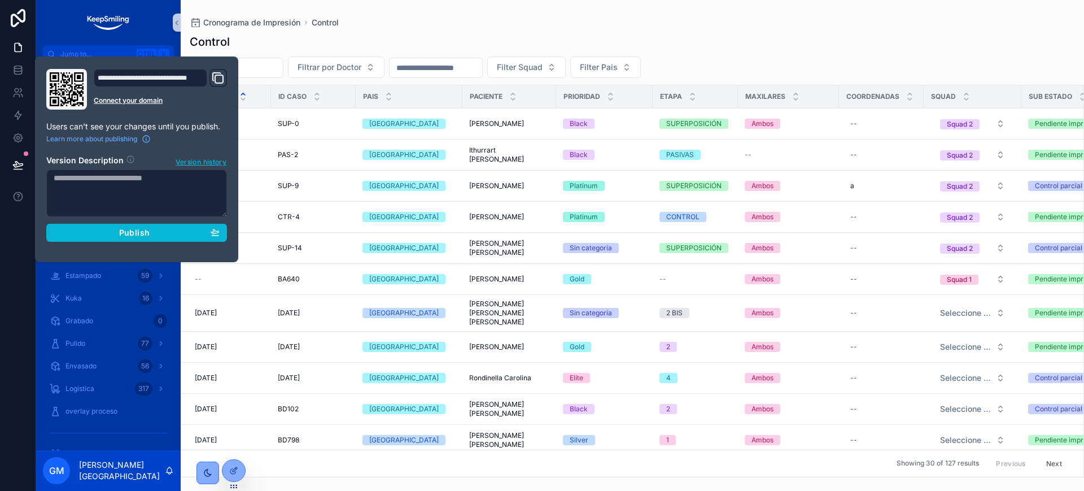
click at [172, 202] on textarea at bounding box center [136, 192] width 181 height 47
type textarea "**********"
click at [154, 226] on button "Publish" at bounding box center [136, 233] width 181 height 18
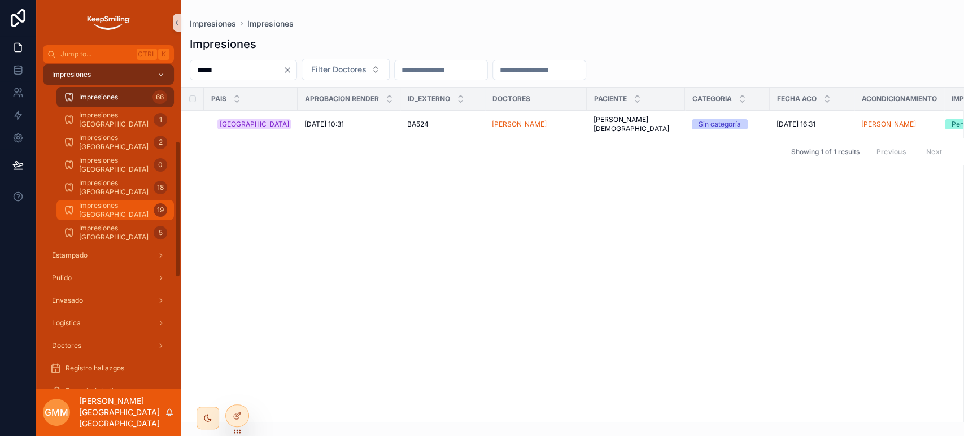
scroll to position [188, 0]
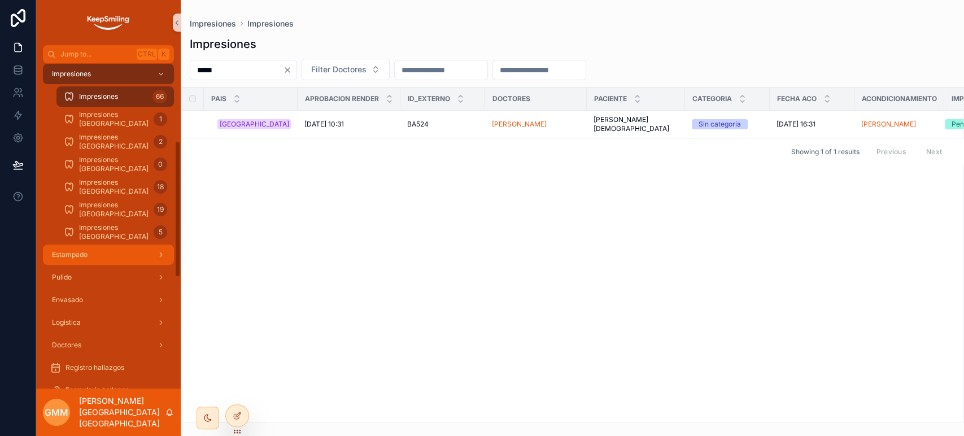
click at [95, 251] on div "Estampado" at bounding box center [108, 255] width 117 height 18
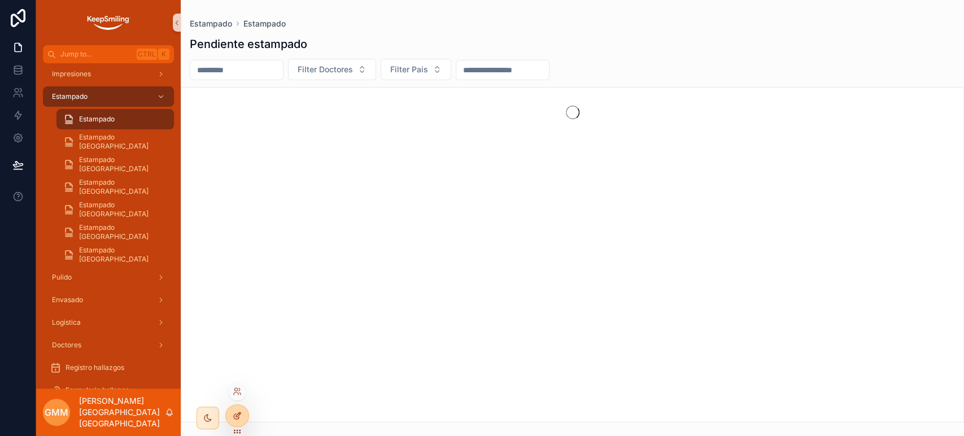
click at [239, 412] on icon at bounding box center [238, 414] width 5 height 5
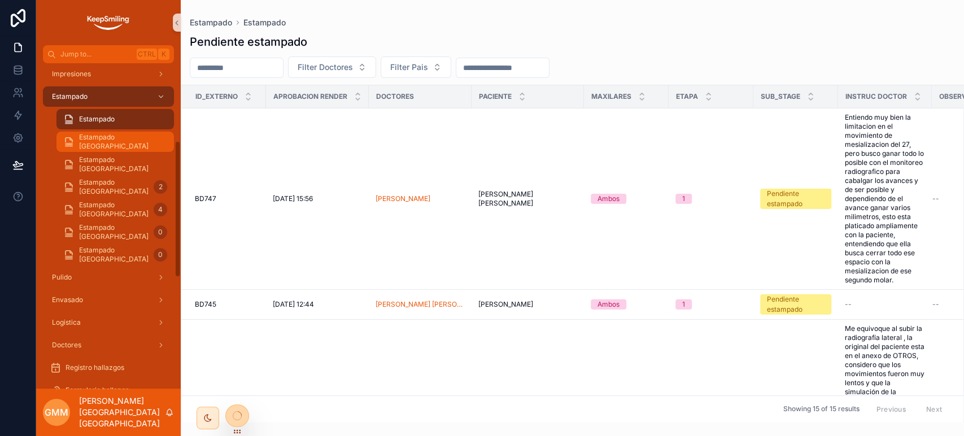
click at [138, 144] on div "Estampado [GEOGRAPHIC_DATA]" at bounding box center [115, 142] width 104 height 18
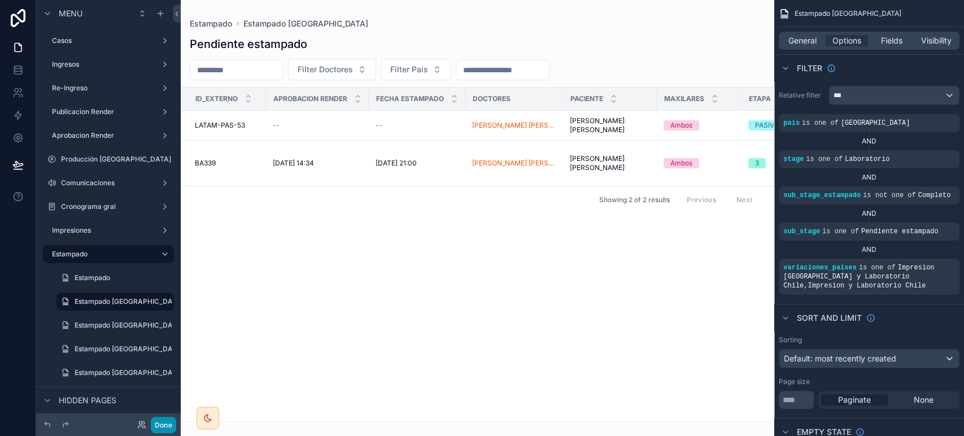
click at [171, 426] on button "Done" at bounding box center [163, 425] width 25 height 16
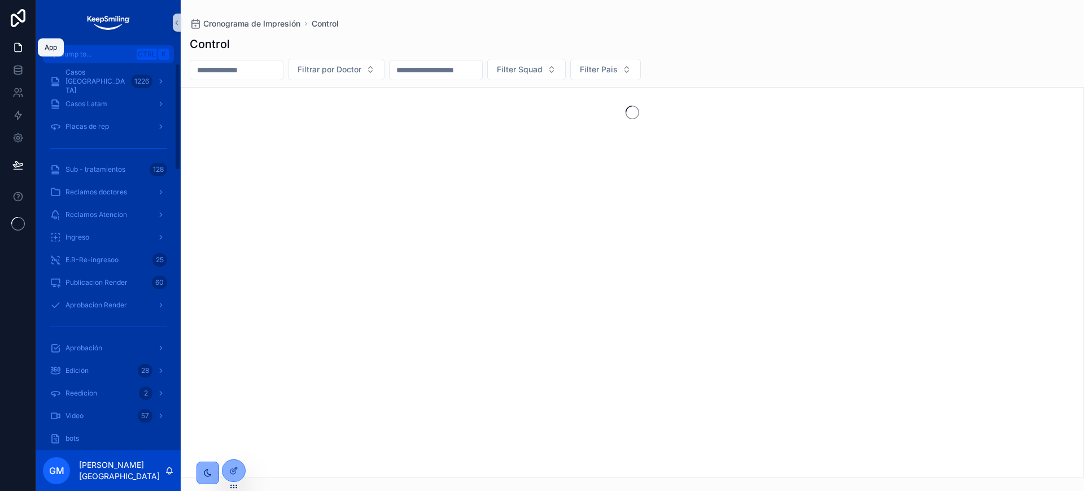
click at [21, 46] on icon at bounding box center [18, 47] width 7 height 8
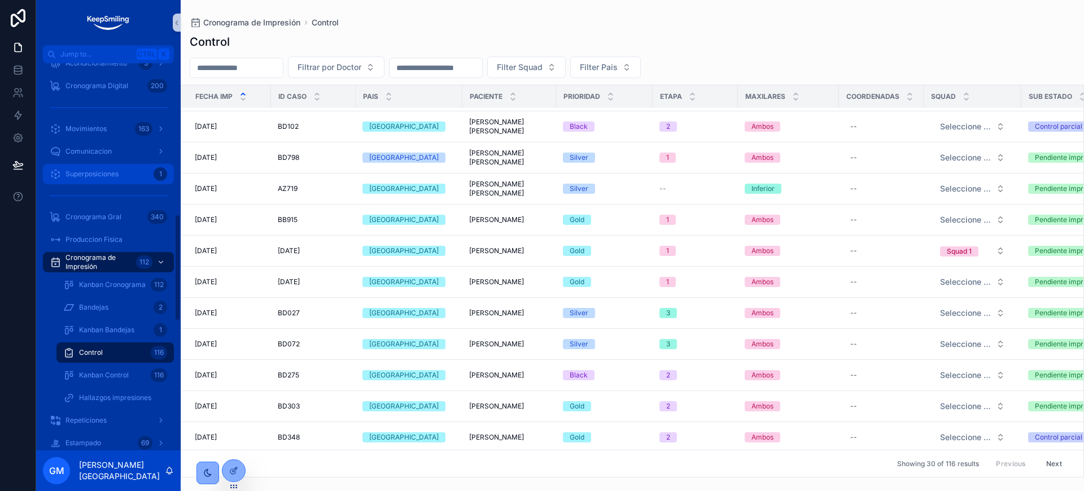
scroll to position [353, 0]
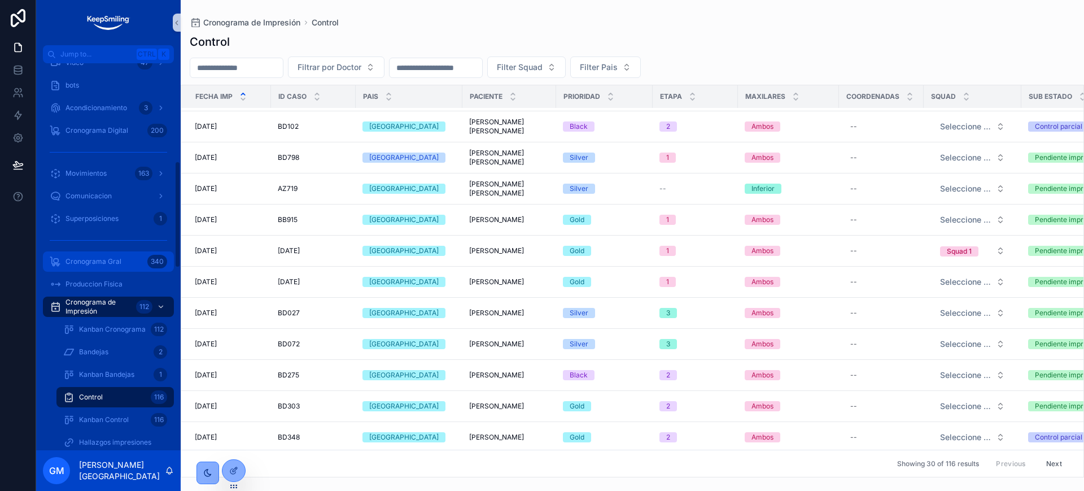
click at [111, 269] on div "Cronograma Gral 340" at bounding box center [108, 261] width 117 height 18
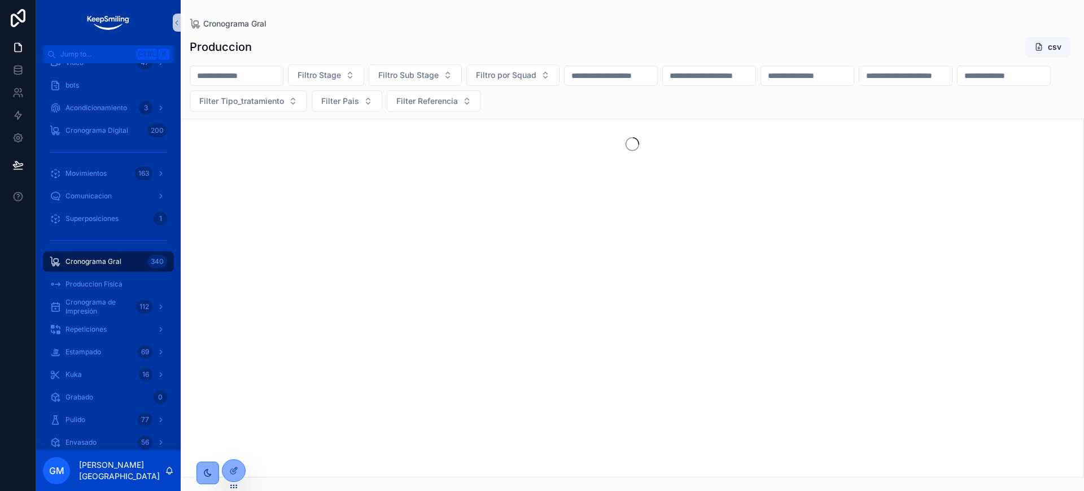
click at [958, 84] on input "scrollable content" at bounding box center [1004, 76] width 93 height 16
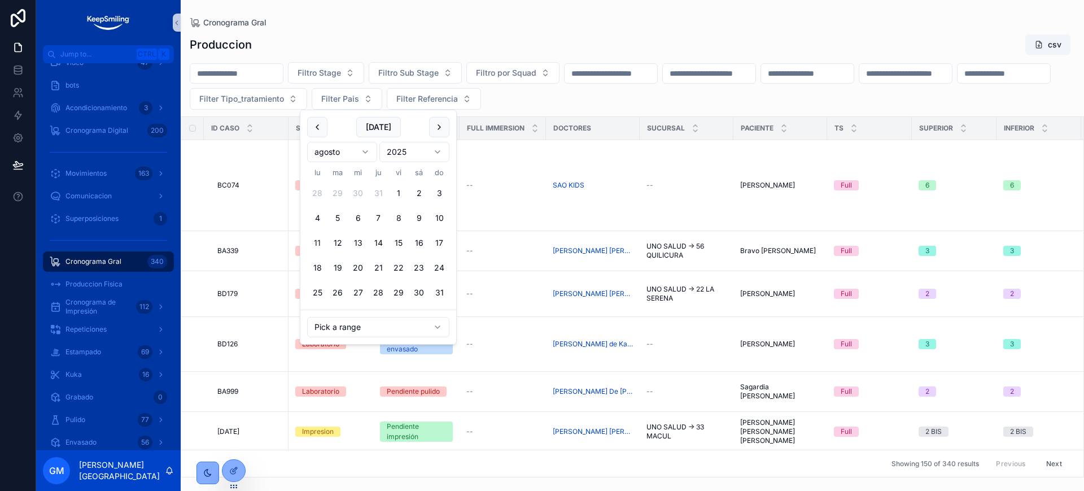
click at [330, 147] on html "Jump to... Ctrl K Casos [GEOGRAPHIC_DATA] 1230 Casos Latam 429 Placas de rep Su…" at bounding box center [542, 245] width 1084 height 491
click at [340, 190] on button "1" at bounding box center [338, 193] width 20 height 20
click at [432, 136] on button "scrollable content" at bounding box center [439, 127] width 20 height 20
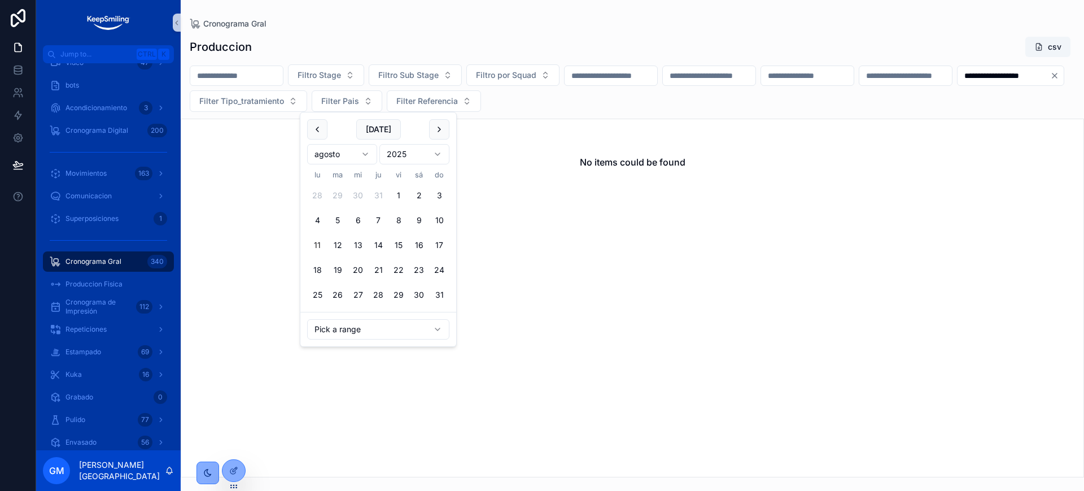
click at [399, 219] on button "8" at bounding box center [399, 220] width 20 height 20
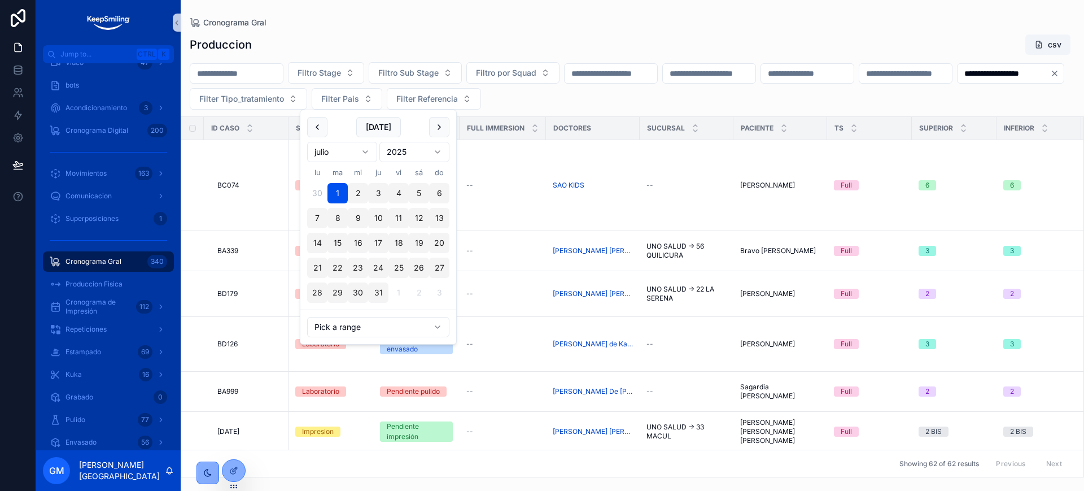
click at [504, 30] on div "**********" at bounding box center [633, 252] width 904 height 450
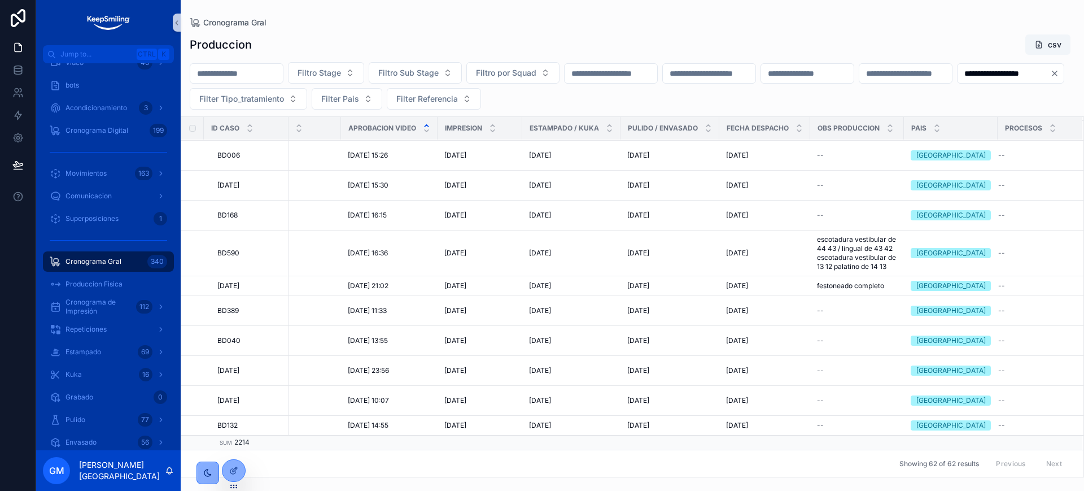
scroll to position [1796, 901]
click at [958, 81] on input "**********" at bounding box center [1004, 74] width 93 height 16
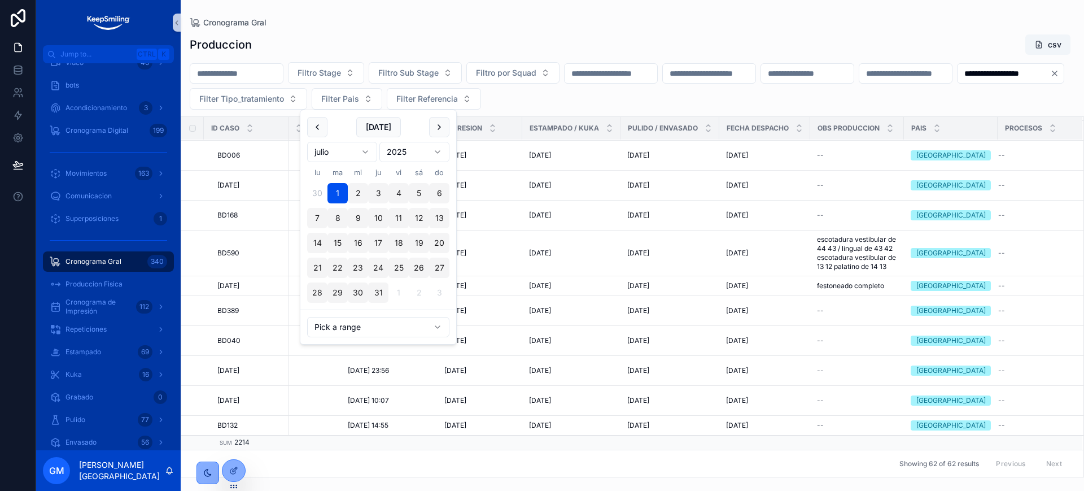
click at [958, 81] on input "**********" at bounding box center [1004, 74] width 93 height 16
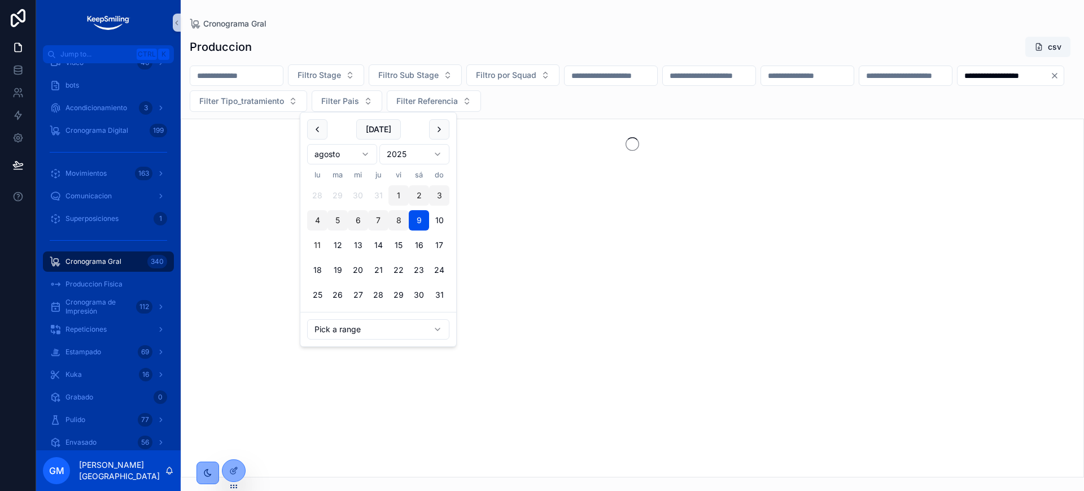
click at [539, 40] on div "Produccion csv" at bounding box center [633, 46] width 886 height 21
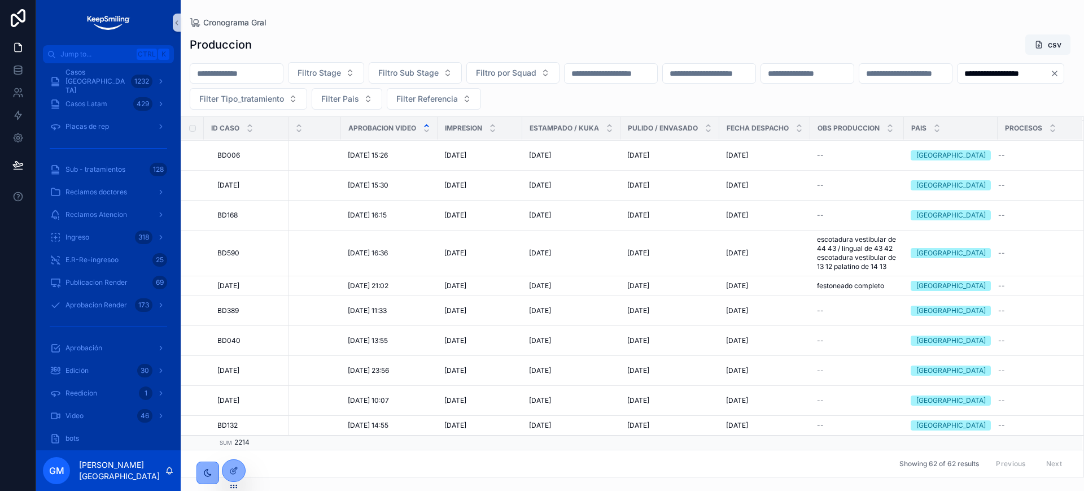
click at [958, 81] on input "**********" at bounding box center [1004, 74] width 93 height 16
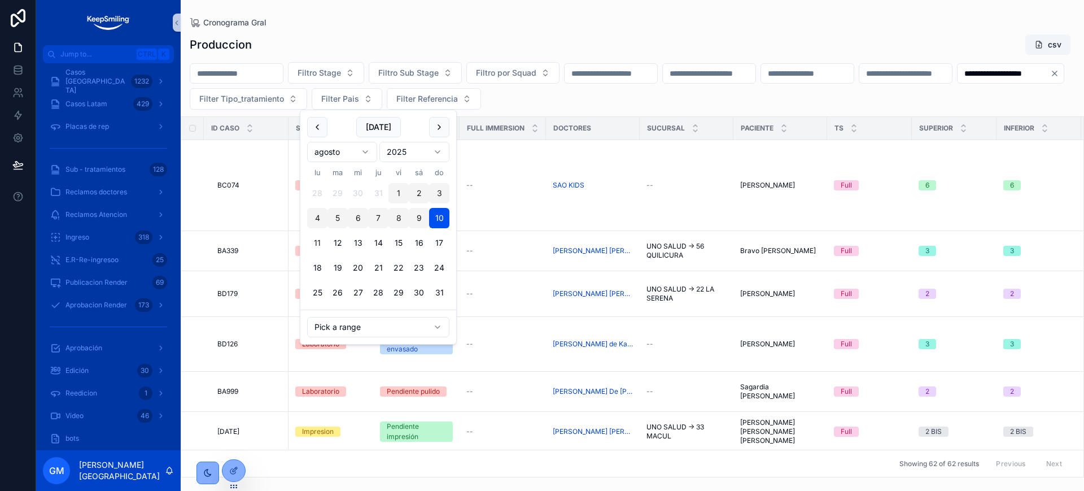
click at [958, 81] on input "**********" at bounding box center [1004, 74] width 93 height 16
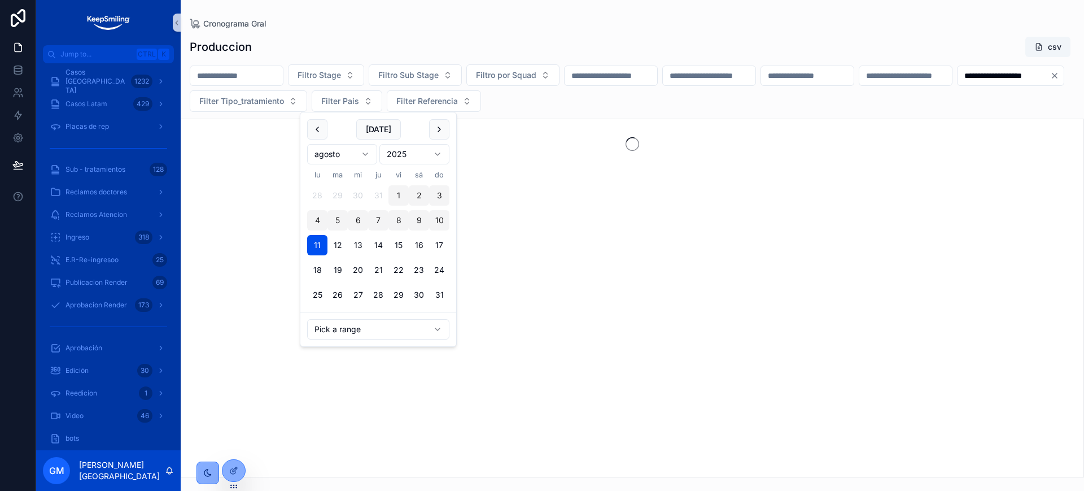
click at [525, 33] on div "**********" at bounding box center [633, 253] width 904 height 448
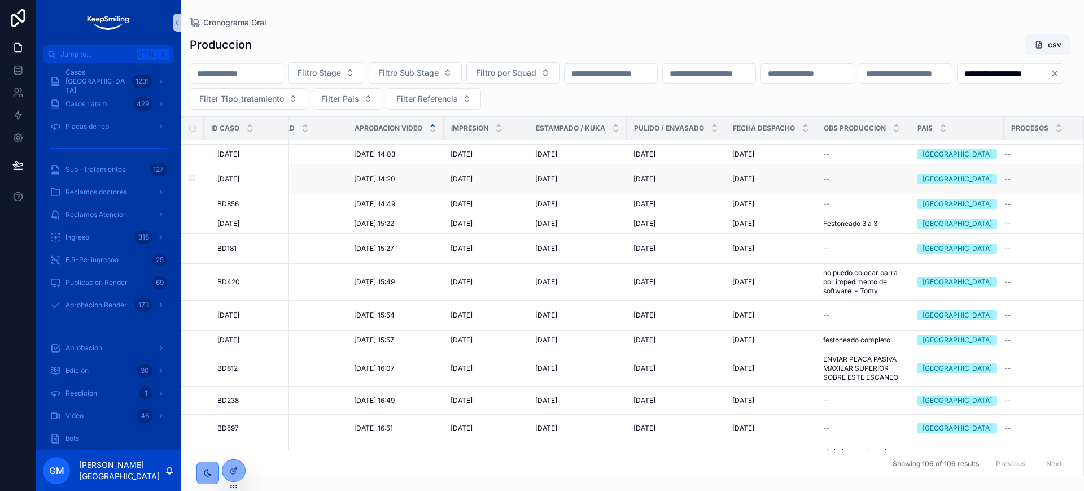
scroll to position [3071, 895]
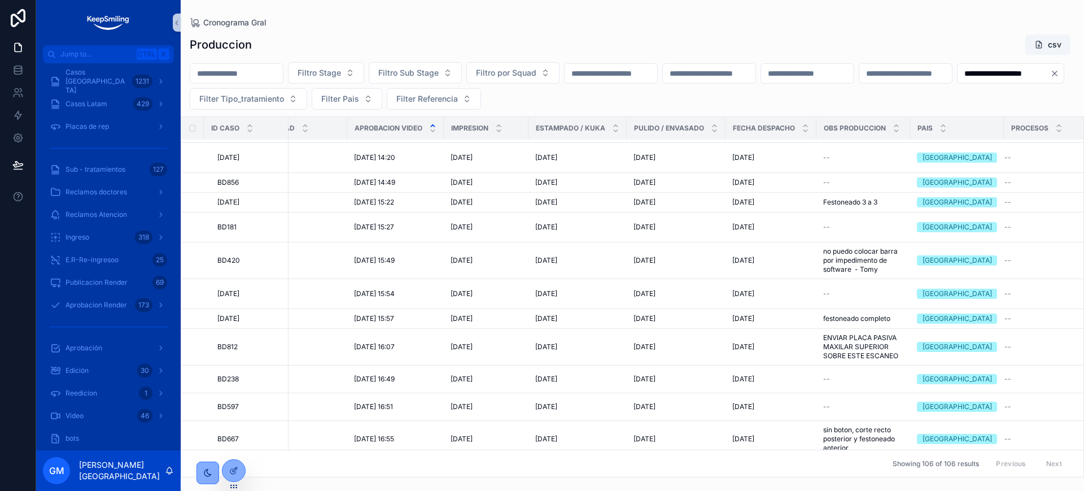
click at [958, 81] on input "**********" at bounding box center [1004, 74] width 93 height 16
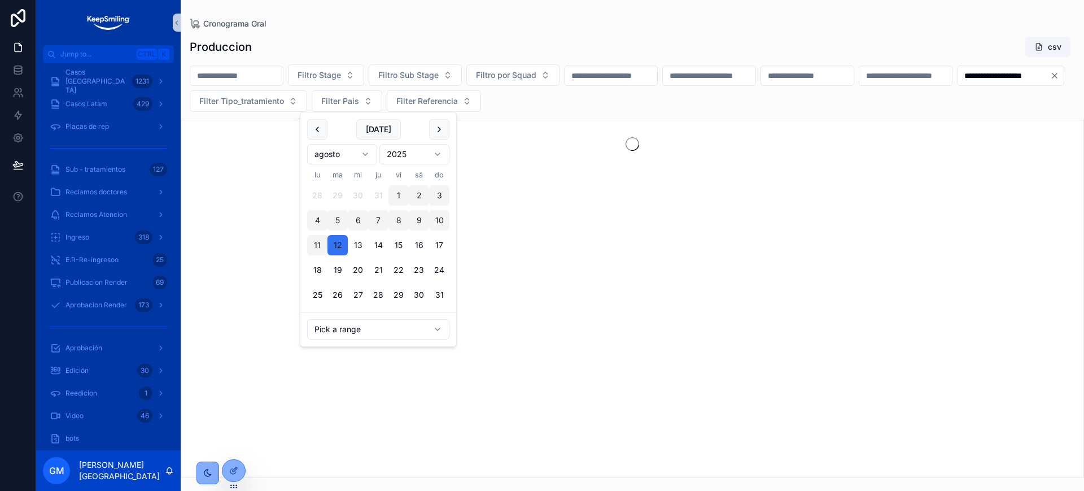
click at [339, 243] on button "12" at bounding box center [338, 245] width 20 height 20
click at [424, 37] on div "Produccion csv" at bounding box center [633, 46] width 886 height 21
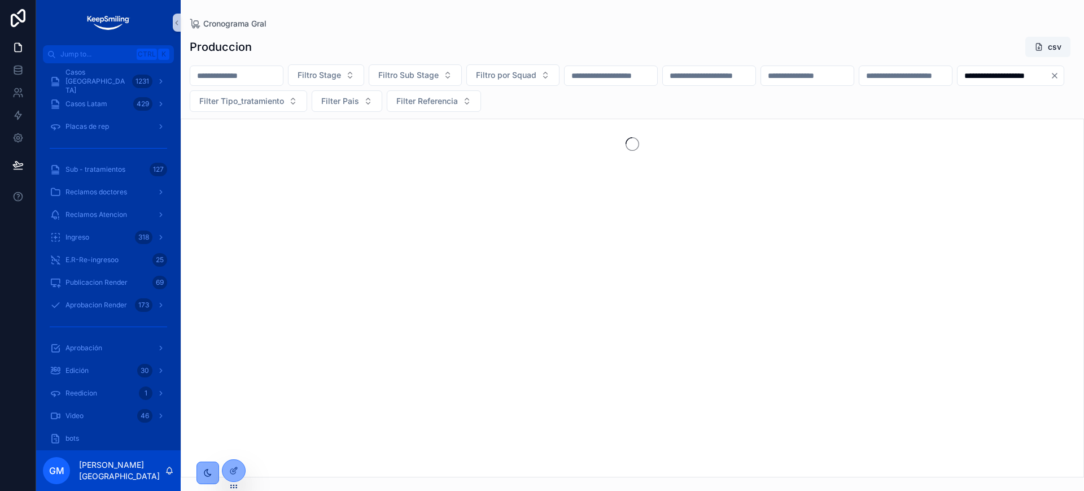
click at [958, 84] on input "**********" at bounding box center [1004, 76] width 93 height 16
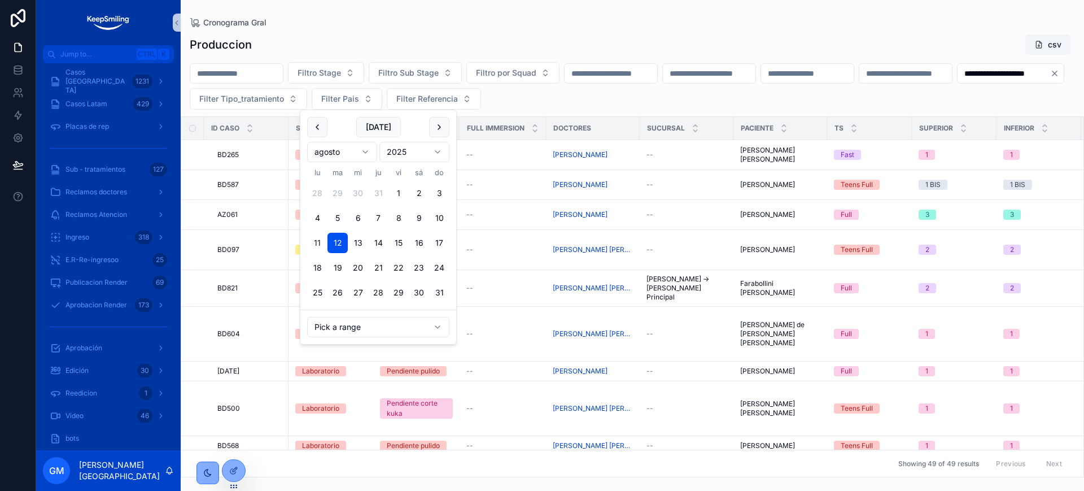
click at [958, 81] on input "**********" at bounding box center [1004, 74] width 93 height 16
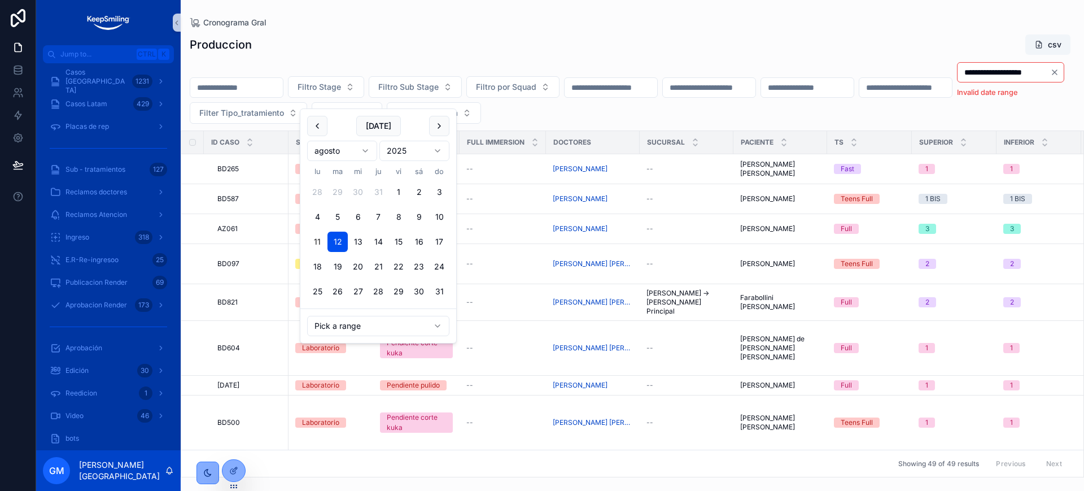
click at [958, 80] on input "**********" at bounding box center [1004, 72] width 93 height 16
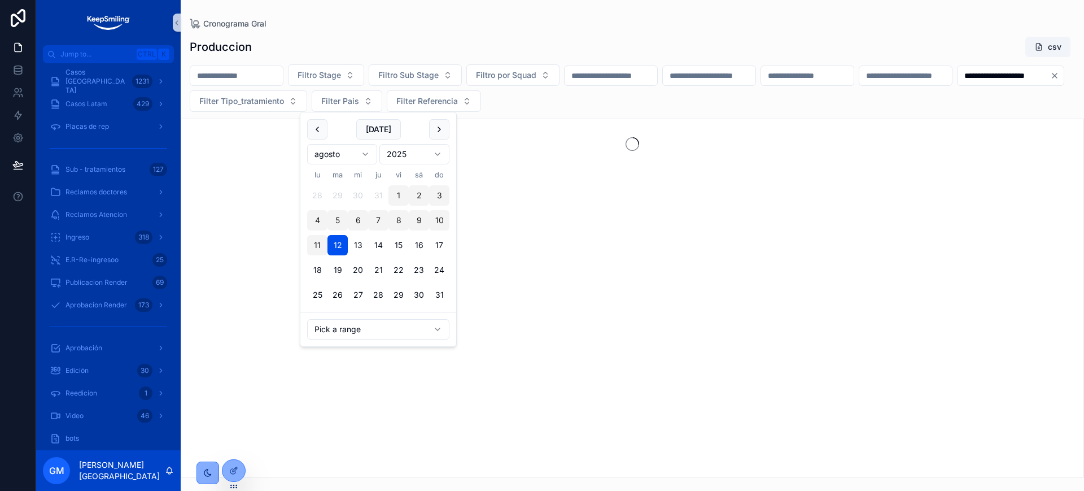
click at [958, 84] on input "**********" at bounding box center [1004, 76] width 93 height 16
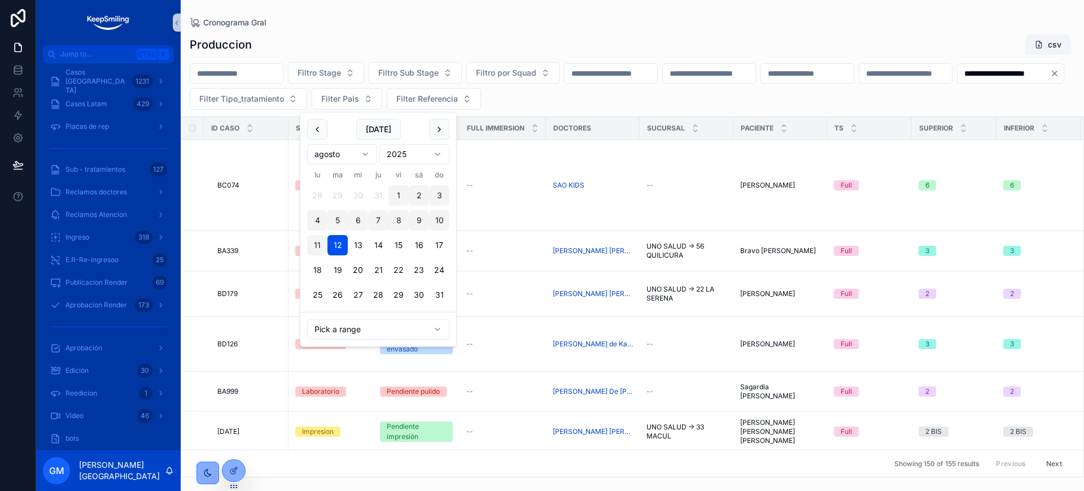
type input "**********"
click at [474, 44] on div "Produccion csv" at bounding box center [633, 44] width 886 height 21
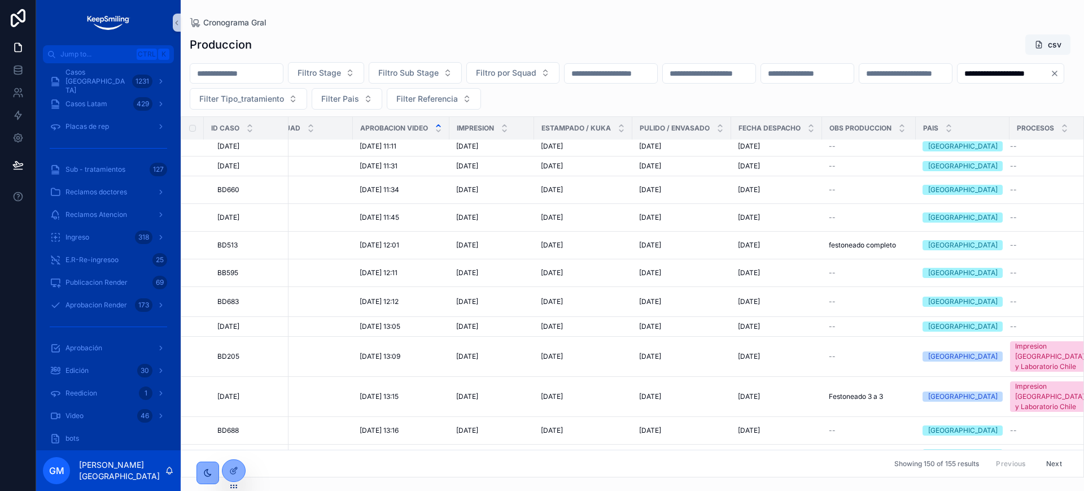
scroll to position [4261, 898]
click at [1051, 78] on button "Clear" at bounding box center [1058, 73] width 14 height 9
click at [958, 81] on input "scrollable content" at bounding box center [1004, 74] width 93 height 16
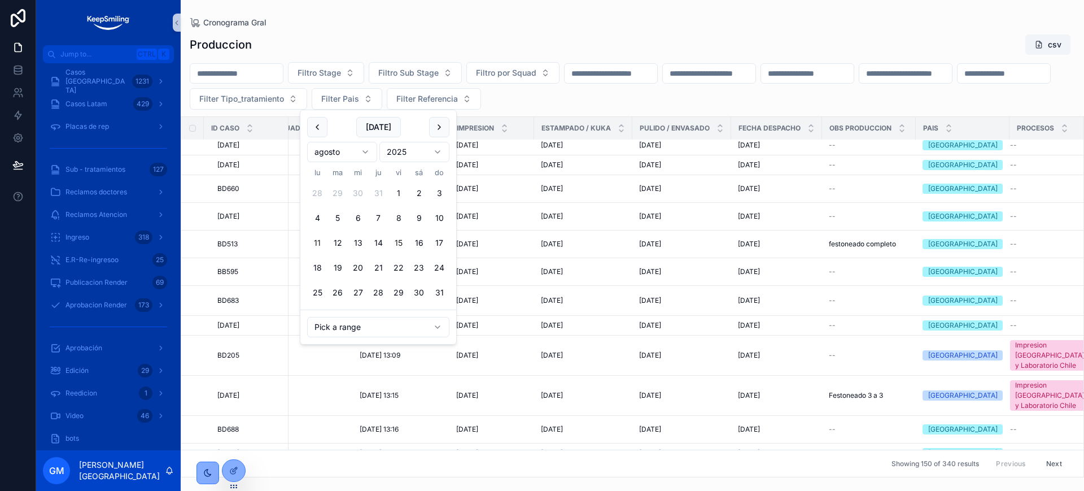
click at [395, 241] on button "15" at bounding box center [399, 243] width 20 height 20
type input "**********"
click at [397, 243] on button "15" at bounding box center [399, 243] width 20 height 20
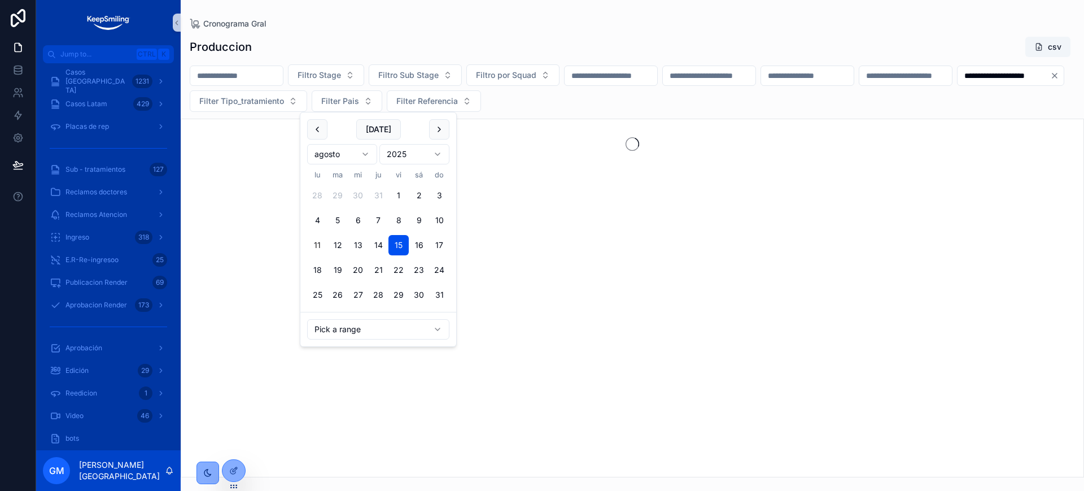
click at [504, 34] on div "**********" at bounding box center [633, 253] width 904 height 448
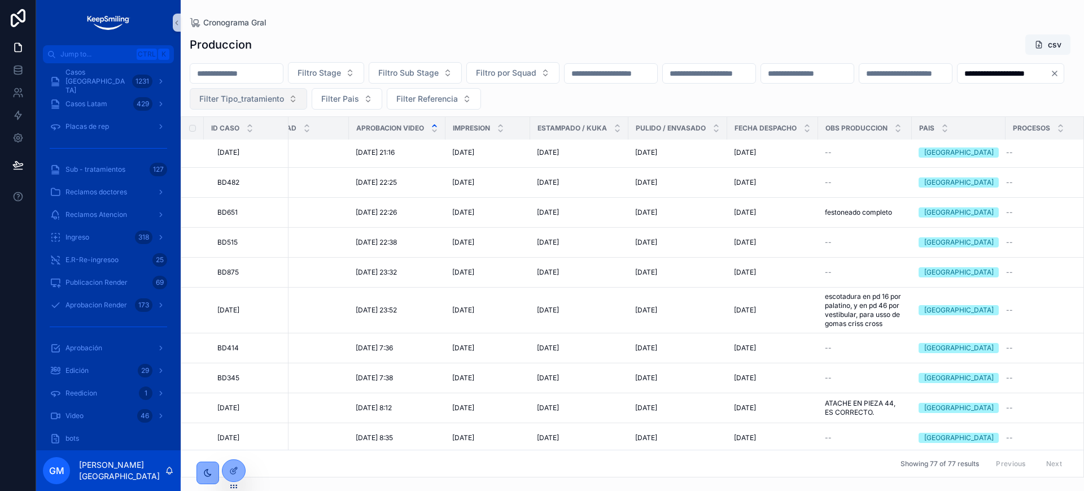
scroll to position [543, 902]
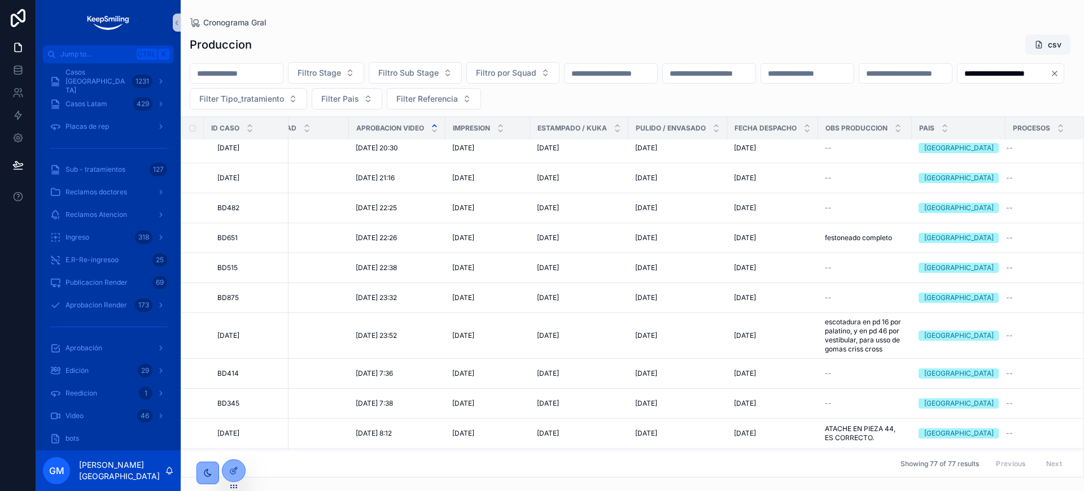
drag, startPoint x: 442, startPoint y: 100, endPoint x: 427, endPoint y: 97, distance: 15.6
click at [1051, 78] on icon "Clear" at bounding box center [1055, 73] width 9 height 9
click at [958, 81] on input "scrollable content" at bounding box center [1004, 74] width 93 height 16
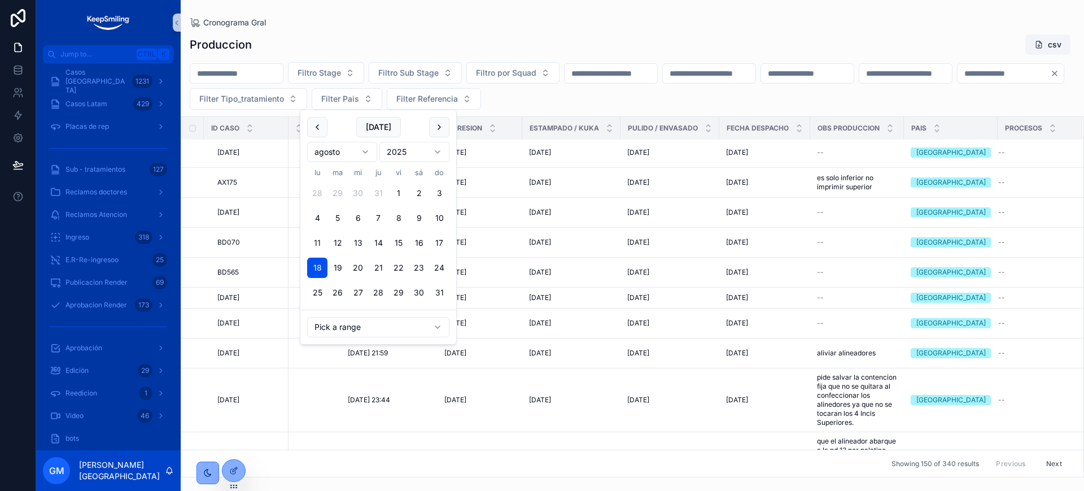
type input "**********"
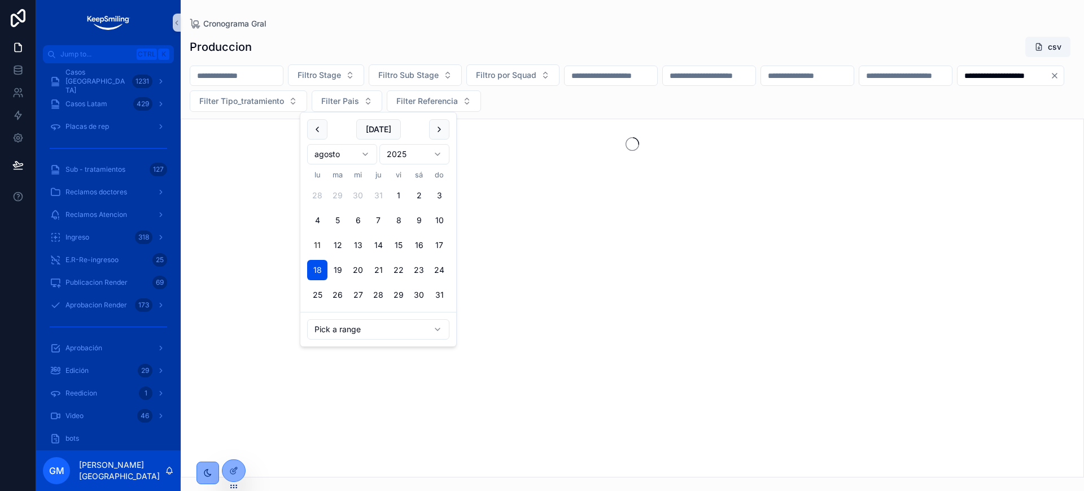
click at [608, 53] on div "Produccion csv" at bounding box center [633, 46] width 886 height 21
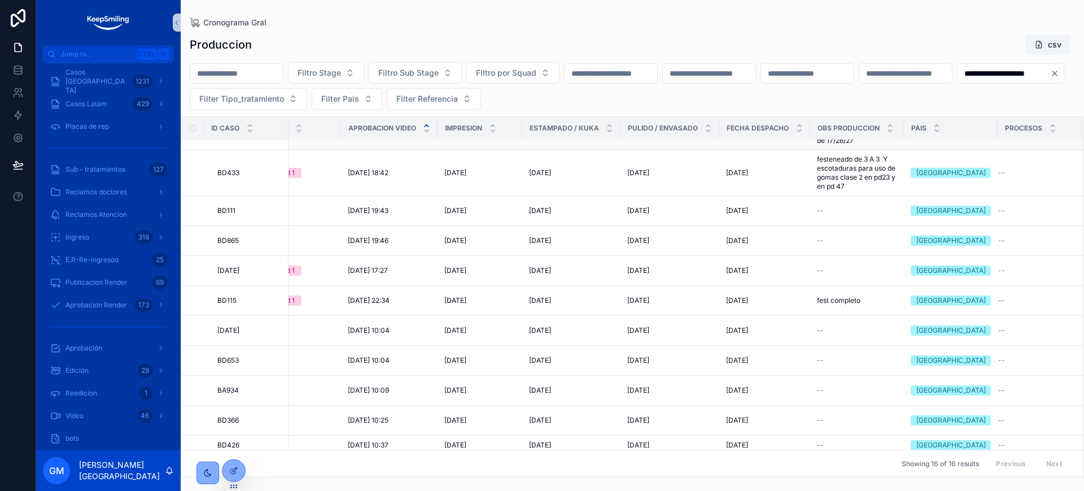
scroll to position [101, 902]
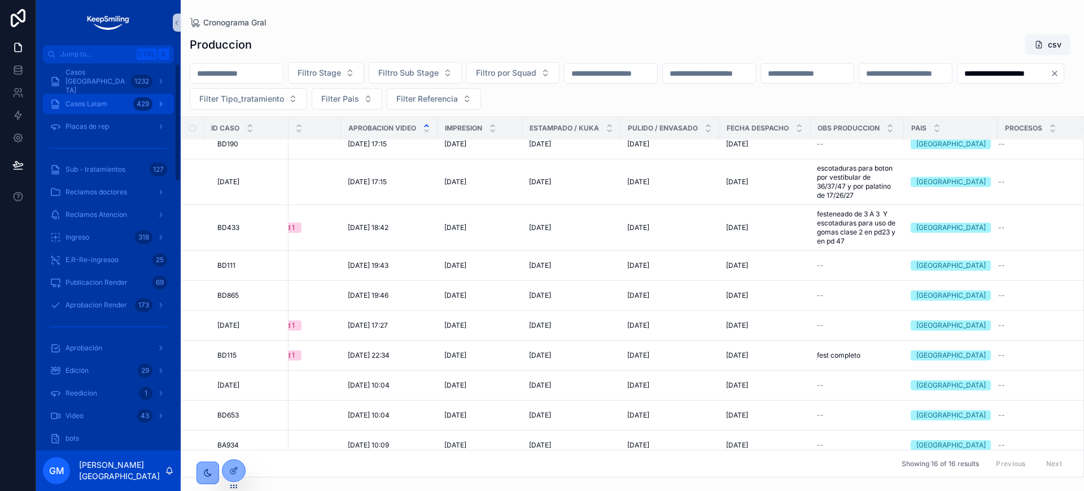
click at [101, 101] on span "Casos Latam" at bounding box center [87, 103] width 42 height 9
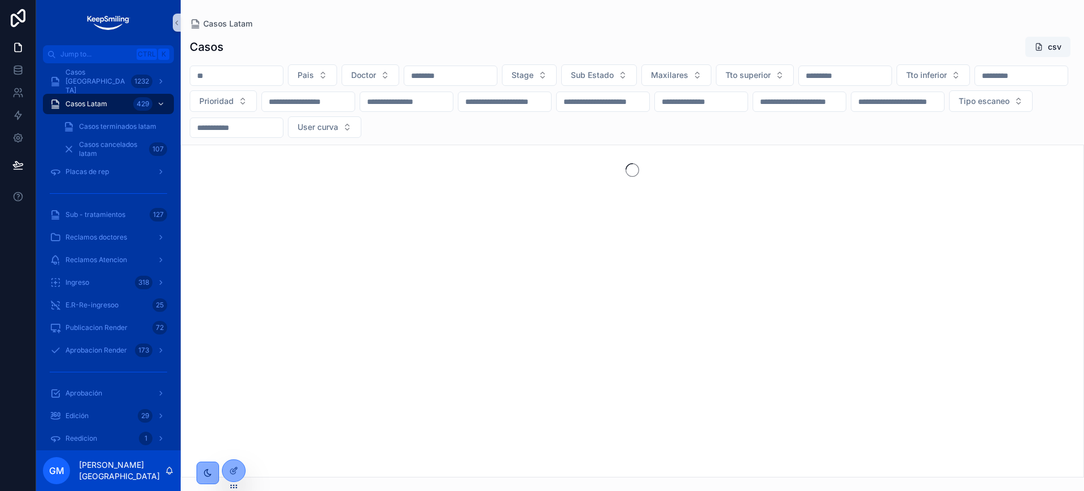
click at [269, 80] on input "scrollable content" at bounding box center [236, 76] width 93 height 16
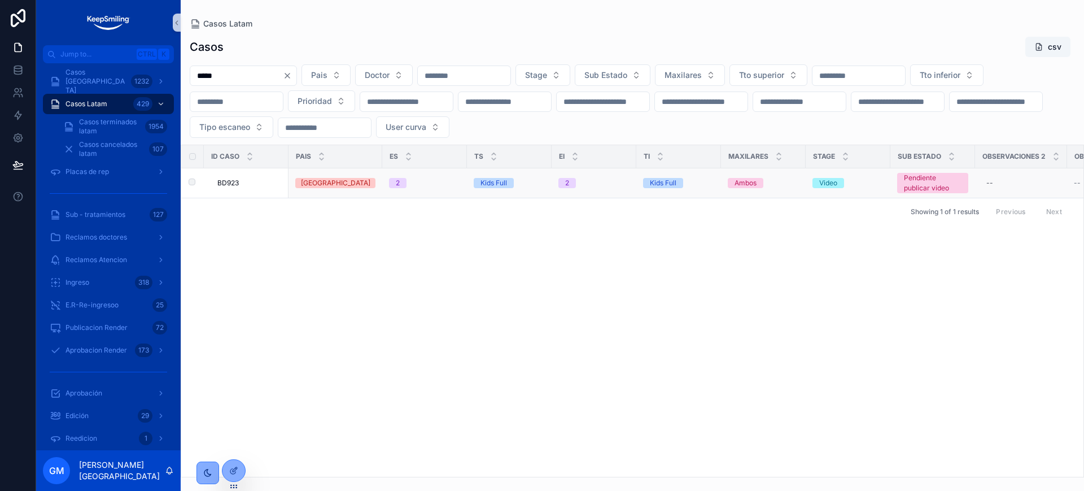
type input "*****"
click at [228, 189] on td "BD923 BD923" at bounding box center [246, 183] width 85 height 30
click at [230, 182] on span "BD923" at bounding box center [227, 182] width 21 height 9
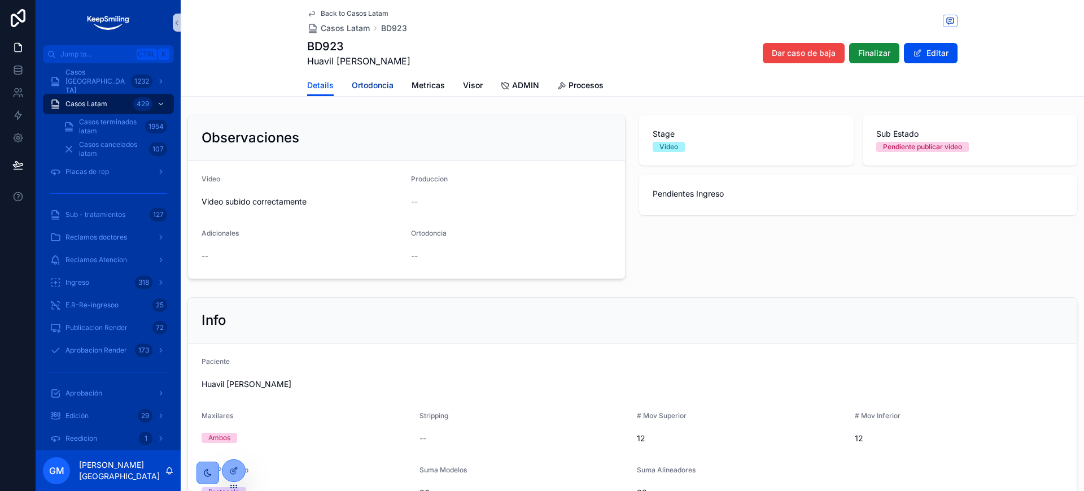
click at [364, 89] on span "Ortodoncia" at bounding box center [373, 85] width 42 height 11
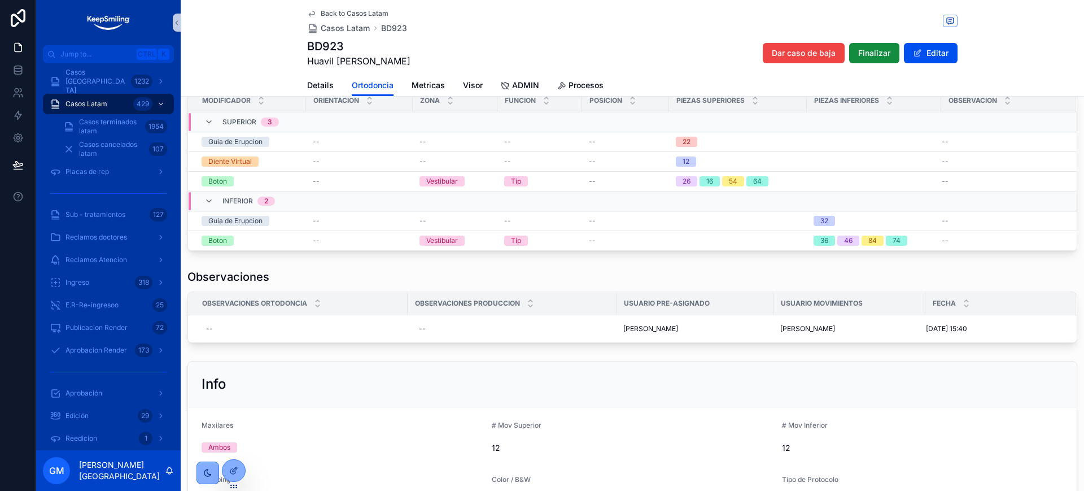
scroll to position [141, 0]
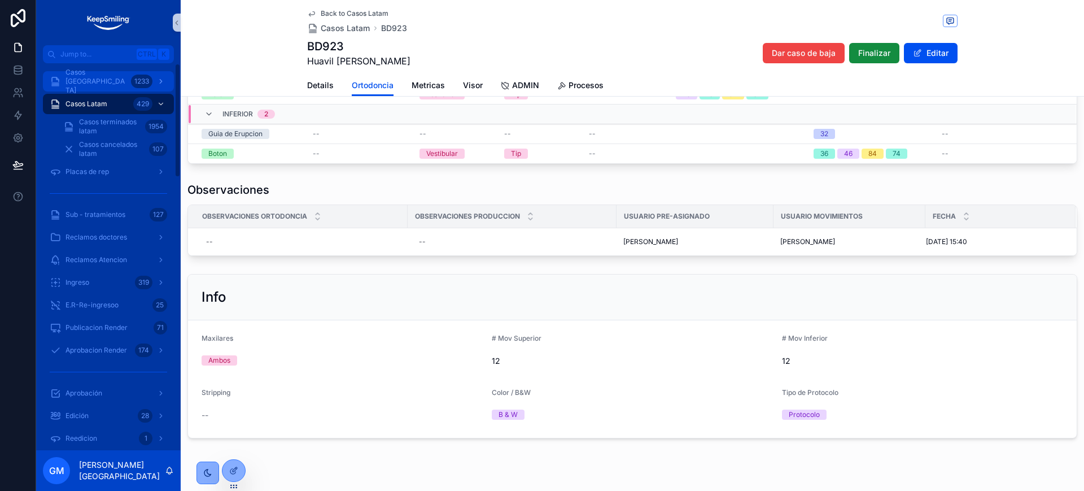
click at [141, 86] on div "1233" at bounding box center [141, 82] width 21 height 14
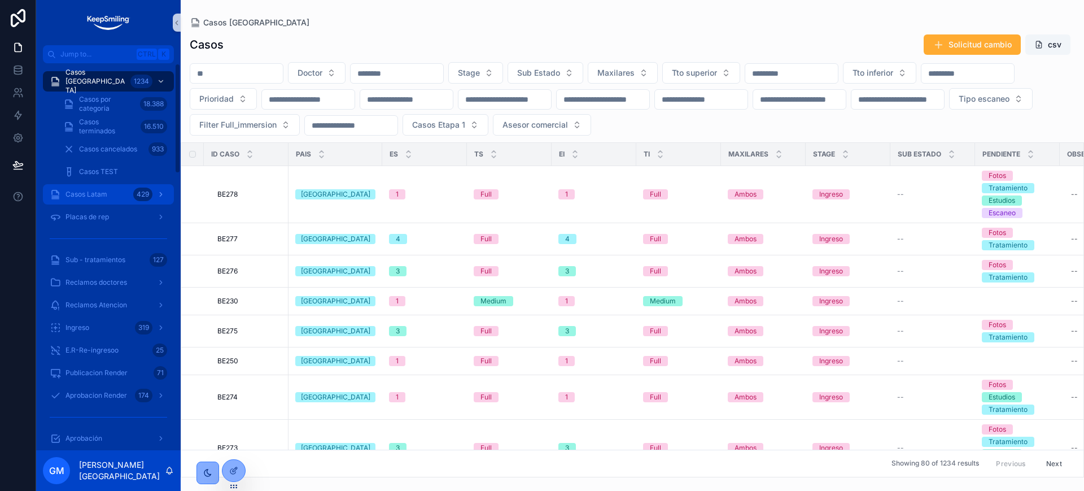
click at [101, 201] on div "Casos Latam 429" at bounding box center [108, 194] width 117 height 18
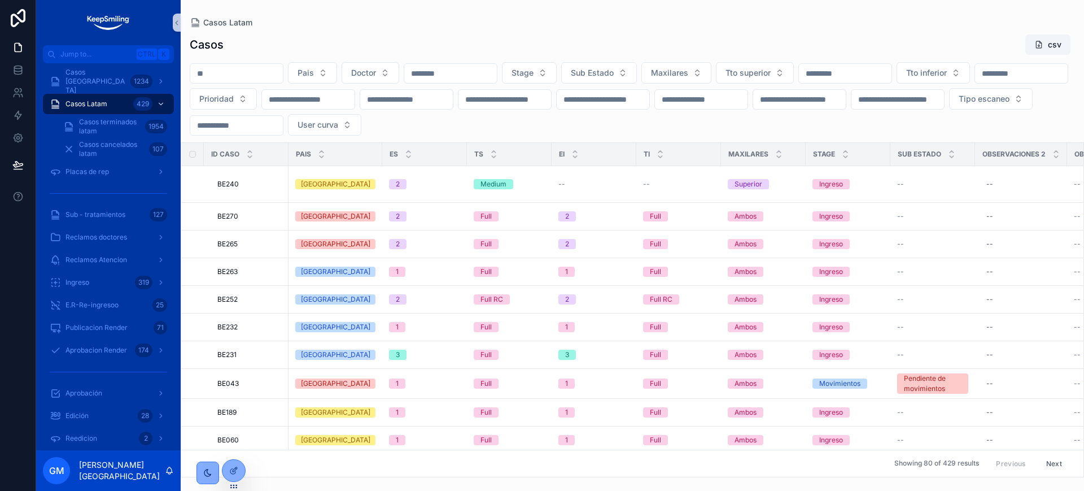
click at [226, 77] on input "scrollable content" at bounding box center [236, 74] width 93 height 16
paste input "*****"
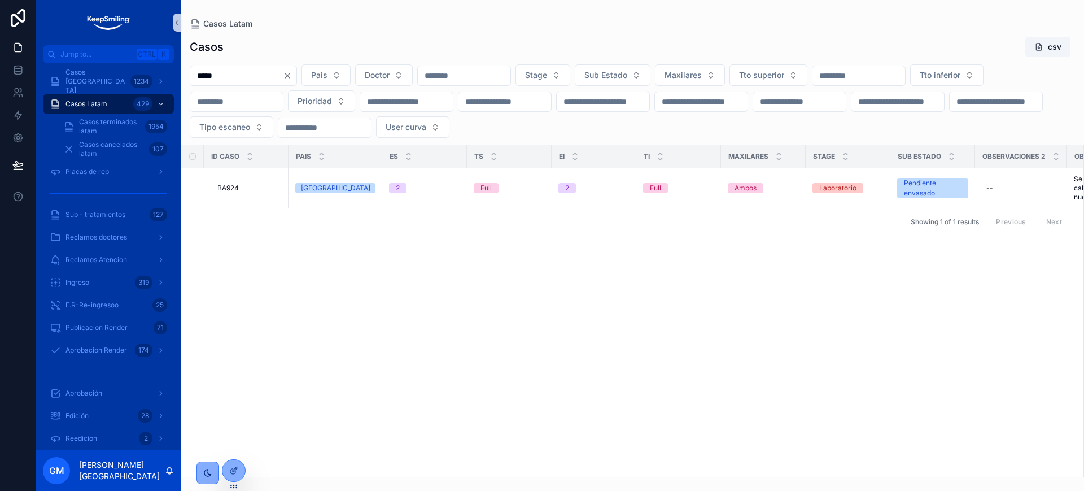
type input "*****"
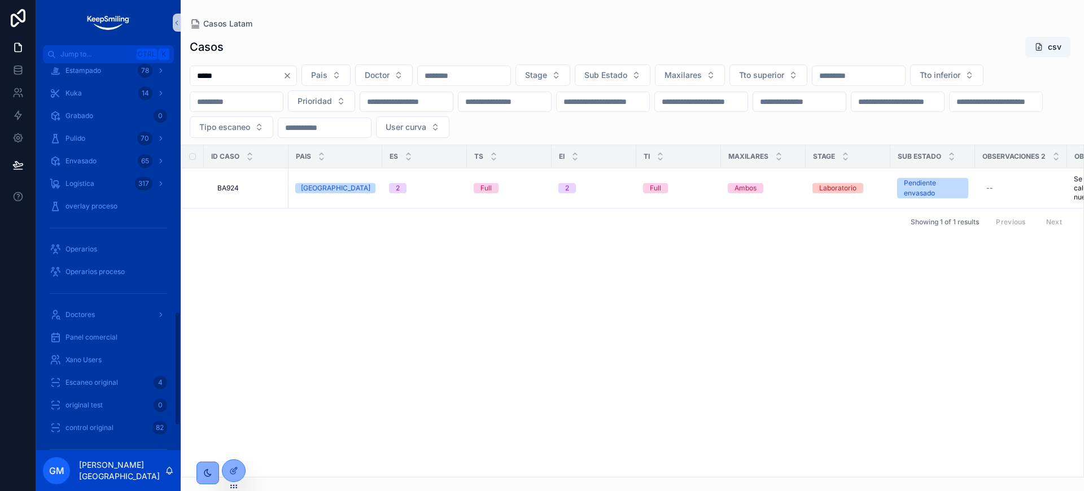
scroll to position [847, 0]
click at [90, 221] on span "Logística" at bounding box center [80, 224] width 29 height 9
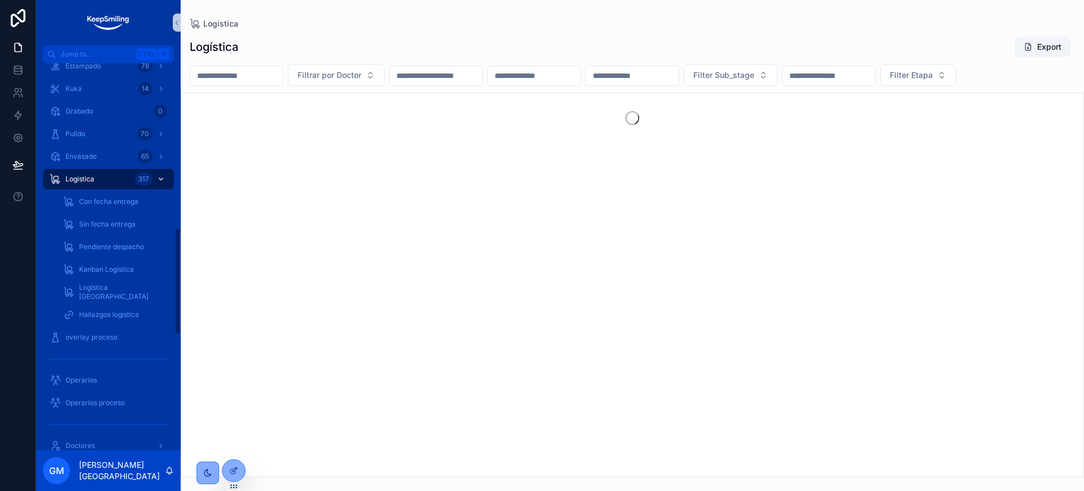
scroll to position [594, 0]
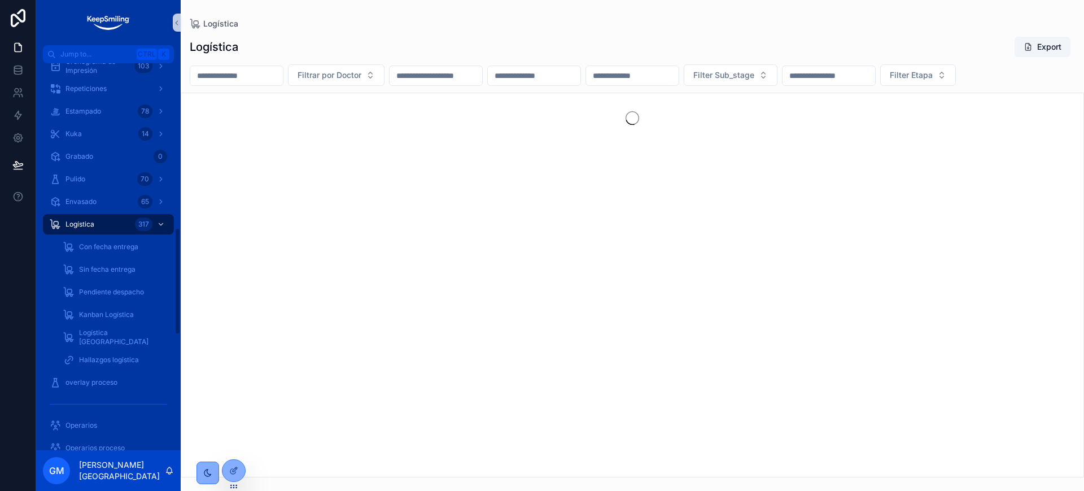
click at [254, 68] on input "scrollable content" at bounding box center [236, 76] width 93 height 16
click at [103, 337] on span "Logística [GEOGRAPHIC_DATA]" at bounding box center [113, 337] width 69 height 27
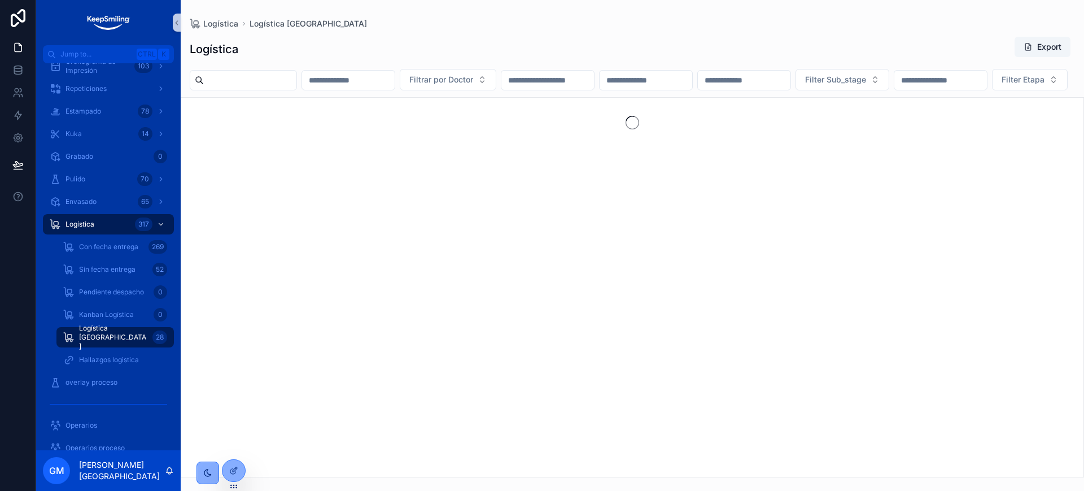
click at [362, 79] on input "scrollable content" at bounding box center [348, 80] width 93 height 16
paste input "*****"
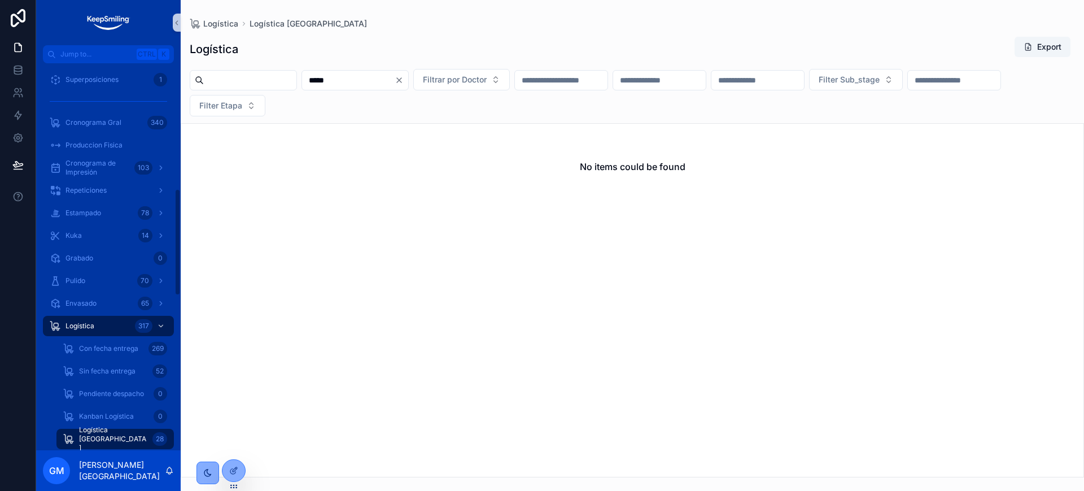
scroll to position [452, 0]
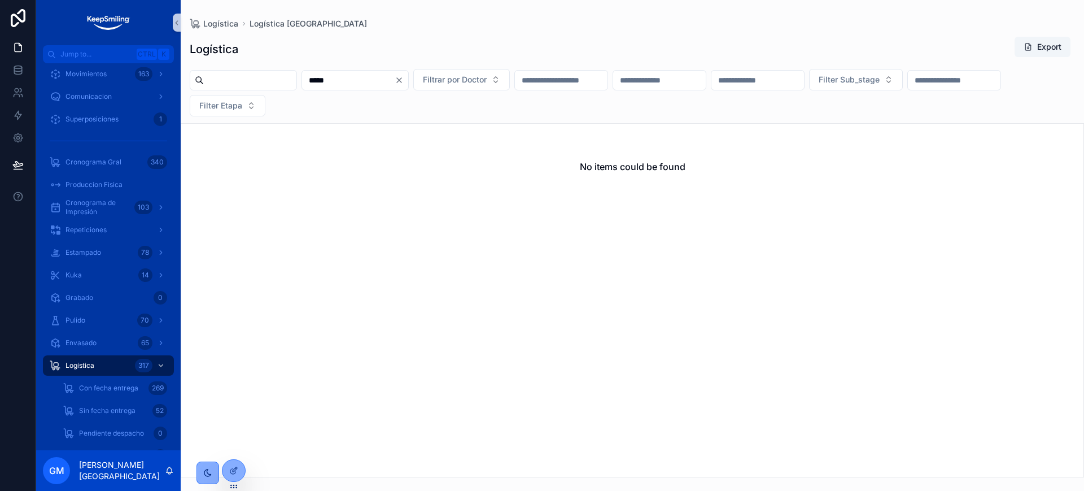
click at [352, 85] on input "*****" at bounding box center [348, 80] width 93 height 16
paste input "scrollable content"
type input "*****"
click at [395, 82] on input "*****" at bounding box center [348, 80] width 93 height 16
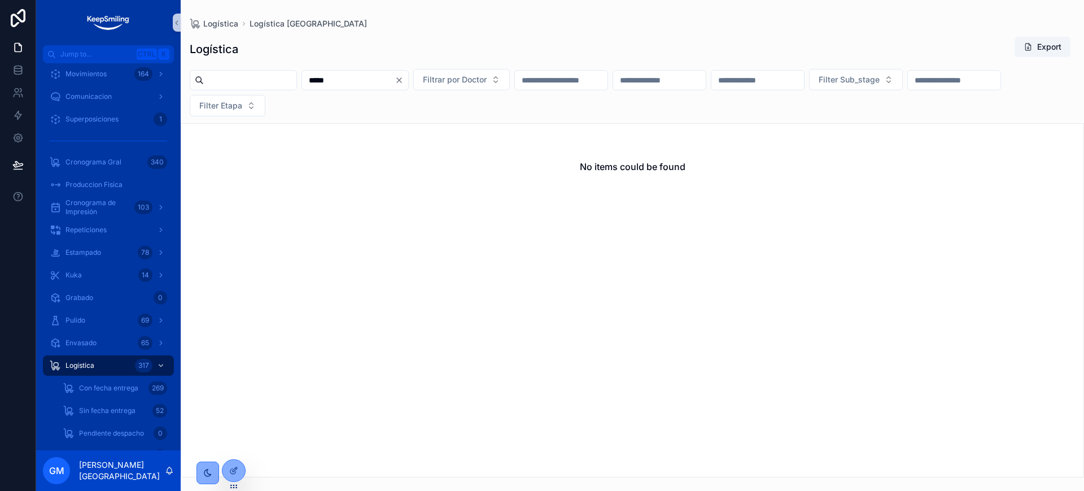
click at [402, 79] on icon "Clear" at bounding box center [399, 80] width 5 height 5
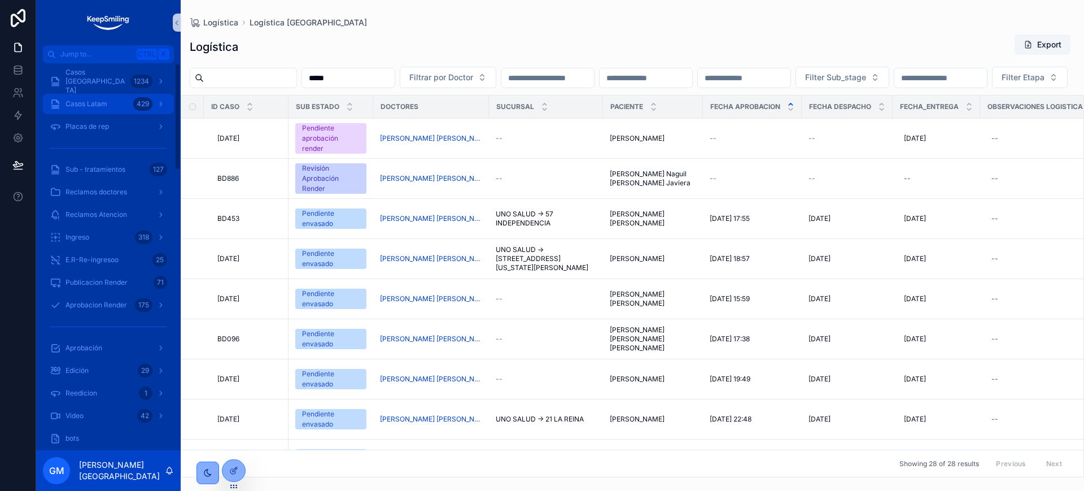
click at [106, 98] on div "Casos Latam 429" at bounding box center [108, 104] width 117 height 18
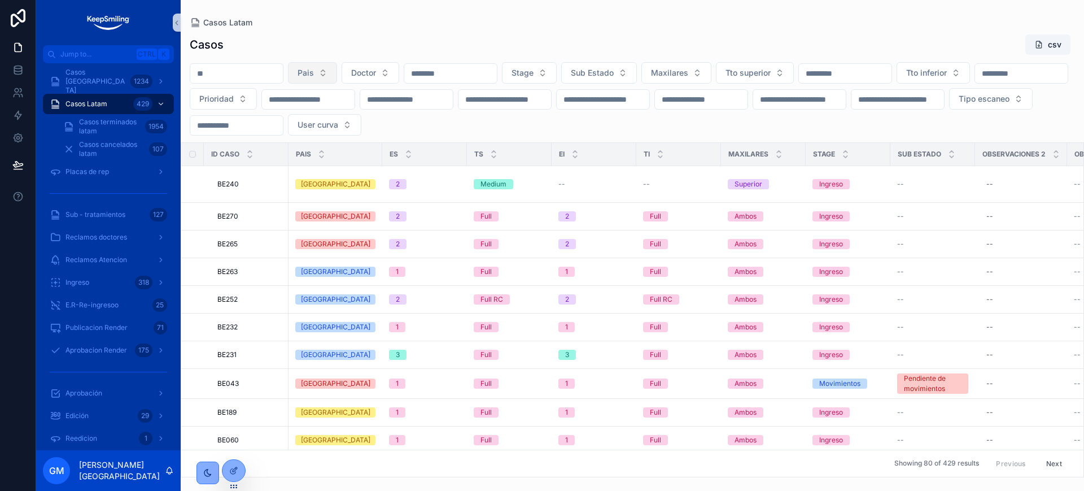
click at [314, 73] on span "Pais" at bounding box center [306, 72] width 16 height 11
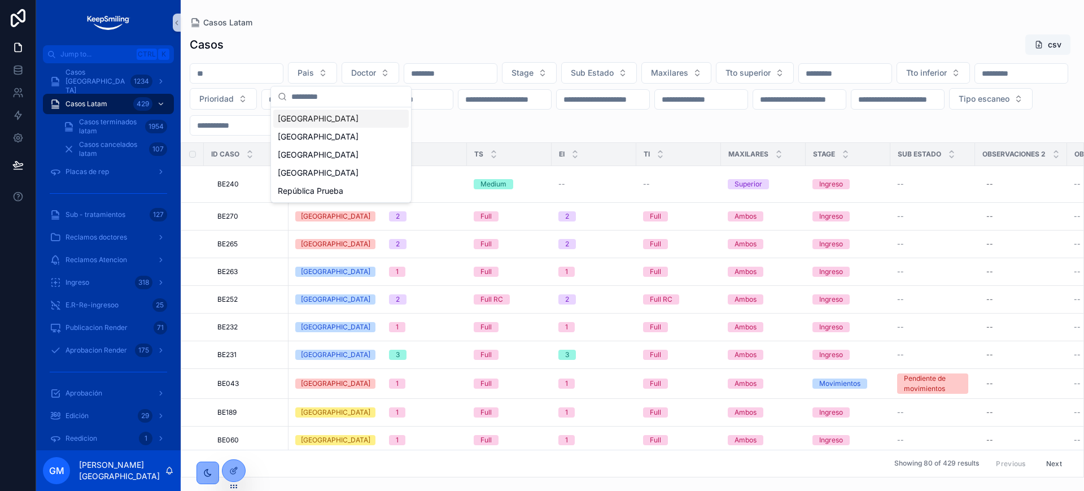
click at [338, 116] on div "[GEOGRAPHIC_DATA]" at bounding box center [341, 119] width 136 height 18
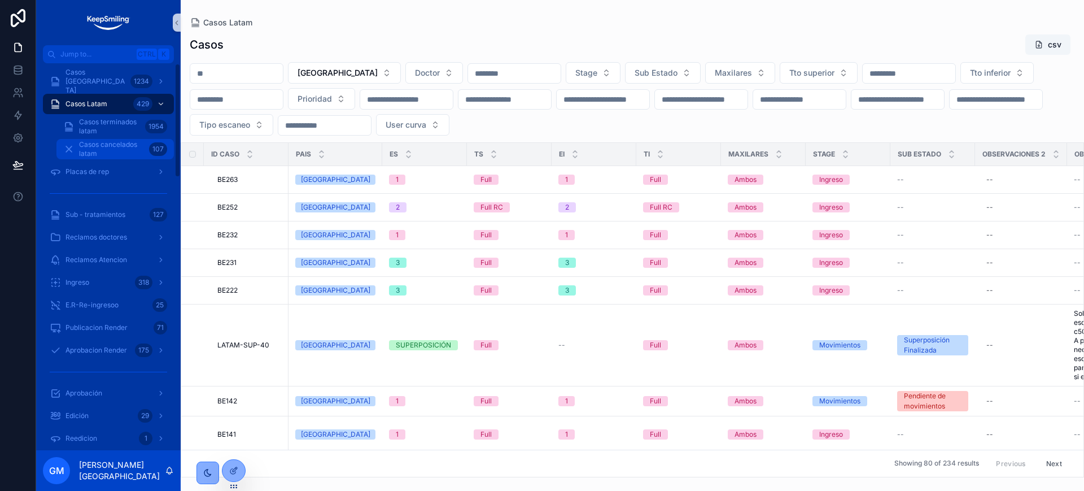
click at [135, 143] on span "Casos cancelados latam" at bounding box center [112, 149] width 66 height 18
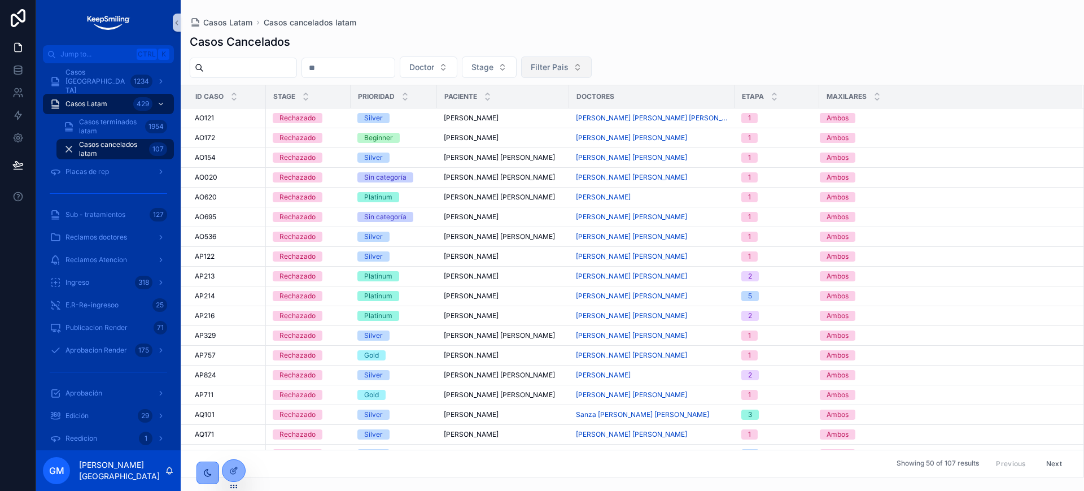
click at [592, 71] on button "Filter Pais" at bounding box center [556, 66] width 71 height 21
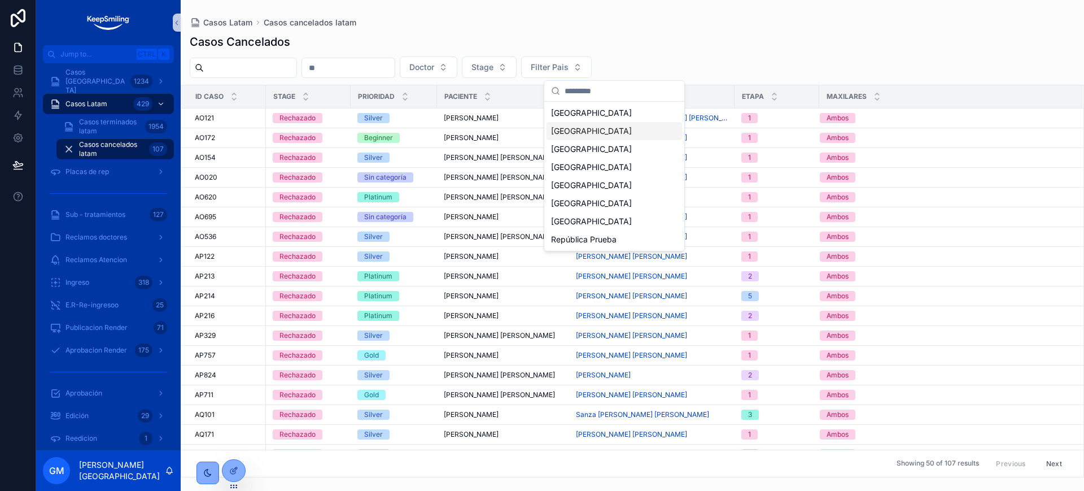
click at [644, 136] on div "[GEOGRAPHIC_DATA]" at bounding box center [615, 131] width 136 height 18
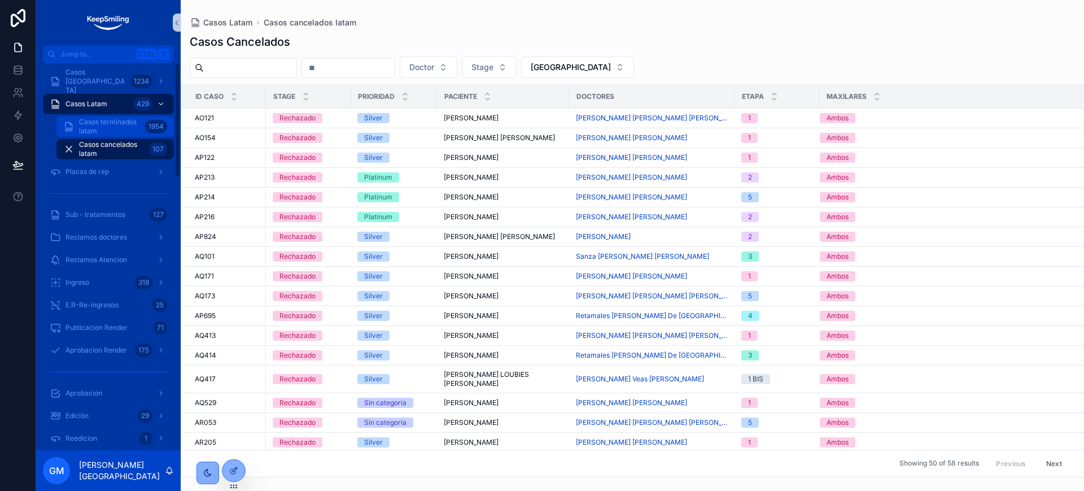
click at [75, 119] on div "Casos terminados latam 1954" at bounding box center [115, 126] width 104 height 18
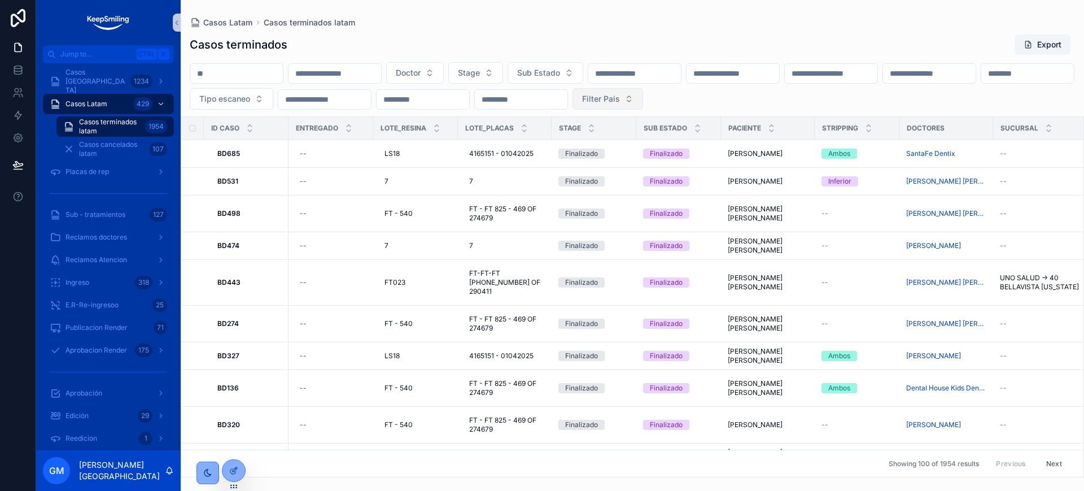
click at [643, 101] on button "Filter Pais" at bounding box center [608, 98] width 71 height 21
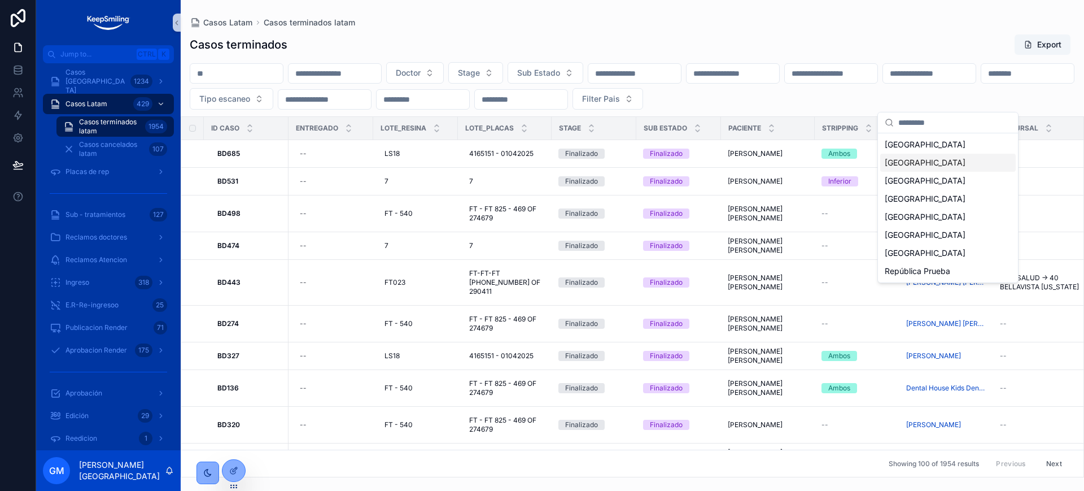
click at [935, 167] on div "[GEOGRAPHIC_DATA]" at bounding box center [949, 163] width 136 height 18
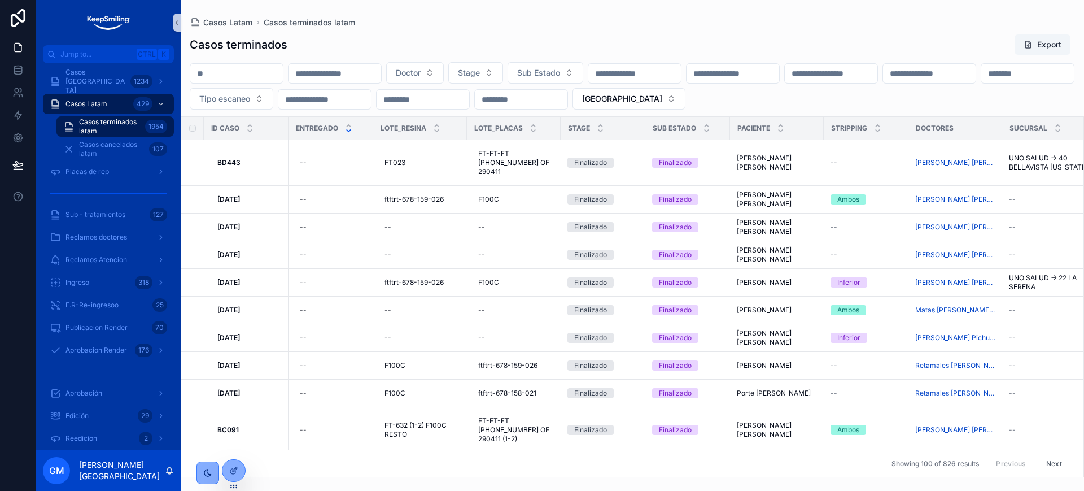
click at [350, 131] on icon "scrollable content" at bounding box center [349, 131] width 4 height 2
click at [348, 126] on icon "scrollable content" at bounding box center [348, 125] width 7 height 7
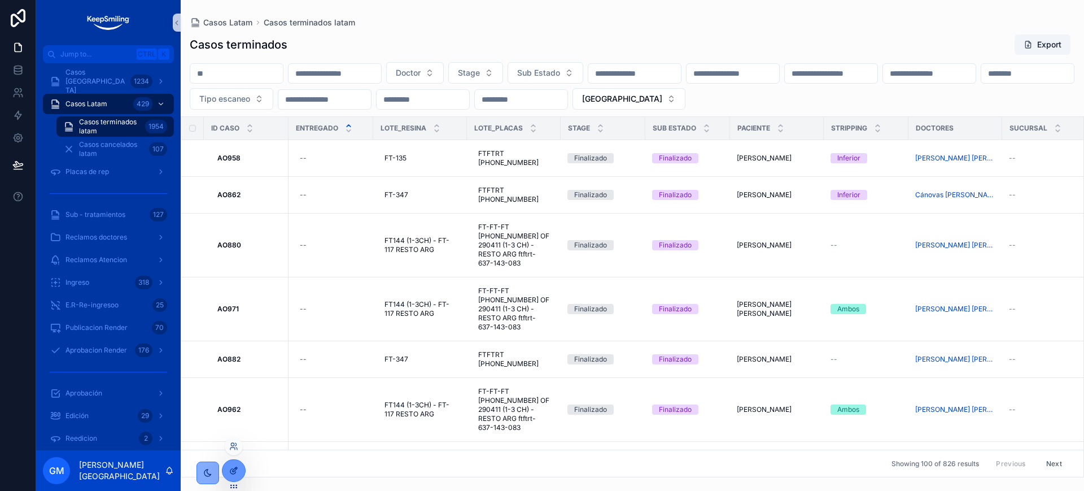
click at [232, 477] on div at bounding box center [234, 470] width 23 height 21
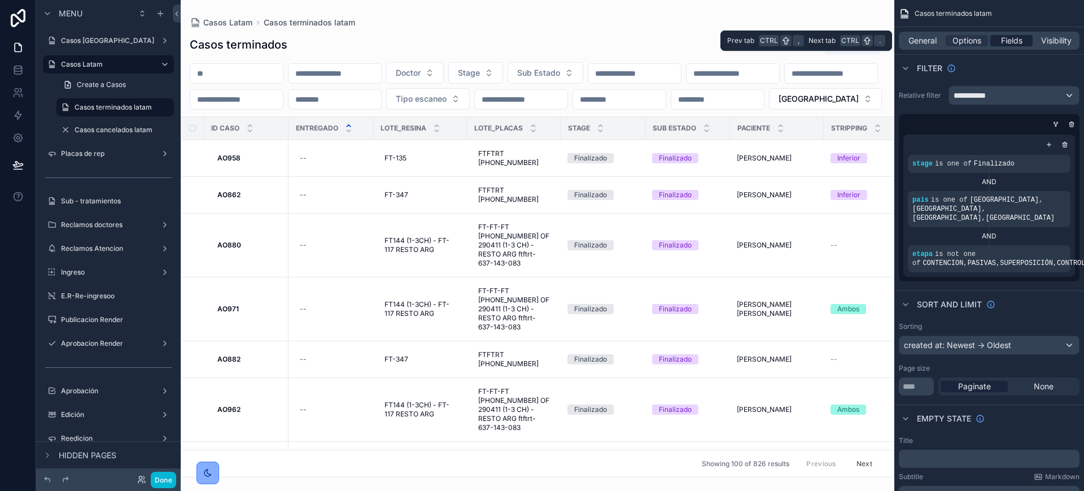
click at [1007, 43] on span "Fields" at bounding box center [1011, 40] width 21 height 11
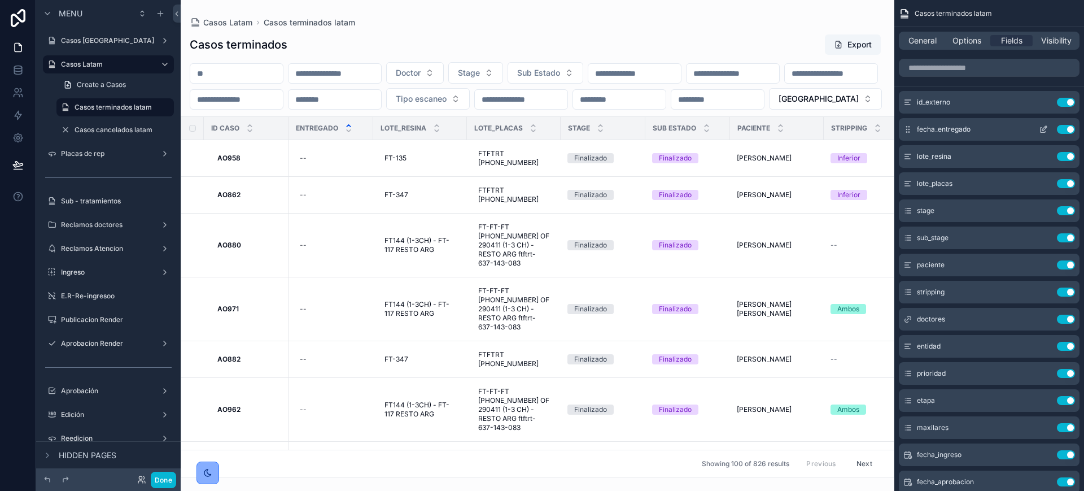
click at [1048, 130] on icon "scrollable content" at bounding box center [1043, 129] width 9 height 9
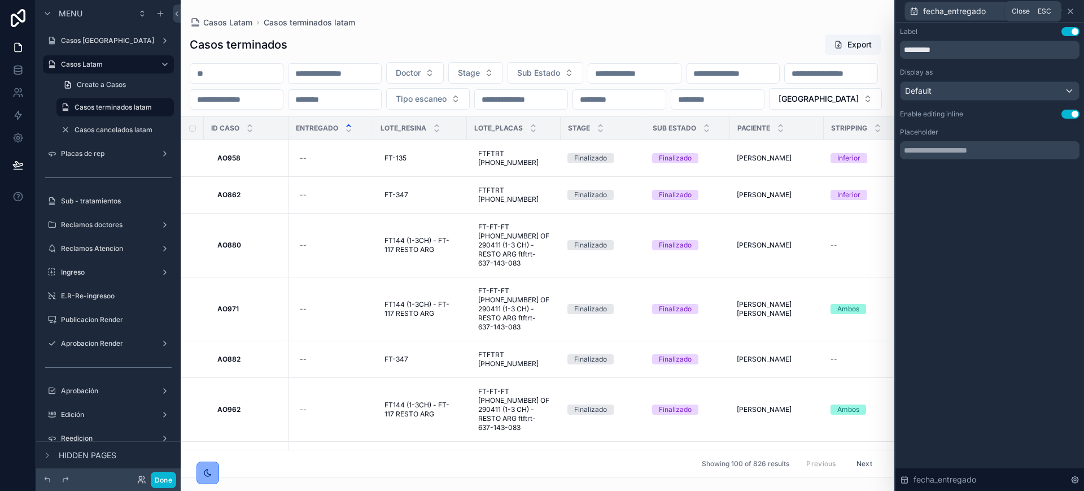
click at [1069, 11] on icon at bounding box center [1070, 11] width 9 height 9
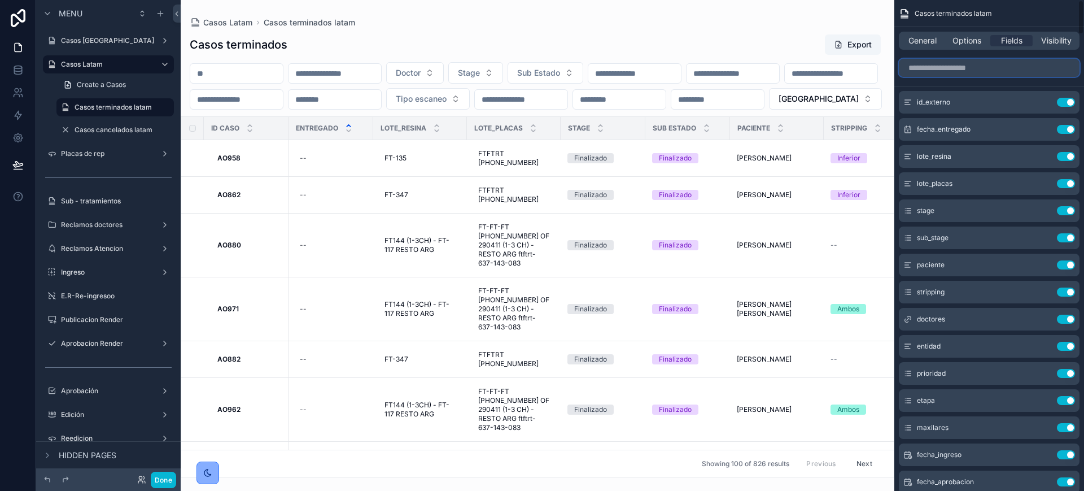
click at [1008, 68] on input "scrollable content" at bounding box center [989, 68] width 181 height 18
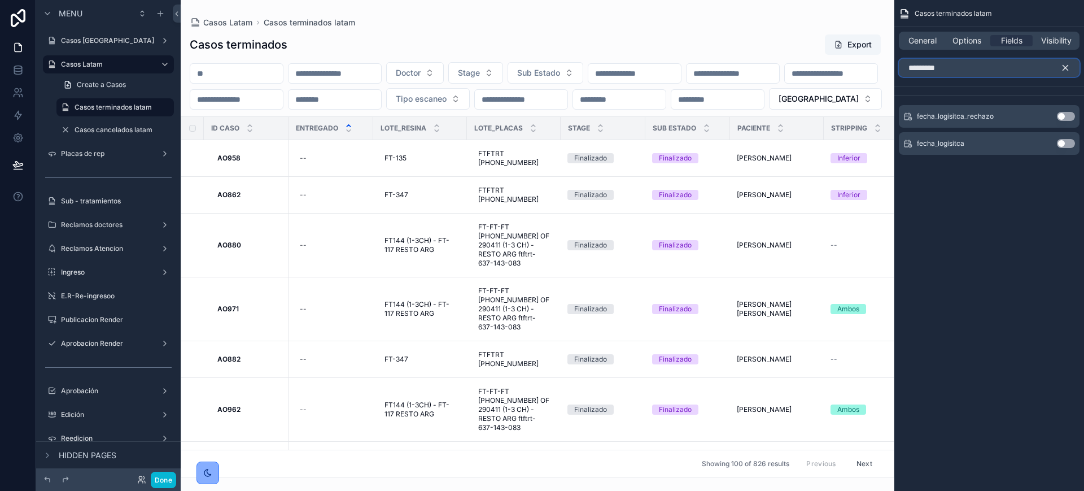
type input "*********"
click at [1077, 136] on div "fecha_logisitca Use setting" at bounding box center [989, 143] width 181 height 23
click at [1073, 143] on button "Use setting" at bounding box center [1066, 143] width 18 height 9
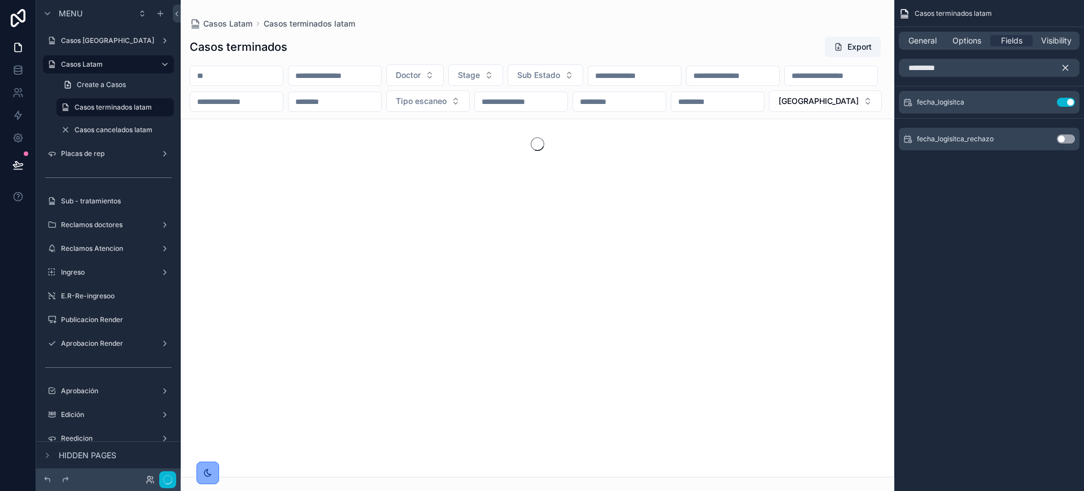
click at [1067, 68] on icon "scrollable content" at bounding box center [1066, 68] width 10 height 10
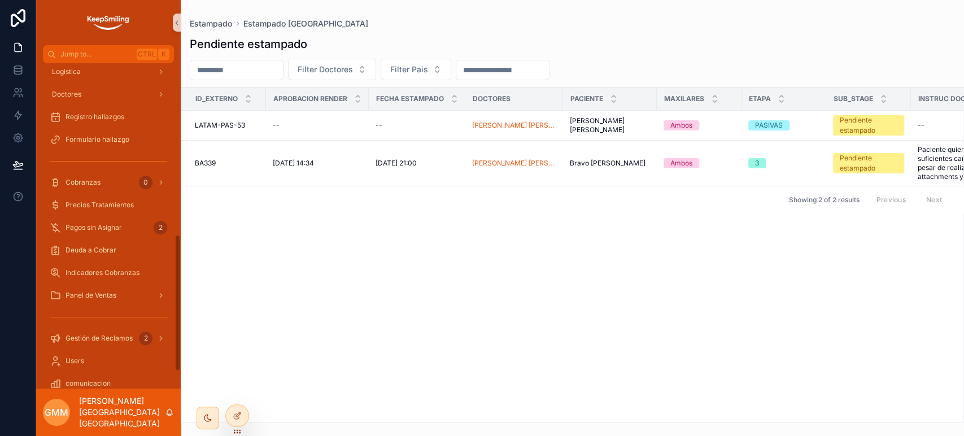
scroll to position [376, 0]
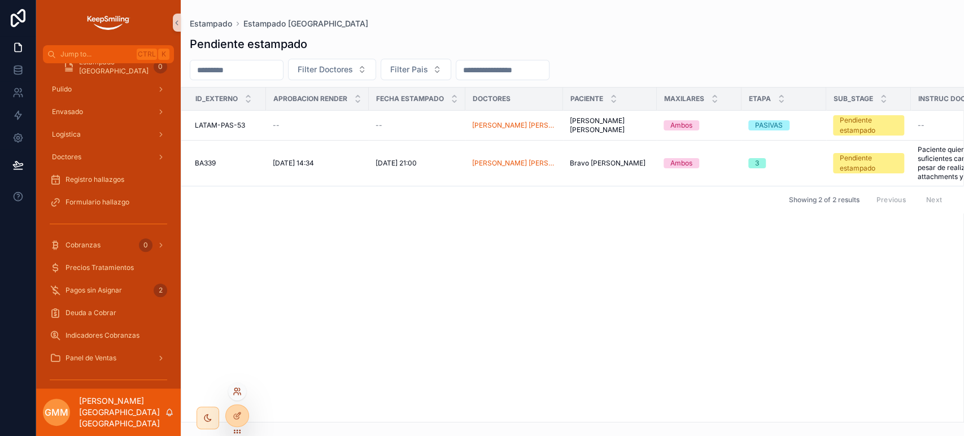
click at [239, 387] on icon at bounding box center [237, 391] width 9 height 9
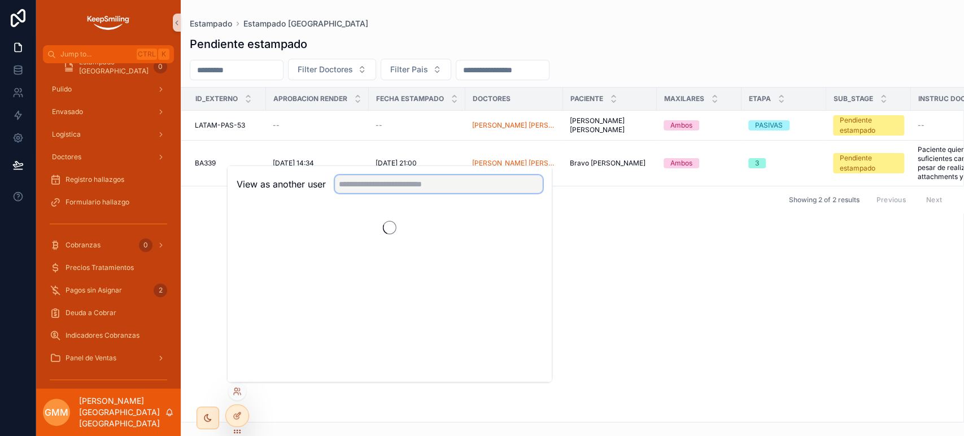
click at [389, 190] on input "text" at bounding box center [439, 184] width 208 height 18
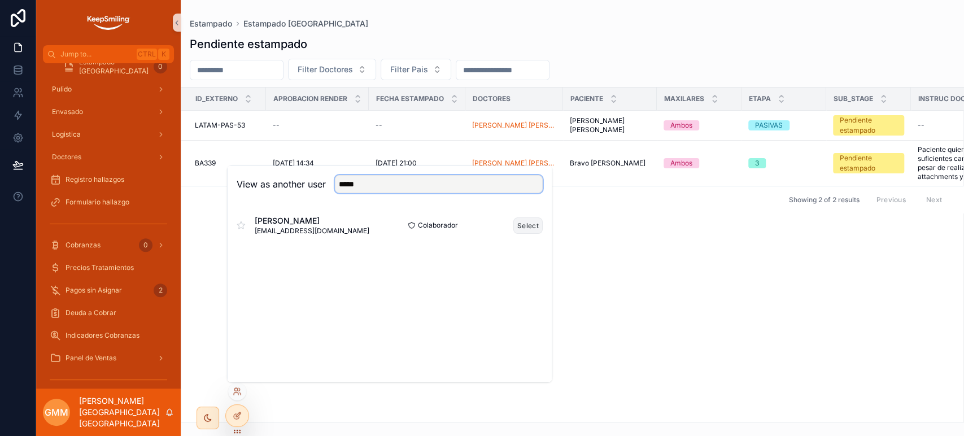
type input "*****"
click at [524, 230] on button "Select" at bounding box center [527, 225] width 29 height 16
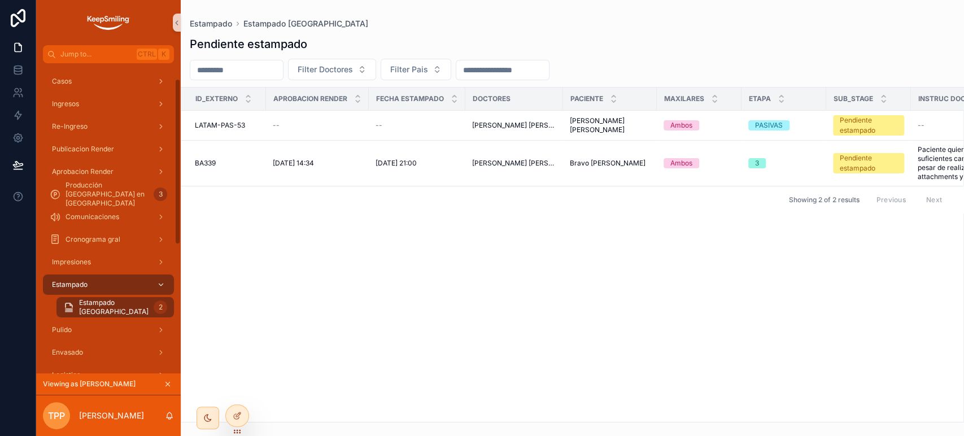
scroll to position [188, 0]
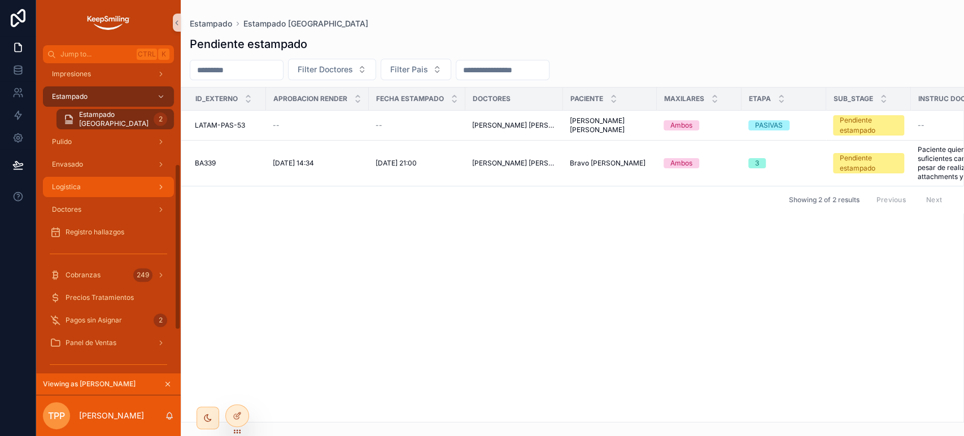
click at [95, 186] on div "Logistica" at bounding box center [108, 187] width 117 height 18
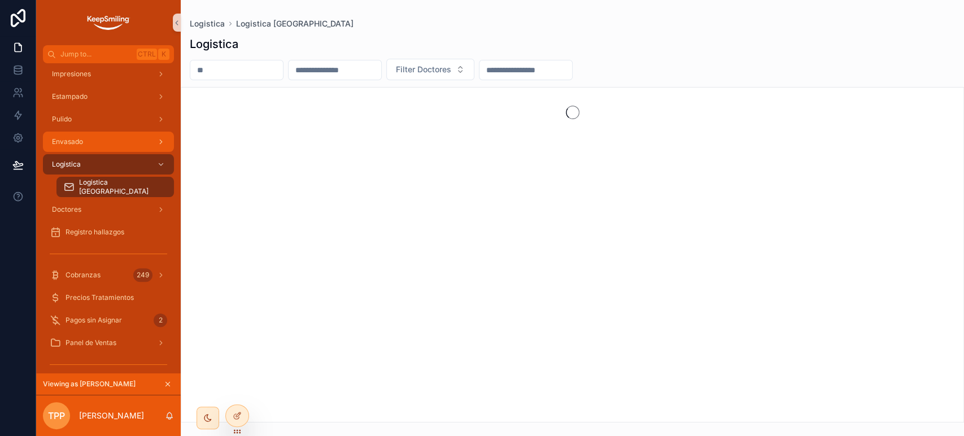
click at [82, 140] on span "Envasado" at bounding box center [67, 141] width 31 height 9
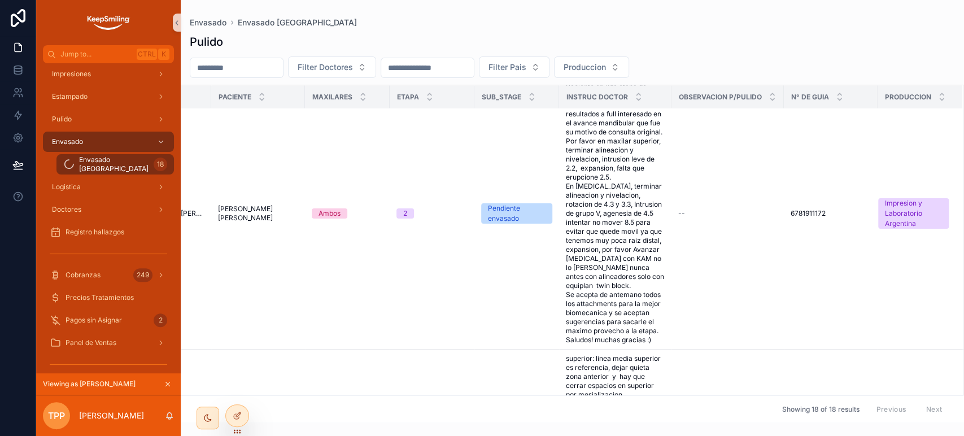
scroll to position [1712, 353]
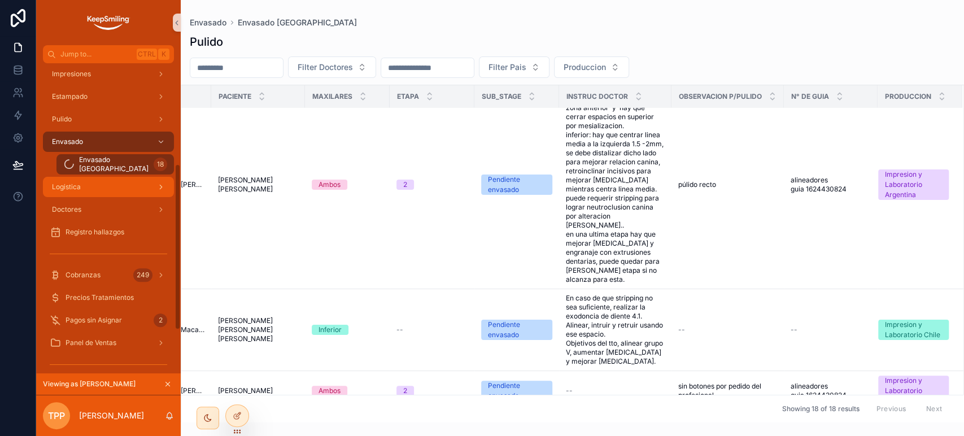
click at [117, 189] on div "Logistica" at bounding box center [108, 187] width 117 height 18
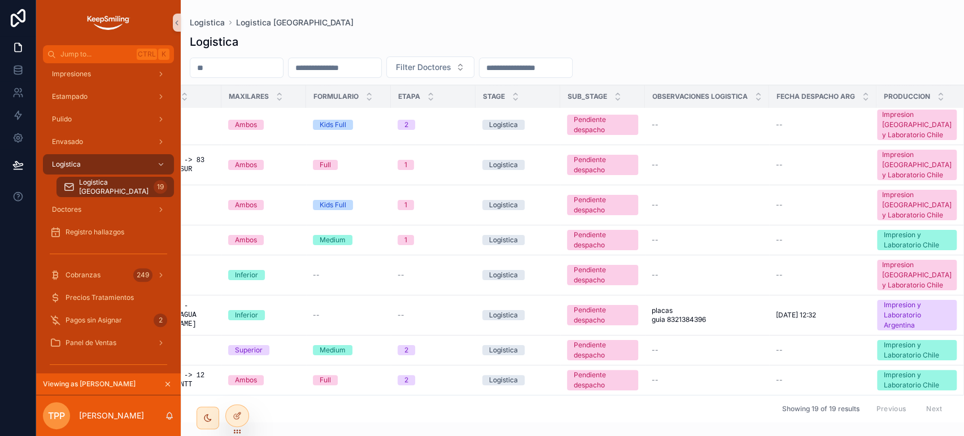
scroll to position [452, 627]
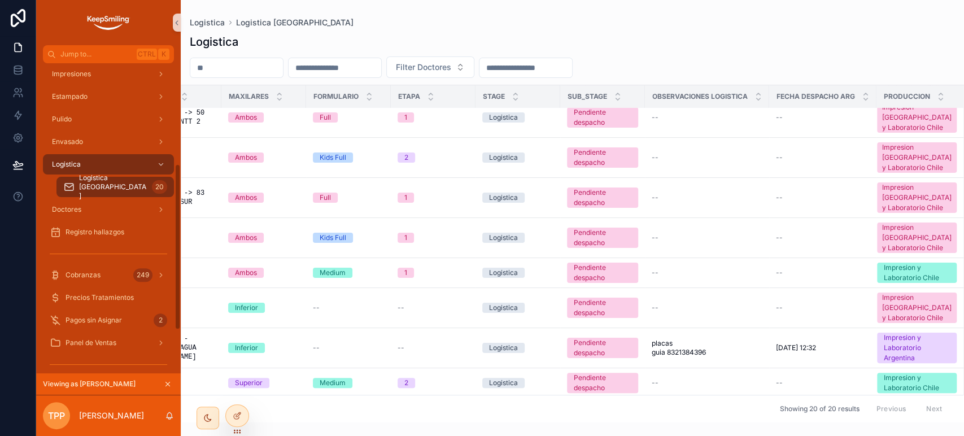
drag, startPoint x: 214, startPoint y: 48, endPoint x: 203, endPoint y: 69, distance: 23.5
click at [213, 50] on div "Logistica Filter Doctores Pais Aprobacion render Fecha despacho Id_externo Doct…" at bounding box center [572, 224] width 783 height 395
click at [203, 69] on input "scrollable content" at bounding box center [236, 68] width 93 height 16
paste input "*****"
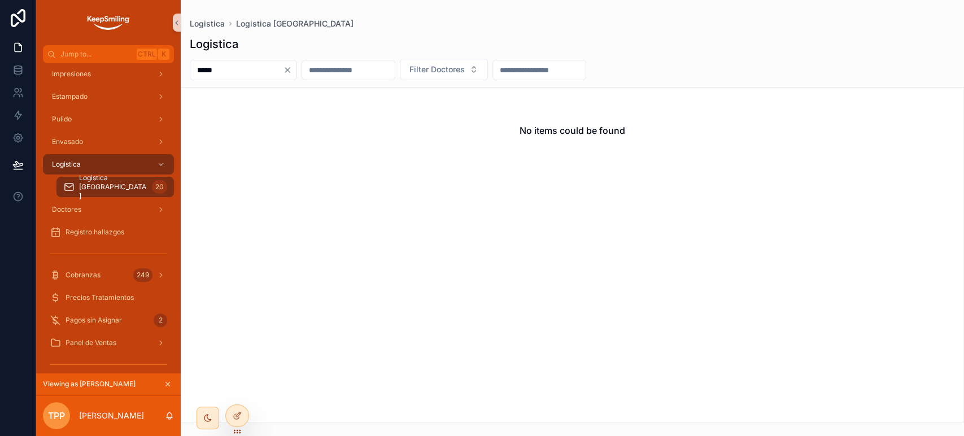
click at [210, 63] on input "*****" at bounding box center [236, 70] width 93 height 16
paste input "scrollable content"
type input "*****"
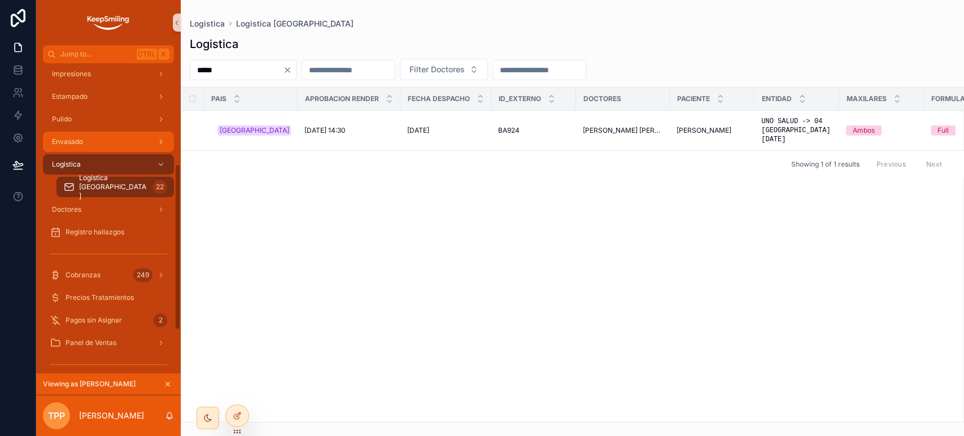
click at [90, 142] on div "Envasado" at bounding box center [108, 142] width 117 height 18
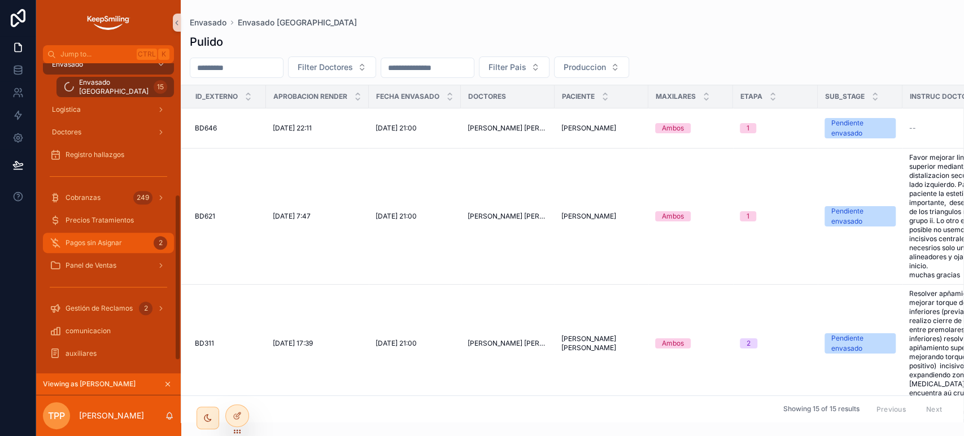
scroll to position [271, 0]
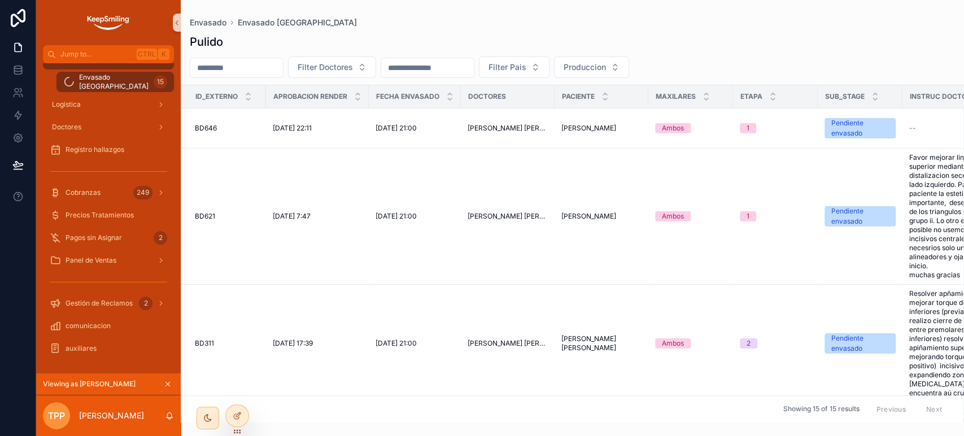
click at [229, 77] on div "scrollable content" at bounding box center [237, 68] width 94 height 20
click at [230, 72] on input "scrollable content" at bounding box center [236, 68] width 93 height 16
paste input "*****"
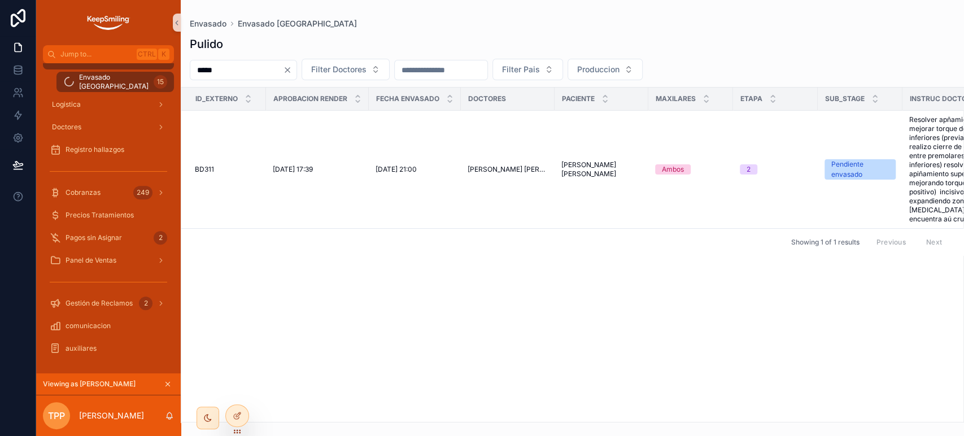
click at [238, 64] on input "*****" at bounding box center [236, 70] width 93 height 16
paste input "scrollable content"
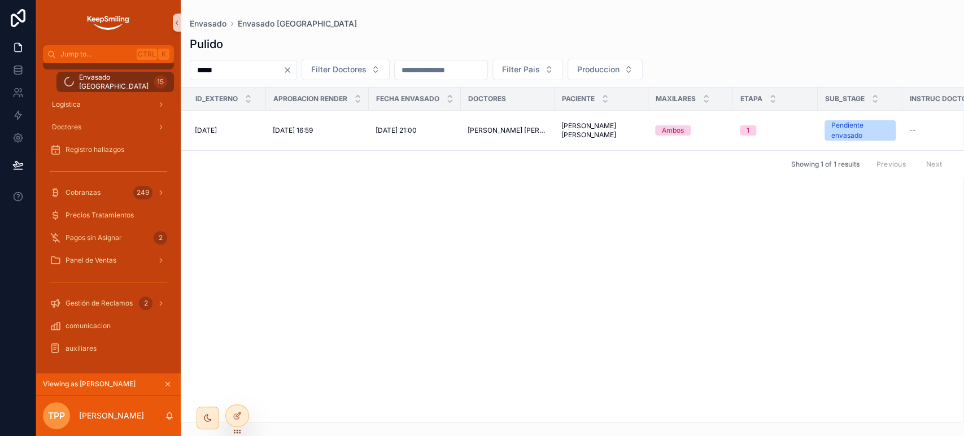
type input "*****"
click at [283, 76] on input "*****" at bounding box center [236, 70] width 93 height 16
click at [292, 69] on icon "Clear" at bounding box center [287, 70] width 9 height 9
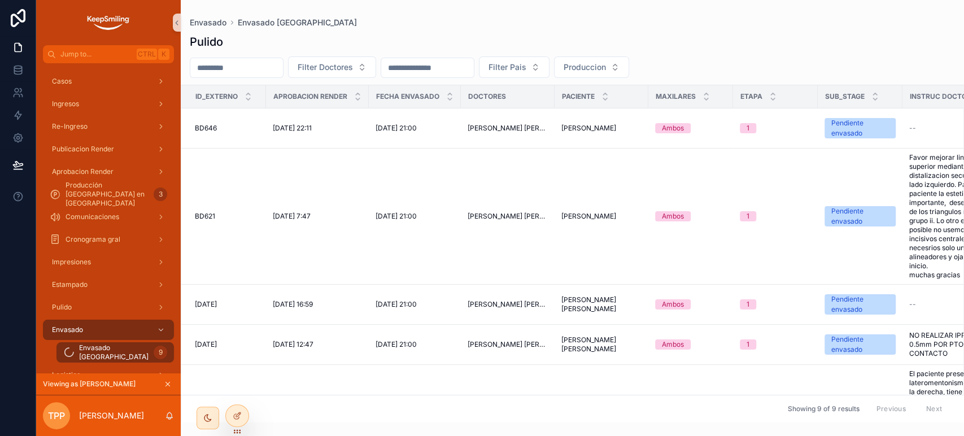
drag, startPoint x: 167, startPoint y: 386, endPoint x: 161, endPoint y: 3, distance: 382.4
click at [165, 382] on icon "scrollable content" at bounding box center [168, 384] width 8 height 8
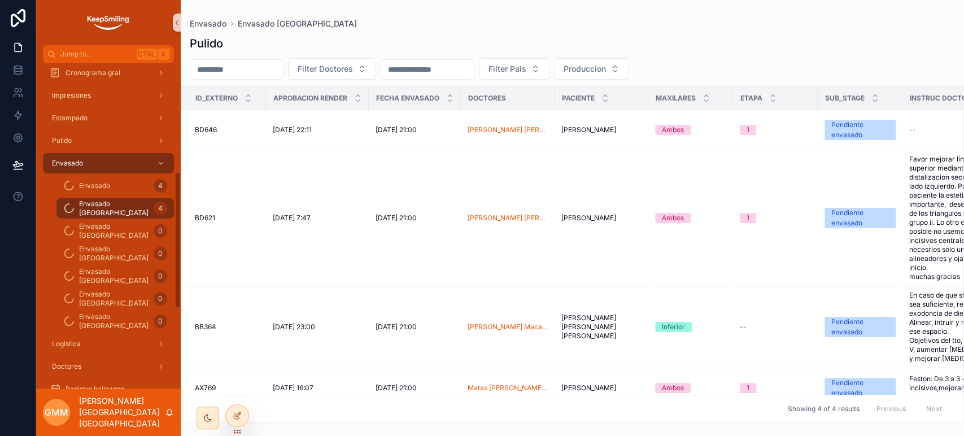
scroll to position [286, 0]
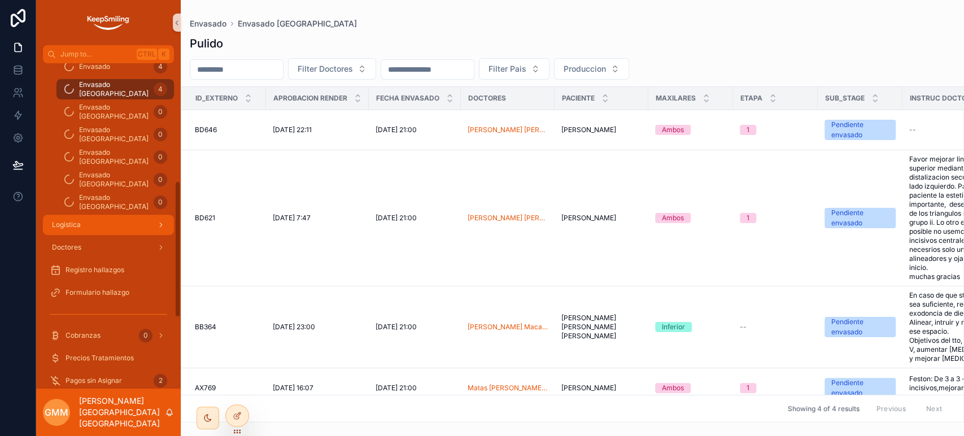
click at [101, 223] on div "Logistica" at bounding box center [108, 225] width 117 height 18
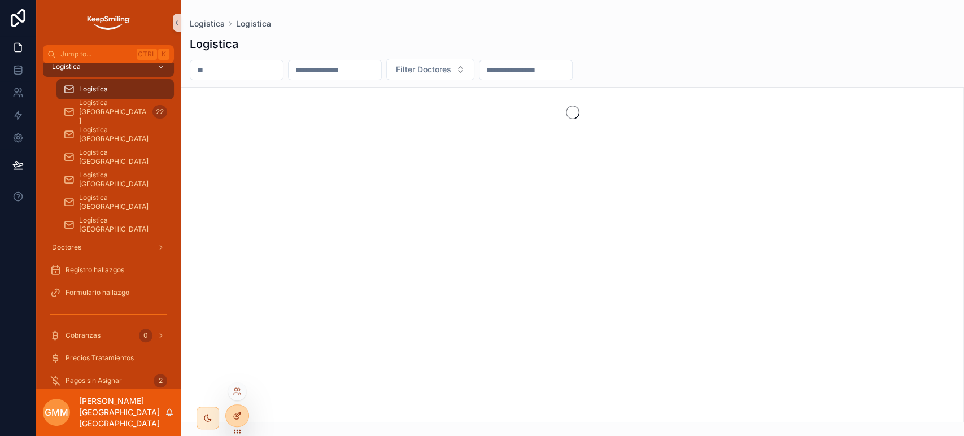
click at [233, 415] on icon at bounding box center [237, 415] width 9 height 9
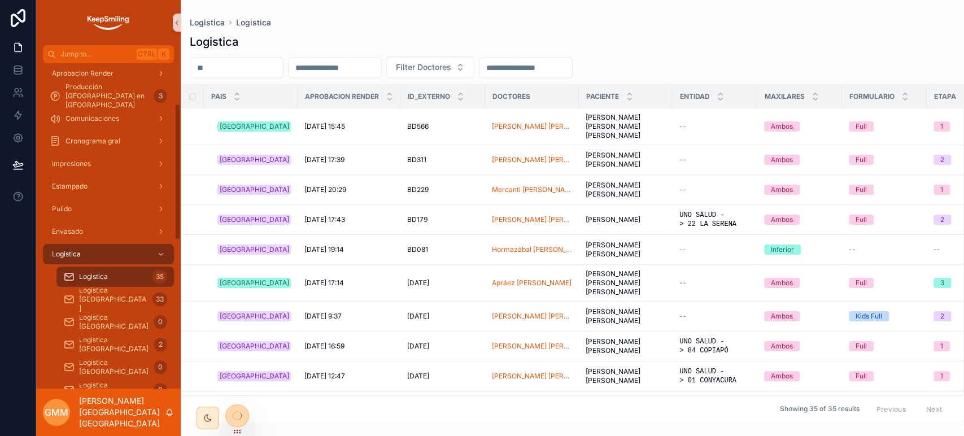
scroll to position [98, 0]
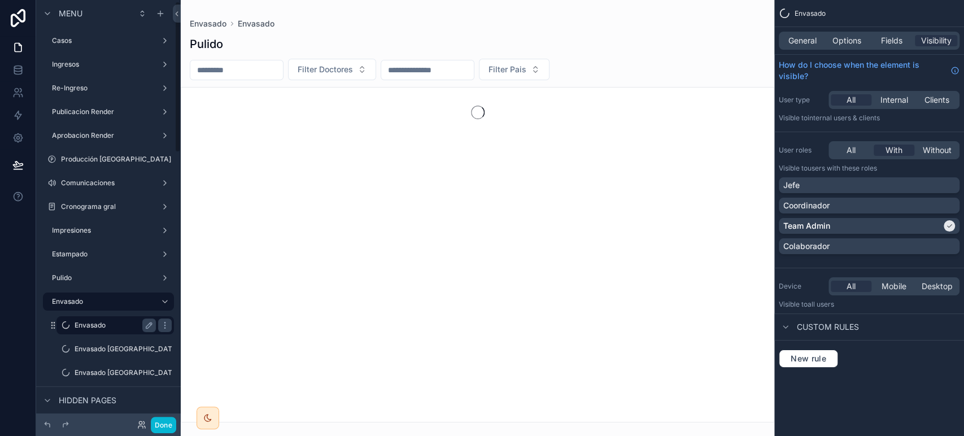
scroll to position [188, 0]
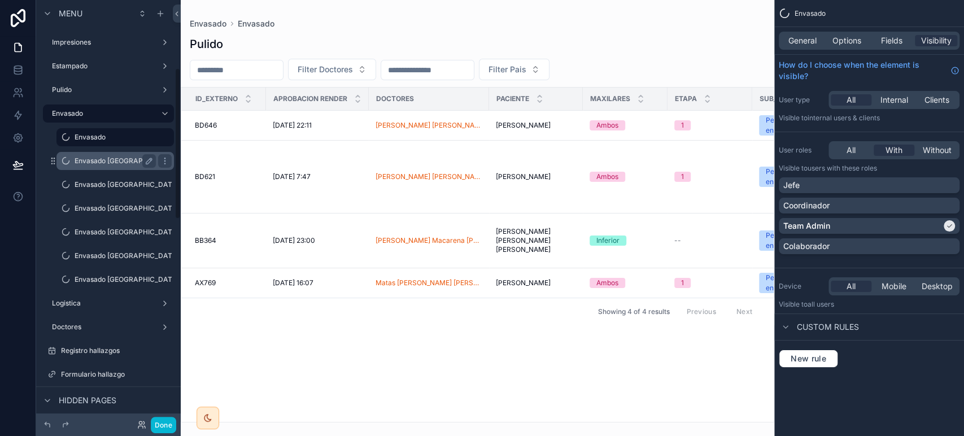
click at [113, 164] on label "Envasado [GEOGRAPHIC_DATA]" at bounding box center [127, 160] width 104 height 9
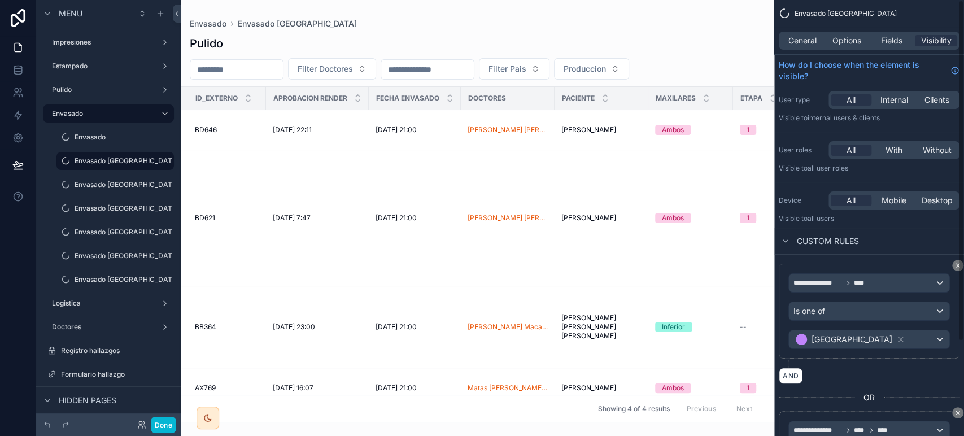
click at [859, 32] on div "General Options Fields Visibility" at bounding box center [869, 41] width 181 height 18
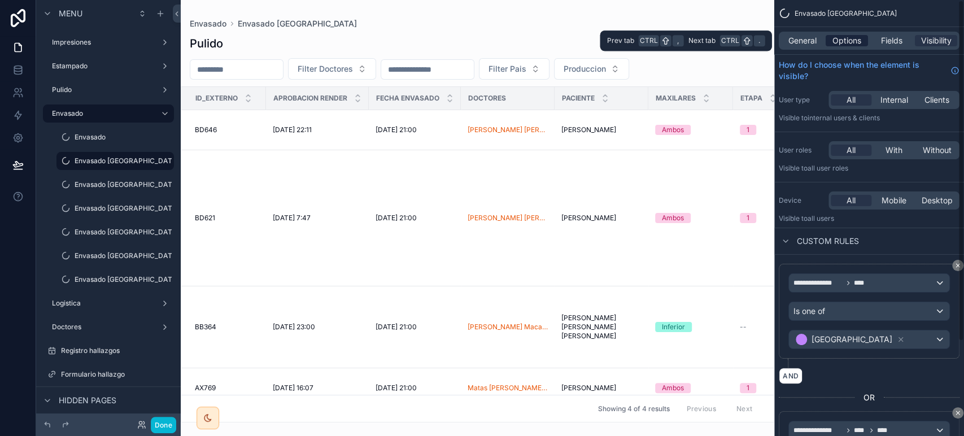
click at [846, 41] on span "Options" at bounding box center [847, 40] width 29 height 11
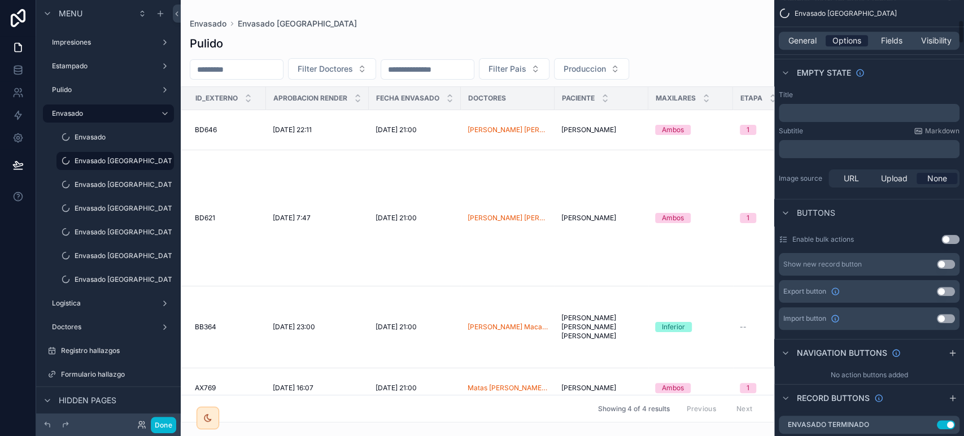
scroll to position [502, 0]
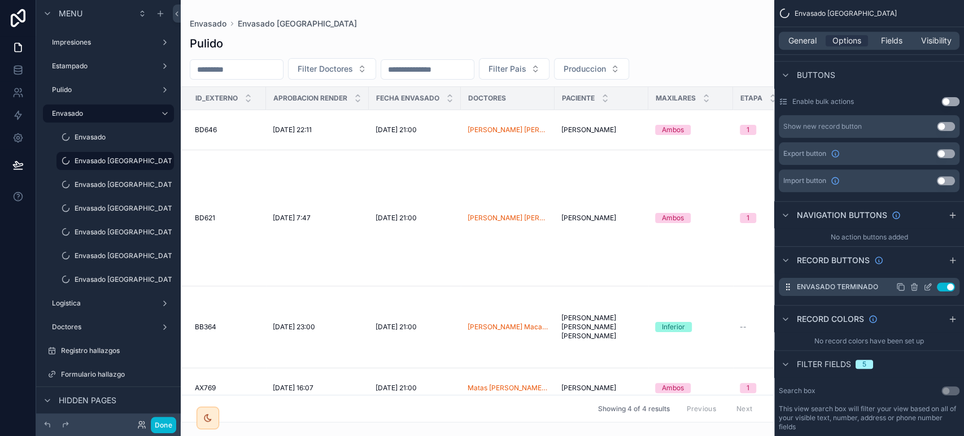
click at [922, 282] on div "Use setting" at bounding box center [925, 286] width 59 height 9
click at [104, 306] on label "Logistica" at bounding box center [101, 303] width 99 height 9
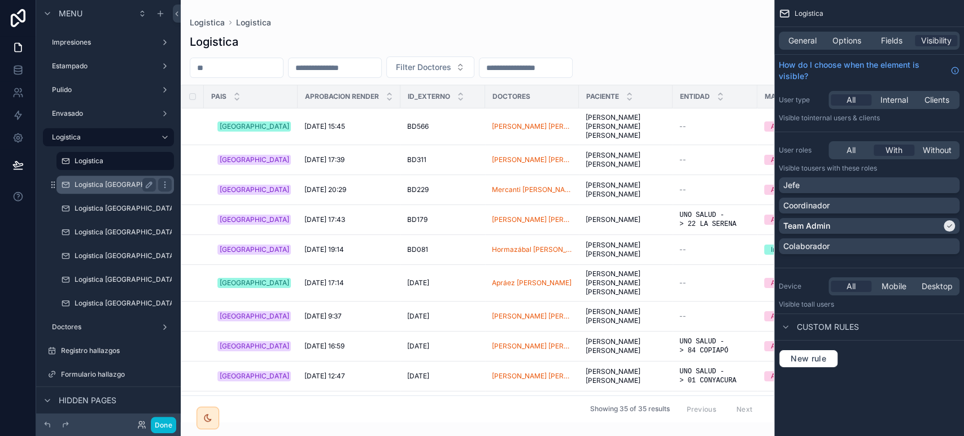
click at [107, 189] on div "Logistica [GEOGRAPHIC_DATA]" at bounding box center [115, 185] width 81 height 14
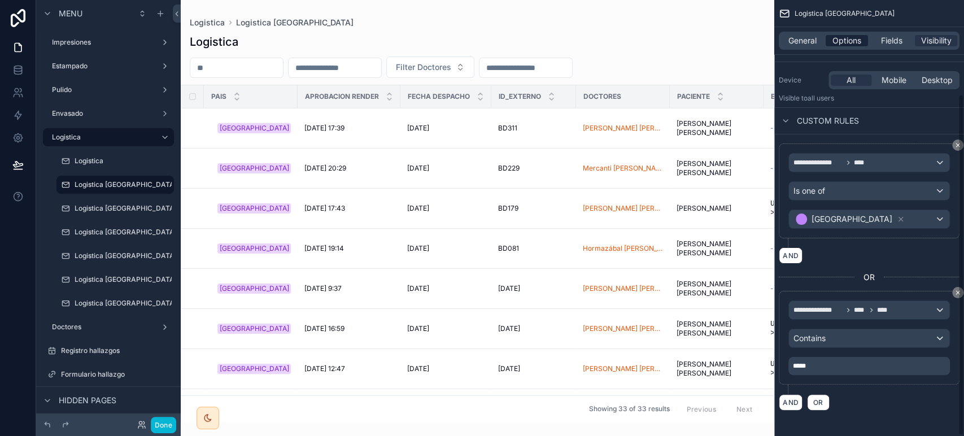
click at [850, 41] on span "Options" at bounding box center [847, 40] width 29 height 11
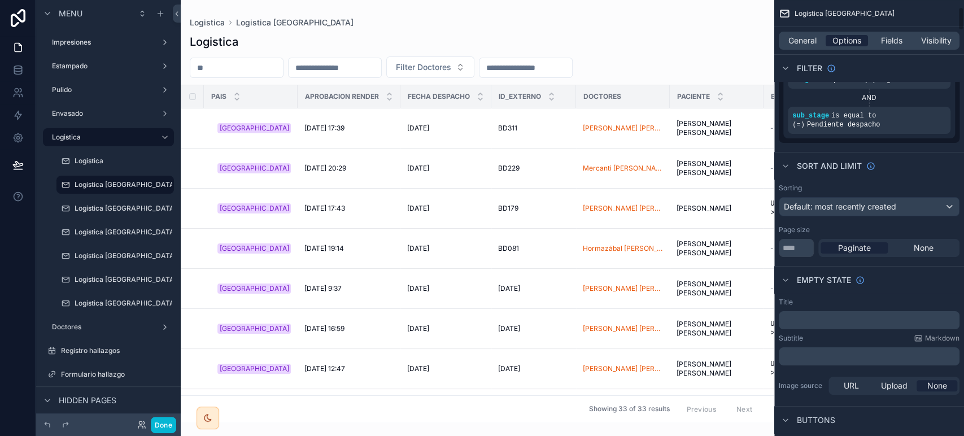
scroll to position [434, 0]
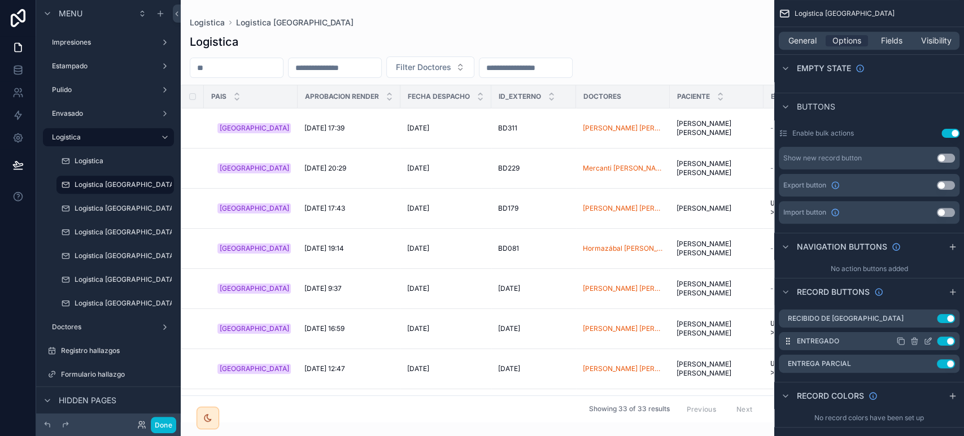
click at [927, 342] on icon "scrollable content" at bounding box center [927, 341] width 9 height 9
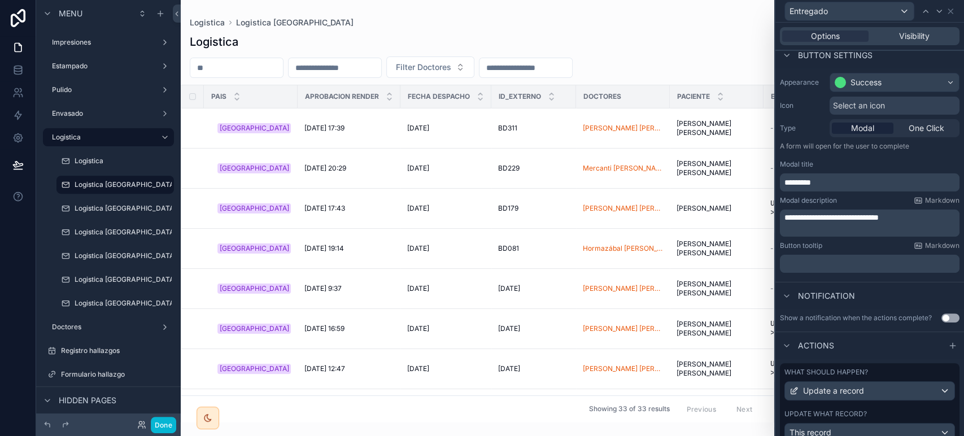
scroll to position [125, 0]
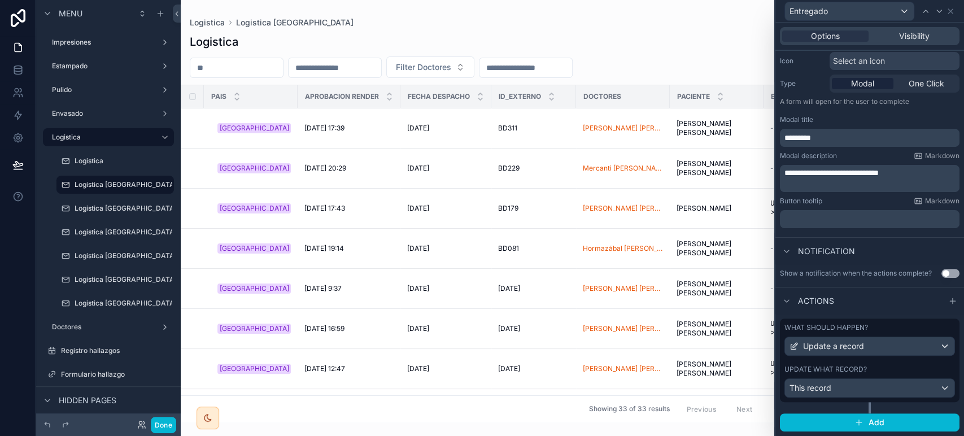
click at [851, 371] on label "Update what record?" at bounding box center [826, 369] width 82 height 9
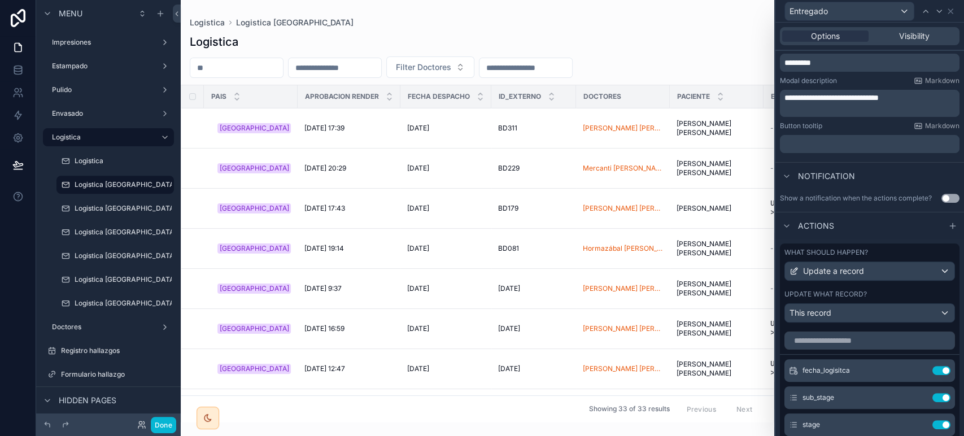
scroll to position [313, 0]
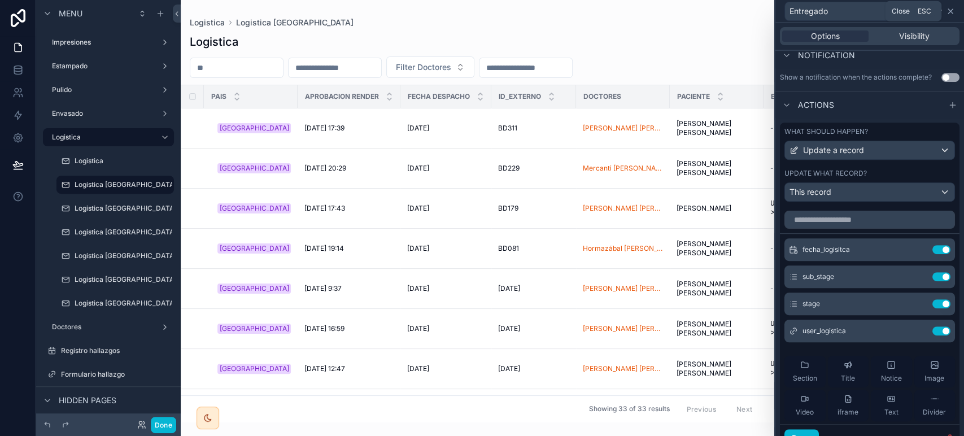
click at [953, 8] on icon at bounding box center [950, 11] width 9 height 9
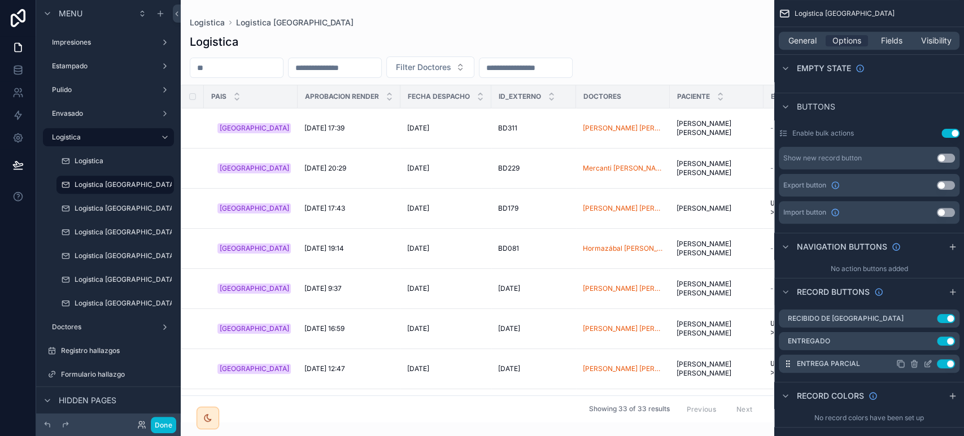
click at [929, 361] on icon "scrollable content" at bounding box center [927, 363] width 9 height 9
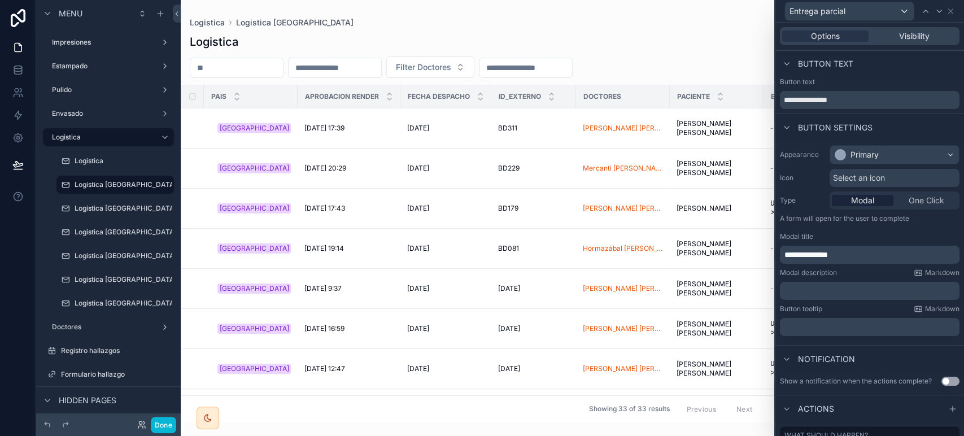
scroll to position [116, 0]
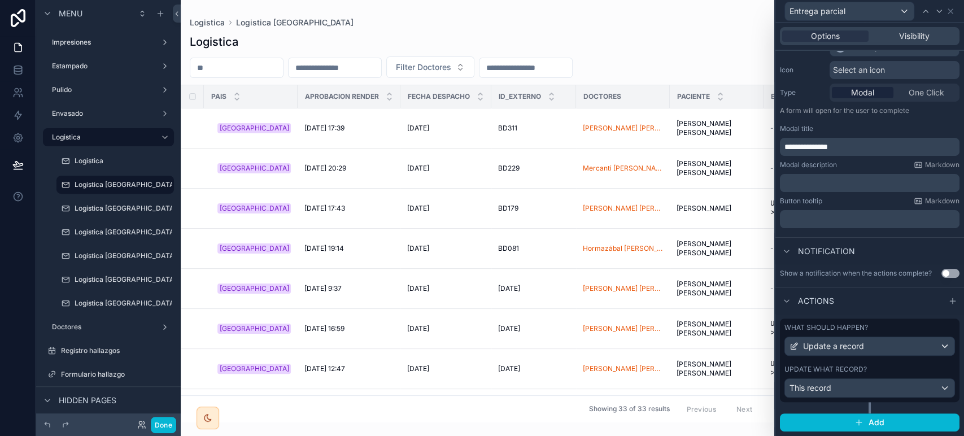
click at [884, 360] on div "What should happen? Update a record Update what record? This record" at bounding box center [870, 361] width 180 height 84
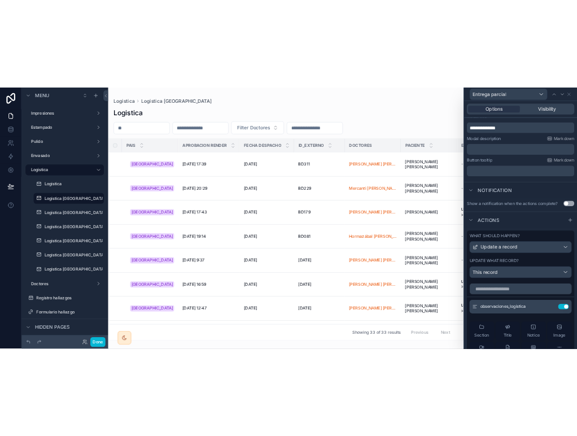
scroll to position [241, 0]
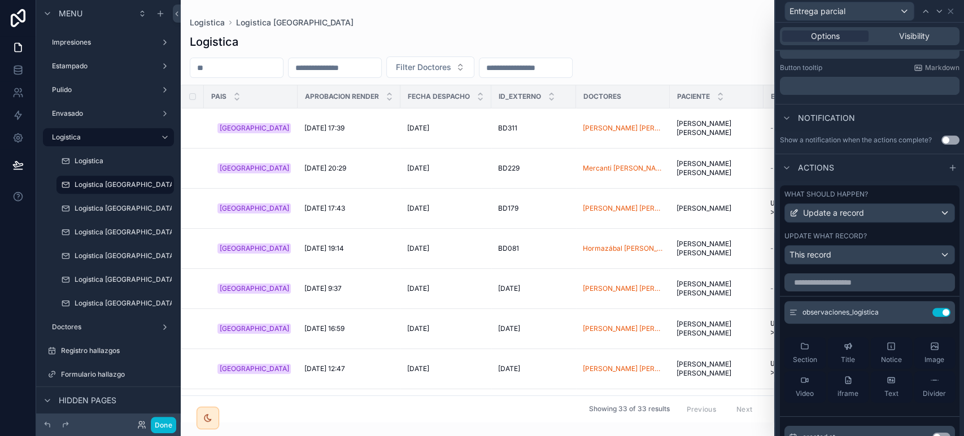
click at [955, 15] on div "Entrega parcial" at bounding box center [870, 11] width 180 height 22
click at [944, 11] on div at bounding box center [939, 12] width 14 height 14
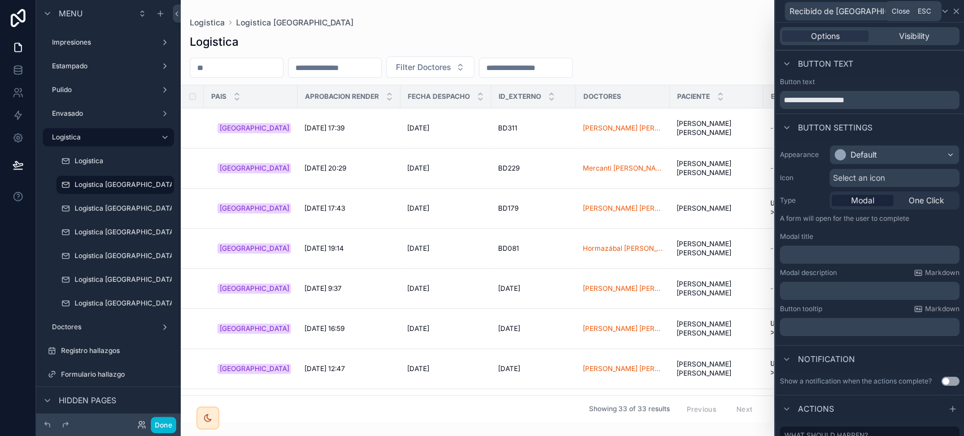
click at [952, 11] on icon at bounding box center [956, 11] width 9 height 9
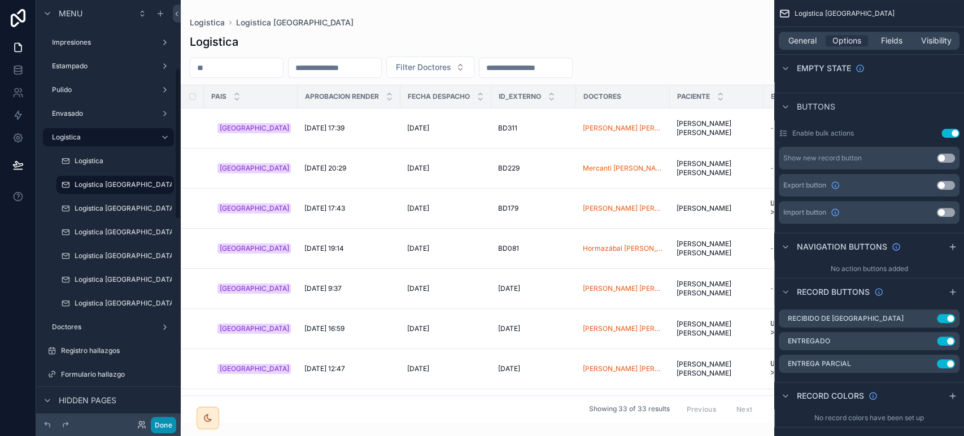
click at [163, 425] on button "Done" at bounding box center [163, 425] width 25 height 16
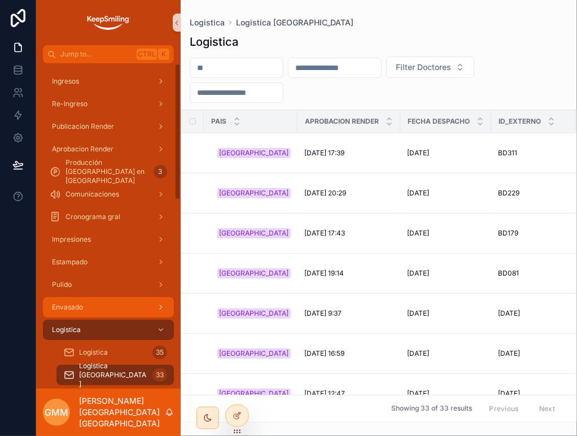
scroll to position [188, 0]
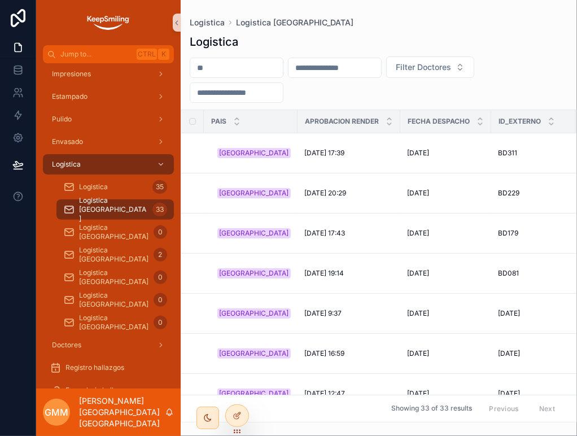
click at [265, 72] on input "scrollable content" at bounding box center [236, 68] width 93 height 16
paste input "*****"
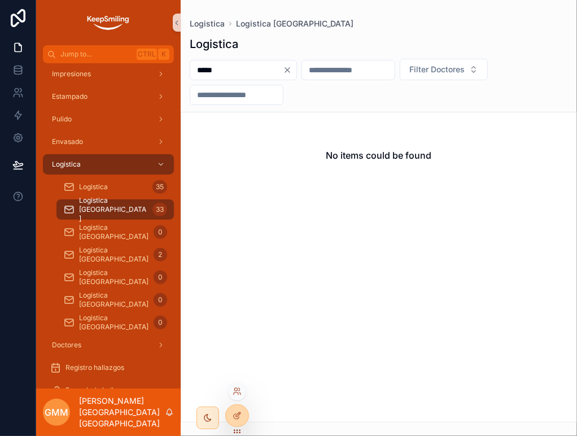
type input "*****"
click at [230, 392] on div at bounding box center [237, 391] width 18 height 18
click at [237, 393] on icon at bounding box center [237, 391] width 9 height 9
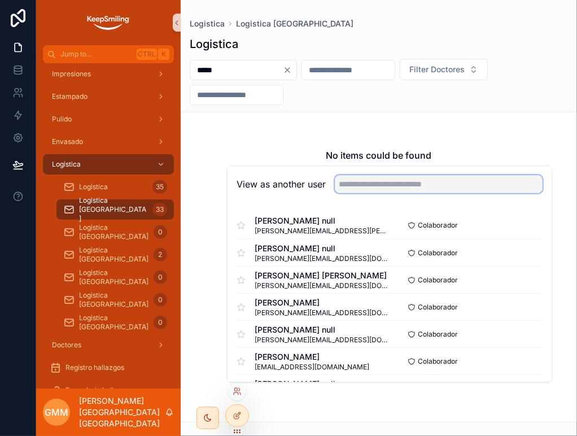
click at [397, 188] on input "text" at bounding box center [439, 184] width 208 height 18
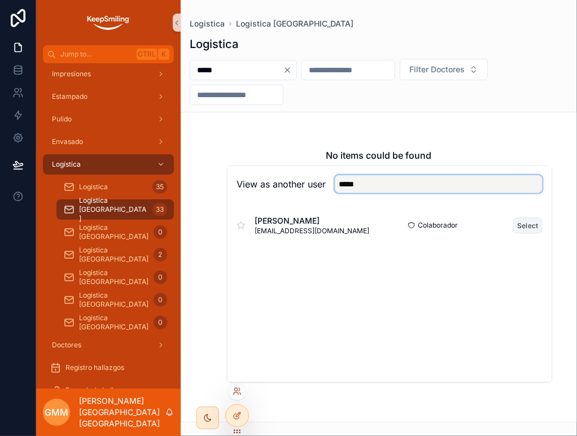
type input "*****"
click at [538, 228] on button "Select" at bounding box center [527, 225] width 29 height 16
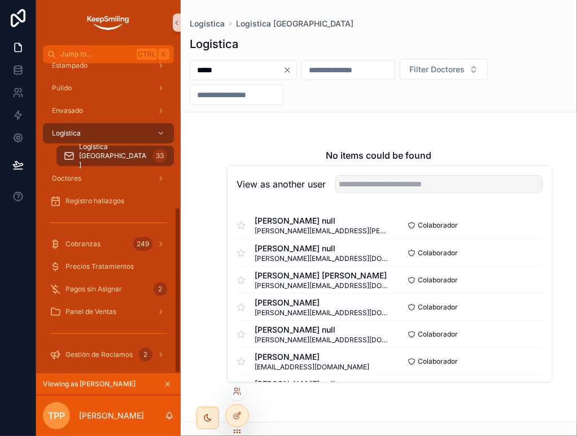
scroll to position [145, 0]
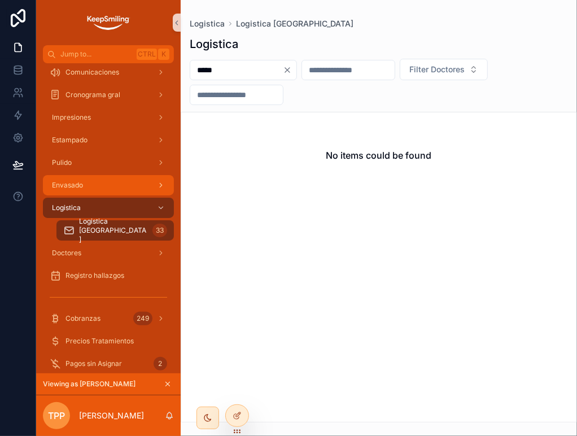
click at [108, 178] on div "Envasado" at bounding box center [108, 185] width 117 height 18
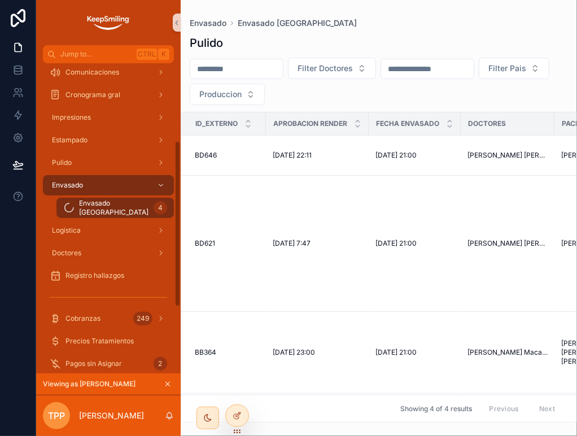
click at [249, 70] on input "scrollable content" at bounding box center [236, 69] width 93 height 16
paste input "*****"
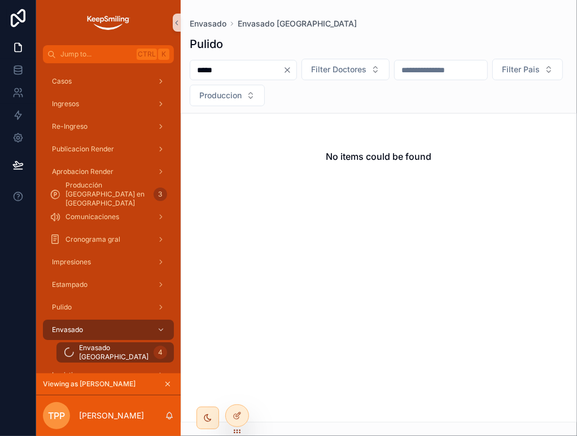
click at [214, 71] on input "*****" at bounding box center [236, 70] width 93 height 16
paste input "scrollable content"
click at [213, 72] on input "*****" at bounding box center [236, 70] width 93 height 16
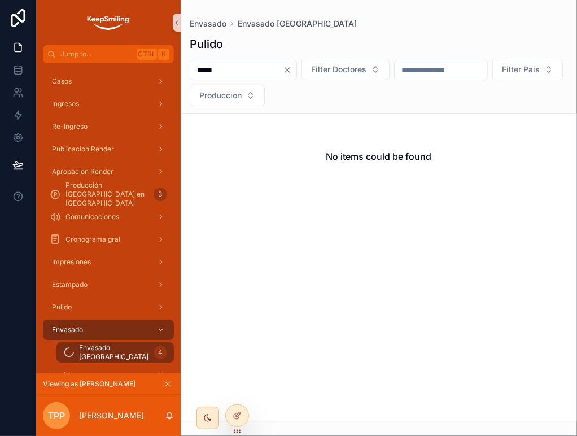
paste input "scrollable content"
click at [230, 68] on input "*****" at bounding box center [236, 70] width 93 height 16
paste input "scrollable content"
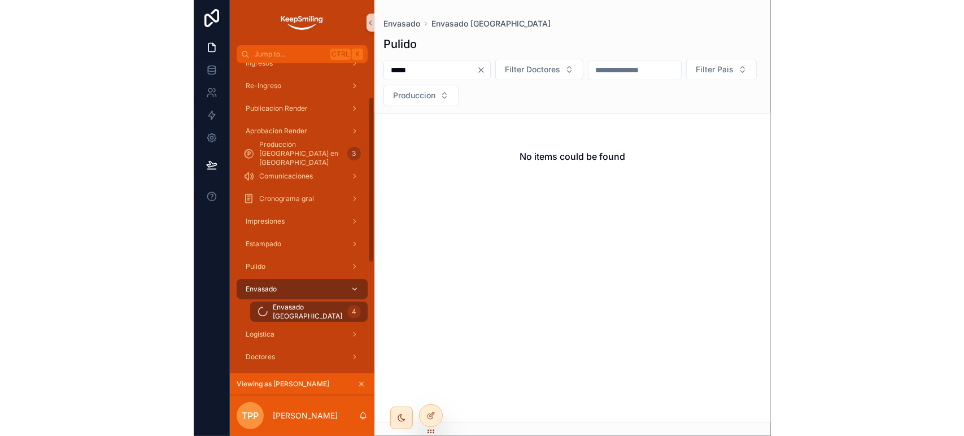
scroll to position [63, 0]
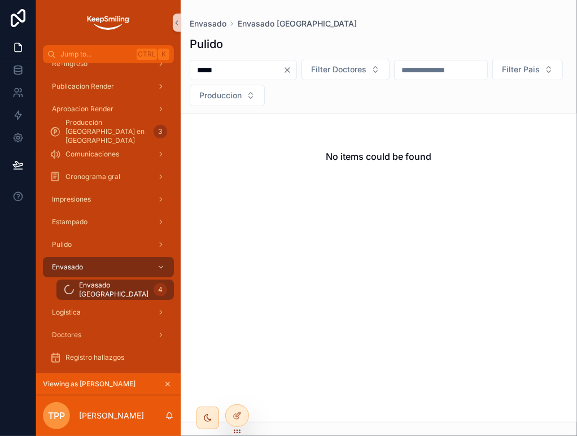
type input "*****"
click at [234, 413] on icon at bounding box center [237, 415] width 9 height 9
click at [312, 311] on div "No items could be found" at bounding box center [379, 268] width 396 height 310
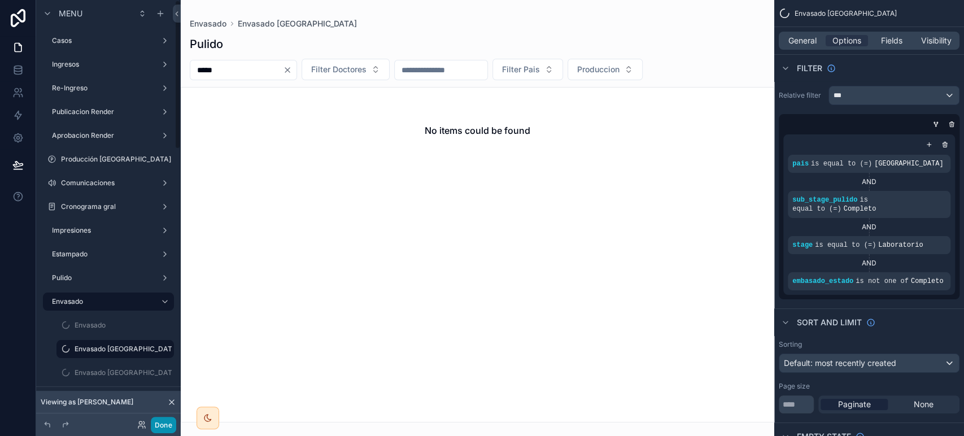
click at [159, 427] on button "Done" at bounding box center [163, 425] width 25 height 16
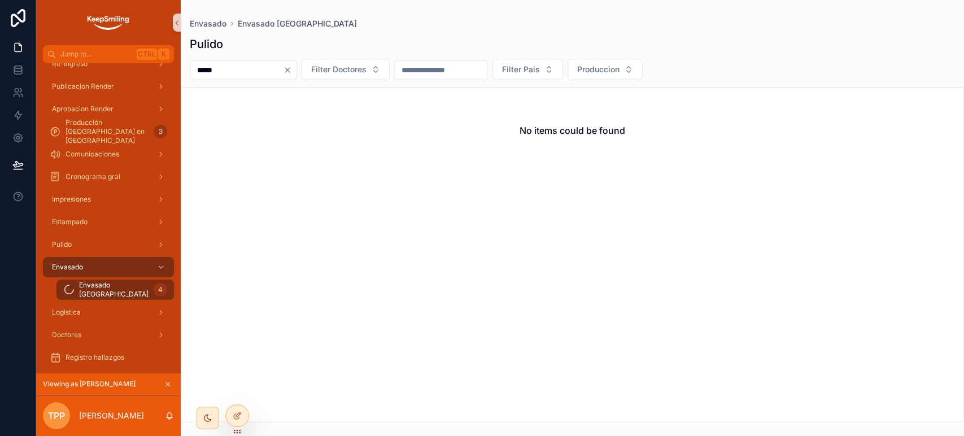
click at [163, 391] on div "Viewing as Tania Paredes" at bounding box center [108, 384] width 145 height 22
click at [167, 383] on icon "scrollable content" at bounding box center [168, 384] width 4 height 4
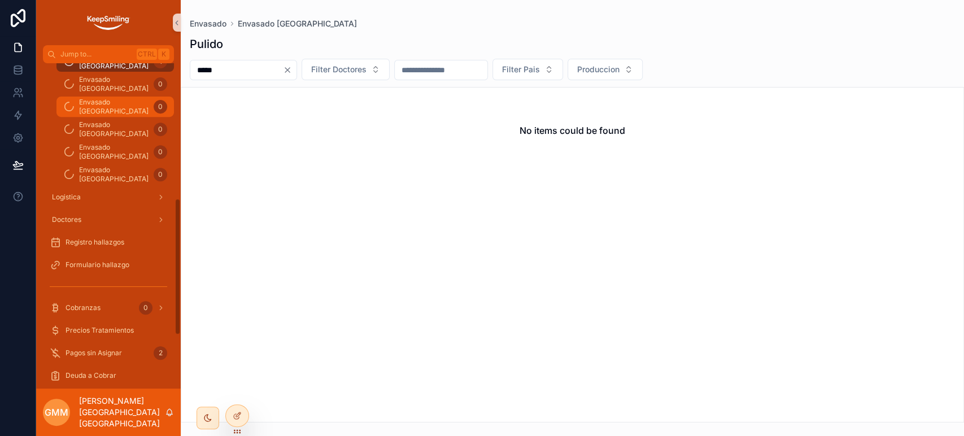
scroll to position [376, 0]
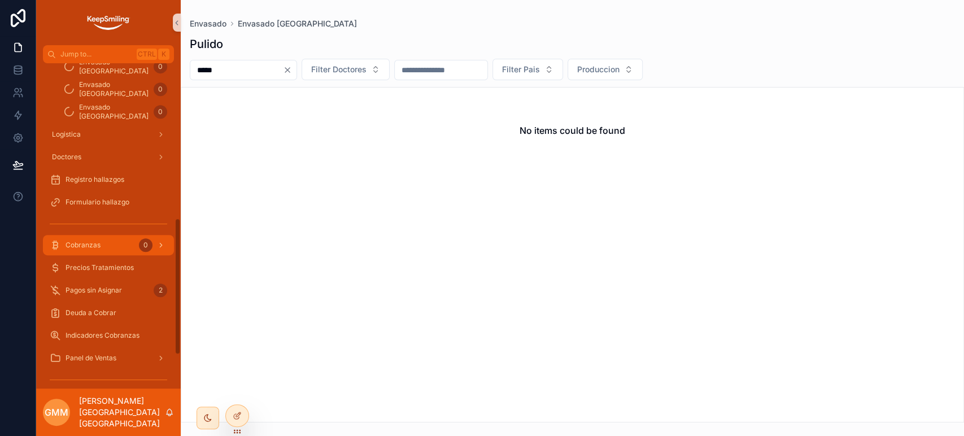
click at [121, 249] on div "Cobranzas 0" at bounding box center [108, 245] width 117 height 18
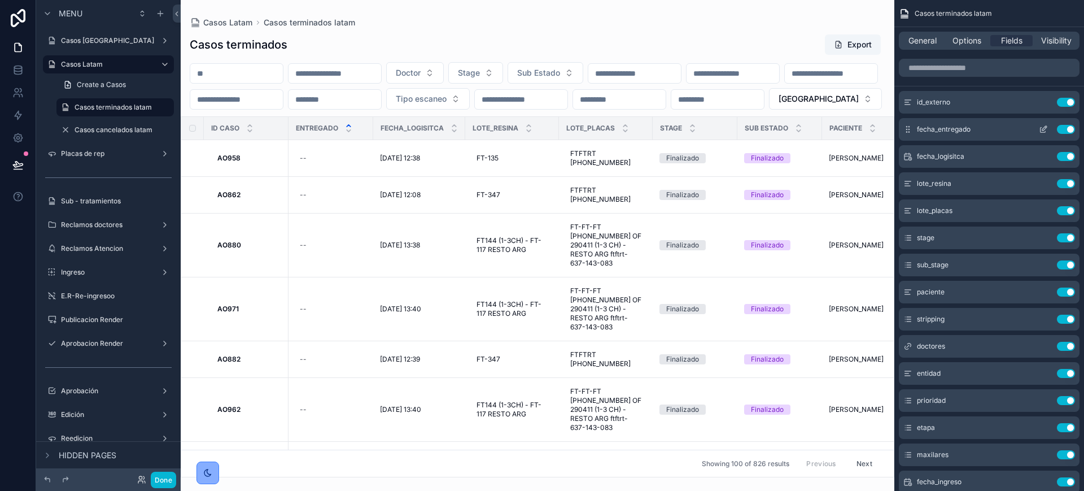
click at [1041, 128] on icon "scrollable content" at bounding box center [1043, 130] width 5 height 5
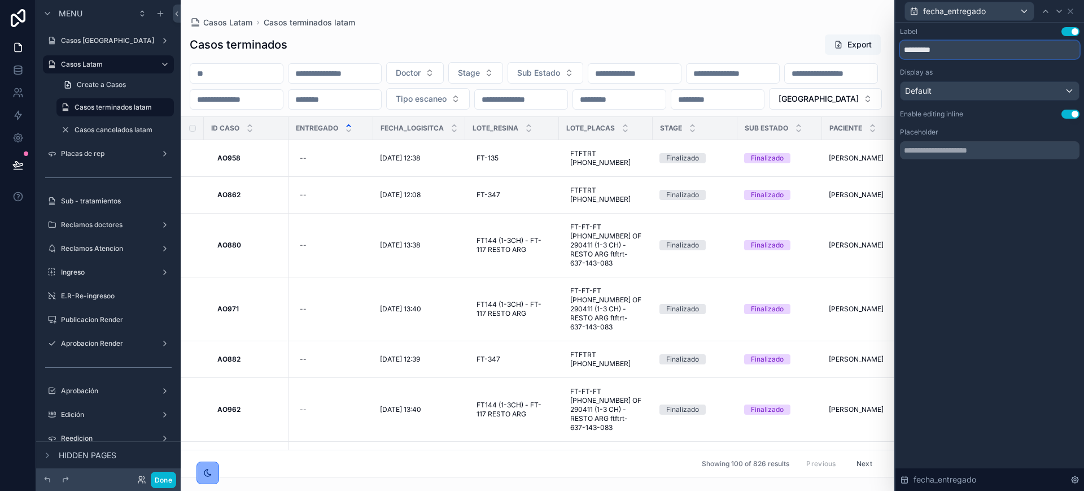
drag, startPoint x: 958, startPoint y: 48, endPoint x: 894, endPoint y: 44, distance: 65.1
click at [894, 44] on div "fecha_entregado Label Use setting ********* Display as Default Enable editing i…" at bounding box center [542, 245] width 1084 height 491
click at [1070, 10] on icon at bounding box center [1071, 11] width 5 height 5
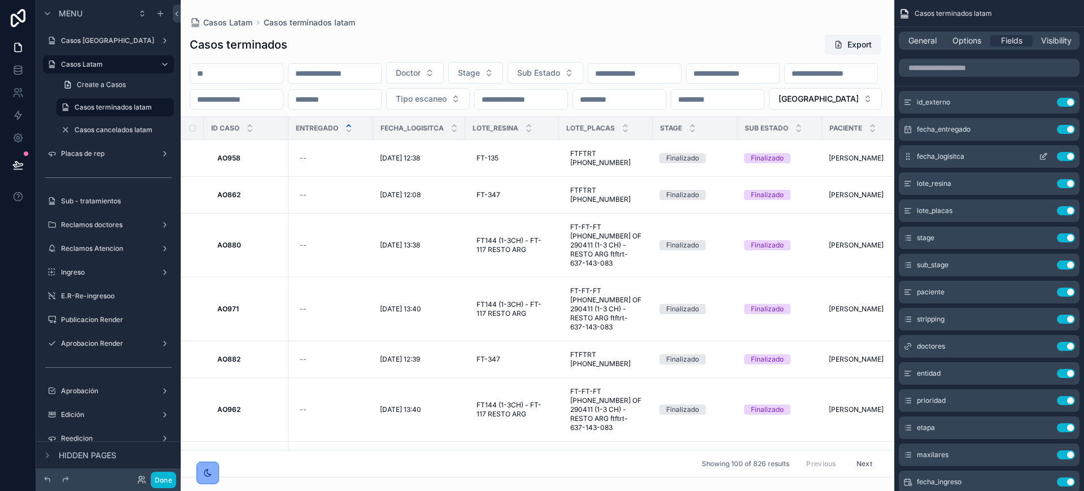
click at [1041, 159] on icon "scrollable content" at bounding box center [1043, 157] width 5 height 5
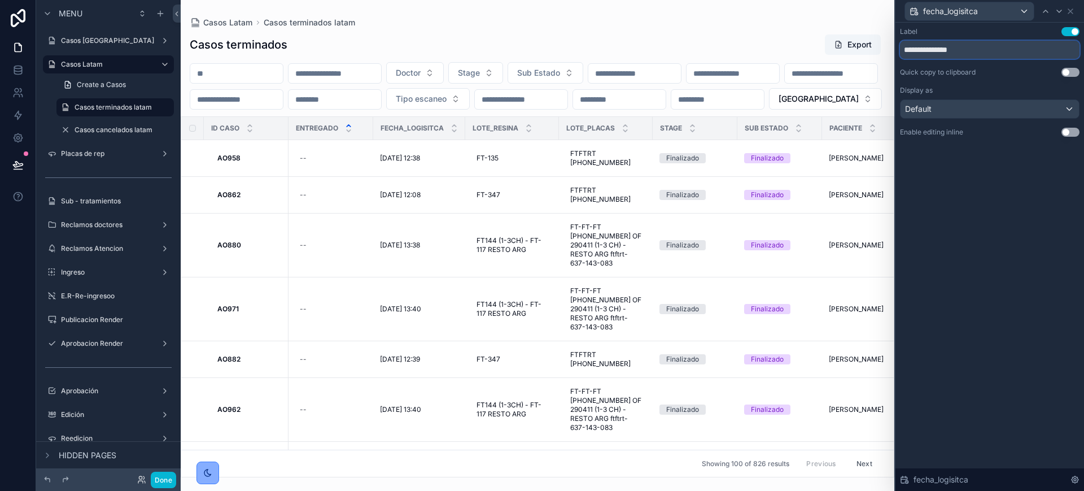
drag, startPoint x: 991, startPoint y: 51, endPoint x: 791, endPoint y: 41, distance: 200.2
click at [791, 41] on div "**********" at bounding box center [542, 245] width 1084 height 491
paste input "text"
type input "*********"
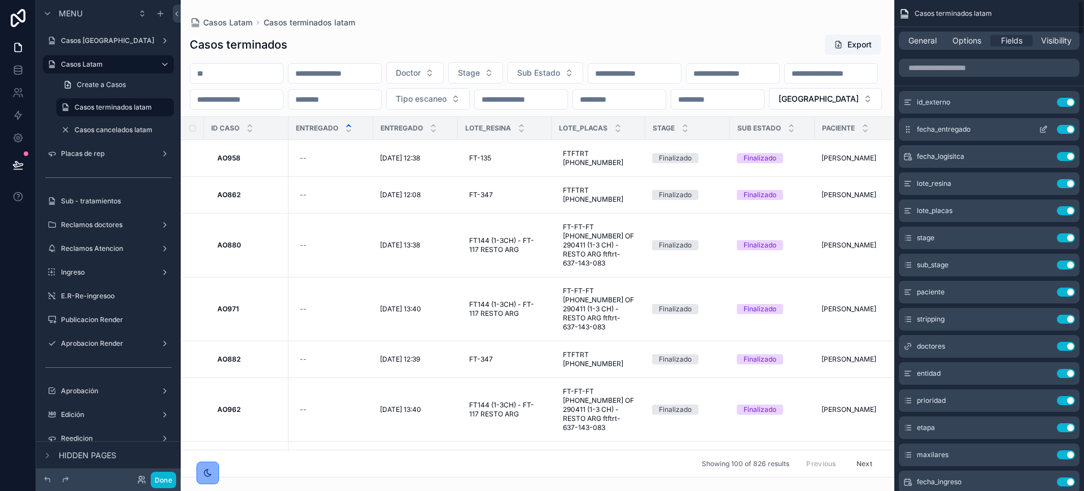
click at [1069, 129] on button "Use setting" at bounding box center [1066, 129] width 18 height 9
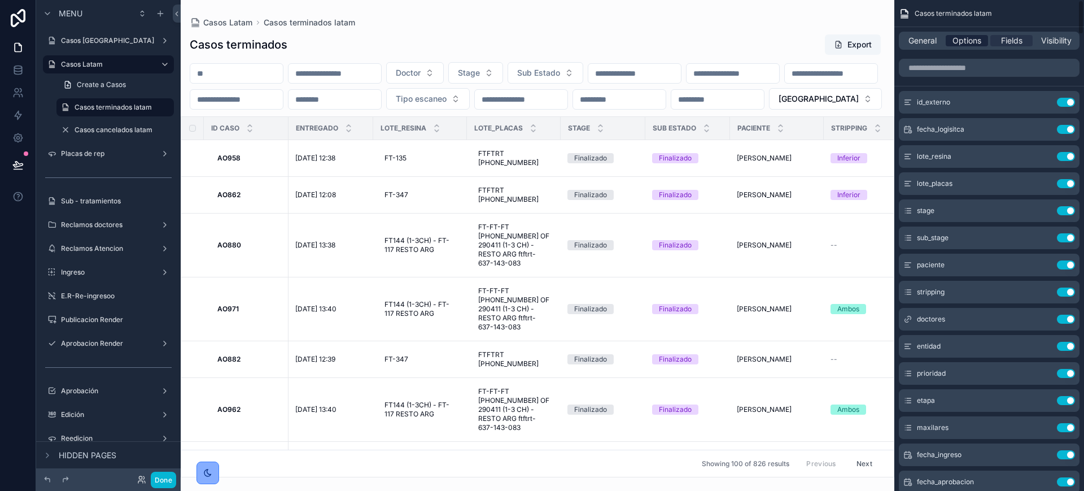
click at [976, 42] on span "Options" at bounding box center [967, 40] width 29 height 11
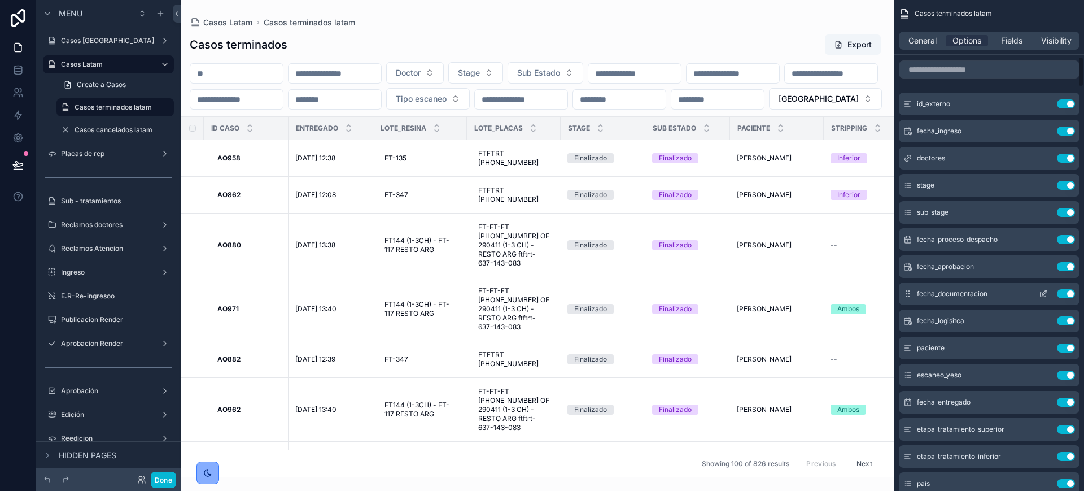
scroll to position [706, 0]
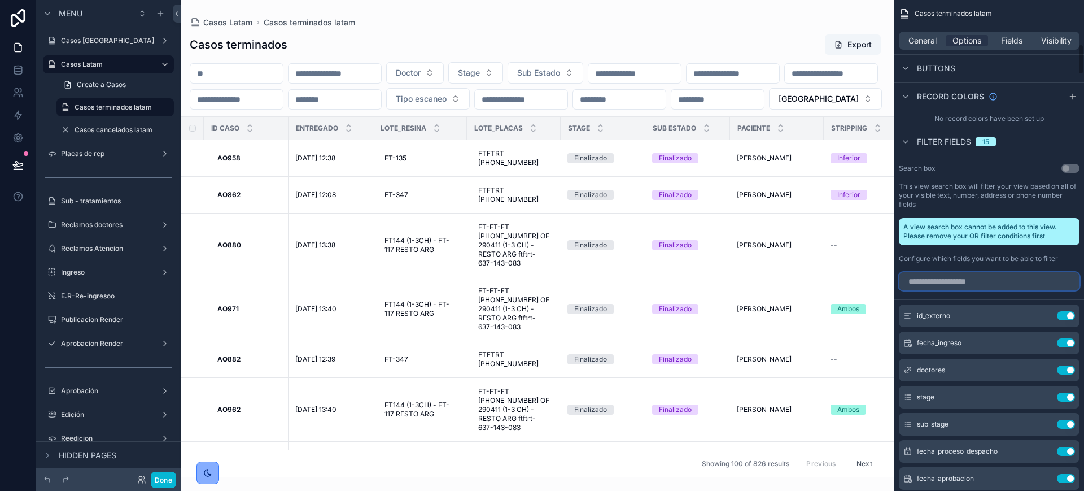
click at [958, 272] on input "scrollable content" at bounding box center [989, 281] width 181 height 18
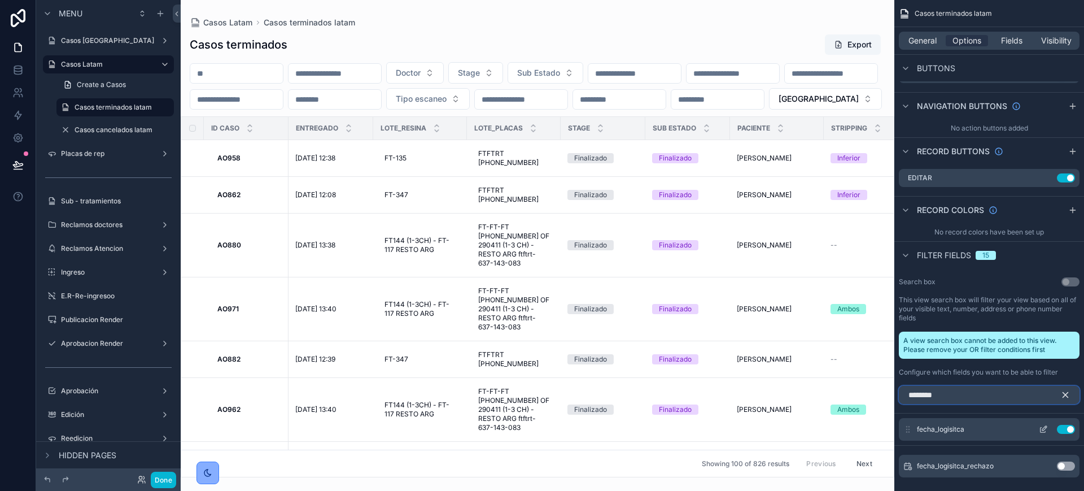
type input "********"
click at [1035, 425] on button "scrollable content" at bounding box center [1044, 429] width 18 height 9
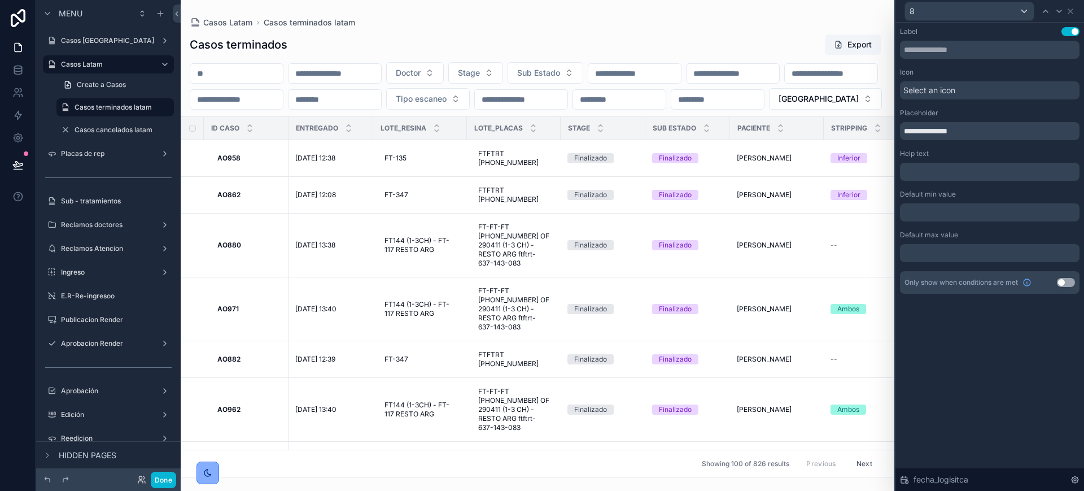
click at [971, 120] on div "**********" at bounding box center [990, 124] width 180 height 32
click at [971, 130] on input "**********" at bounding box center [990, 131] width 180 height 18
type input "**********"
click at [1057, 10] on icon at bounding box center [1059, 11] width 5 height 2
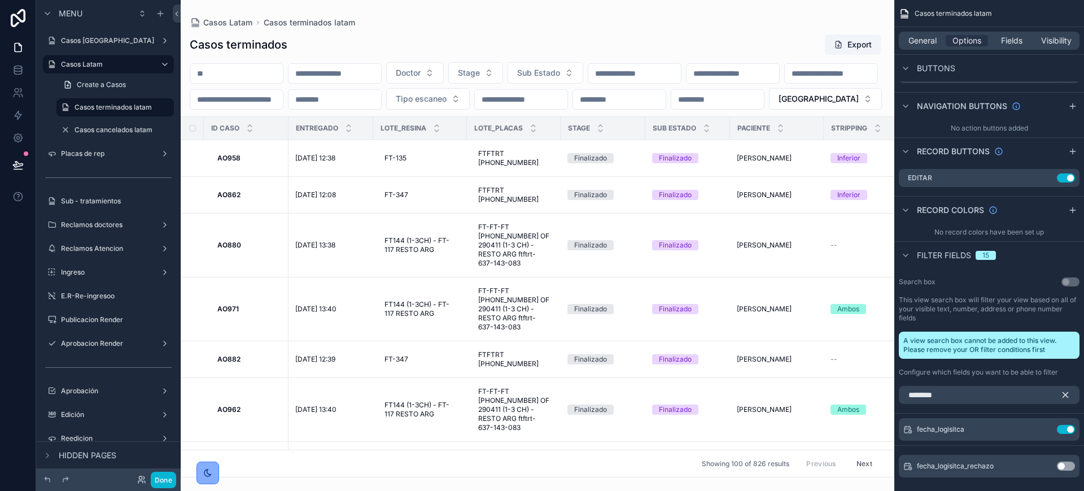
click at [1066, 390] on icon "scrollable content" at bounding box center [1066, 395] width 10 height 10
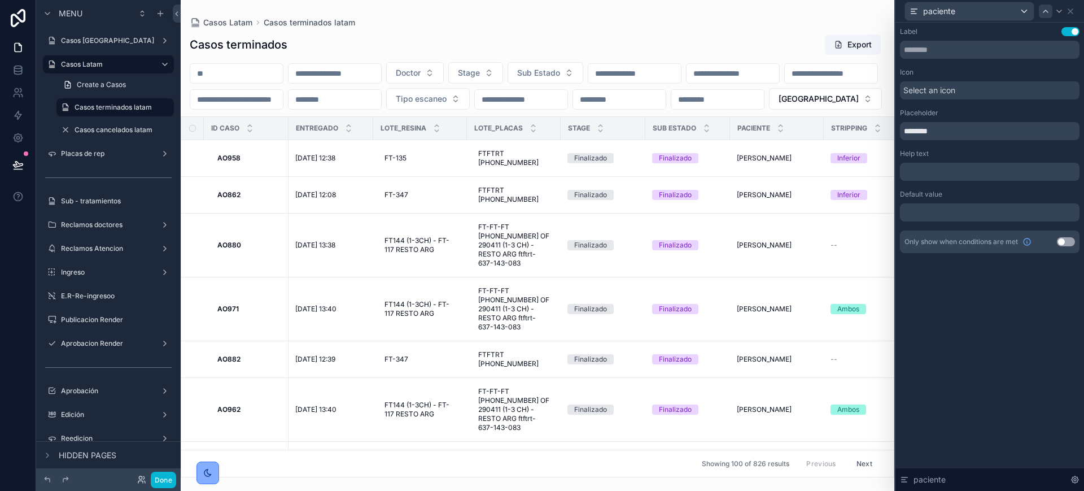
scroll to position [663, 0]
click at [1069, 9] on icon at bounding box center [1071, 11] width 5 height 5
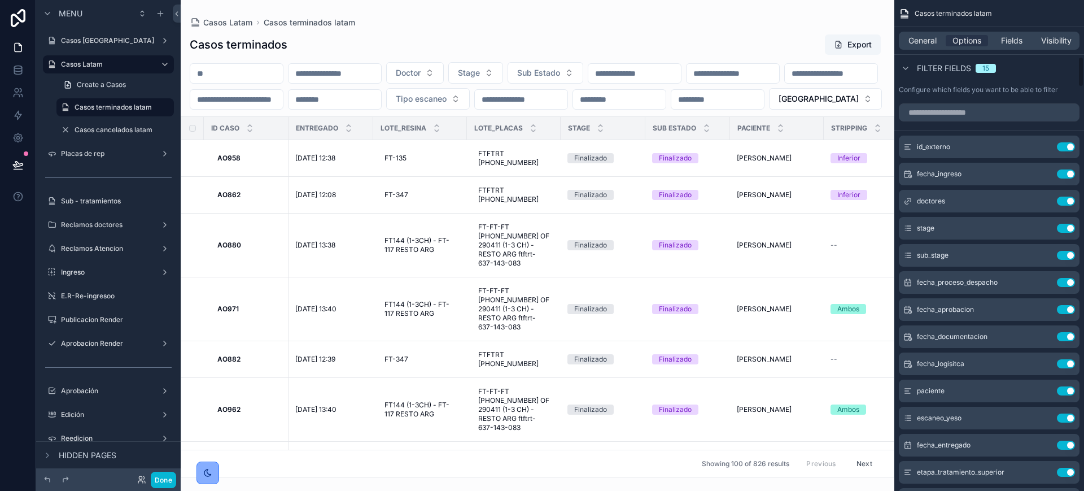
scroll to position [945, 0]
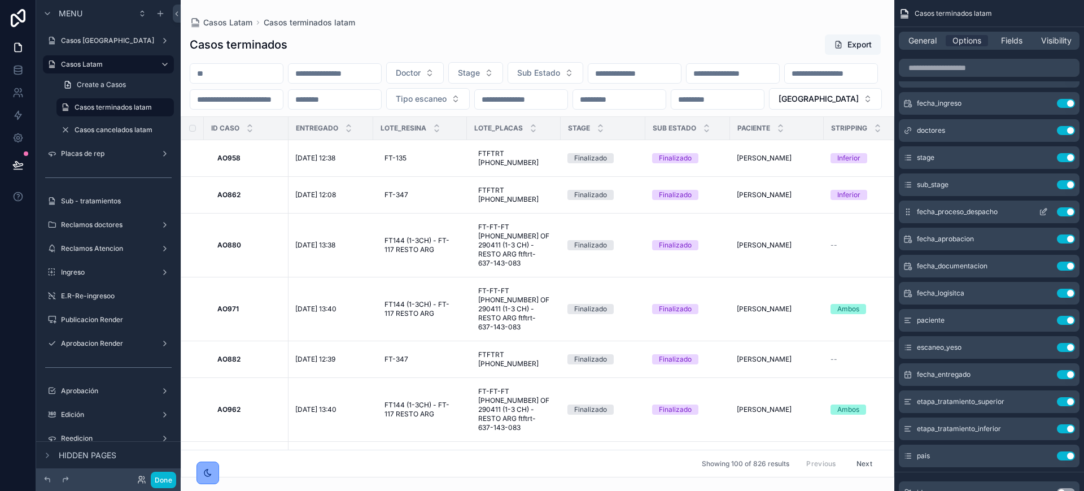
click at [1071, 207] on button "Use setting" at bounding box center [1066, 211] width 18 height 9
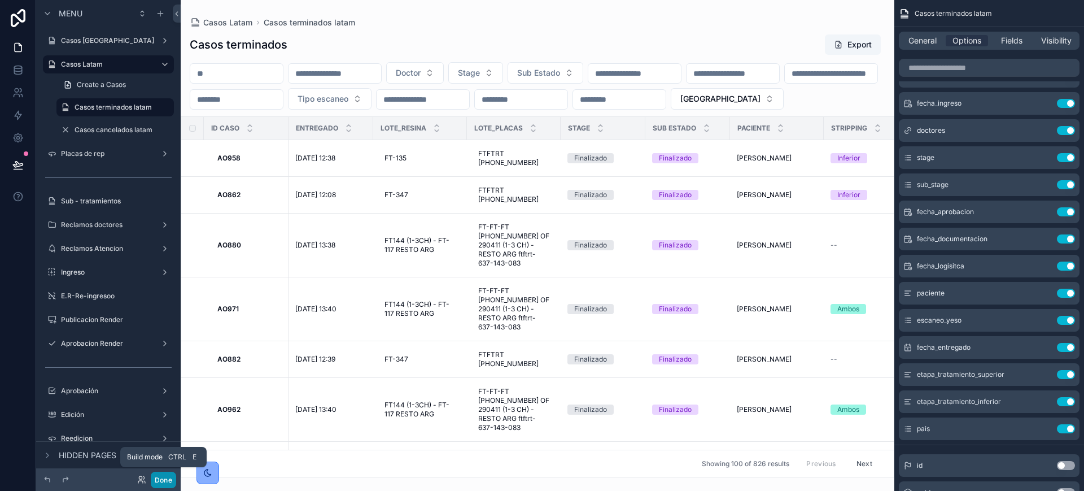
click at [168, 479] on button "Done" at bounding box center [163, 480] width 25 height 16
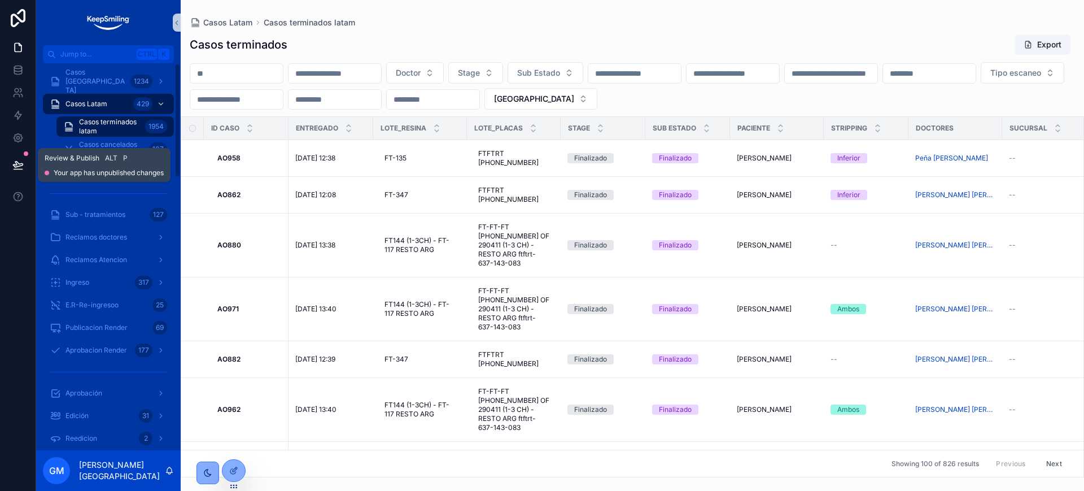
click at [24, 169] on button at bounding box center [18, 165] width 25 height 32
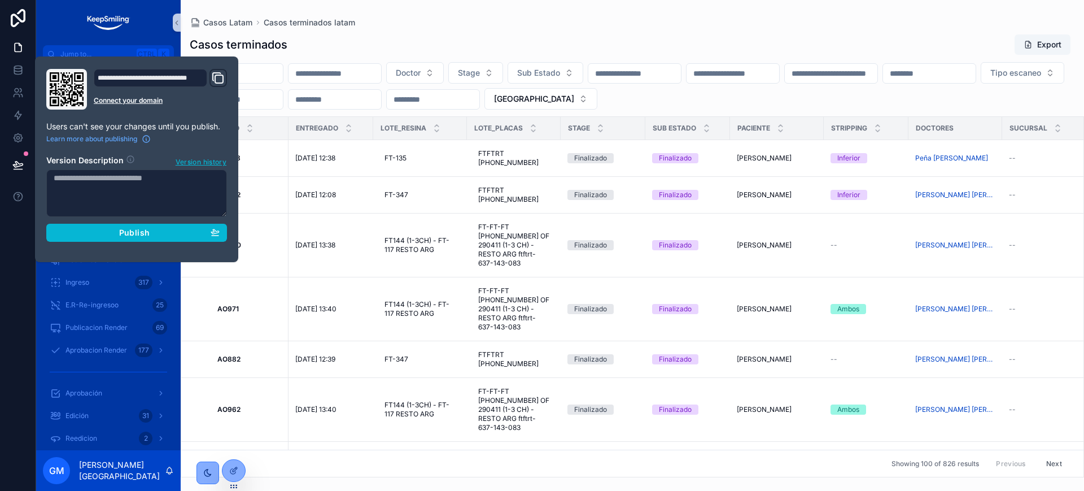
click at [95, 193] on textarea at bounding box center [136, 192] width 181 height 47
type textarea "**********"
click at [173, 235] on div "Publish" at bounding box center [137, 233] width 166 height 10
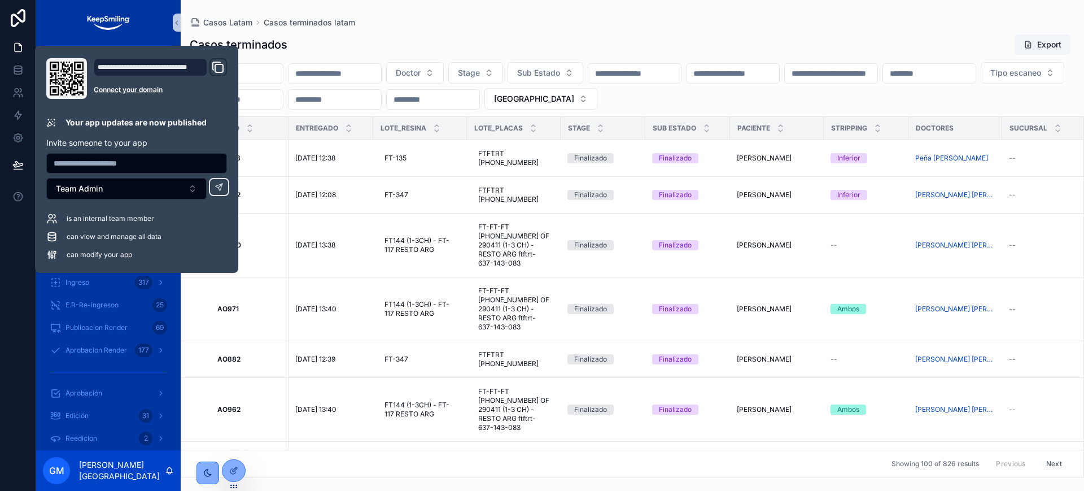
click at [878, 77] on input "scrollable content" at bounding box center [831, 74] width 93 height 16
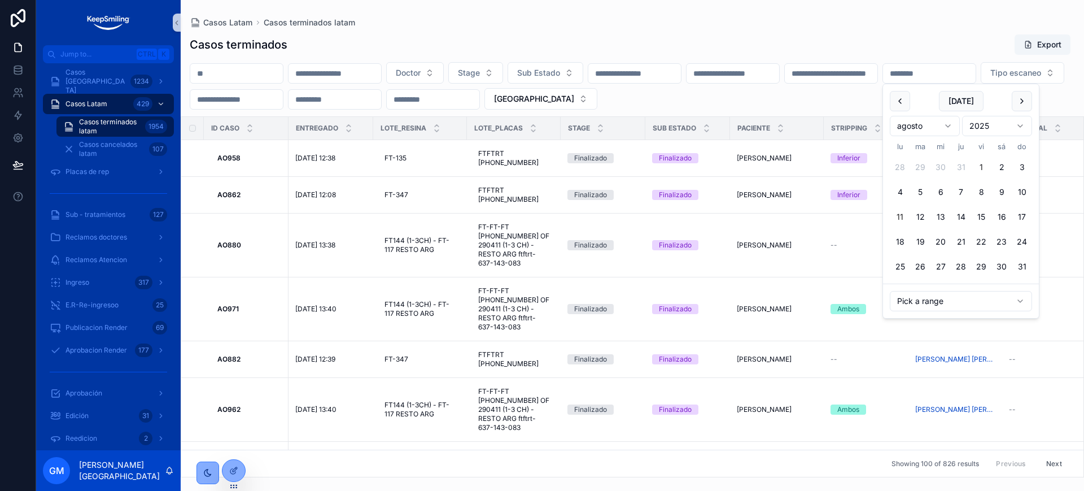
click at [985, 163] on button "1" at bounding box center [981, 167] width 20 height 20
click at [981, 187] on button "8" at bounding box center [981, 192] width 20 height 20
type input "**********"
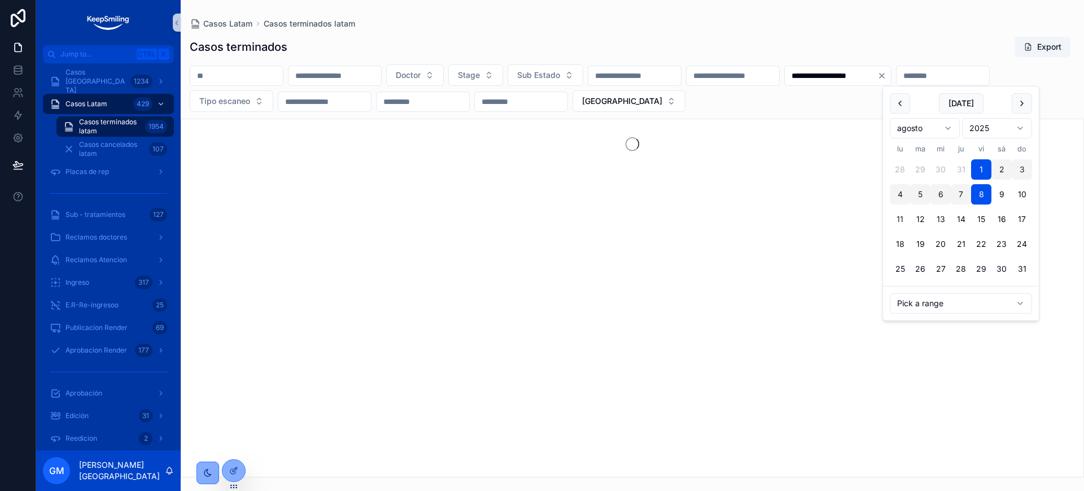
click at [855, 25] on div "Casos Latam Casos terminados latam" at bounding box center [633, 23] width 886 height 11
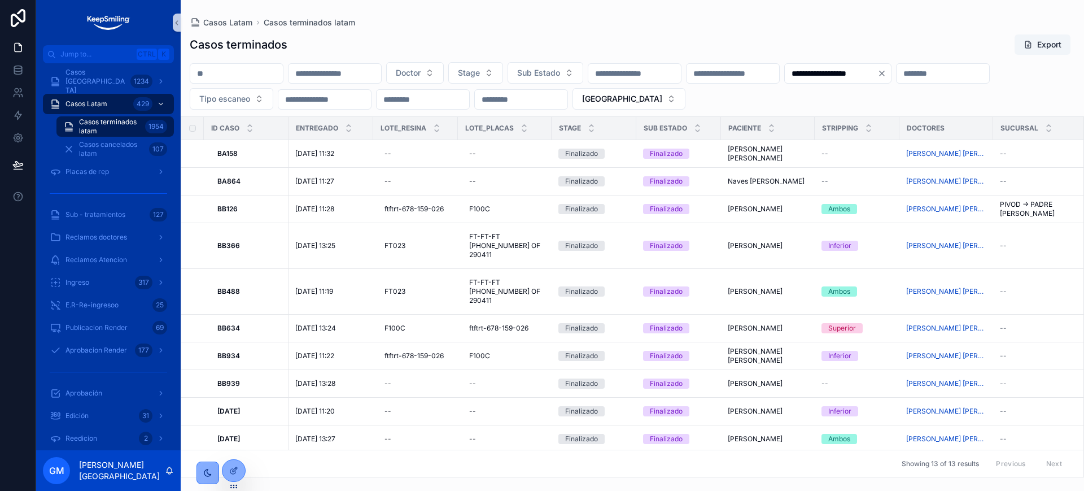
click at [892, 73] on div "**********" at bounding box center [838, 73] width 107 height 20
click at [887, 73] on icon "Clear" at bounding box center [882, 73] width 9 height 9
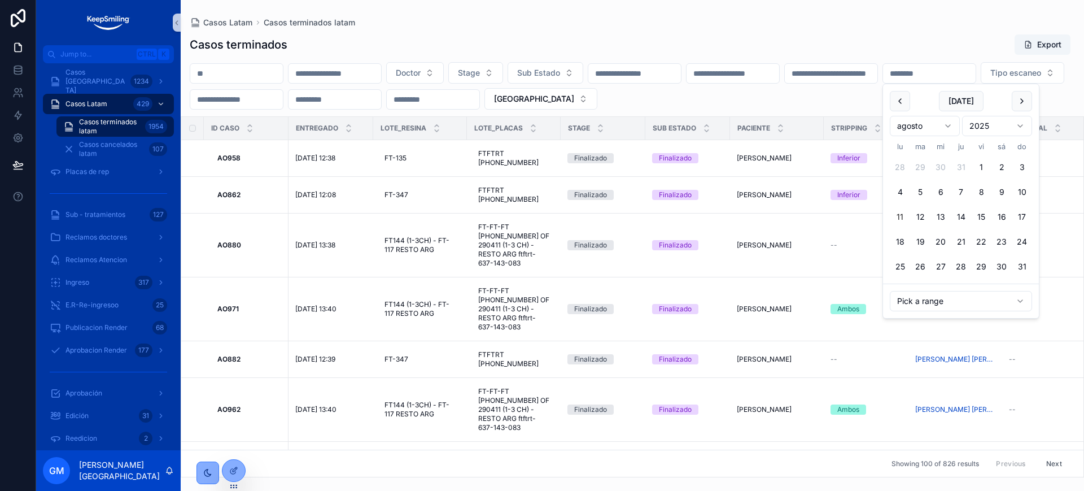
click at [878, 68] on input "scrollable content" at bounding box center [831, 74] width 93 height 16
click at [915, 98] on div "[DATE]" at bounding box center [961, 101] width 142 height 20
click at [905, 101] on button "scrollable content" at bounding box center [900, 101] width 20 height 20
click at [922, 164] on button "1" at bounding box center [920, 167] width 20 height 20
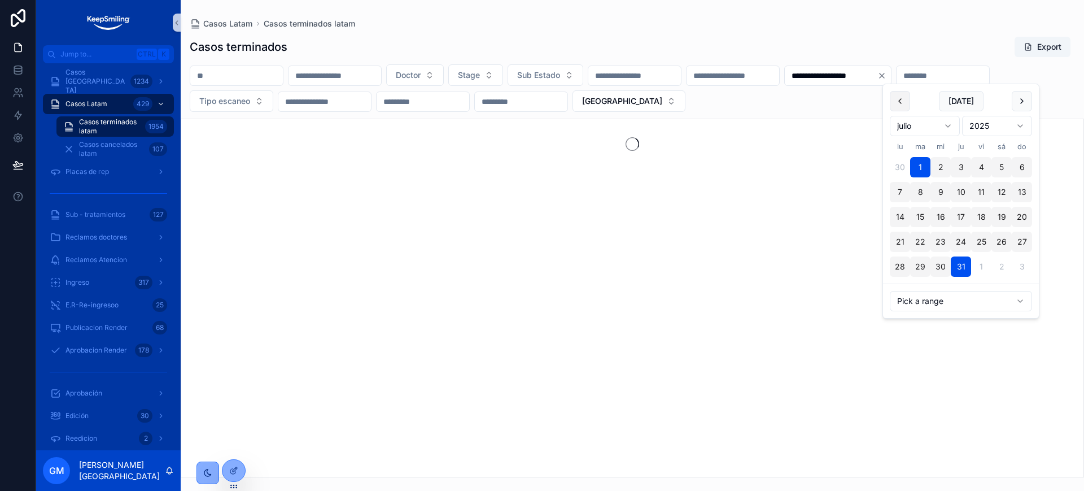
type input "**********"
click at [908, 42] on div "Casos terminados Export" at bounding box center [633, 46] width 886 height 21
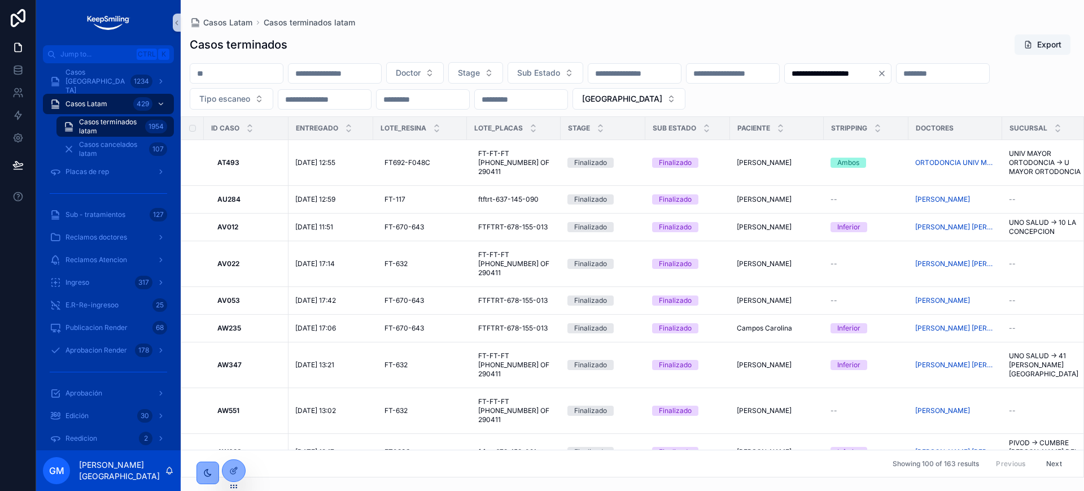
click at [887, 77] on icon "Clear" at bounding box center [882, 73] width 9 height 9
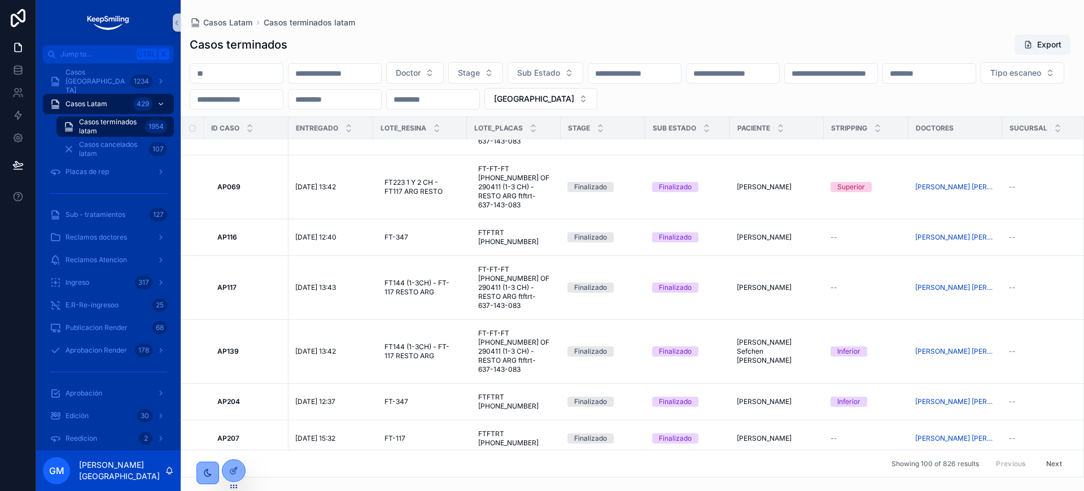
scroll to position [71, 0]
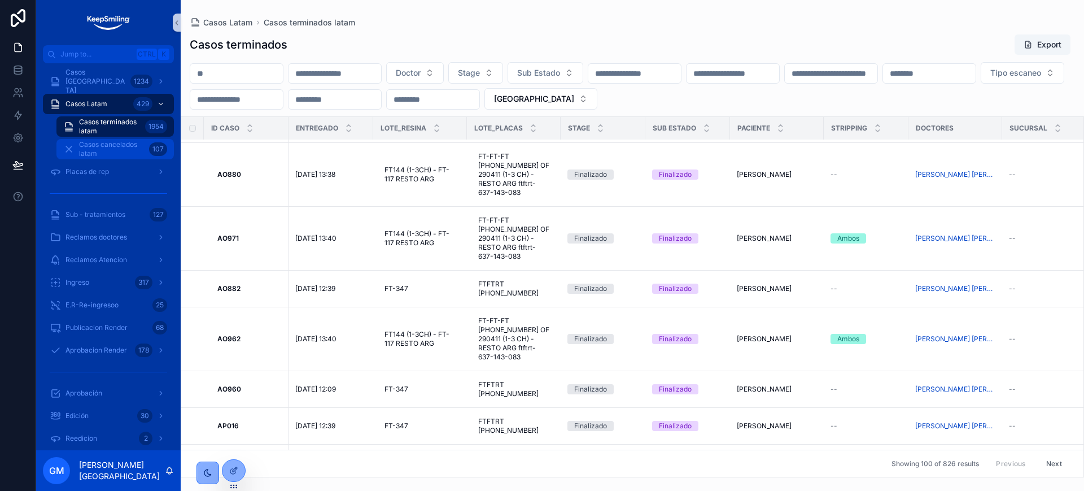
click at [90, 147] on span "Casos cancelados latam" at bounding box center [112, 149] width 66 height 18
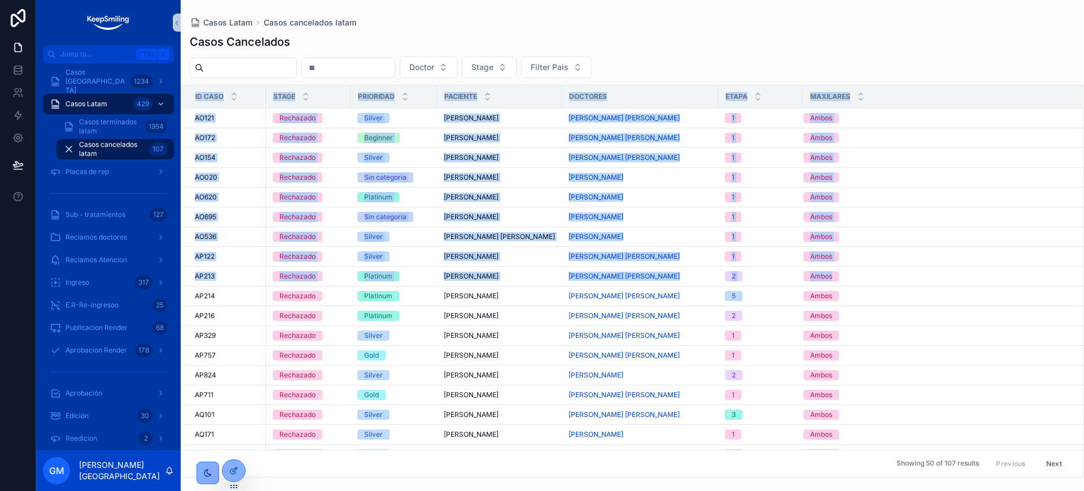
drag, startPoint x: 1012, startPoint y: 266, endPoint x: 1084, endPoint y: 238, distance: 76.9
click at [1084, 238] on div "ID Caso Stage Prioridad Paciente Doctores Etapa Maxilares AO121 AO121 Rechazado…" at bounding box center [633, 281] width 904 height 393
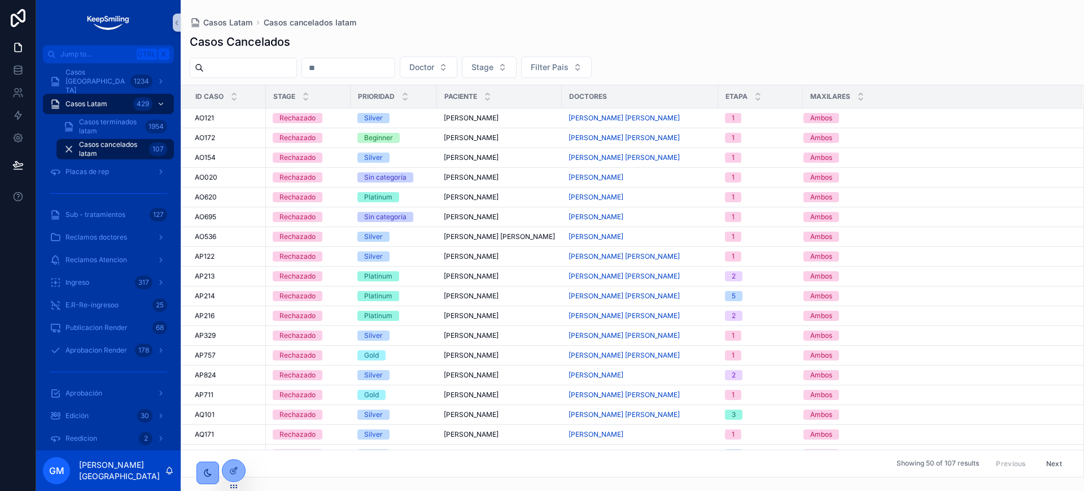
click at [896, 35] on div "Casos Cancelados" at bounding box center [633, 42] width 886 height 16
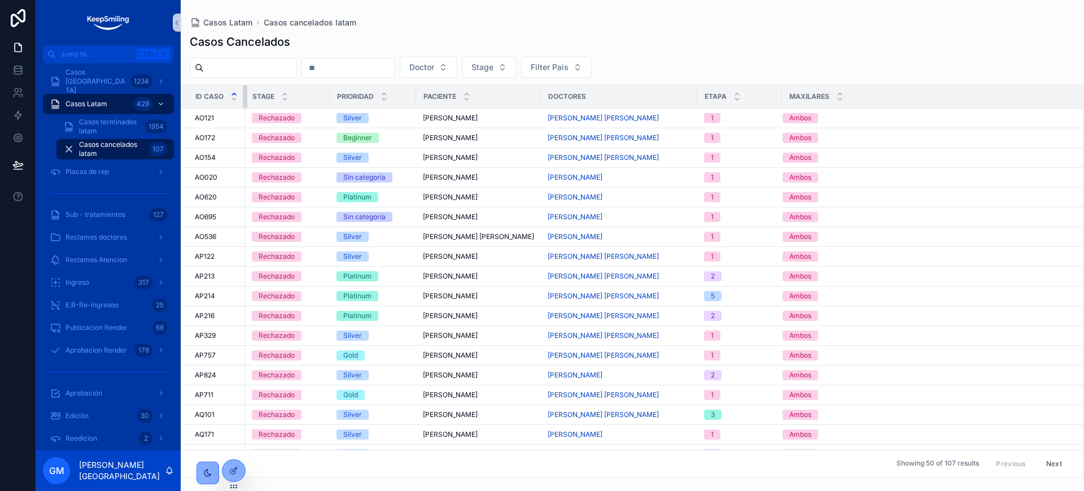
drag, startPoint x: 264, startPoint y: 94, endPoint x: 236, endPoint y: 93, distance: 28.3
click at [236, 93] on th "ID Caso" at bounding box center [213, 96] width 64 height 23
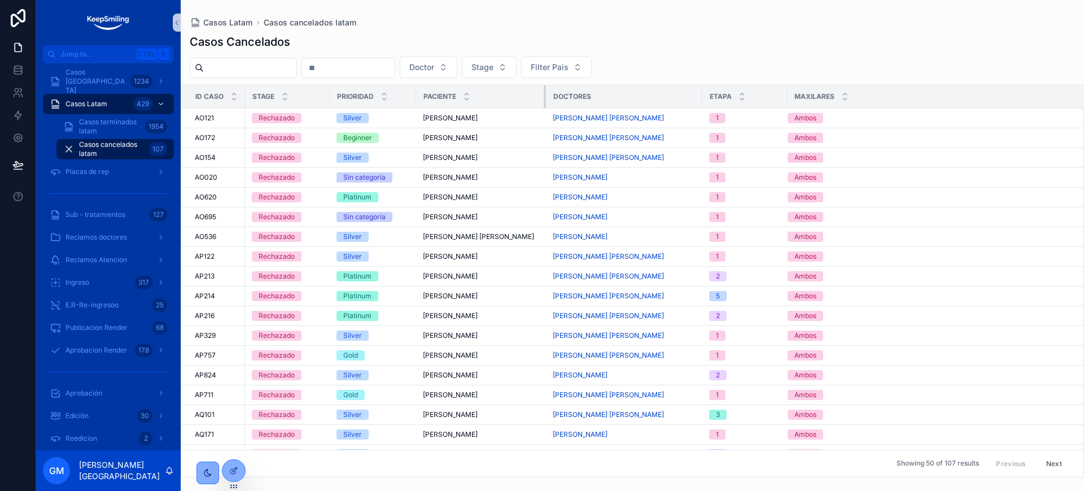
drag, startPoint x: 537, startPoint y: 97, endPoint x: 544, endPoint y: 97, distance: 7.3
click at [544, 97] on div "scrollable content" at bounding box center [546, 96] width 5 height 23
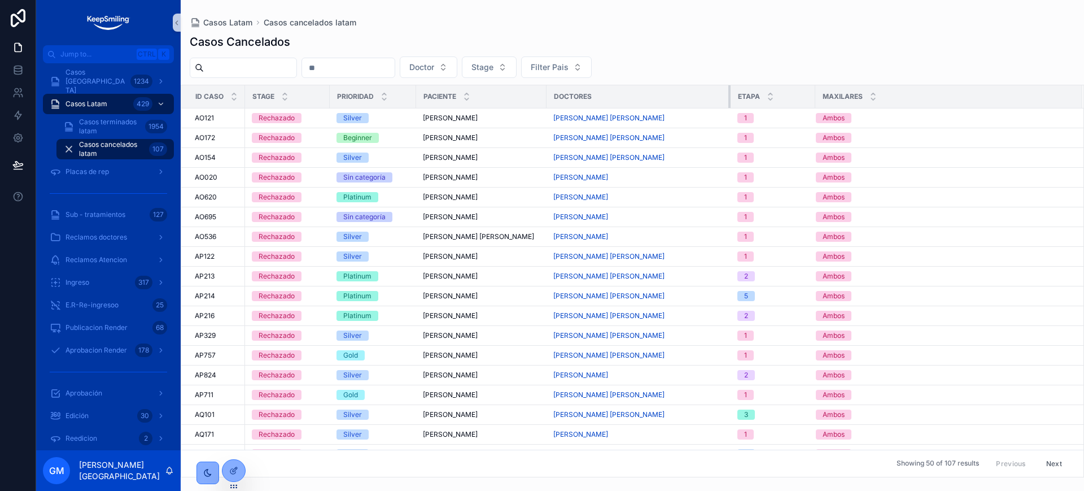
drag, startPoint x: 701, startPoint y: 95, endPoint x: 728, endPoint y: 92, distance: 27.3
click at [729, 92] on div "scrollable content" at bounding box center [731, 96] width 5 height 23
click at [103, 82] on span "Casos [GEOGRAPHIC_DATA]" at bounding box center [96, 81] width 60 height 27
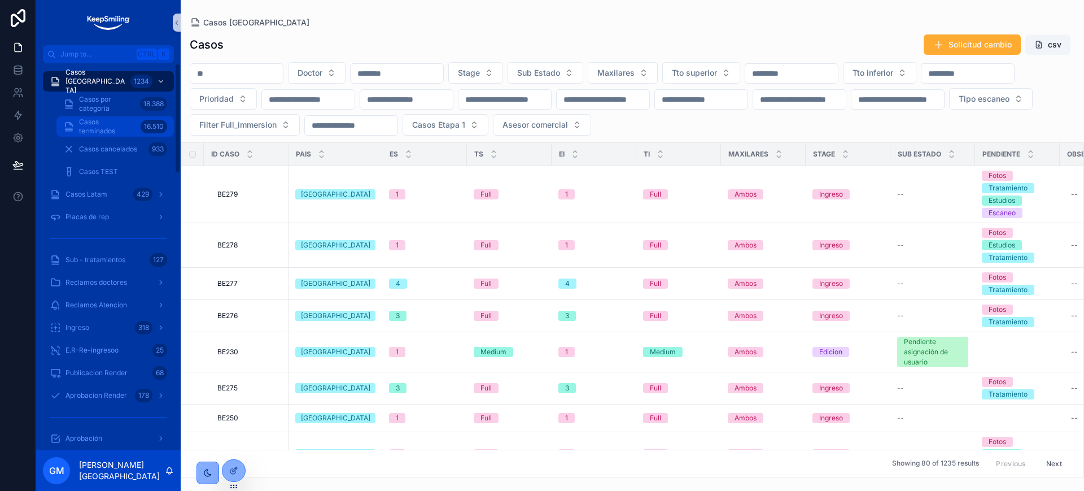
click at [132, 130] on span "Casos terminados" at bounding box center [107, 126] width 57 height 18
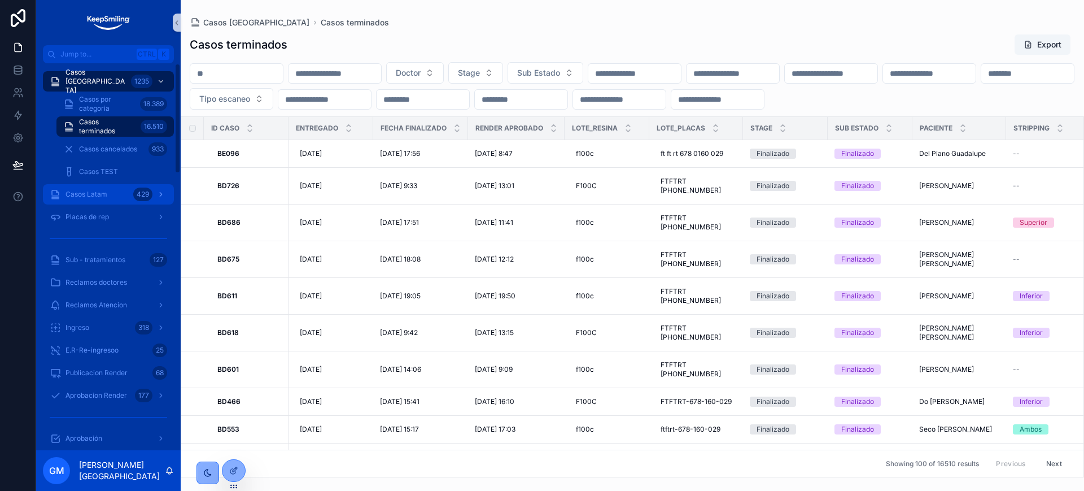
click at [74, 196] on span "Casos Latam" at bounding box center [87, 194] width 42 height 9
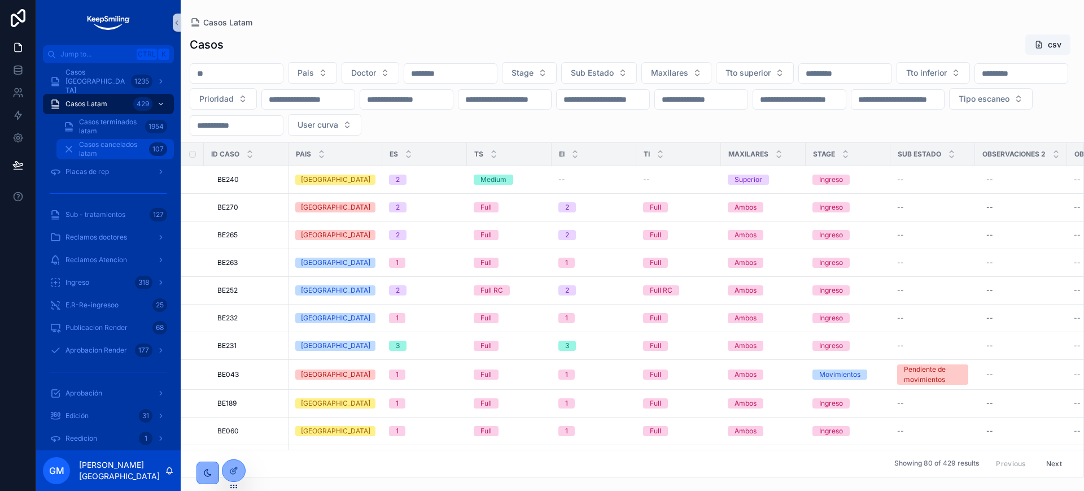
click at [120, 157] on span "Casos cancelados latam" at bounding box center [112, 149] width 66 height 18
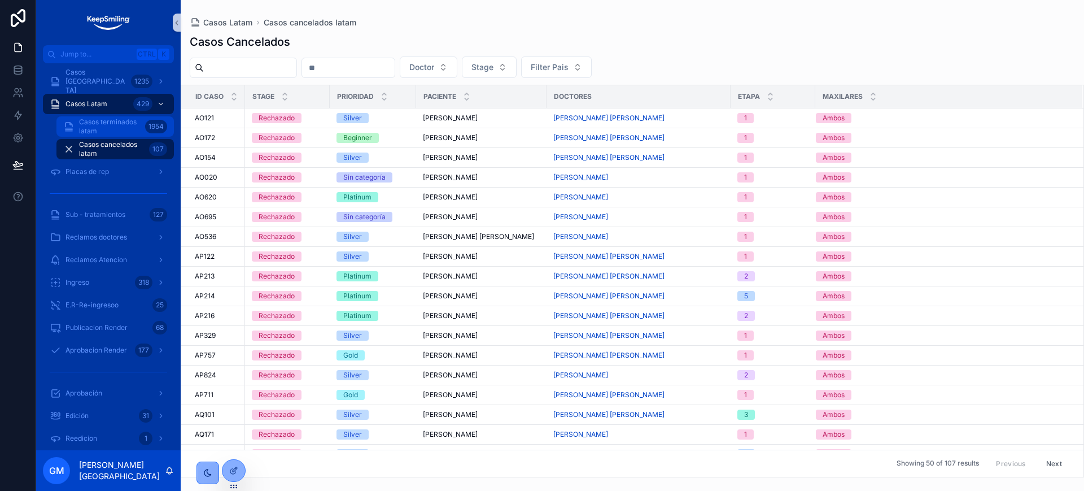
click at [129, 126] on span "Casos terminados latam" at bounding box center [110, 126] width 62 height 18
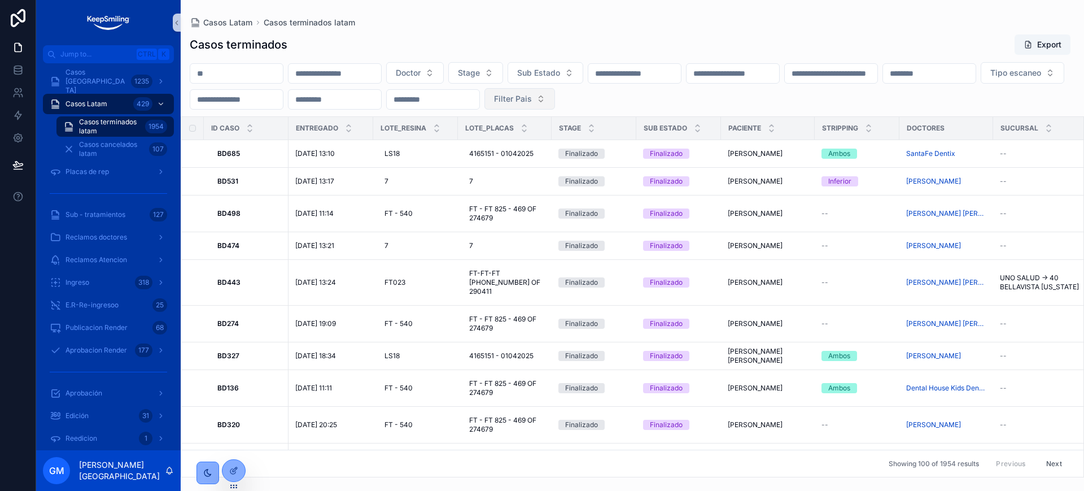
click at [532, 95] on span "Filter Pais" at bounding box center [513, 98] width 38 height 11
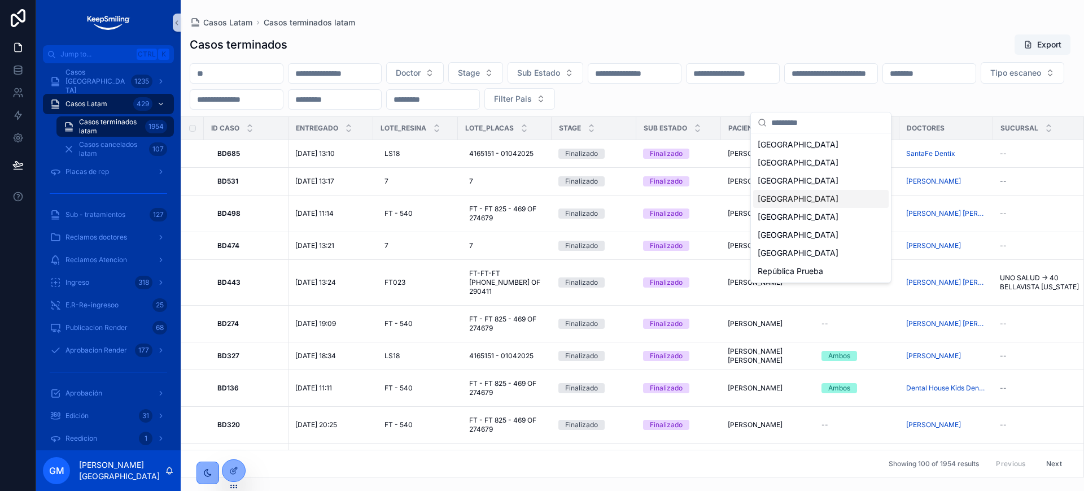
click at [785, 203] on div "[GEOGRAPHIC_DATA]" at bounding box center [821, 199] width 136 height 18
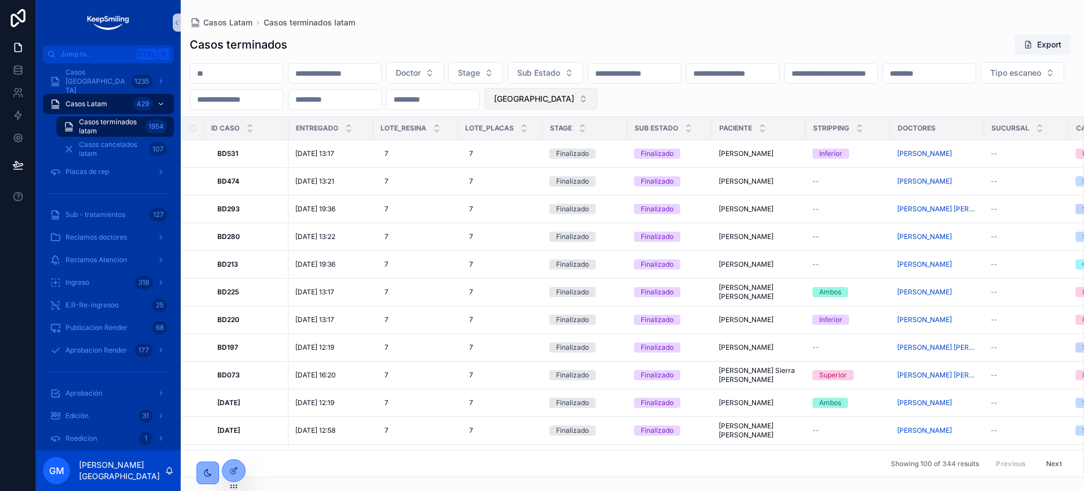
click at [598, 99] on button "[GEOGRAPHIC_DATA]" at bounding box center [541, 98] width 113 height 21
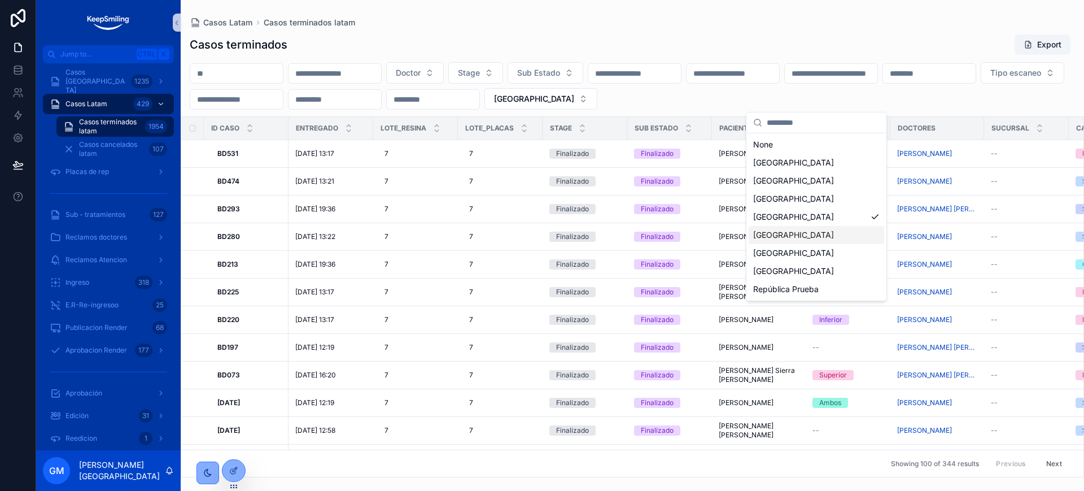
click at [826, 237] on div "[GEOGRAPHIC_DATA]" at bounding box center [817, 235] width 136 height 18
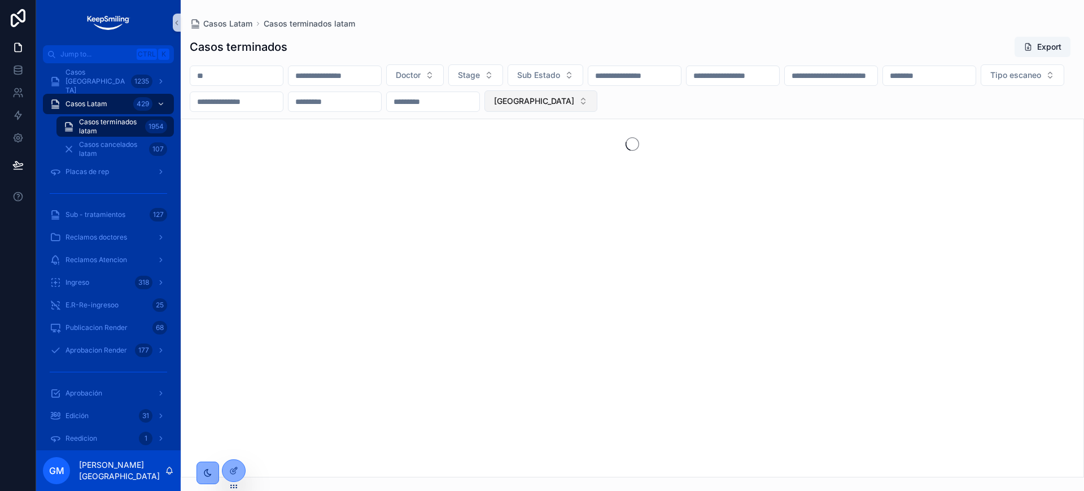
click at [598, 110] on button "[GEOGRAPHIC_DATA]" at bounding box center [541, 100] width 113 height 21
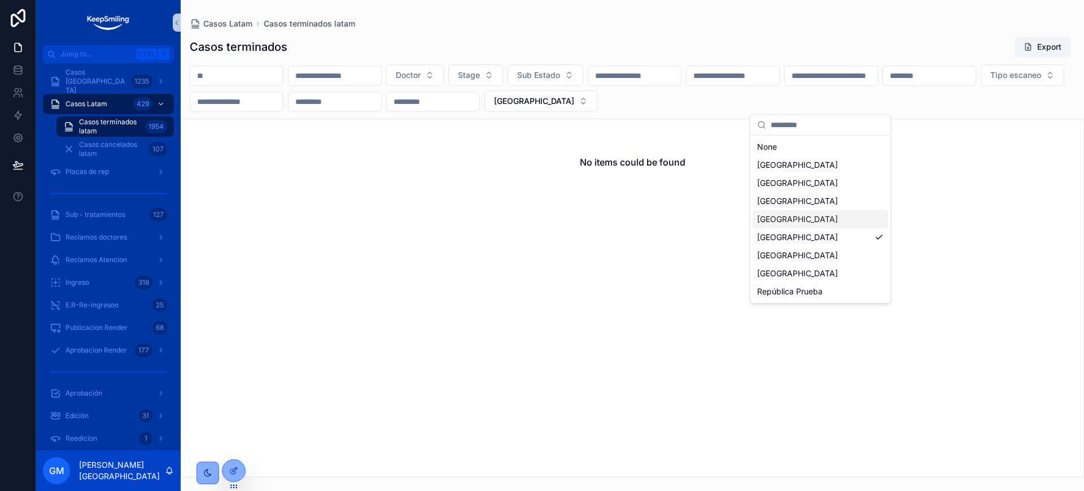
click at [796, 217] on div "[GEOGRAPHIC_DATA]" at bounding box center [821, 219] width 136 height 18
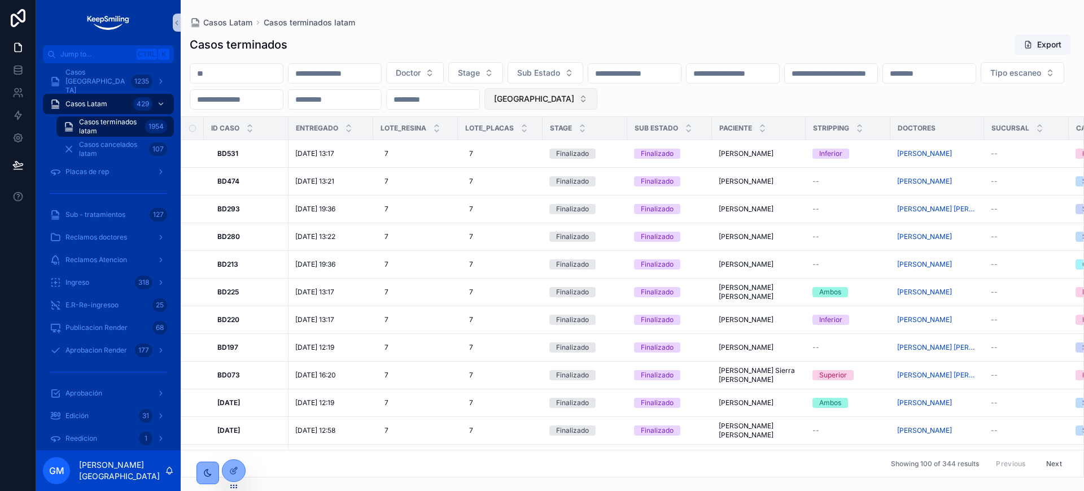
click at [598, 99] on button "[GEOGRAPHIC_DATA]" at bounding box center [541, 98] width 113 height 21
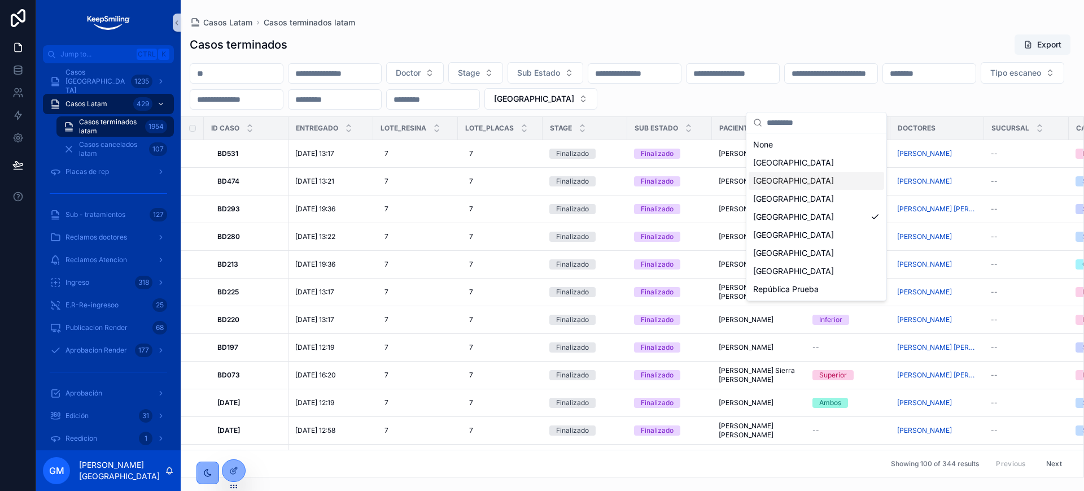
click at [798, 178] on div "[GEOGRAPHIC_DATA]" at bounding box center [817, 181] width 136 height 18
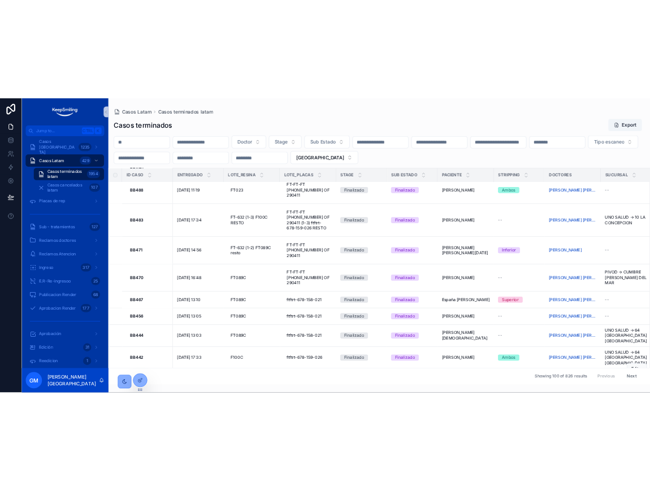
scroll to position [988, 0]
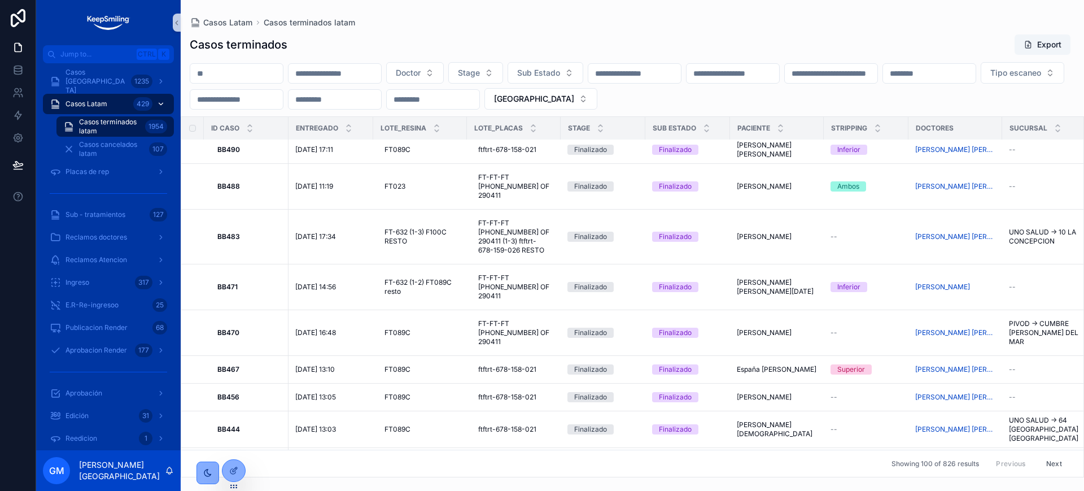
click at [112, 106] on div "Casos Latam 429" at bounding box center [108, 104] width 117 height 18
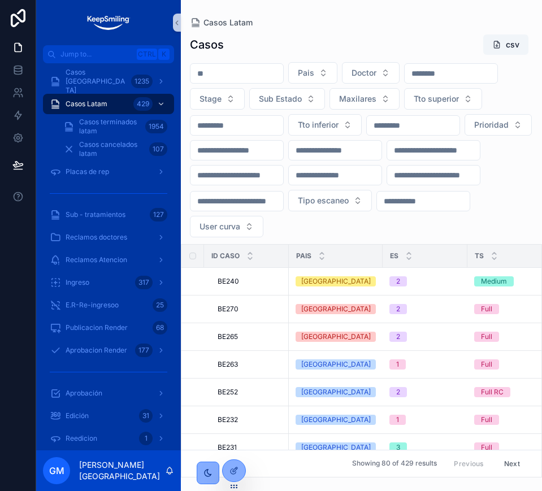
click at [393, 10] on div "Casos Latam Casos csv Pais Doctor Stage Sub Estado Maxilares Tto superior Tto i…" at bounding box center [361, 238] width 361 height 477
click at [425, 25] on div "Casos Latam" at bounding box center [361, 22] width 343 height 9
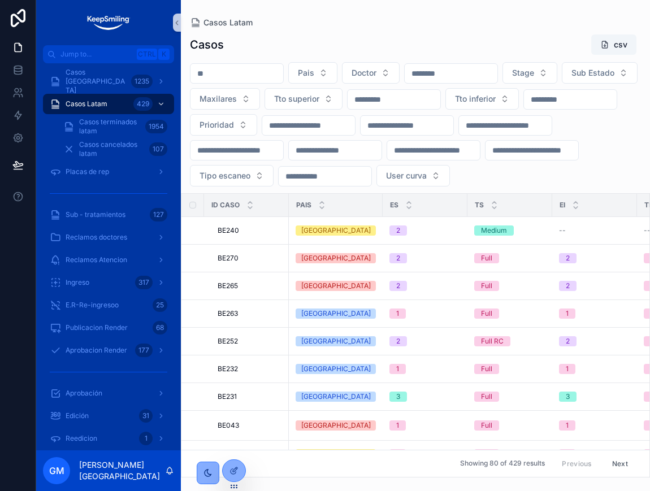
click at [234, 69] on input "scrollable content" at bounding box center [236, 74] width 93 height 16
click at [100, 73] on div "Casos [GEOGRAPHIC_DATA] 1235" at bounding box center [108, 81] width 117 height 18
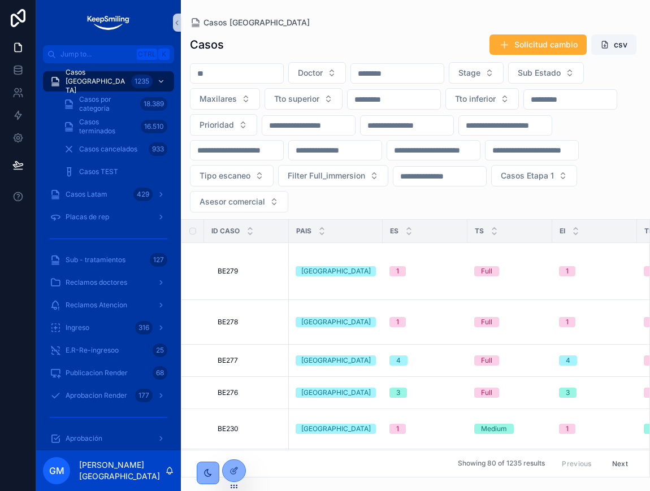
click at [231, 76] on input "scrollable content" at bounding box center [236, 74] width 93 height 16
paste input "*****"
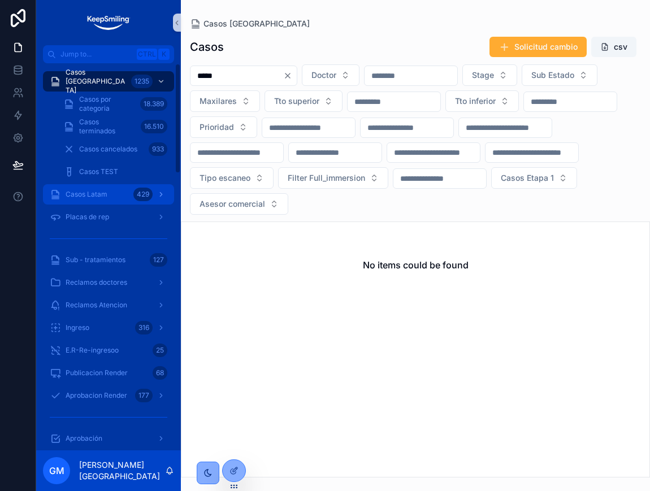
type input "*****"
click at [86, 195] on span "Casos Latam" at bounding box center [87, 194] width 42 height 9
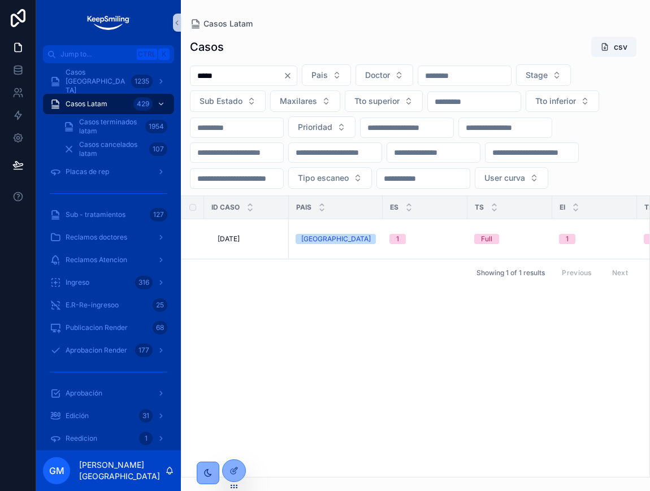
type input "*****"
click at [236, 259] on td "[DATE] [DATE]" at bounding box center [246, 239] width 85 height 40
click at [243, 243] on div "[DATE] [DATE]" at bounding box center [249, 238] width 64 height 9
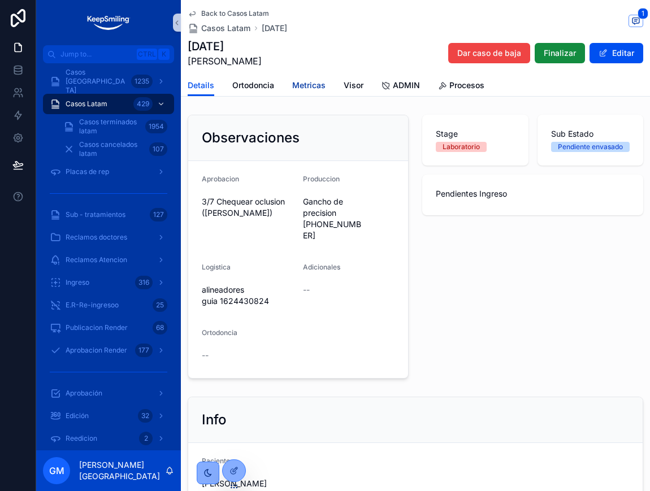
click at [293, 81] on span "Metricas" at bounding box center [308, 85] width 33 height 11
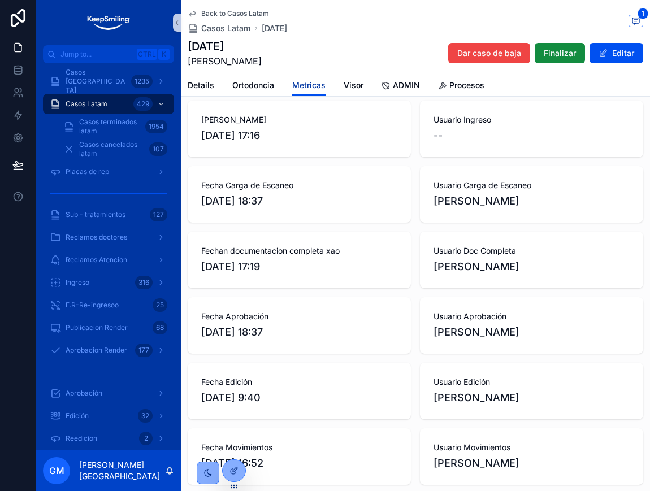
scroll to position [47, 0]
drag, startPoint x: 222, startPoint y: 12, endPoint x: 131, endPoint y: 129, distance: 148.6
click at [222, 12] on span "Back to Casos Latam" at bounding box center [235, 13] width 68 height 9
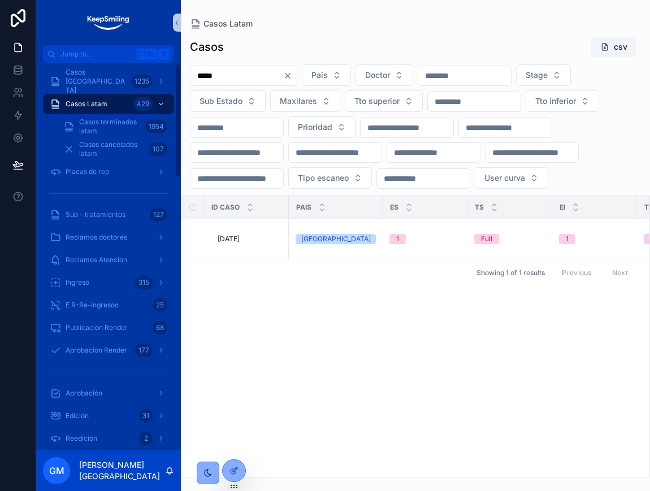
click at [241, 80] on input "*****" at bounding box center [236, 76] width 93 height 16
click at [646, 106] on div "***** Pais Doctor Stage Sub Estado Maxilares Tto superior Tto inferior Priorida…" at bounding box center [415, 126] width 469 height 124
drag, startPoint x: 509, startPoint y: 325, endPoint x: 360, endPoint y: 487, distance: 220.3
click at [495, 328] on div "ID Caso Pais ES TS EI TI Maxilares Stage Sub Estado Observaciones 2 Observacion…" at bounding box center [415, 336] width 468 height 281
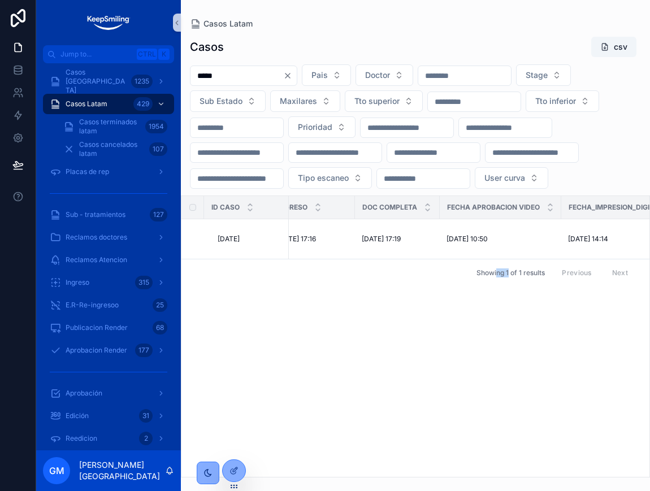
scroll to position [0, 1393]
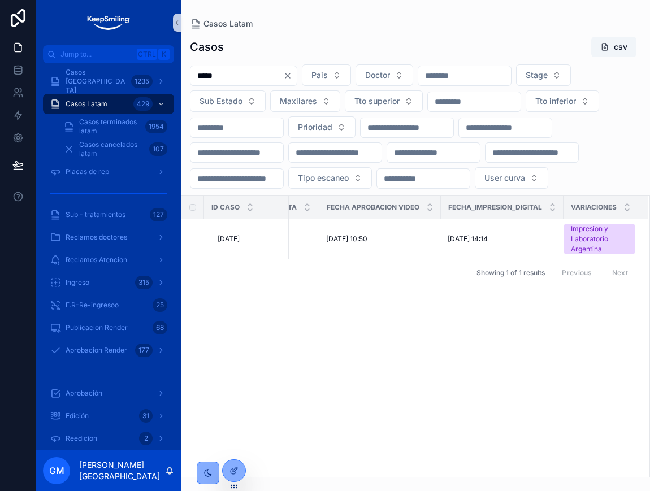
click at [241, 69] on input "*****" at bounding box center [236, 76] width 93 height 16
paste input "scrollable content"
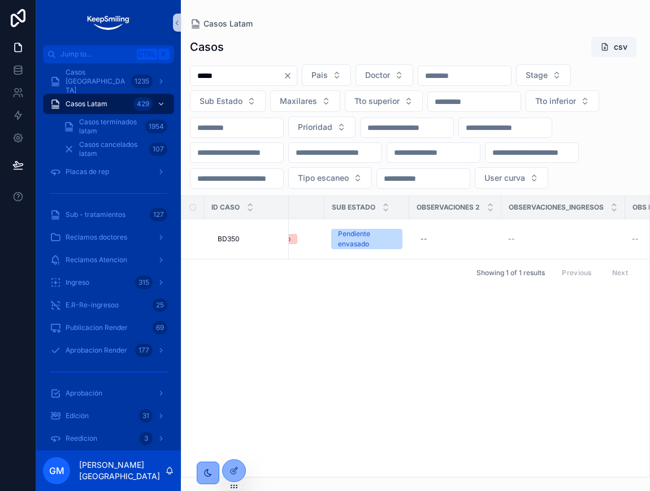
scroll to position [0, 461]
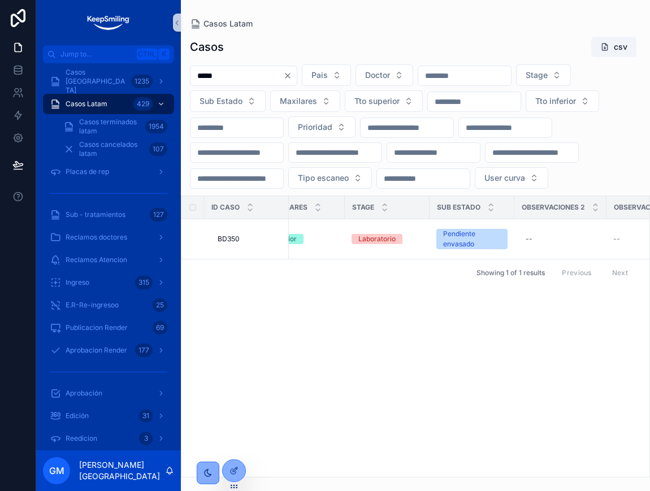
click at [258, 66] on div "*****" at bounding box center [243, 76] width 107 height 20
click at [247, 80] on input "*****" at bounding box center [236, 76] width 93 height 16
paste input "scrollable content"
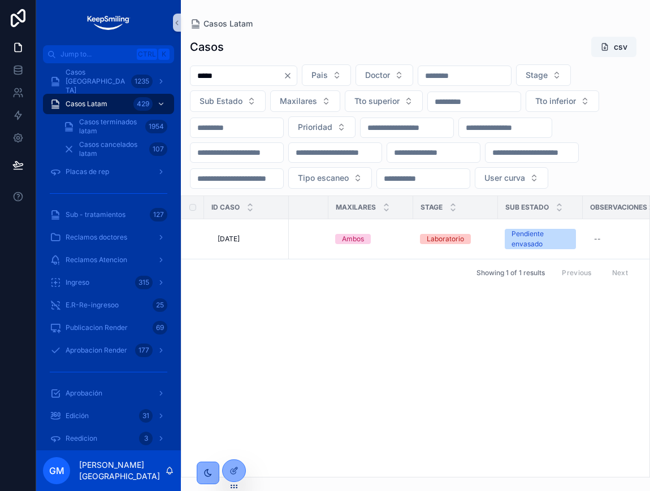
scroll to position [0, 396]
click at [224, 76] on input "*****" at bounding box center [236, 76] width 93 height 16
paste input "scrollable content"
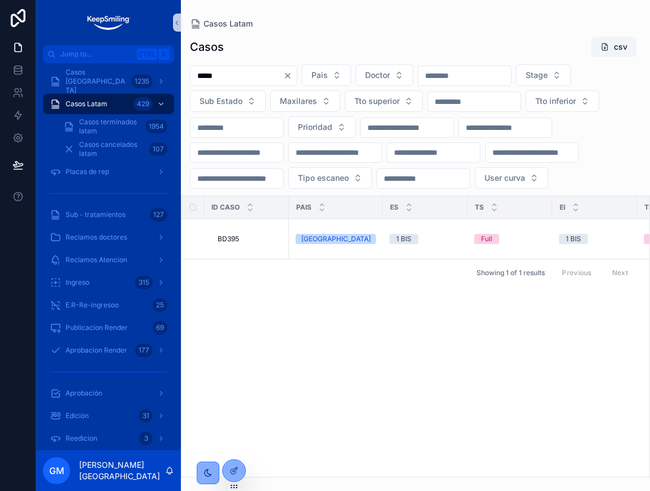
click at [222, 71] on input "*****" at bounding box center [236, 76] width 93 height 16
paste input "scrollable content"
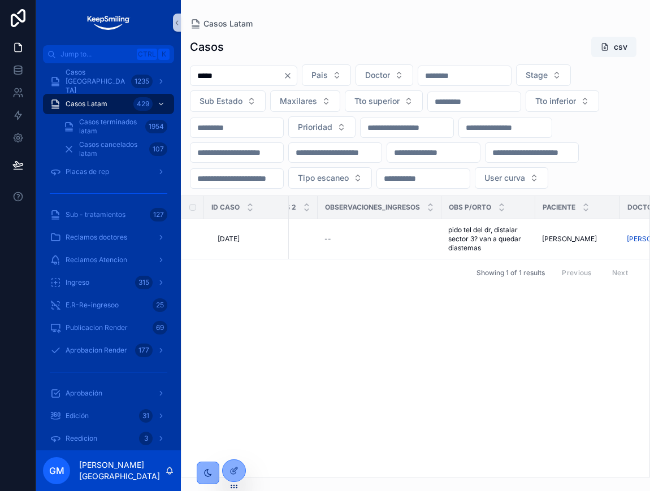
scroll to position [0, 752]
click at [243, 73] on input "*****" at bounding box center [236, 76] width 93 height 16
paste input "scrollable content"
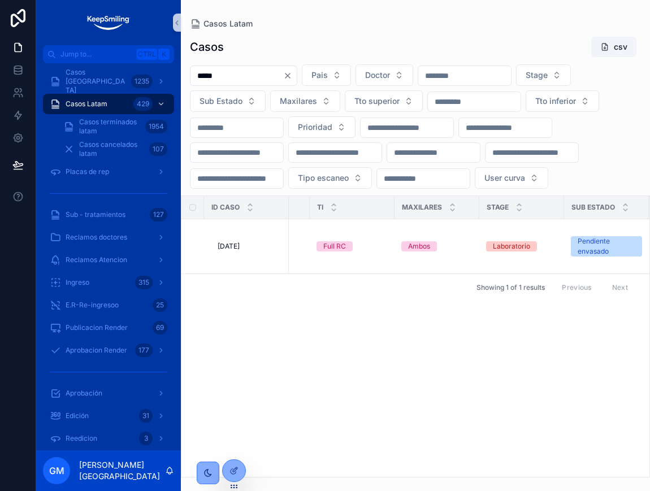
scroll to position [0, 386]
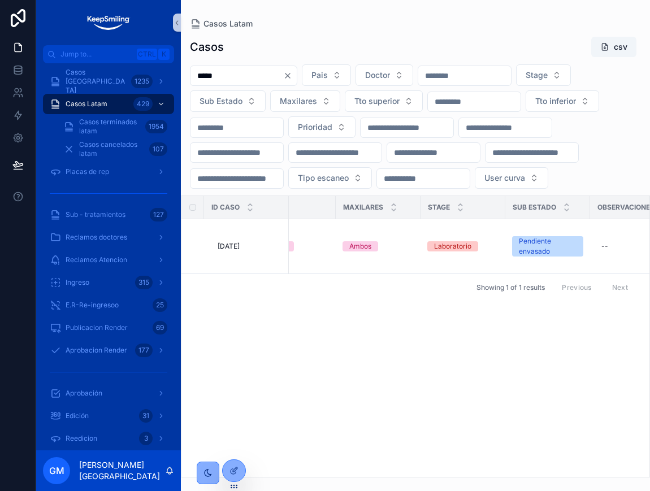
click at [223, 79] on input "*****" at bounding box center [236, 76] width 93 height 16
paste input "scrollable content"
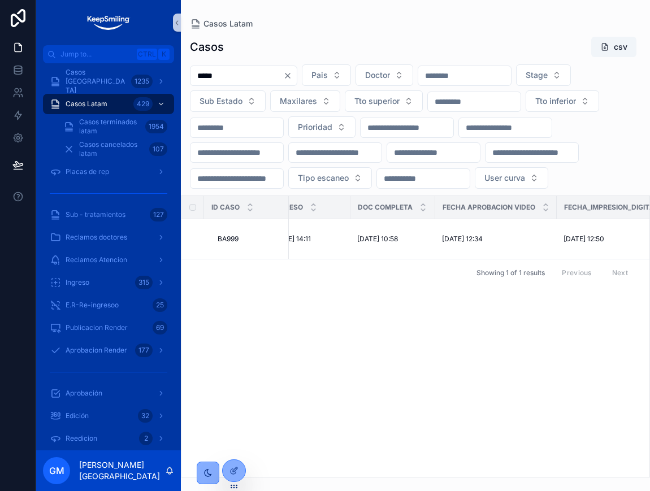
scroll to position [0, 1393]
click at [225, 71] on input "*****" at bounding box center [236, 76] width 93 height 16
paste input "scrollable content"
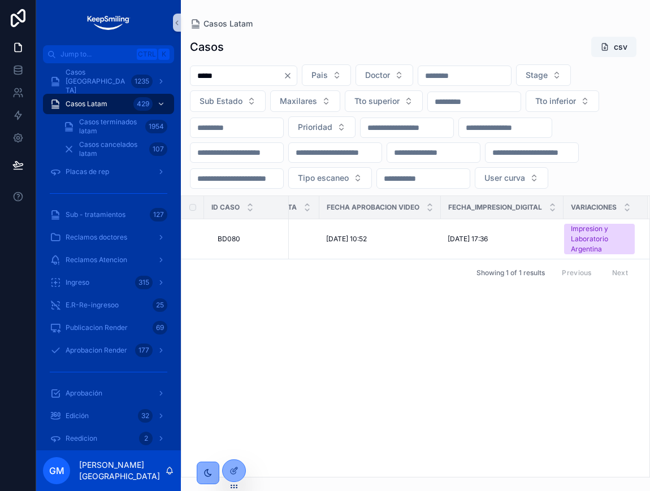
click at [211, 78] on input "*****" at bounding box center [236, 76] width 93 height 16
paste input "scrollable content"
type input "*****"
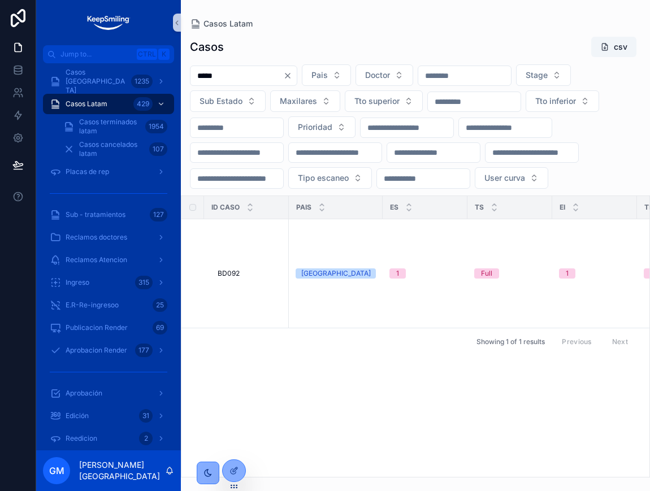
click at [229, 275] on span "BD092" at bounding box center [228, 273] width 22 height 9
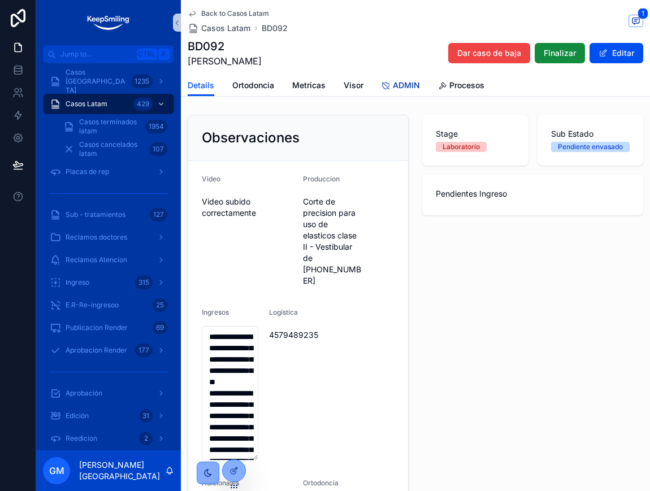
click at [396, 90] on span "ADMIN" at bounding box center [406, 85] width 27 height 11
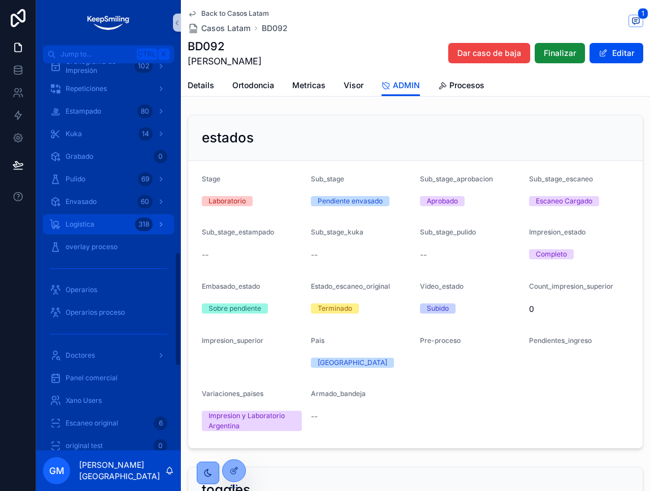
click at [99, 223] on div "Logística 318" at bounding box center [108, 224] width 117 height 18
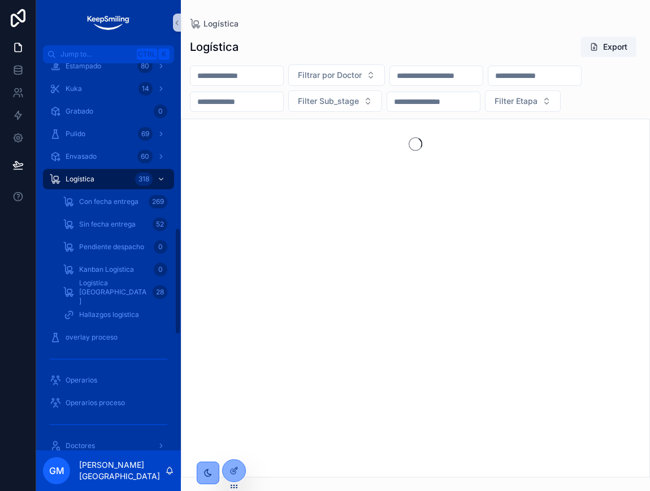
scroll to position [594, 0]
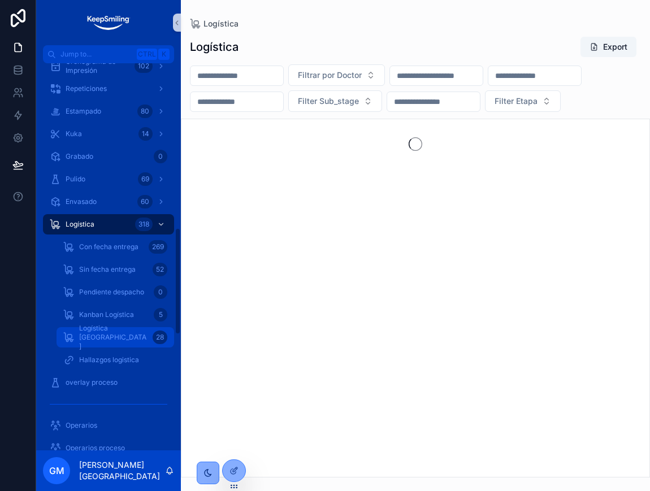
click at [99, 333] on span "Logística [GEOGRAPHIC_DATA]" at bounding box center [113, 337] width 69 height 27
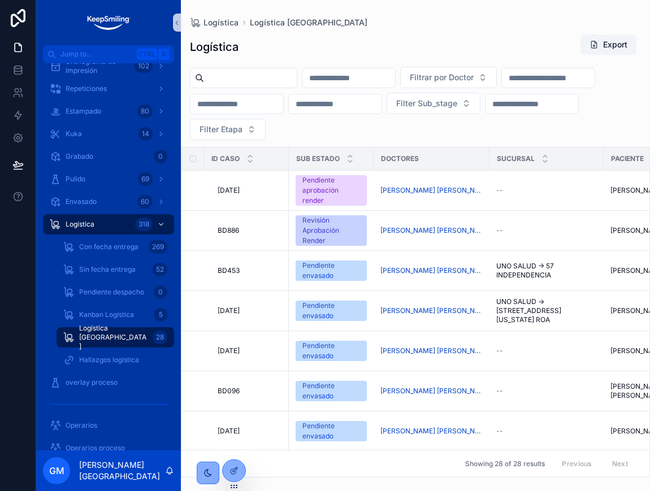
click at [371, 80] on input "scrollable content" at bounding box center [348, 78] width 93 height 16
paste input "*****"
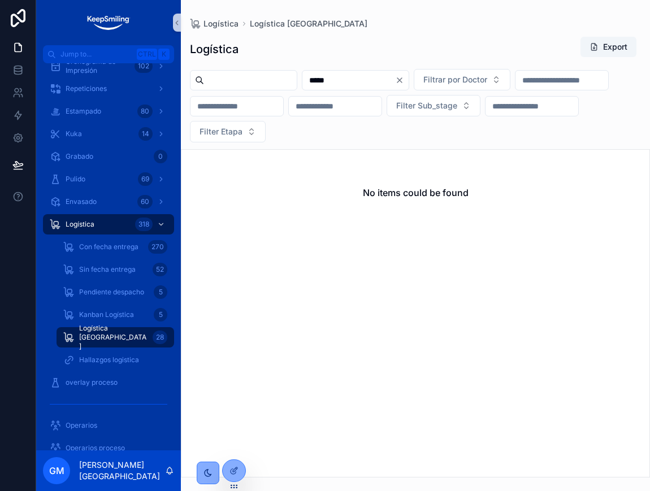
click at [402, 88] on div "*****" at bounding box center [355, 80] width 107 height 20
click at [395, 82] on input "*****" at bounding box center [348, 80] width 93 height 16
paste input "scrollable content"
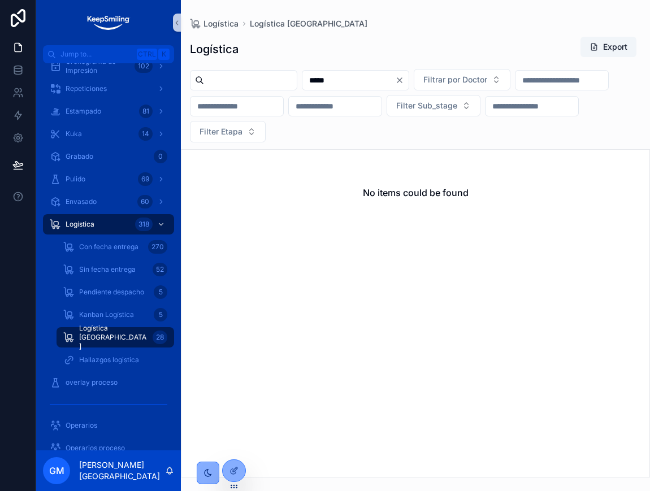
click at [347, 80] on input "*****" at bounding box center [348, 80] width 93 height 16
paste input "scrollable content"
click at [339, 83] on input "*****" at bounding box center [348, 80] width 93 height 16
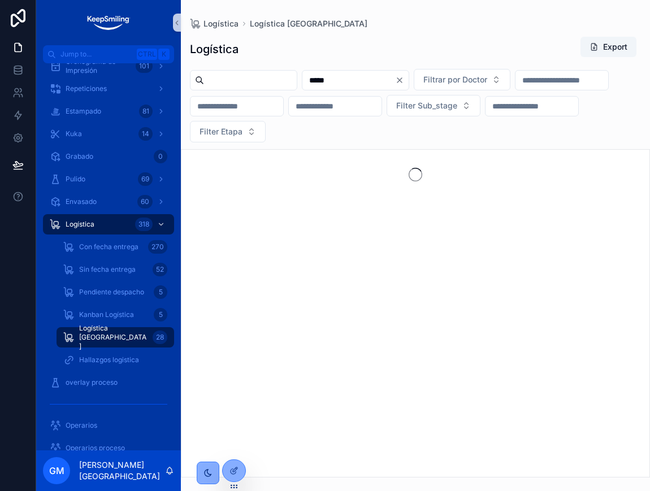
paste input "scrollable content"
click at [360, 82] on input "*****" at bounding box center [348, 80] width 93 height 16
paste input "scrollable content"
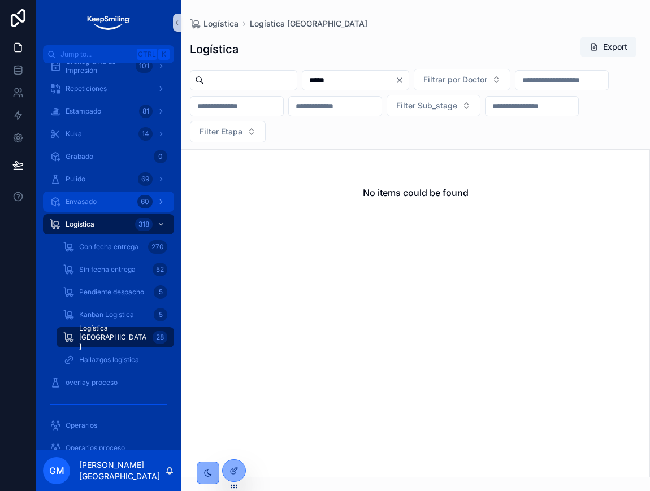
type input "*****"
click at [118, 196] on div "Envasado 60" at bounding box center [108, 202] width 117 height 18
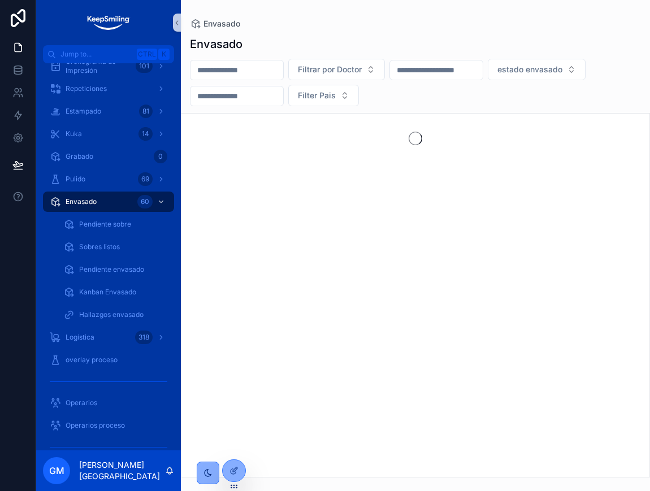
click at [217, 68] on input "scrollable content" at bounding box center [236, 70] width 93 height 16
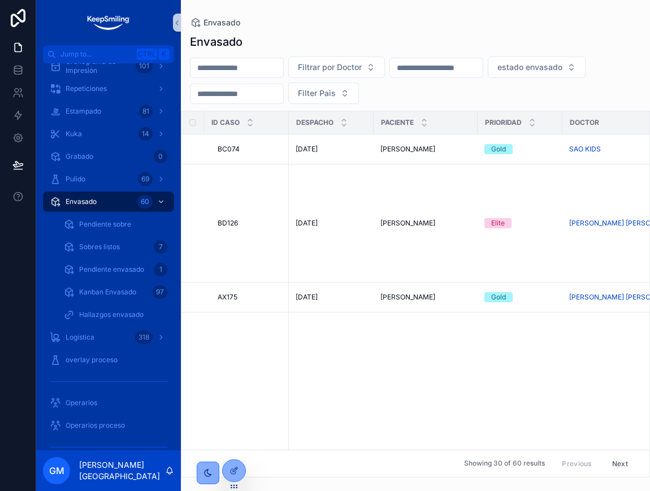
paste input "*****"
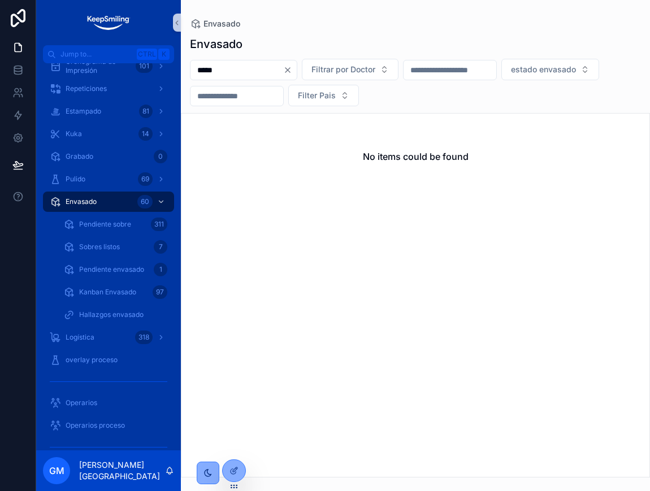
type input "*****"
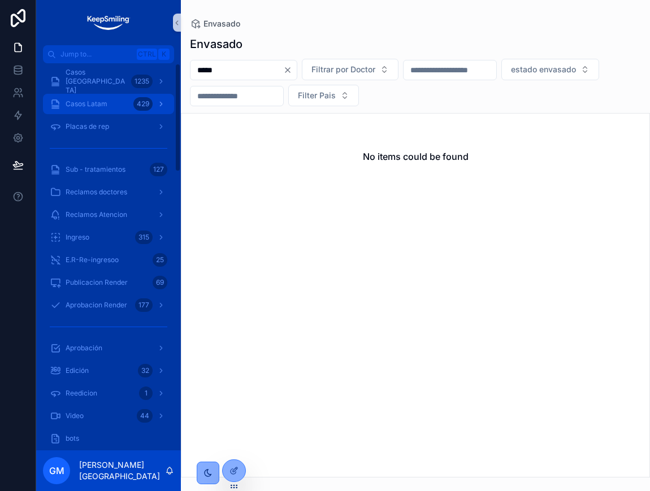
click at [74, 110] on div "Casos Latam 429" at bounding box center [108, 104] width 117 height 18
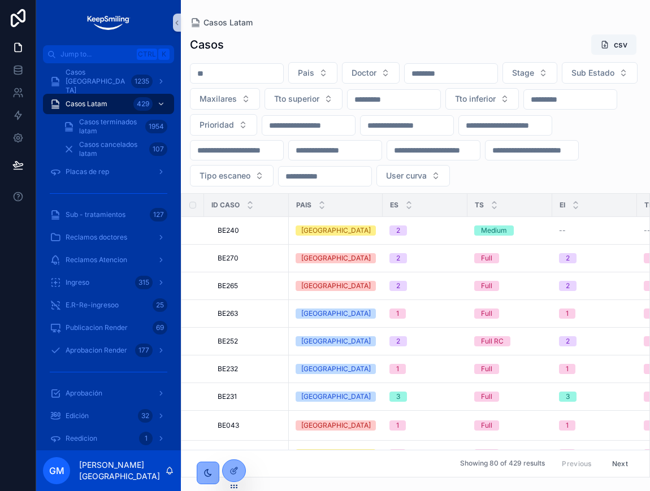
click at [258, 68] on input "scrollable content" at bounding box center [236, 74] width 93 height 16
paste input "*****"
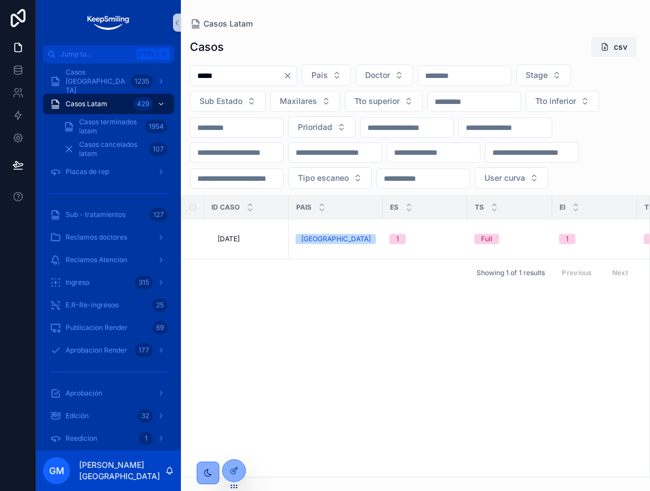
type input "*****"
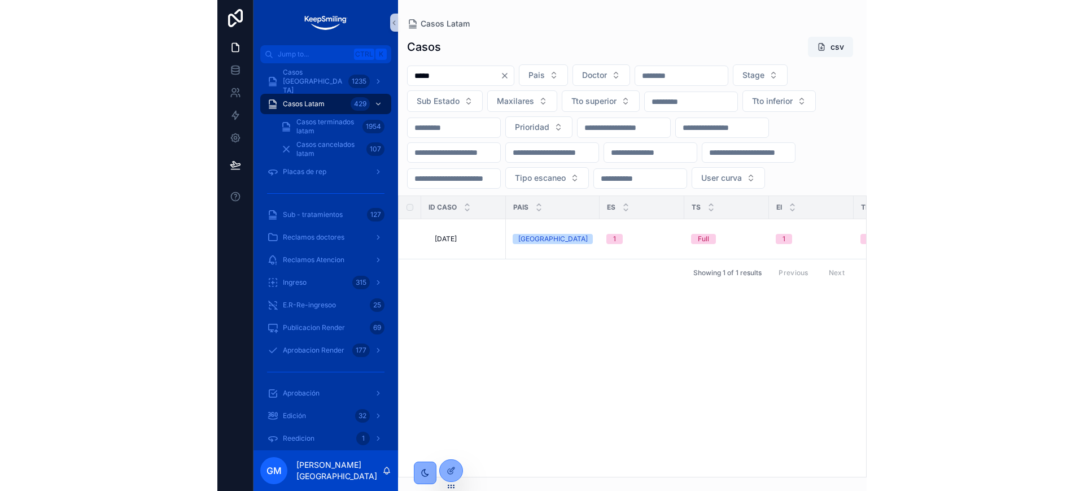
scroll to position [0, 1384]
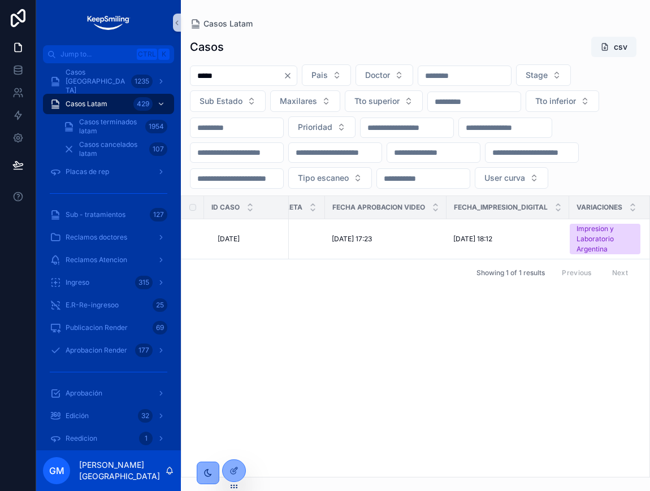
drag, startPoint x: 543, startPoint y: 489, endPoint x: 543, endPoint y: 480, distance: 9.6
click at [543, 489] on div "Casos Latam Casos csv ***** Pais Doctor Stage Sub Estado Maxilares Tto superior…" at bounding box center [415, 245] width 469 height 491
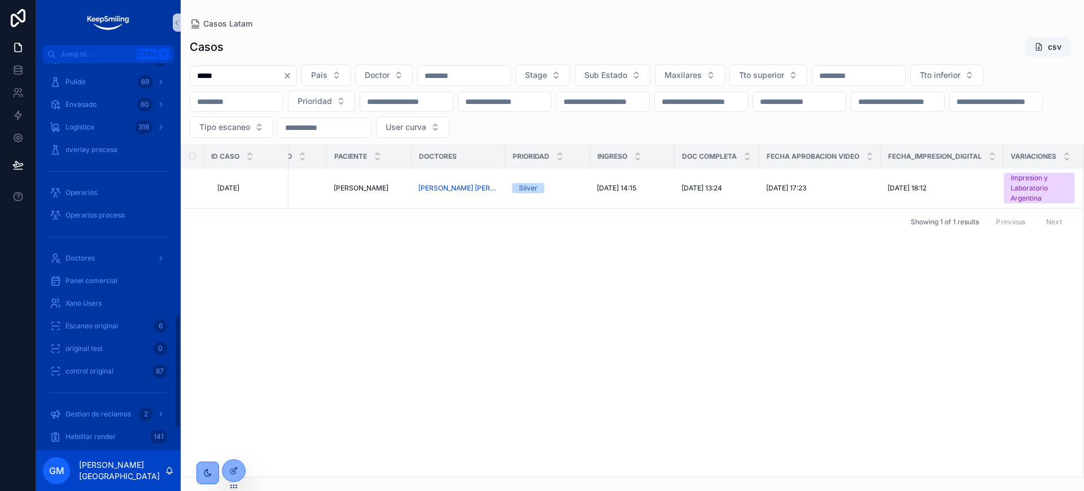
scroll to position [847, 0]
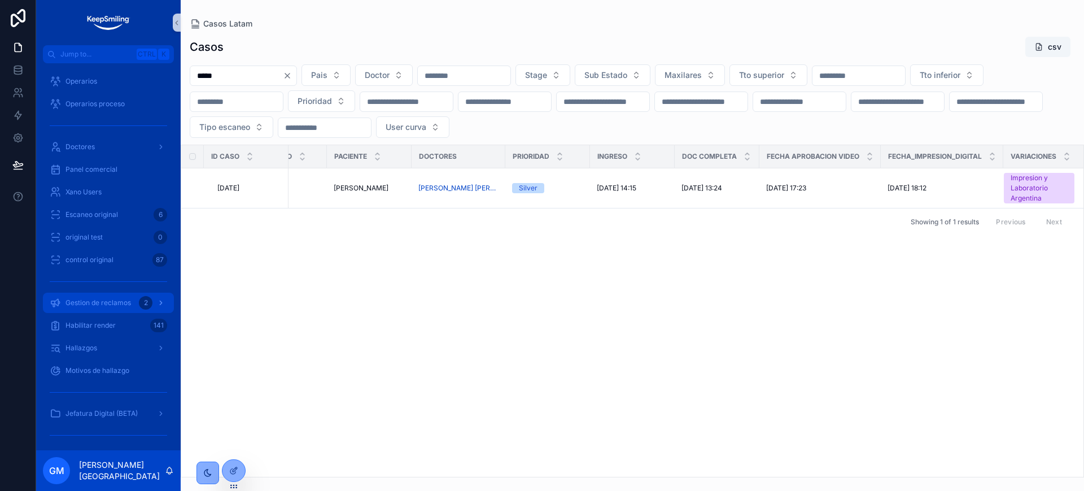
click at [137, 306] on div "Gestion de reclamos 2" at bounding box center [108, 303] width 117 height 18
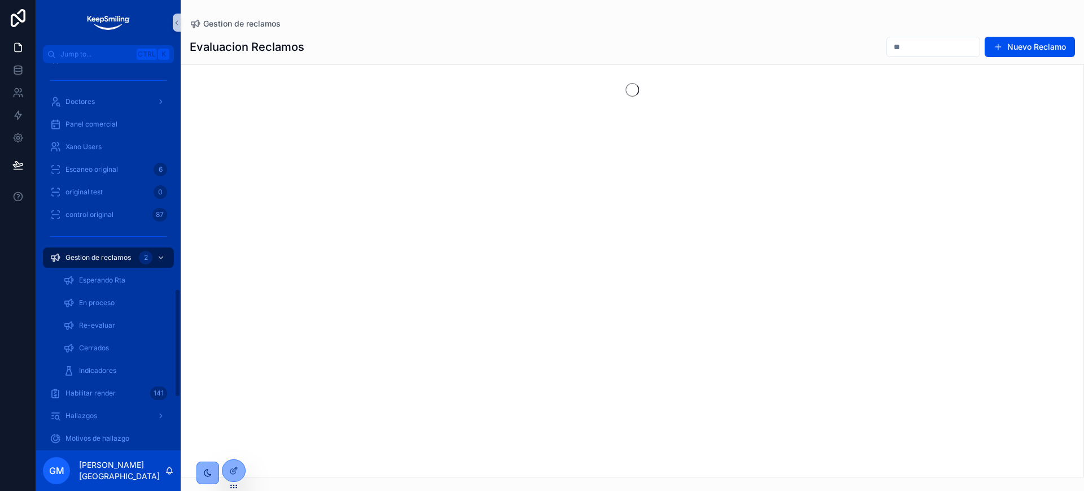
scroll to position [802, 0]
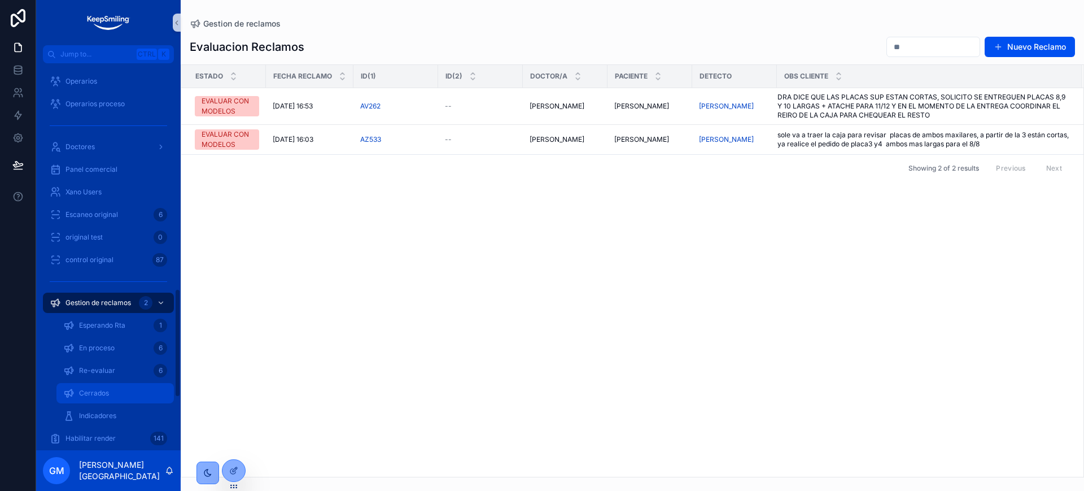
click at [102, 397] on span "Cerrados" at bounding box center [94, 393] width 30 height 9
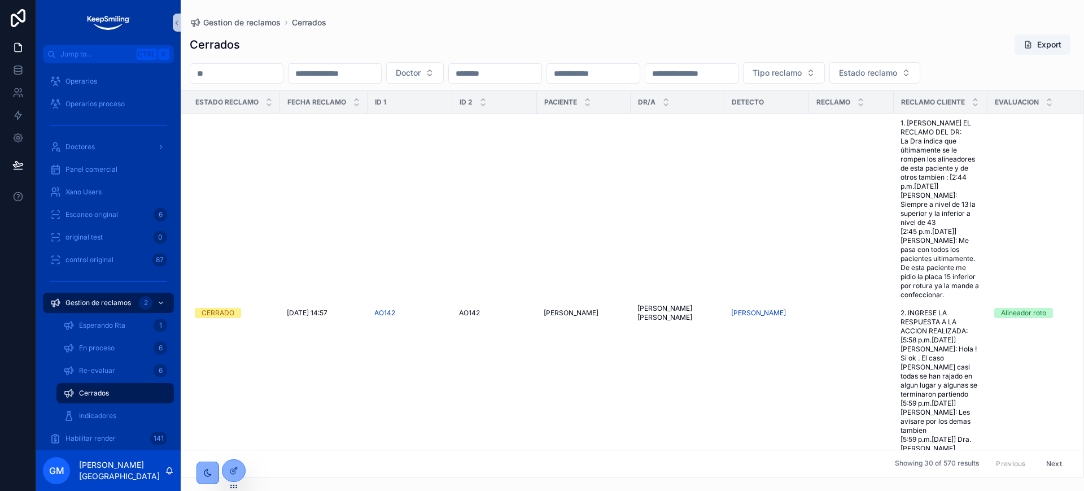
click at [230, 80] on input "scrollable content" at bounding box center [236, 74] width 93 height 16
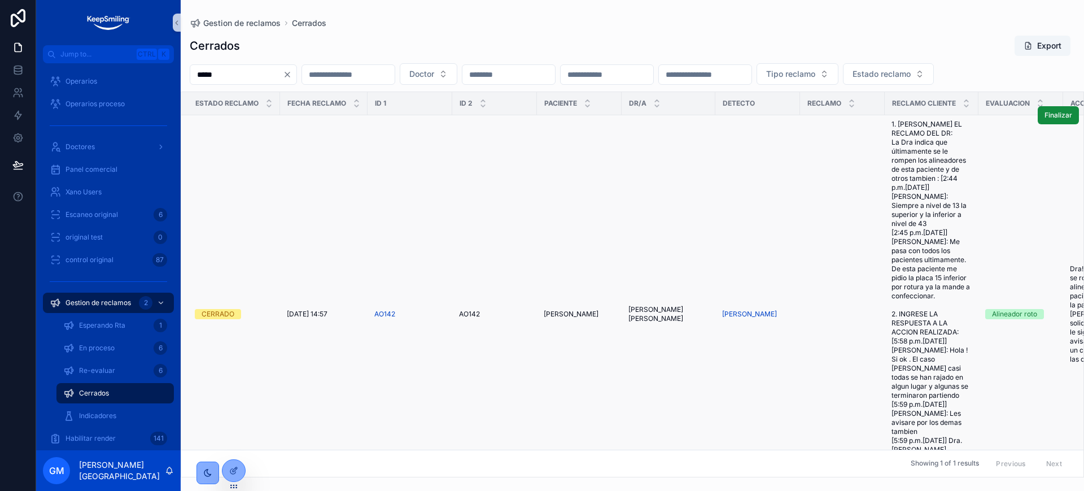
type input "*****"
click at [472, 319] on span "AO142" at bounding box center [469, 314] width 21 height 9
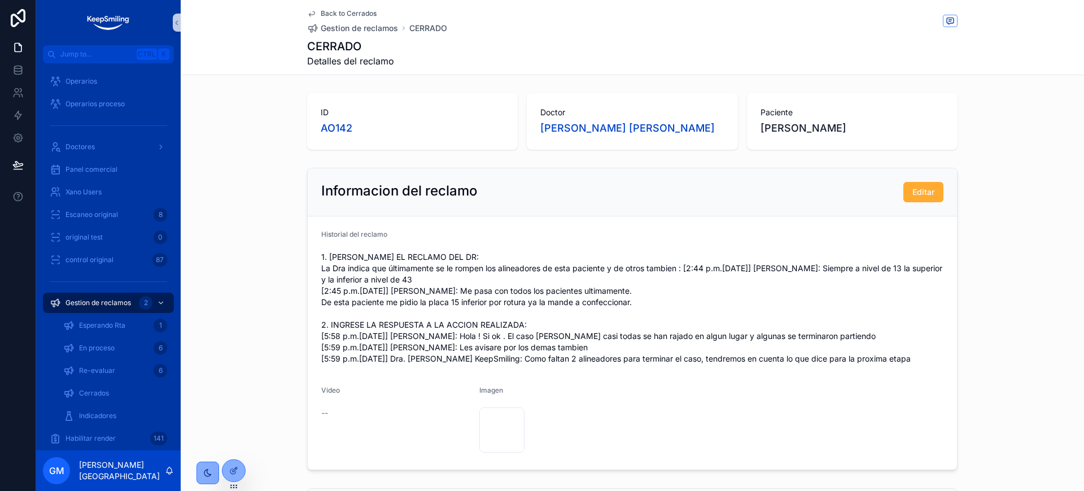
scroll to position [71, 0]
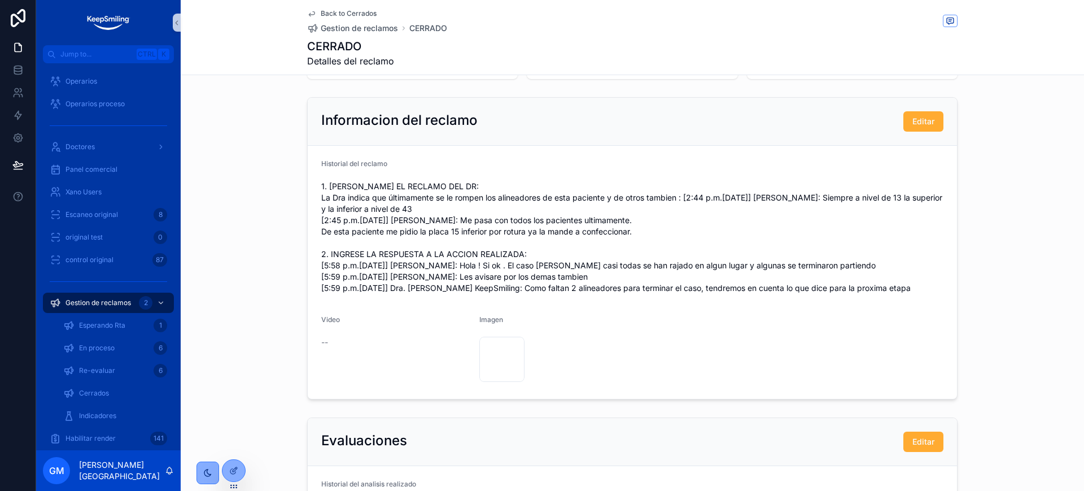
drag, startPoint x: 320, startPoint y: 289, endPoint x: 914, endPoint y: 284, distance: 594.8
click at [914, 284] on span "1. [PERSON_NAME] EL RECLAMO DEL DR: La Dra indica que últimamente se le rompen …" at bounding box center [632, 237] width 622 height 113
click at [911, 285] on span "1. [PERSON_NAME] EL RECLAMO DEL DR: La Dra indica que últimamente se le rompen …" at bounding box center [632, 237] width 622 height 113
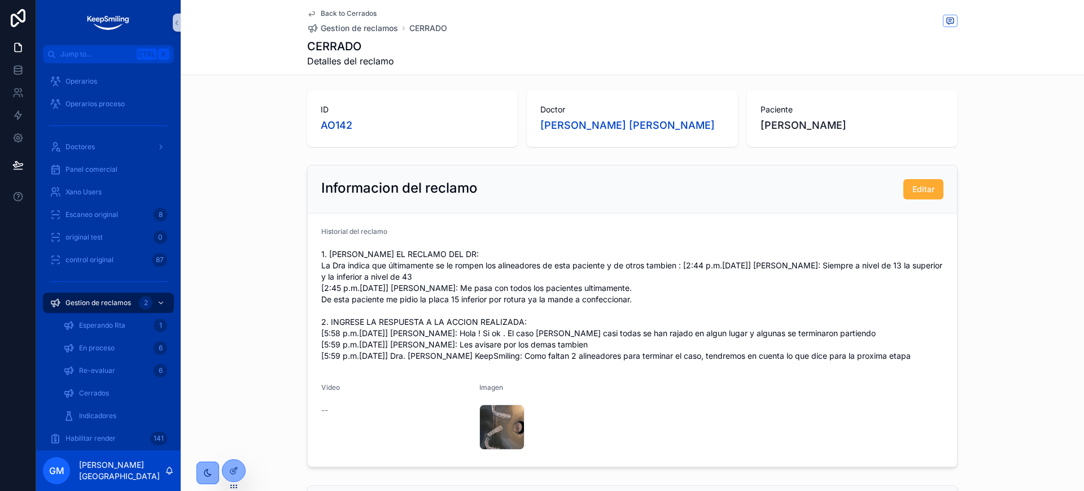
scroll to position [0, 0]
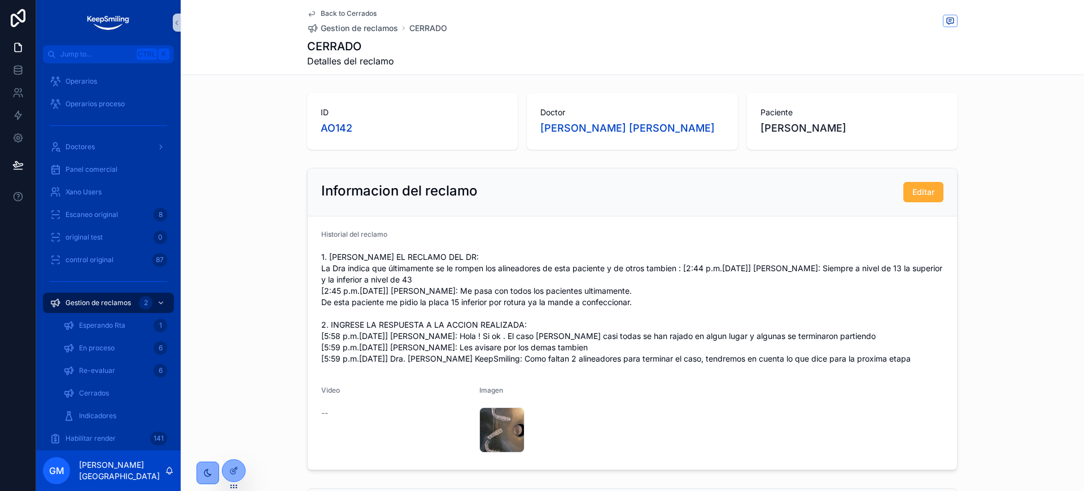
click at [361, 13] on span "Back to Cerrados" at bounding box center [349, 13] width 56 height 9
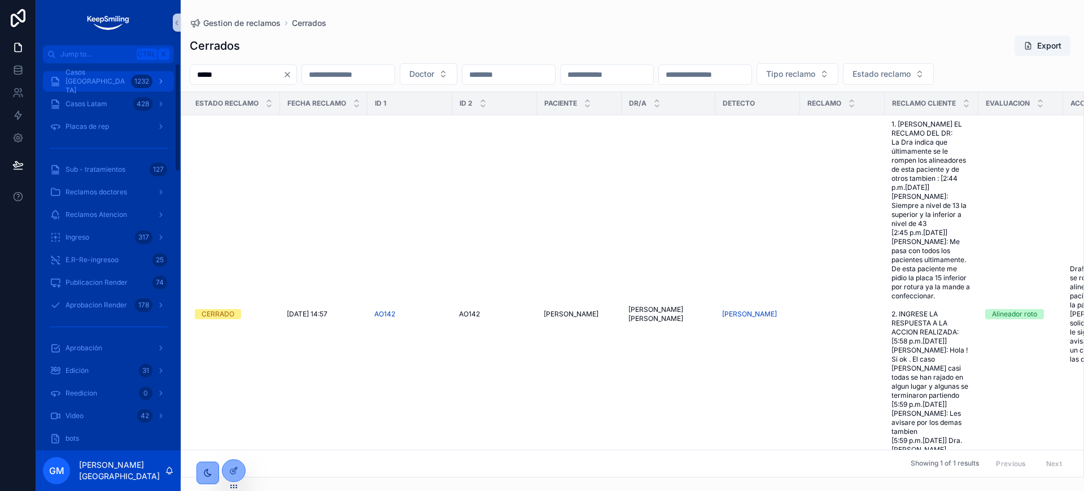
click at [119, 81] on div "Casos [GEOGRAPHIC_DATA] 1232" at bounding box center [108, 81] width 117 height 18
